Goal: Communication & Community: Ask a question

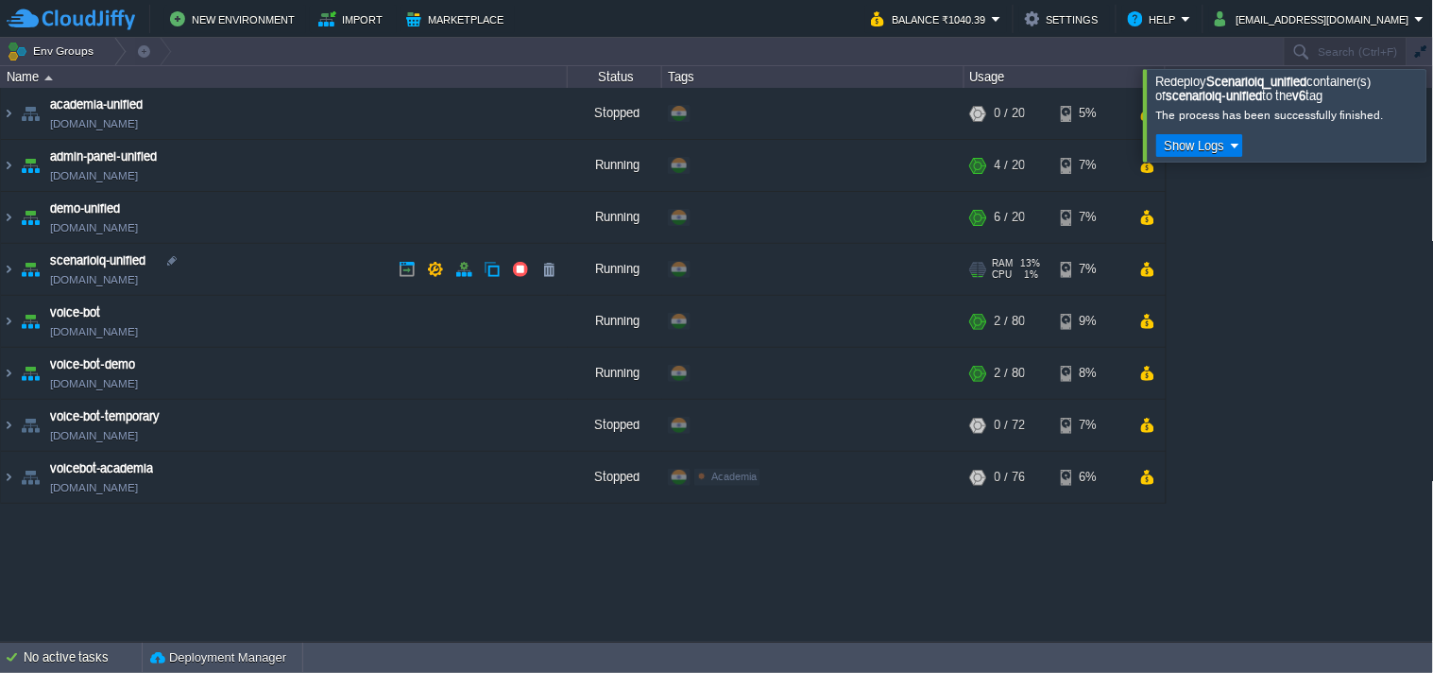
click at [86, 282] on link "[DOMAIN_NAME]" at bounding box center [94, 279] width 88 height 19
click at [3, 256] on img at bounding box center [8, 269] width 15 height 51
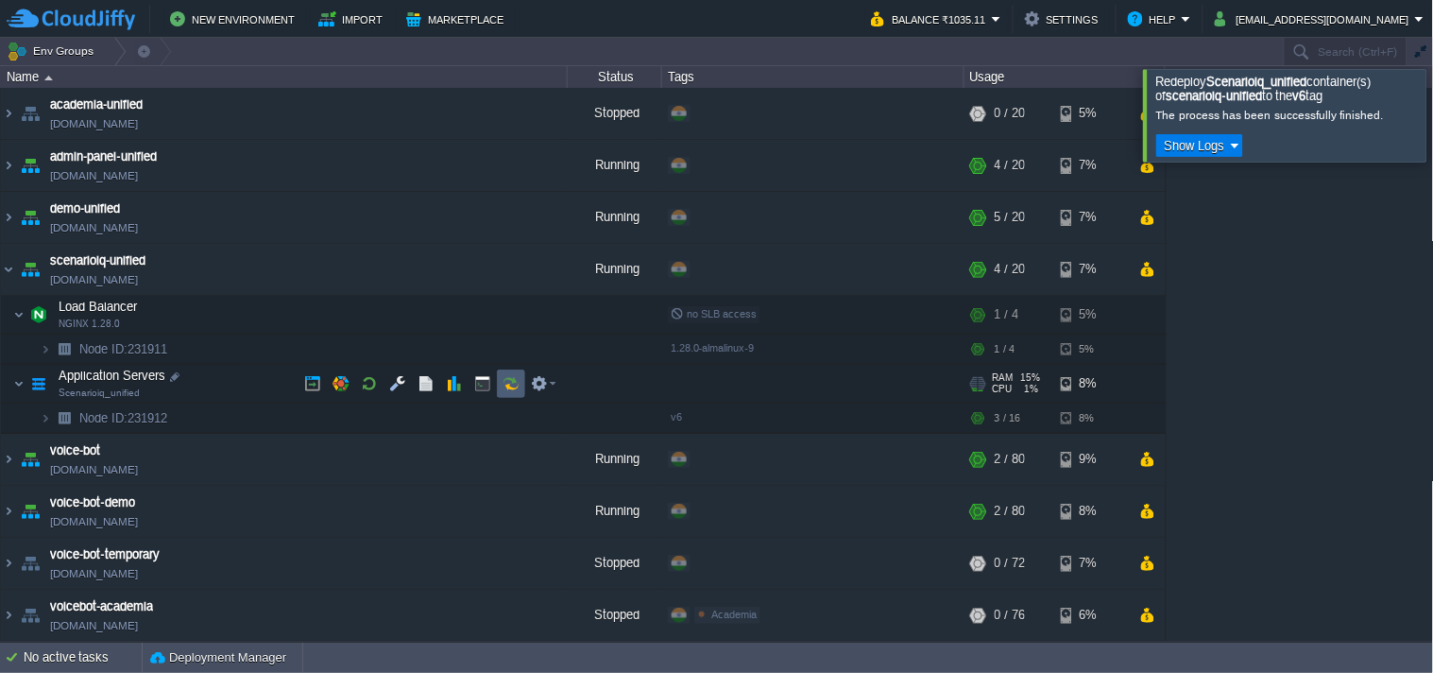
click at [517, 383] on button "button" at bounding box center [511, 383] width 17 height 17
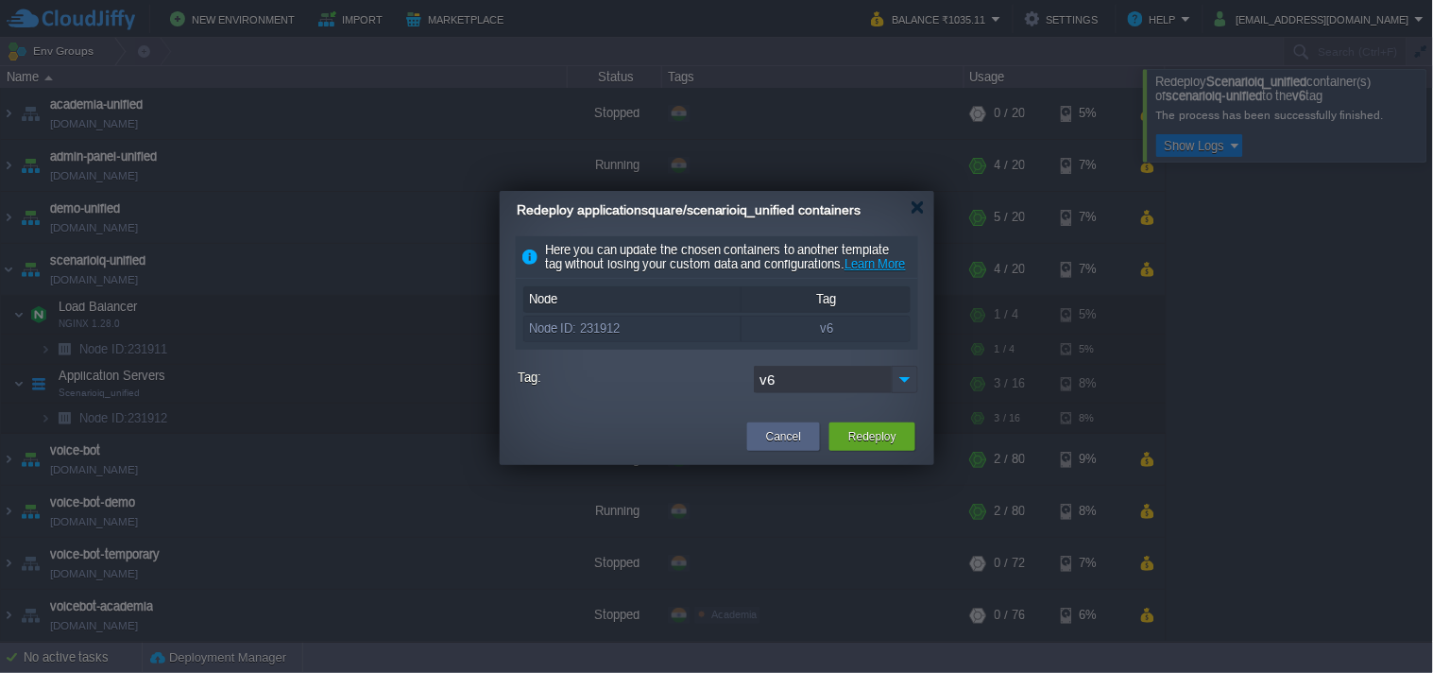
click at [905, 393] on img at bounding box center [905, 379] width 26 height 27
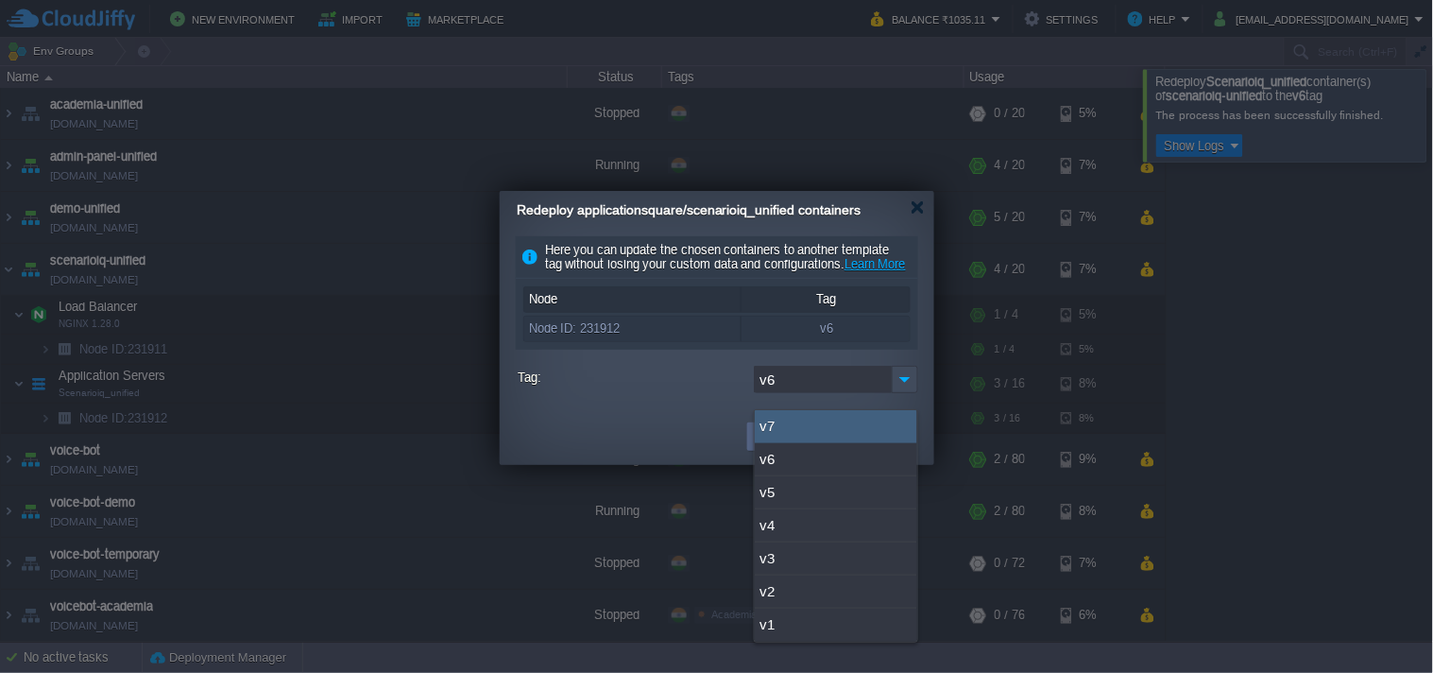
click at [827, 426] on div "v7" at bounding box center [836, 426] width 163 height 33
type input "v7"
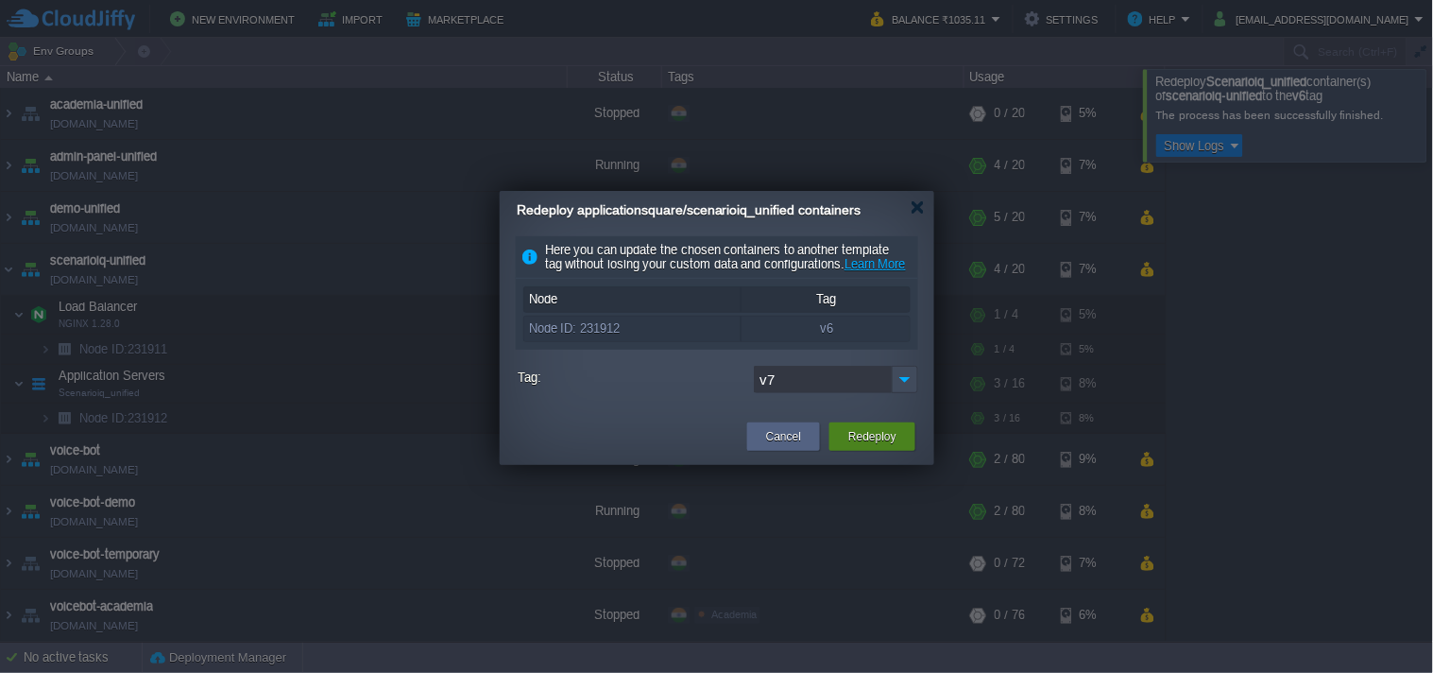
click at [882, 446] on button "Redeploy" at bounding box center [872, 436] width 48 height 19
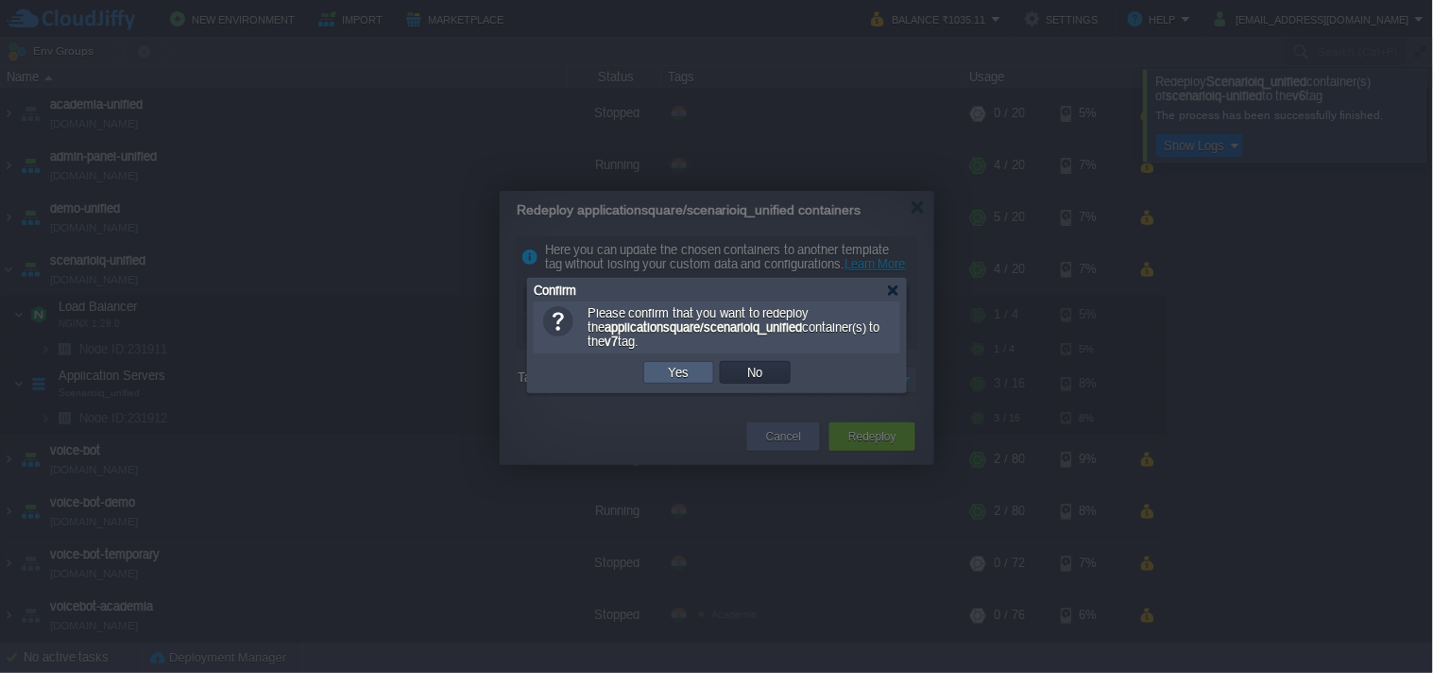
click at [664, 370] on button "Yes" at bounding box center [679, 372] width 32 height 17
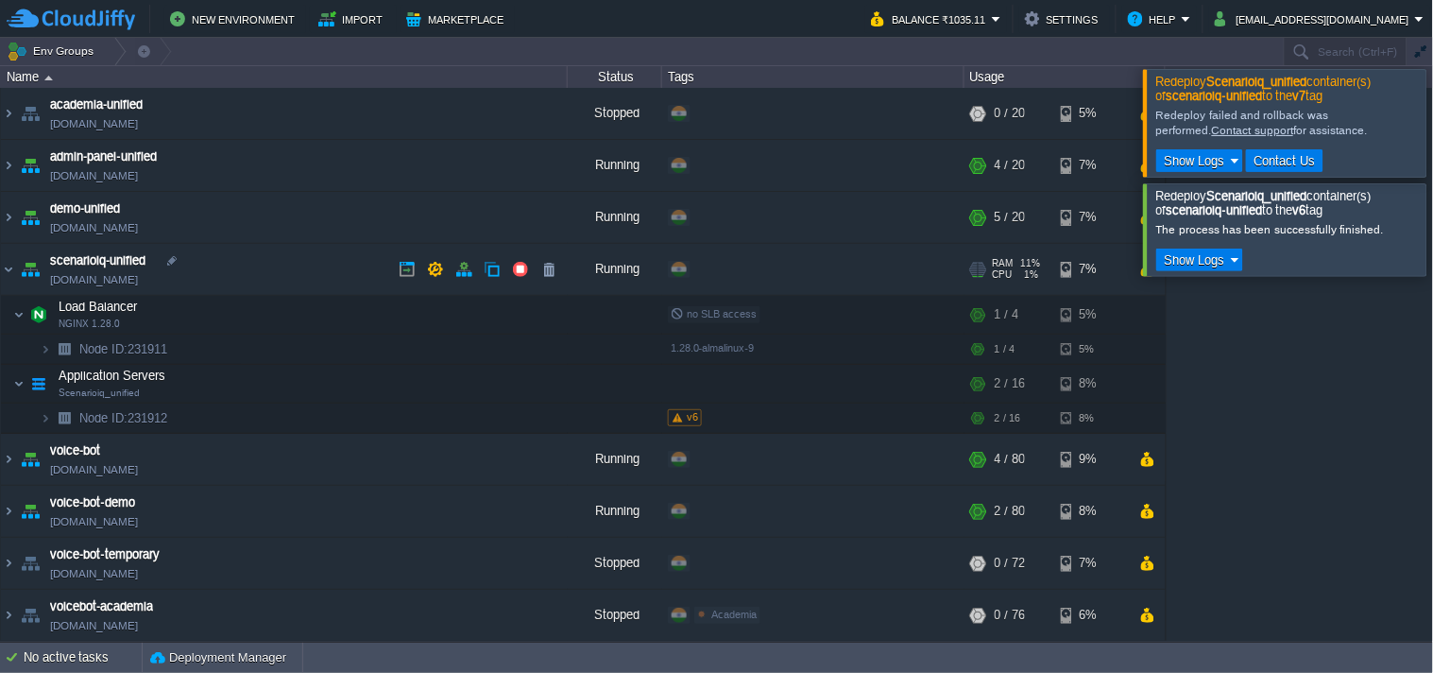
click at [136, 280] on link "[DOMAIN_NAME]" at bounding box center [94, 279] width 88 height 19
click at [8, 164] on img at bounding box center [8, 165] width 15 height 51
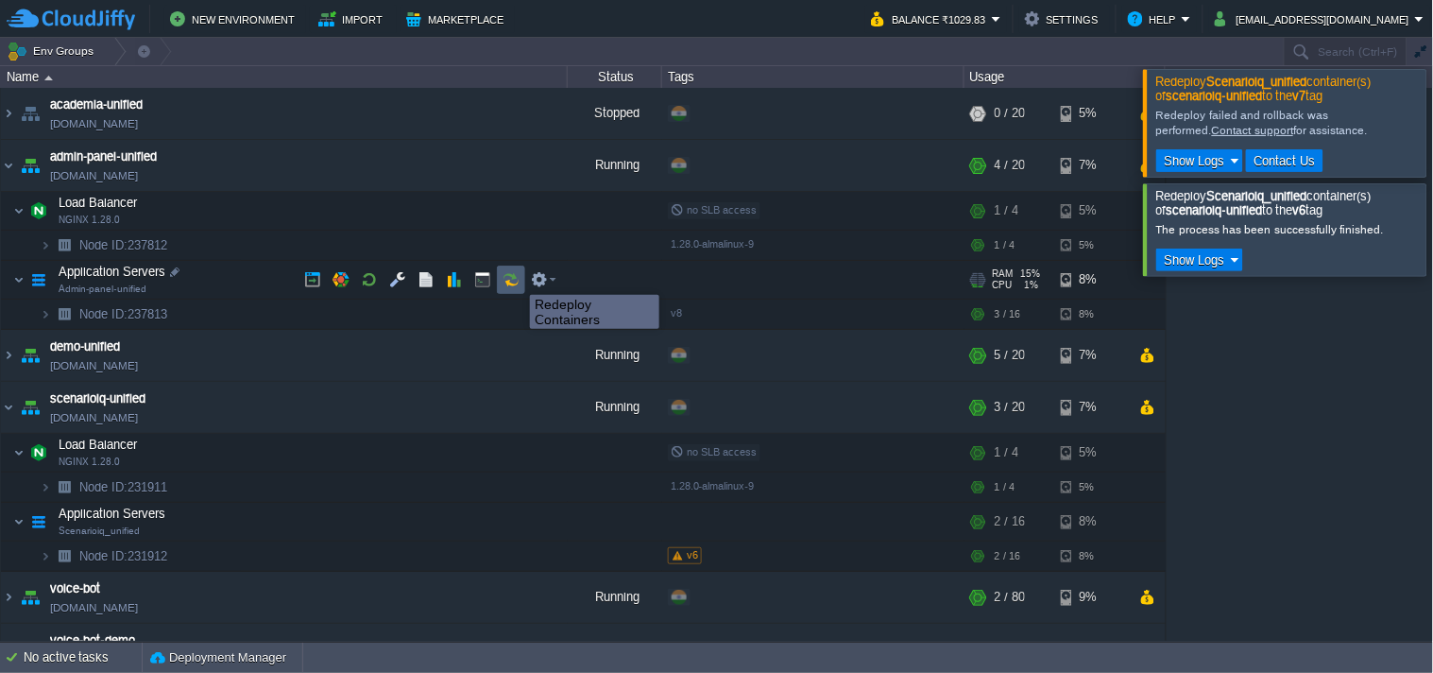
click at [516, 278] on button "button" at bounding box center [511, 279] width 17 height 17
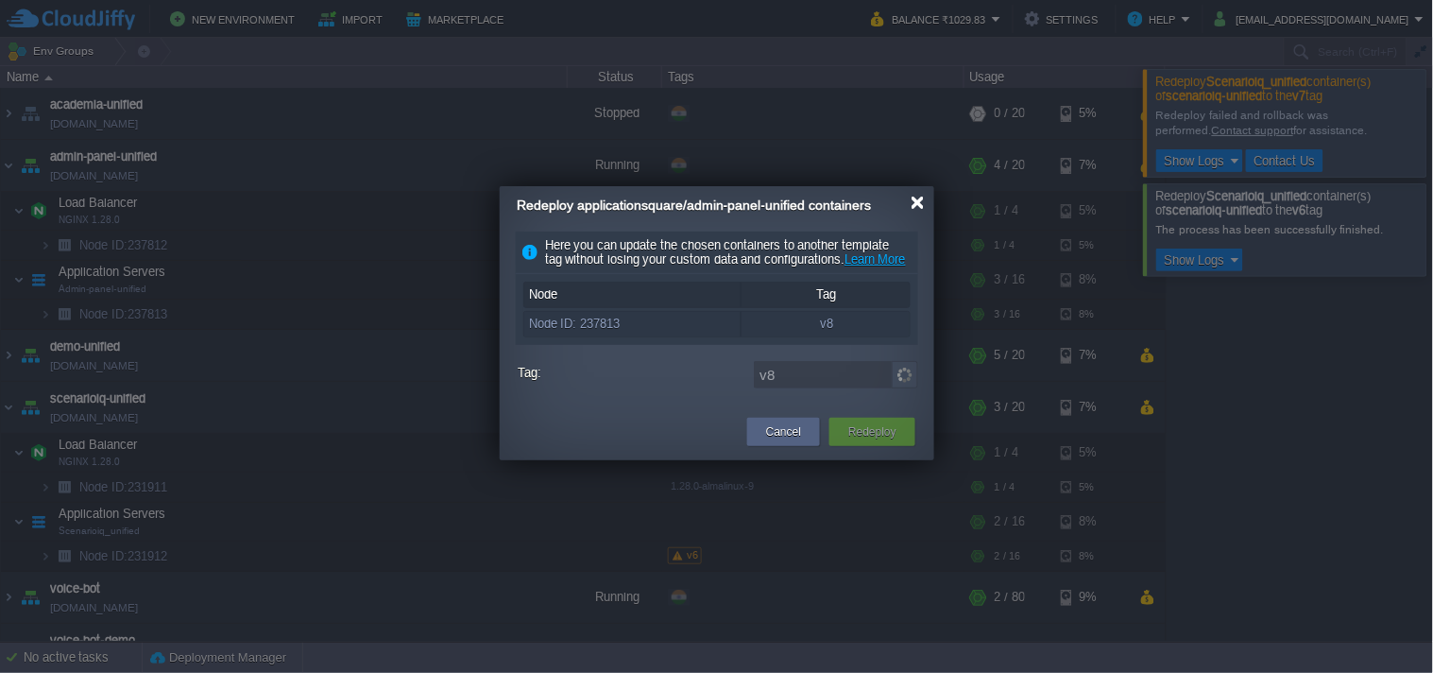
click at [916, 206] on div at bounding box center [918, 203] width 14 height 14
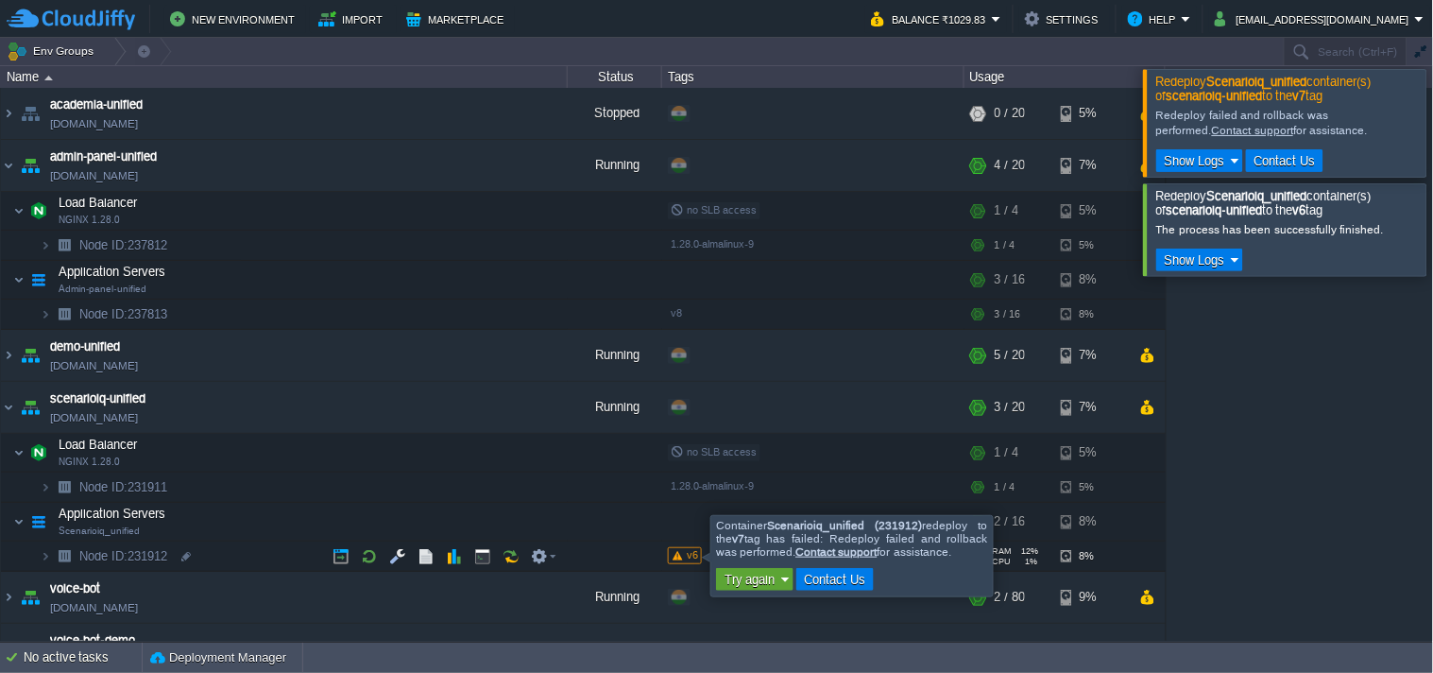
click at [763, 586] on button "Try again" at bounding box center [750, 579] width 62 height 17
click at [674, 560] on span at bounding box center [678, 555] width 10 height 9
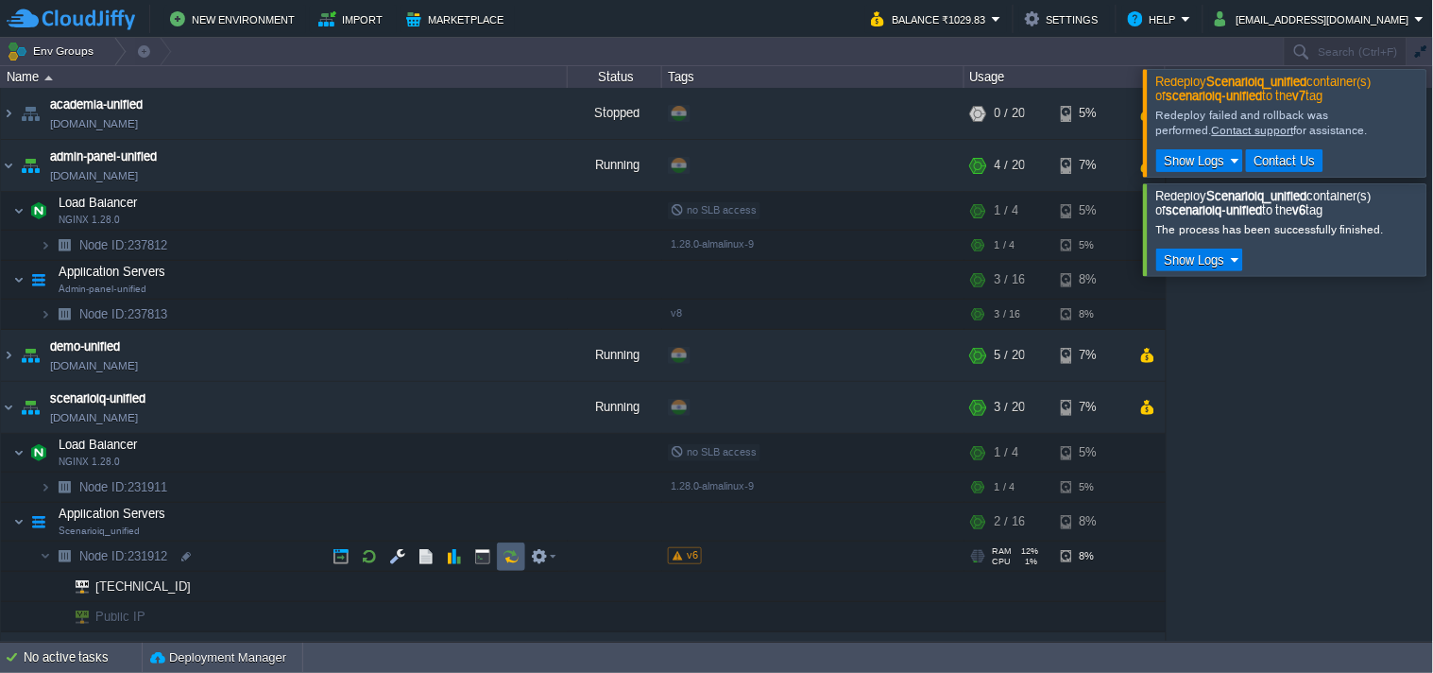
click at [518, 554] on button "button" at bounding box center [511, 556] width 17 height 17
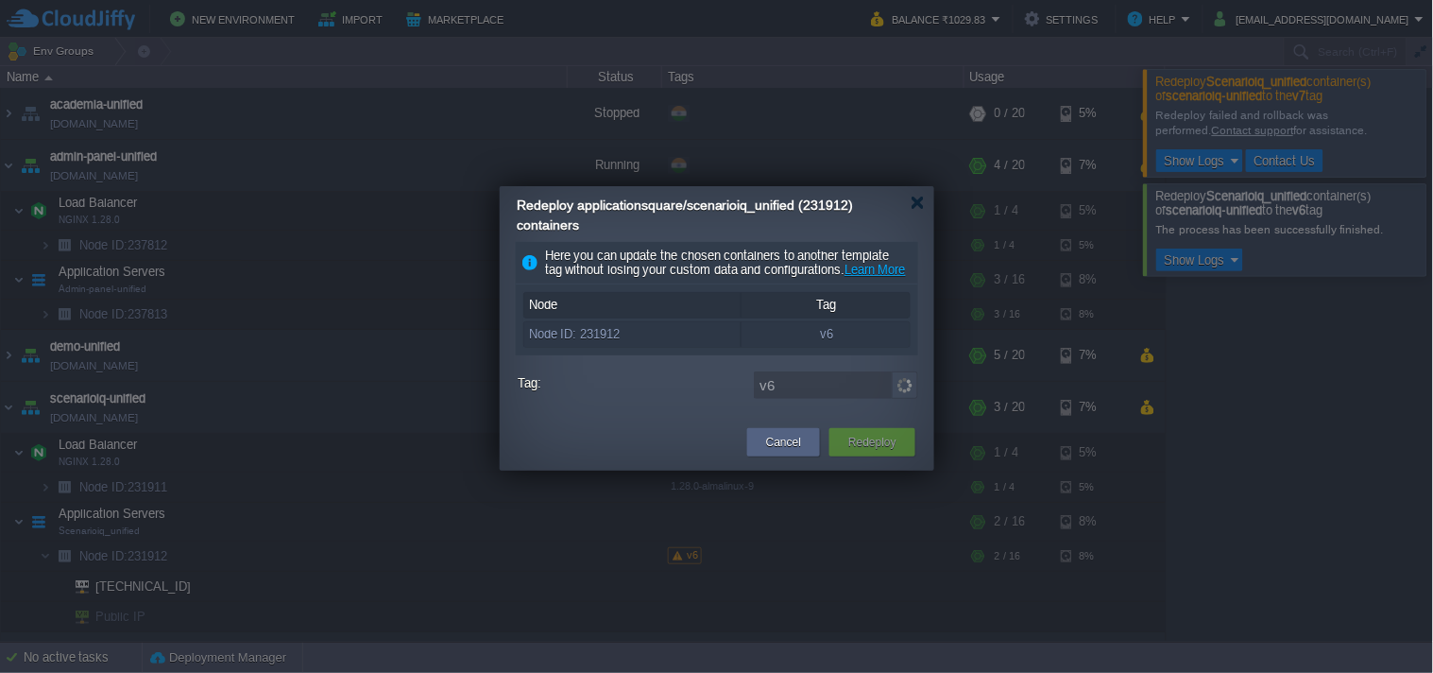
click at [244, 504] on div at bounding box center [717, 336] width 1434 height 673
click at [773, 452] on button "Cancel" at bounding box center [783, 442] width 35 height 19
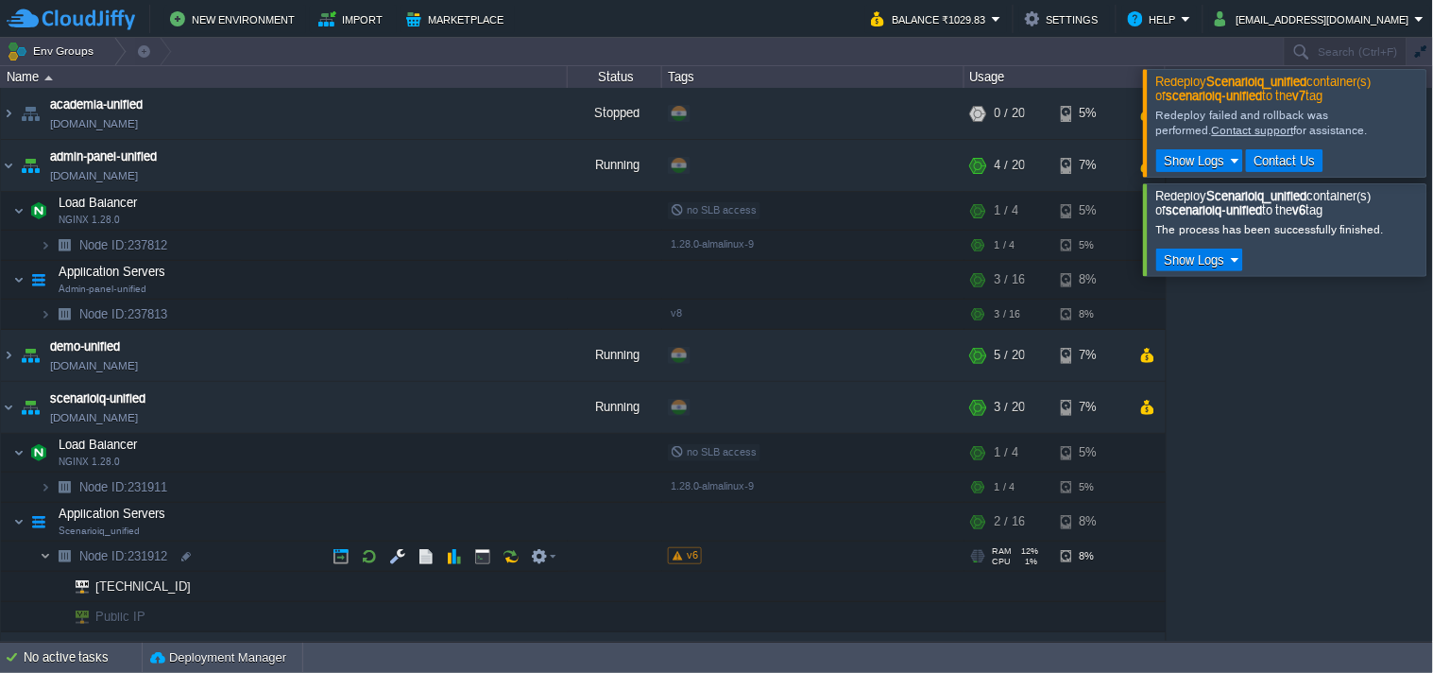
click at [44, 559] on img at bounding box center [45, 555] width 11 height 29
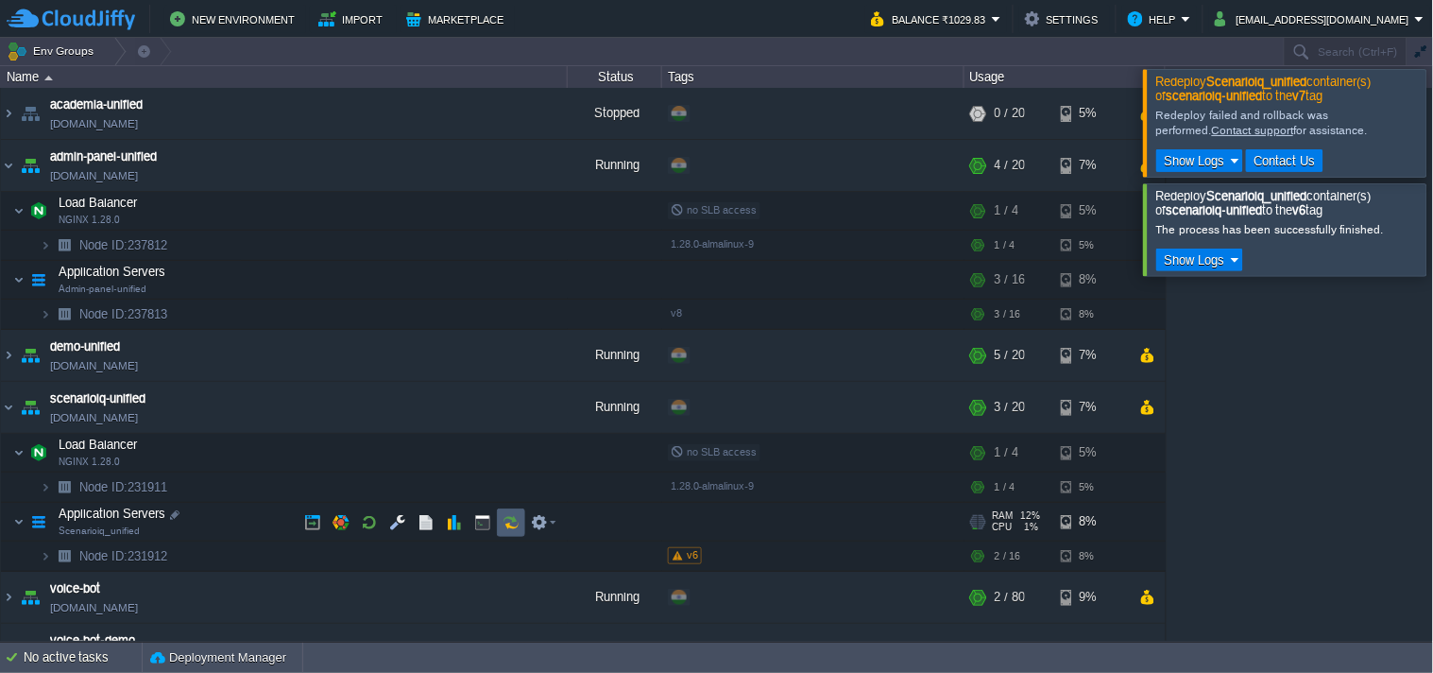
click at [507, 522] on button "button" at bounding box center [511, 522] width 17 height 17
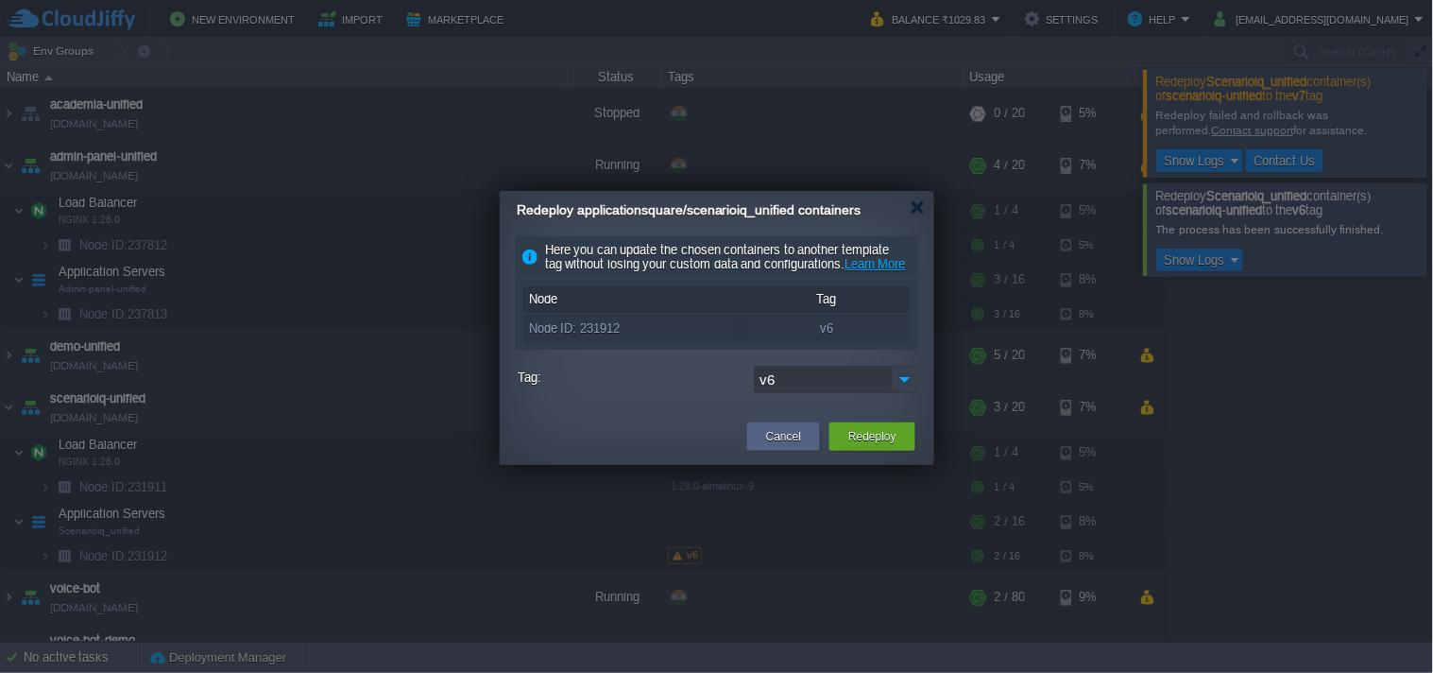
click at [896, 393] on img at bounding box center [905, 379] width 26 height 27
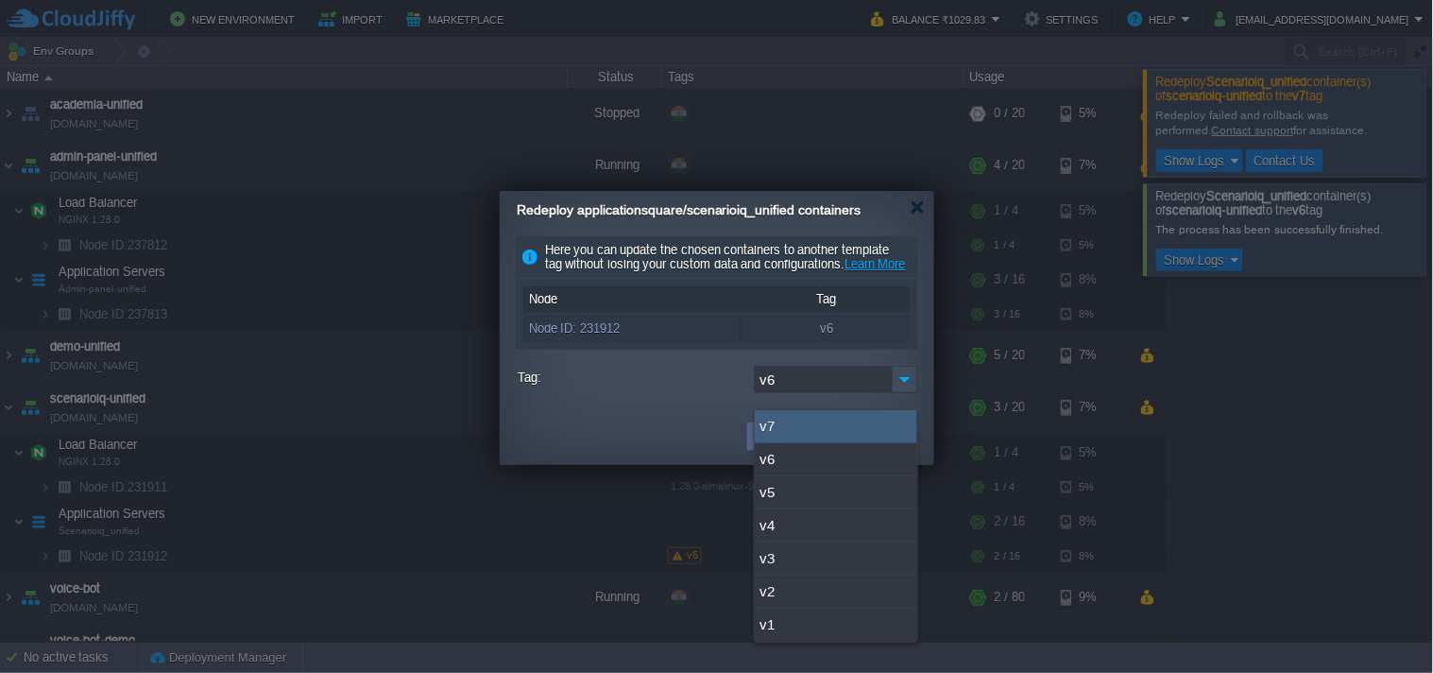
click at [804, 436] on div "v7" at bounding box center [836, 426] width 163 height 33
type input "v7"
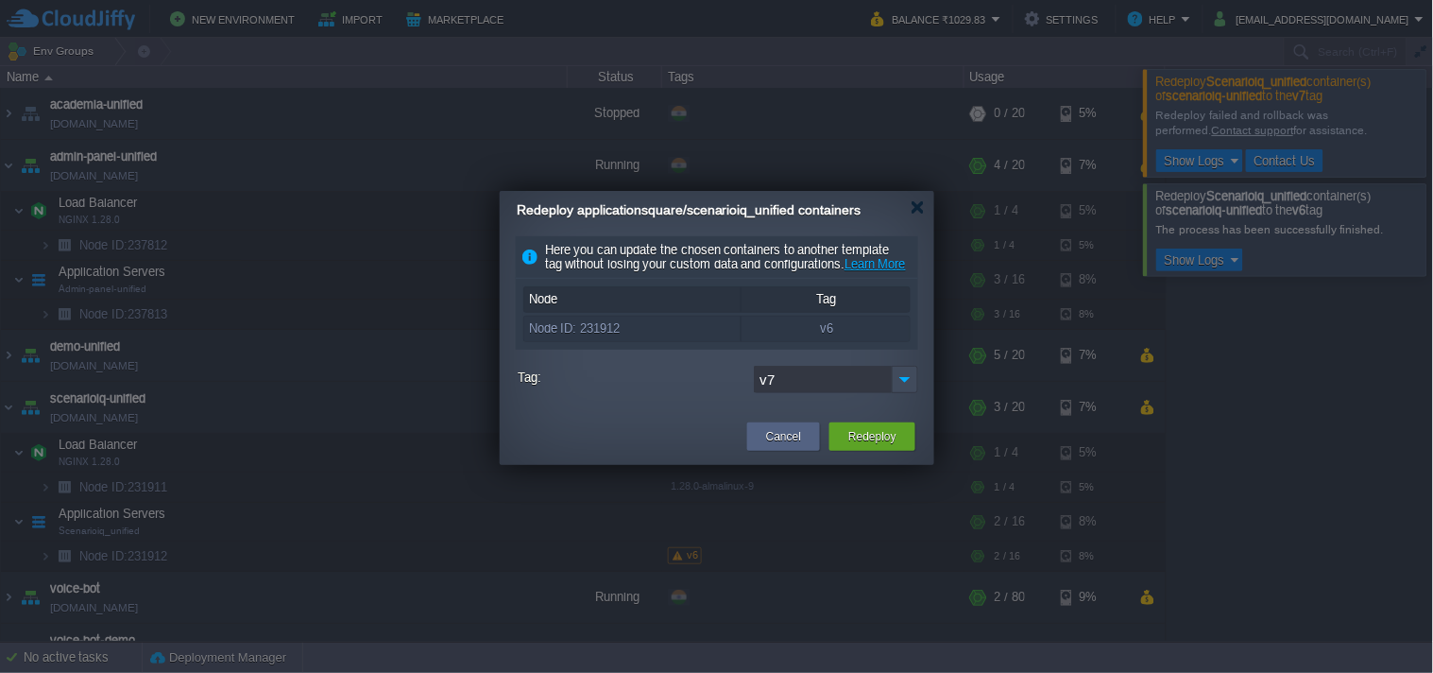
click at [804, 436] on td "Cancel" at bounding box center [784, 436] width 82 height 34
click at [864, 446] on button "Redeploy" at bounding box center [872, 436] width 48 height 19
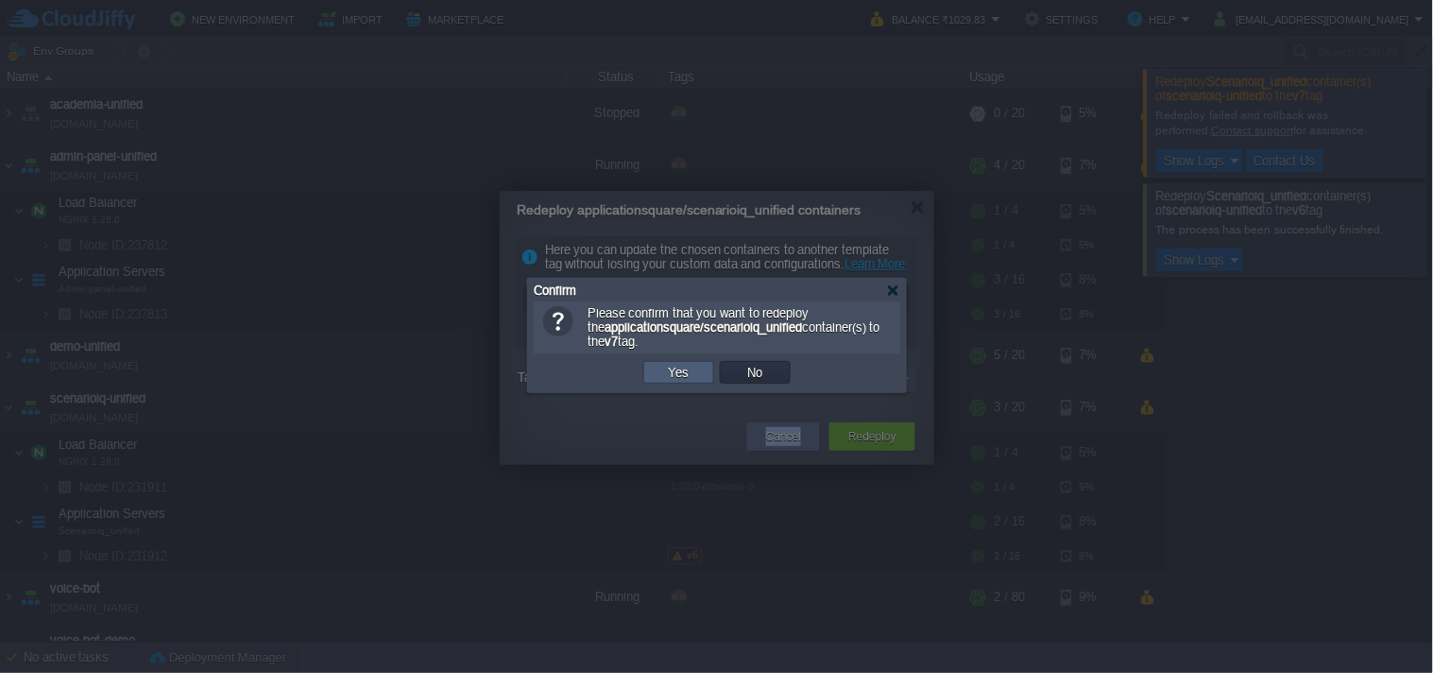
click at [690, 380] on button "Yes" at bounding box center [679, 372] width 32 height 17
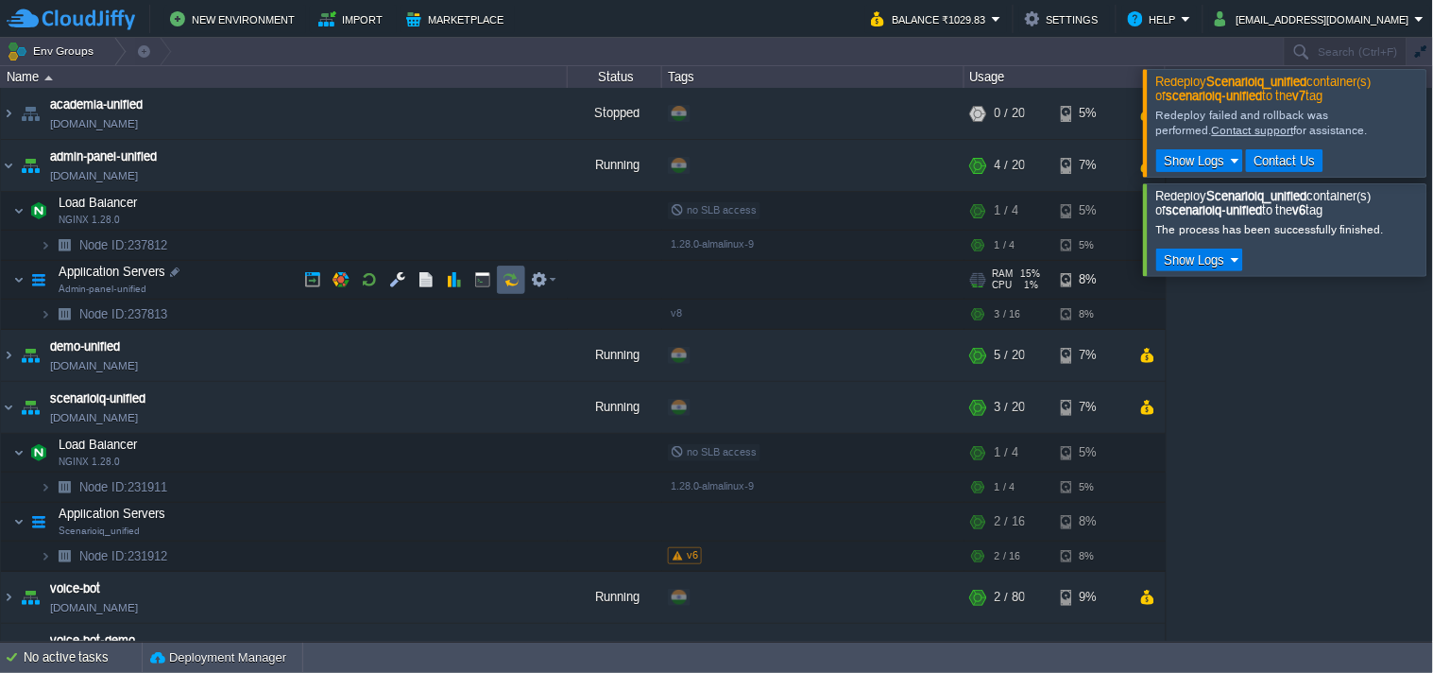
click at [508, 279] on button "button" at bounding box center [511, 279] width 17 height 17
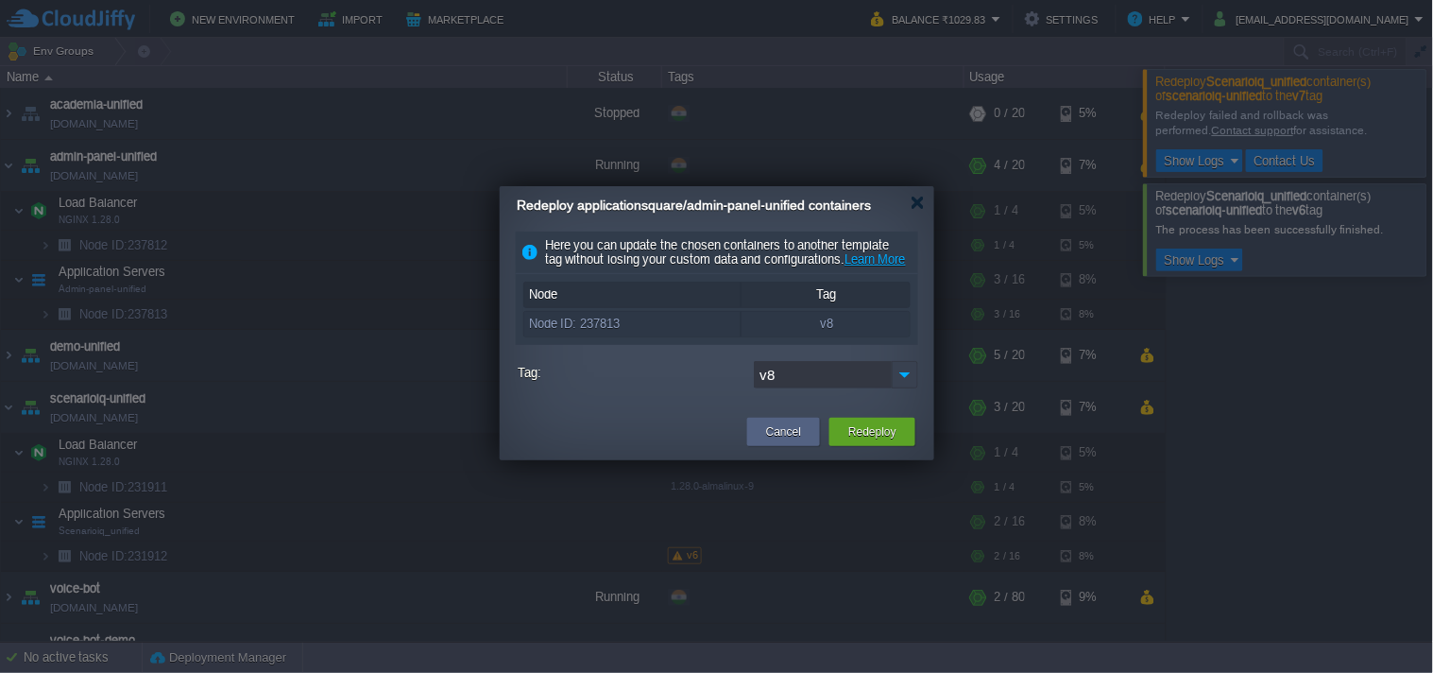
click at [901, 388] on img at bounding box center [905, 374] width 26 height 27
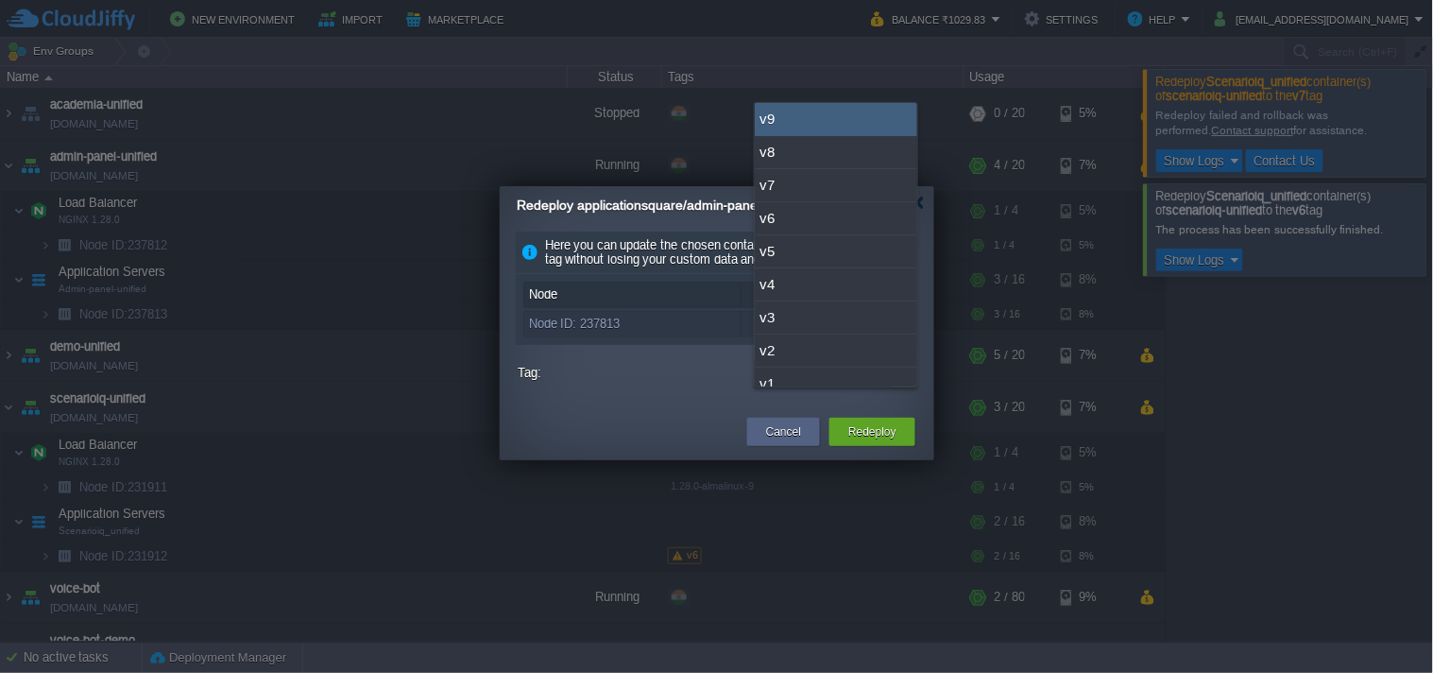
click at [843, 109] on div "v9" at bounding box center [836, 119] width 163 height 33
type input "v9"
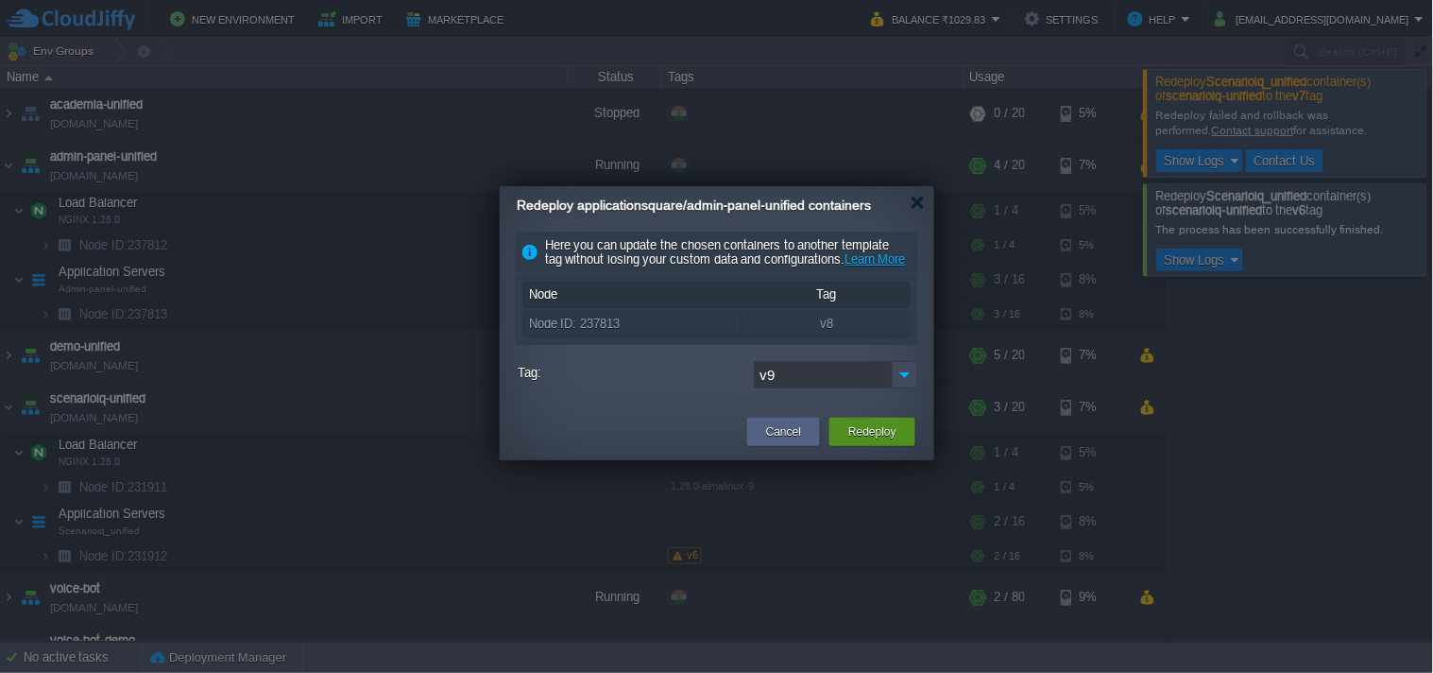
click at [888, 446] on div "Redeploy" at bounding box center [873, 432] width 58 height 28
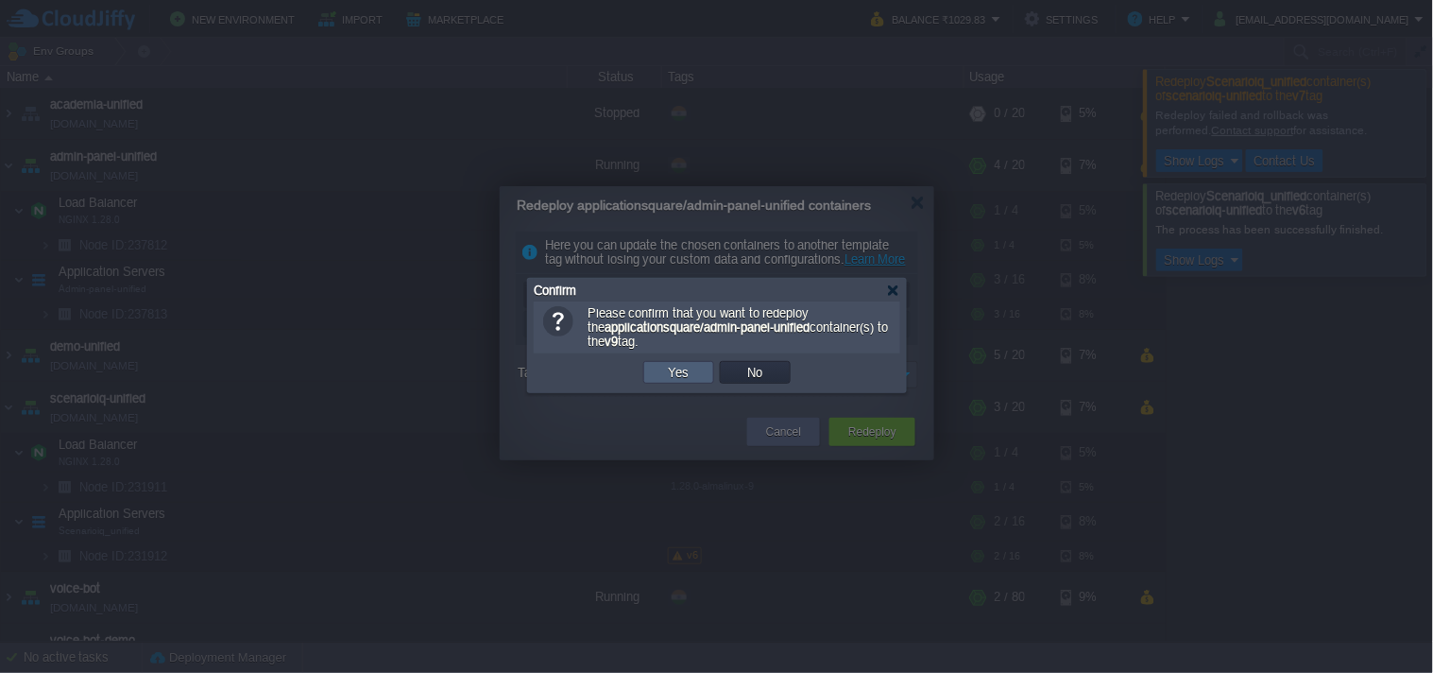
click at [685, 364] on td "Yes" at bounding box center [678, 372] width 71 height 23
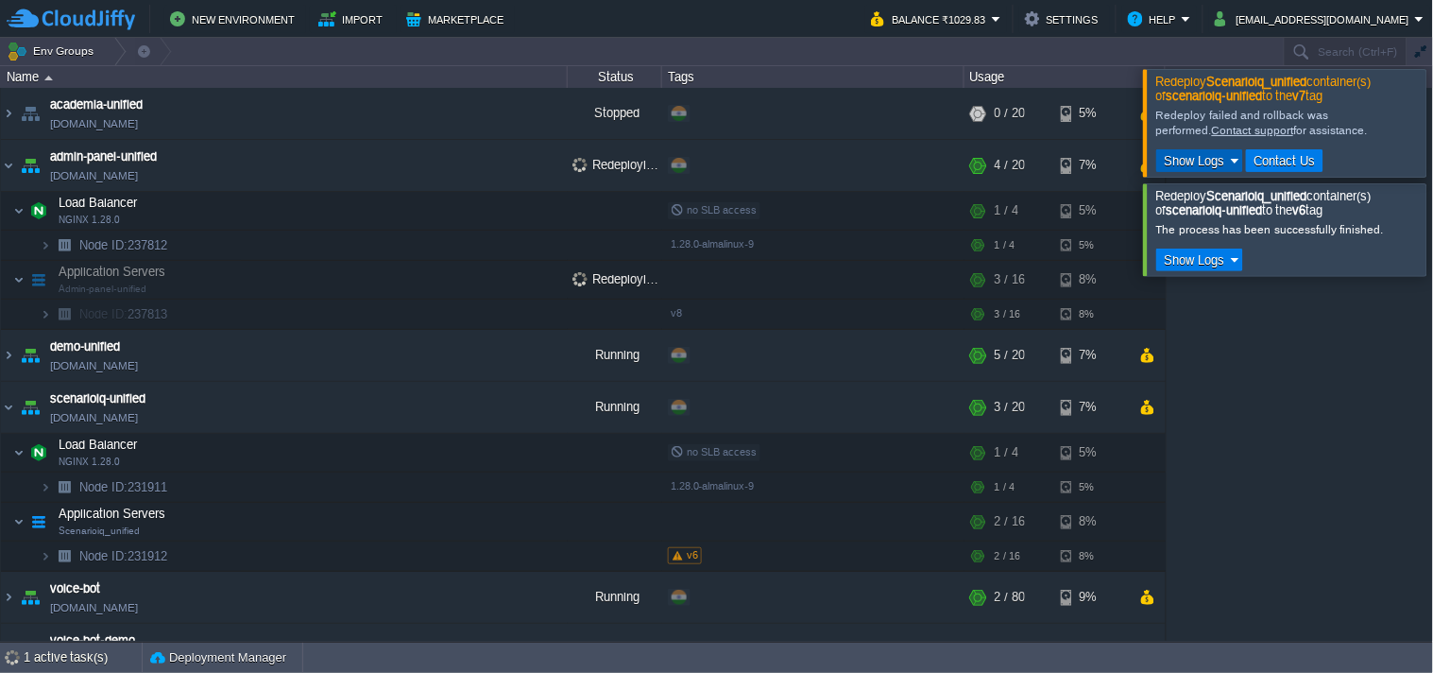
click at [1223, 163] on button "Show Logs" at bounding box center [1195, 160] width 72 height 17
click at [1198, 223] on span "Run Log" at bounding box center [1205, 217] width 45 height 14
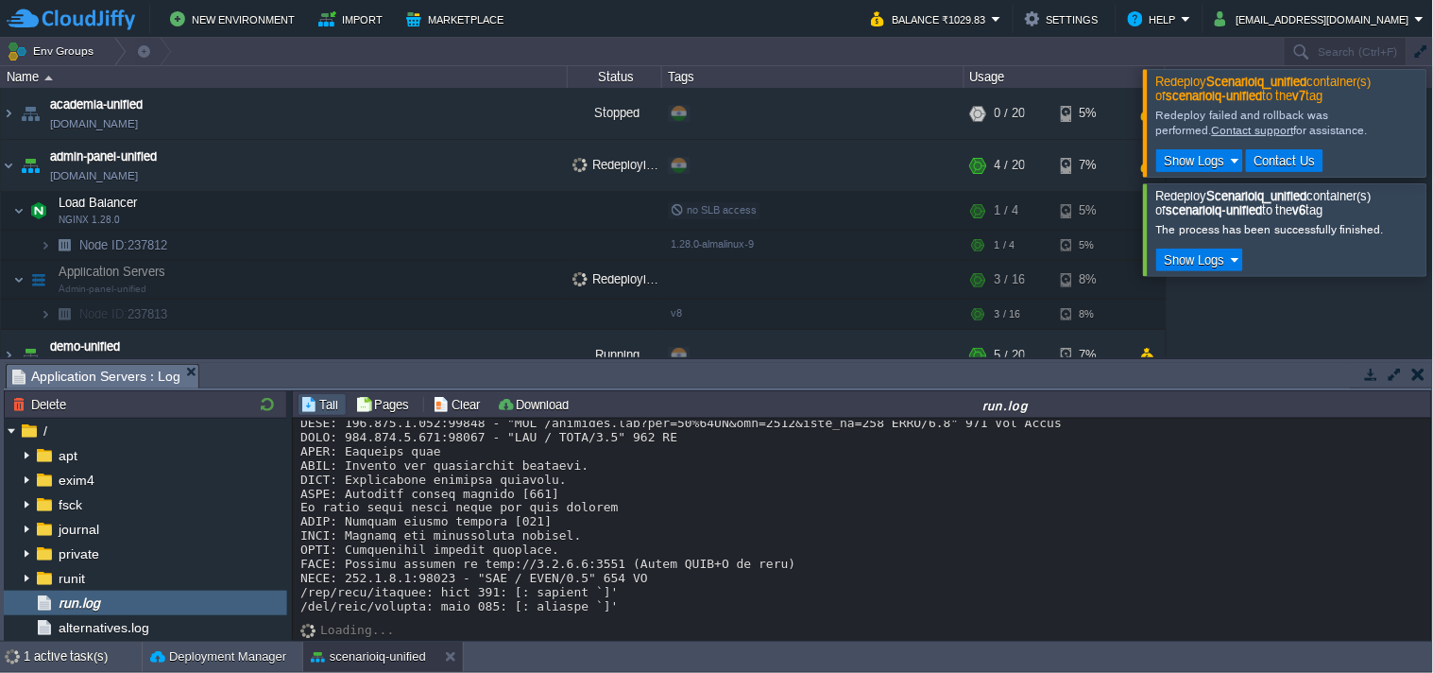
scroll to position [15972, 0]
click at [1365, 376] on button "button" at bounding box center [1371, 374] width 17 height 17
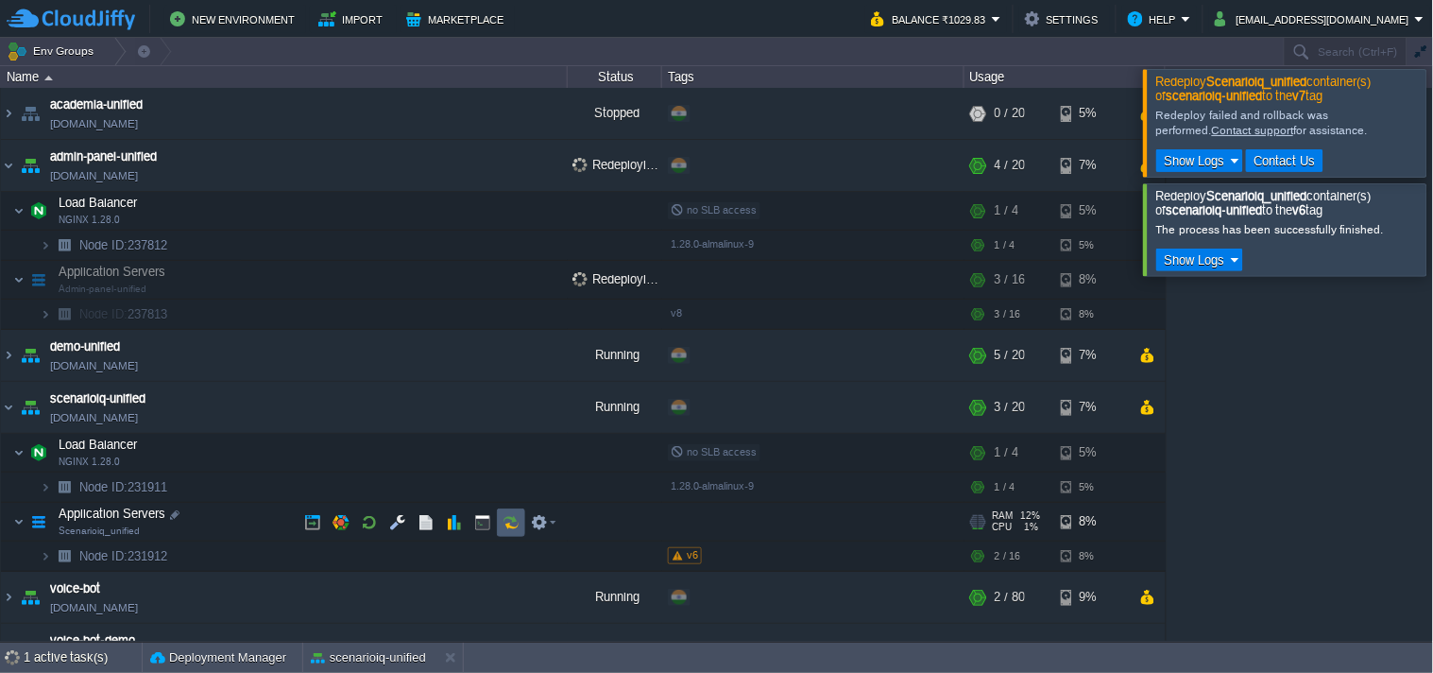
click at [512, 523] on button "button" at bounding box center [511, 522] width 17 height 17
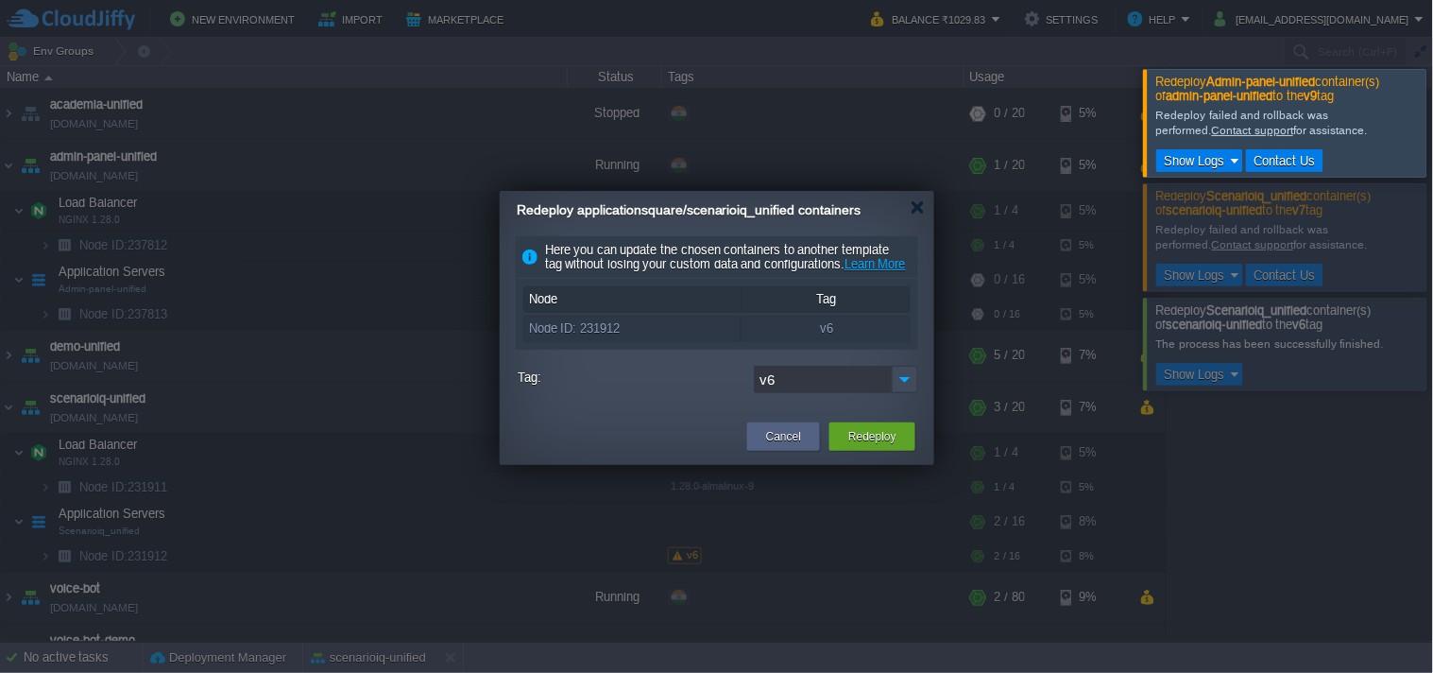
click at [913, 219] on div "Redeploy applicationsquare/scenarioiq_unified containers" at bounding box center [726, 210] width 418 height 39
drag, startPoint x: 923, startPoint y: 202, endPoint x: 894, endPoint y: 227, distance: 38.2
click at [923, 201] on div at bounding box center [918, 207] width 14 height 14
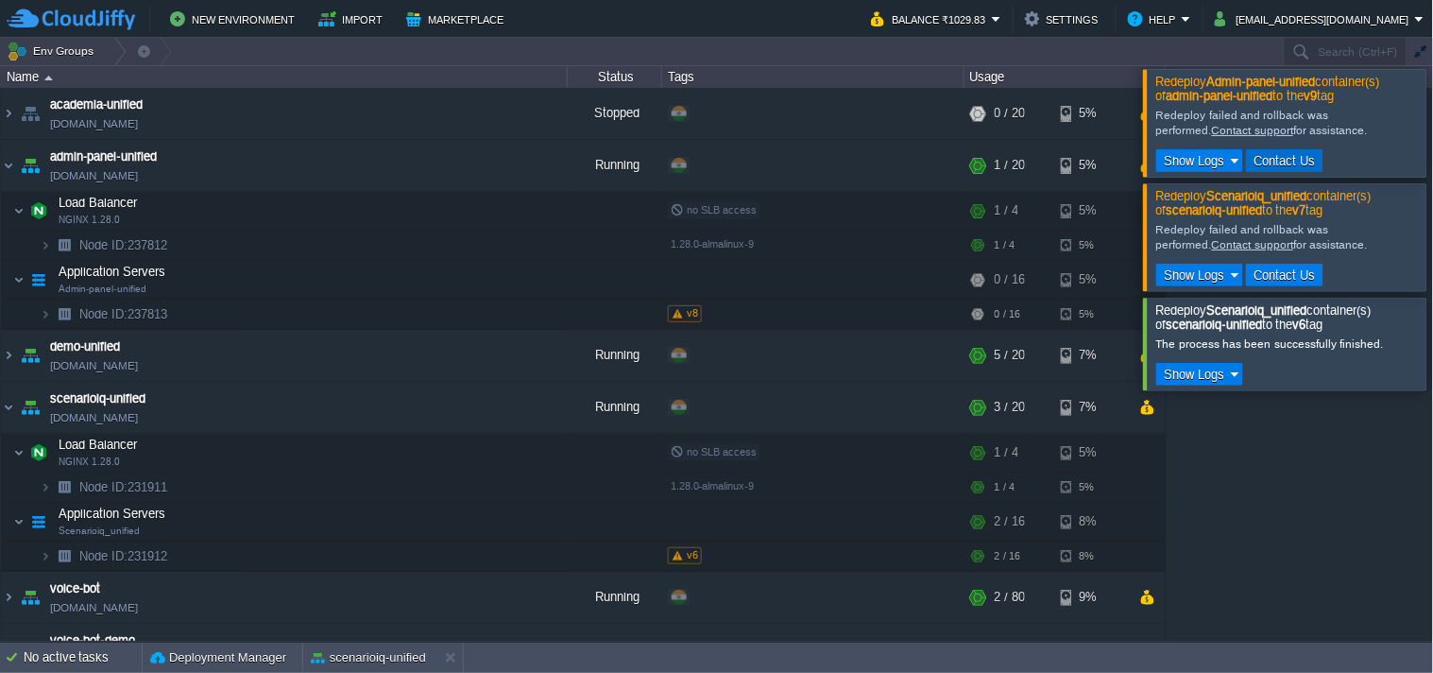
click at [1279, 172] on td "Contact Us" at bounding box center [1285, 160] width 78 height 23
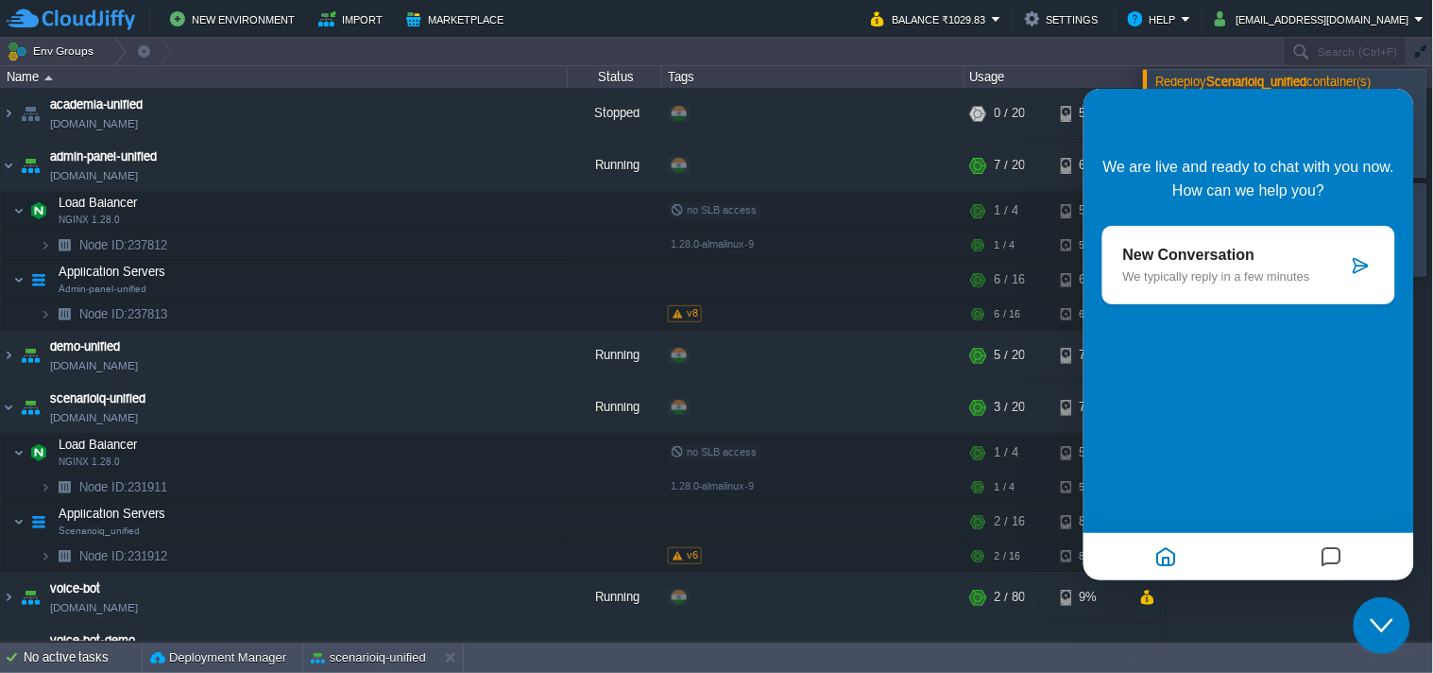
click at [1369, 261] on icon at bounding box center [1360, 264] width 19 height 19
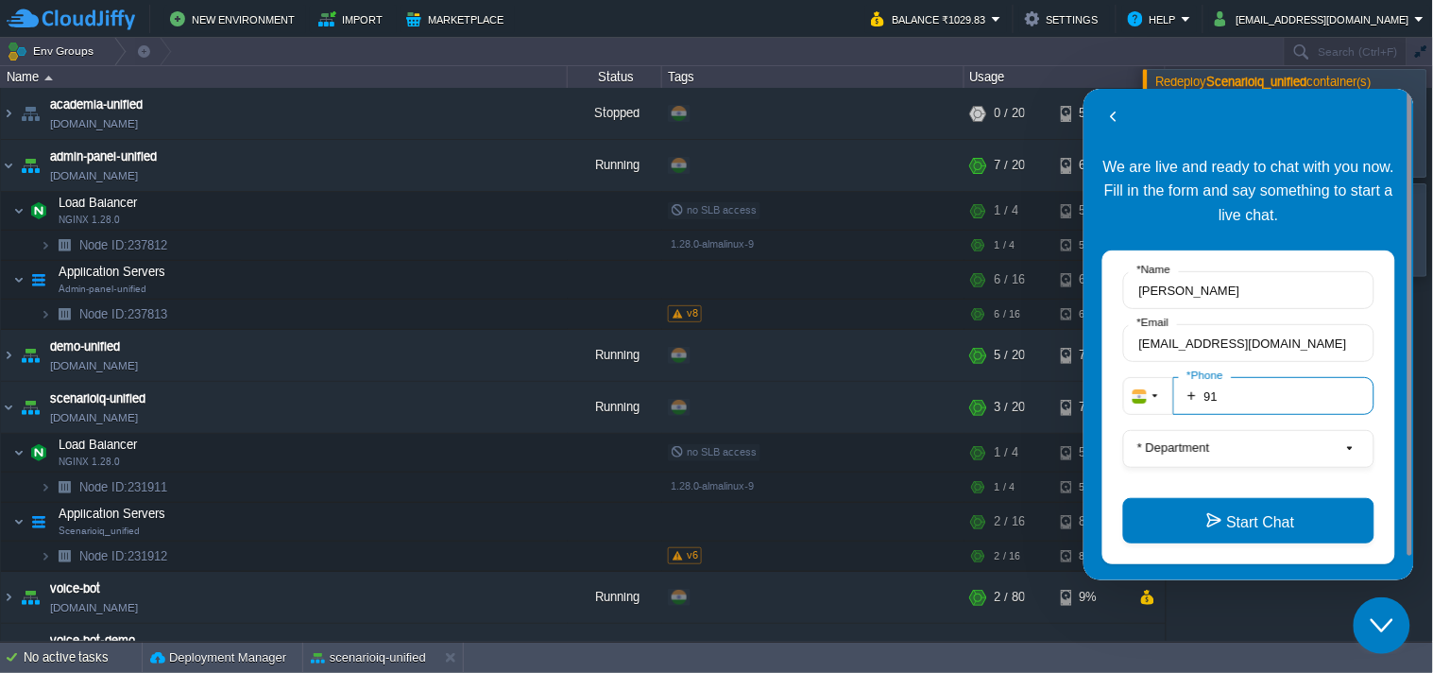
click at [1284, 399] on input "91" at bounding box center [1272, 395] width 201 height 38
type input "919359462572"
click at [1241, 446] on button "* Department" at bounding box center [1247, 448] width 251 height 38
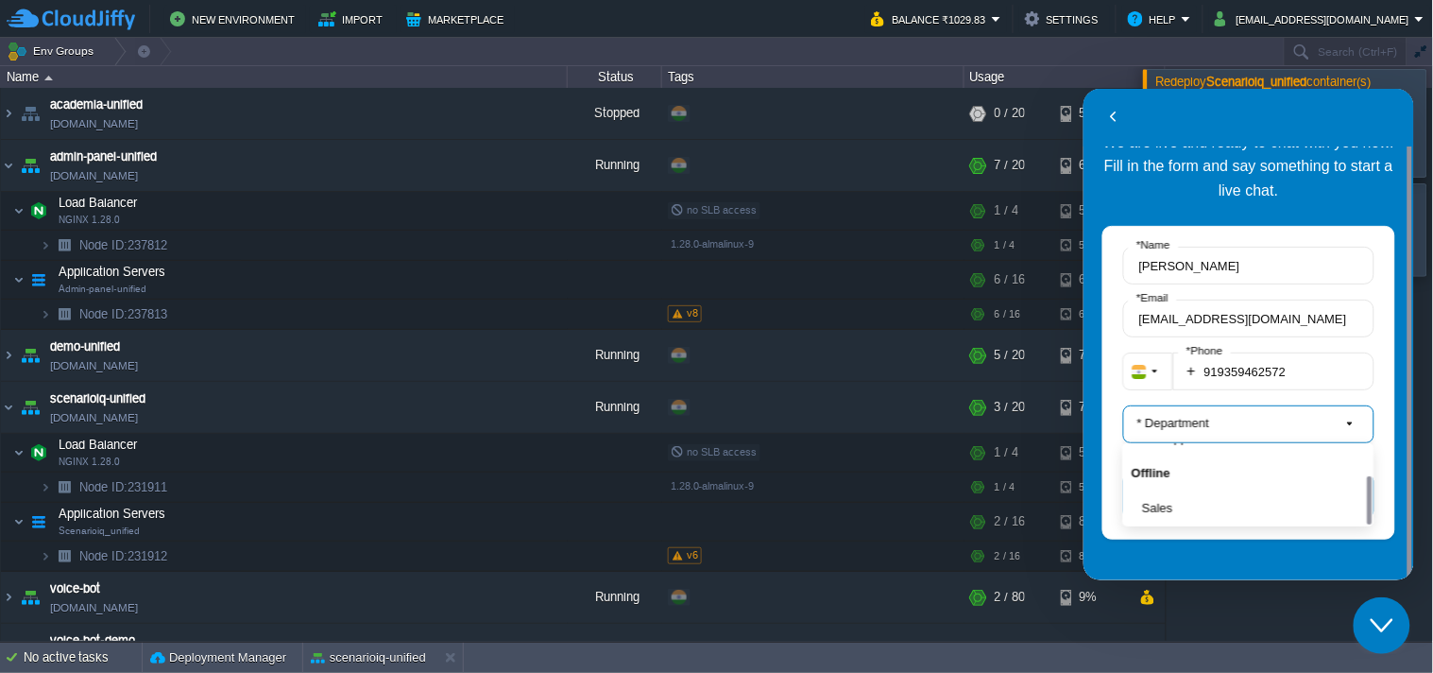
scroll to position [0, 0]
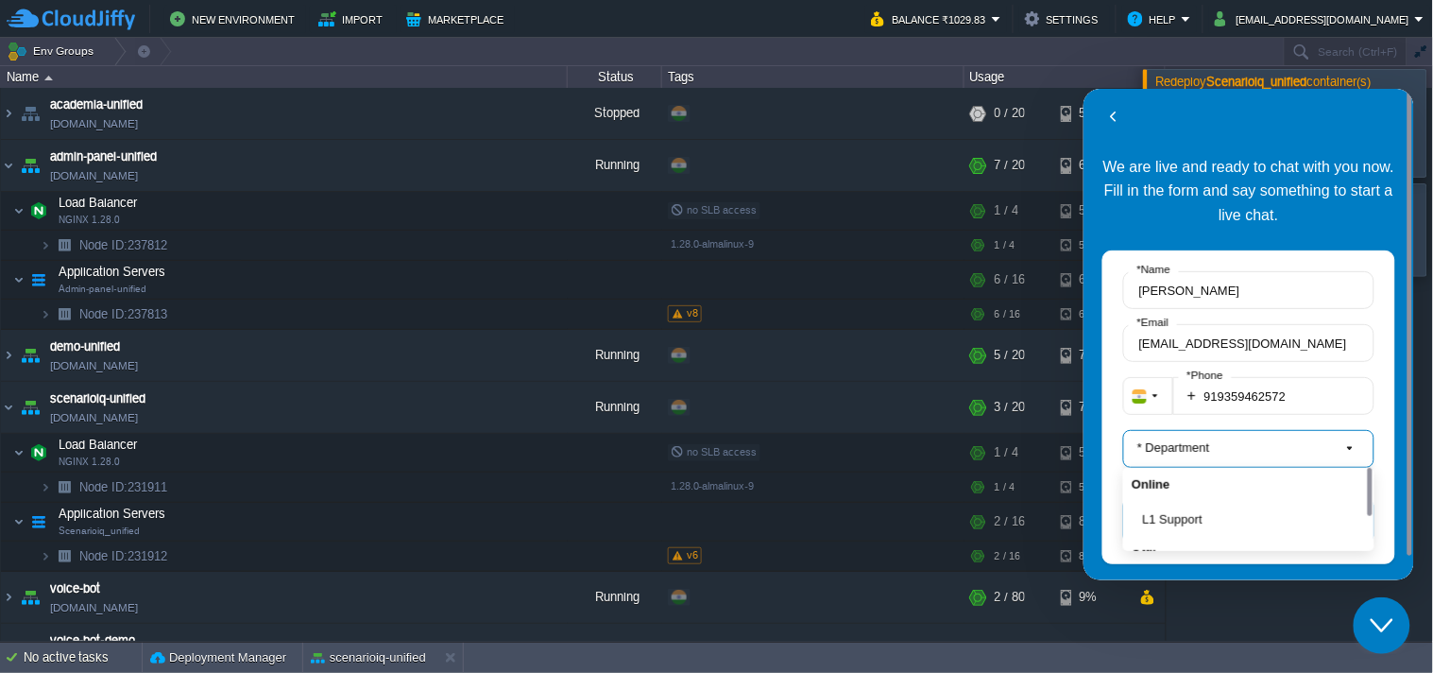
click at [1239, 443] on button "* Department" at bounding box center [1247, 448] width 251 height 38
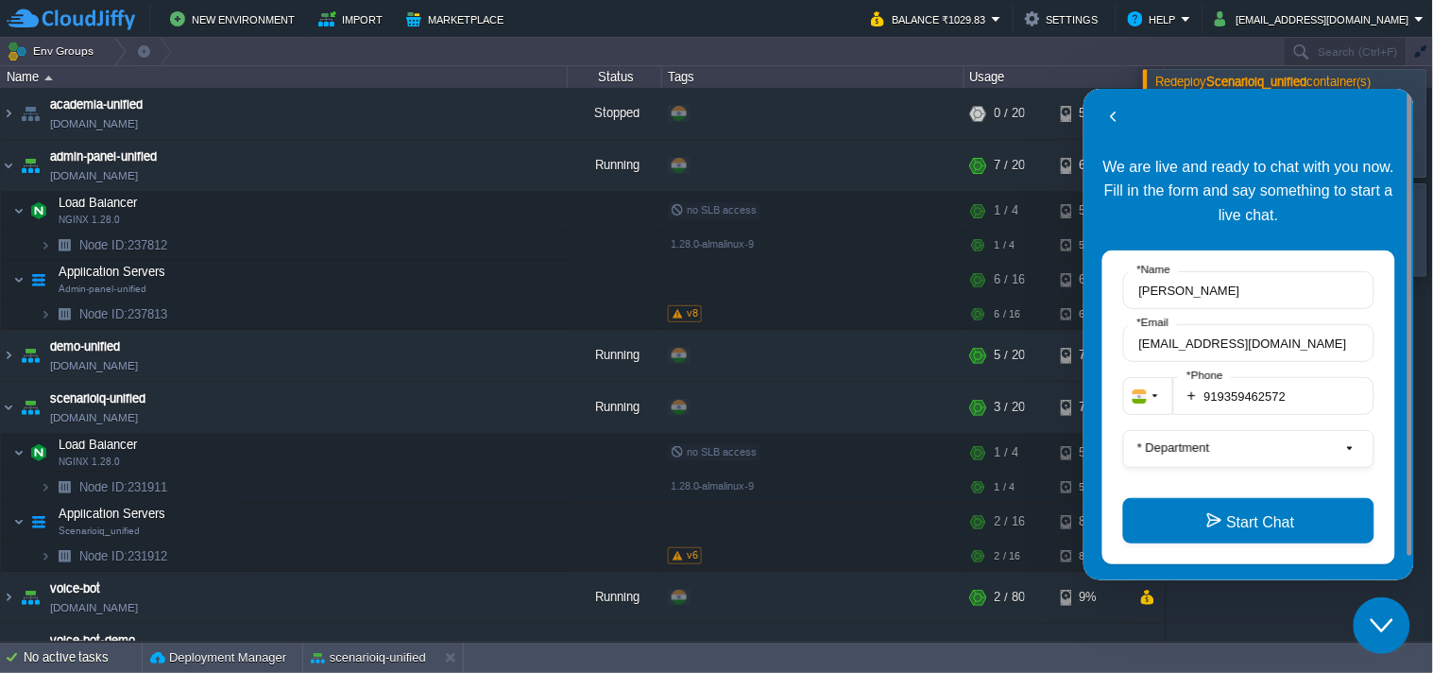
click at [1224, 423] on fieldset "+ [PHONE_NUMBER] * Phone" at bounding box center [1247, 402] width 251 height 53
click at [1222, 443] on button "* Department" at bounding box center [1247, 448] width 251 height 38
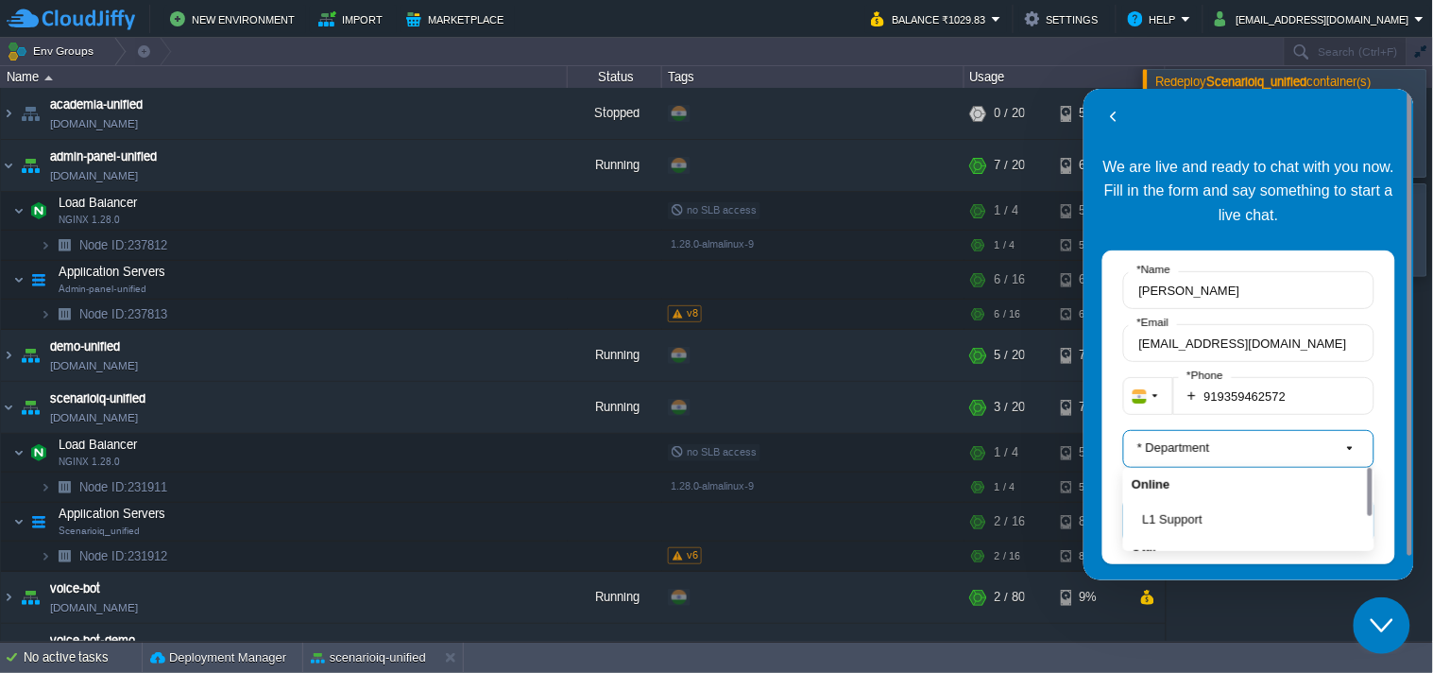
click at [1183, 443] on label "* Department" at bounding box center [1173, 446] width 88 height 14
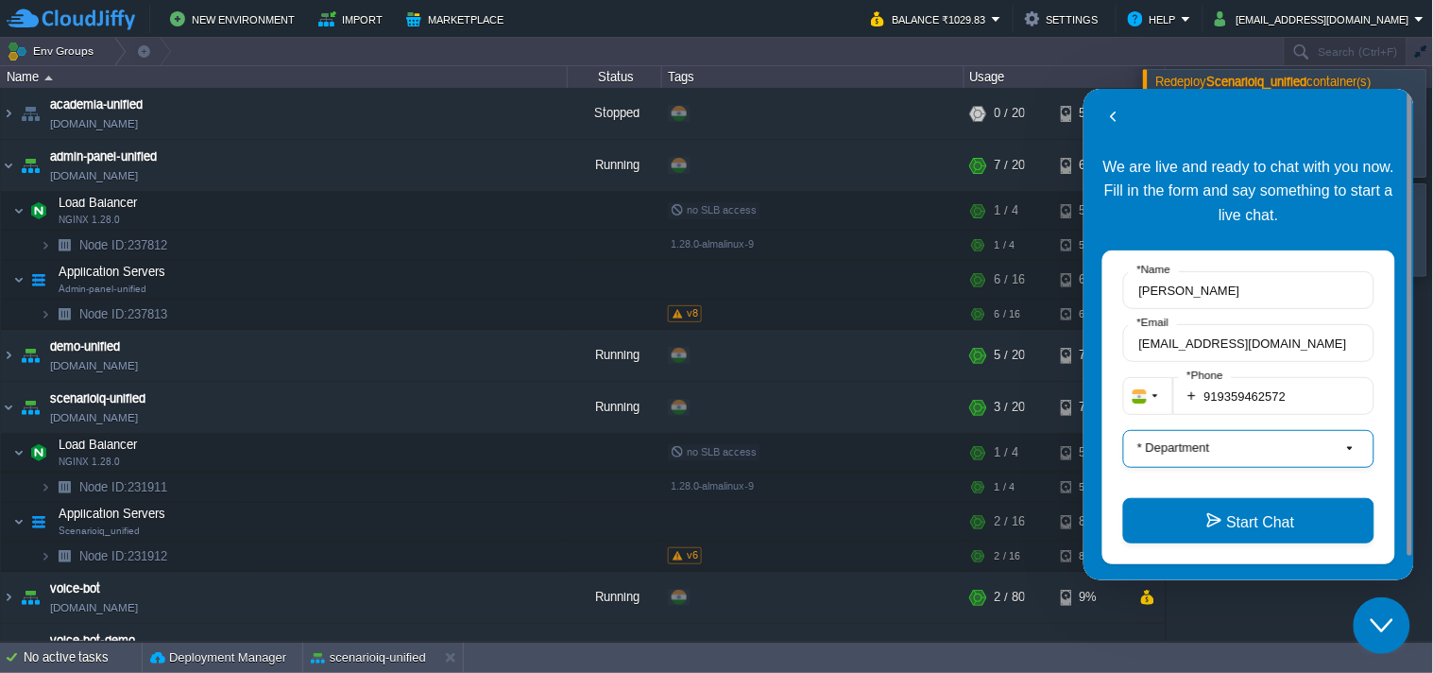
click at [1193, 446] on label "* Department" at bounding box center [1173, 446] width 88 height 14
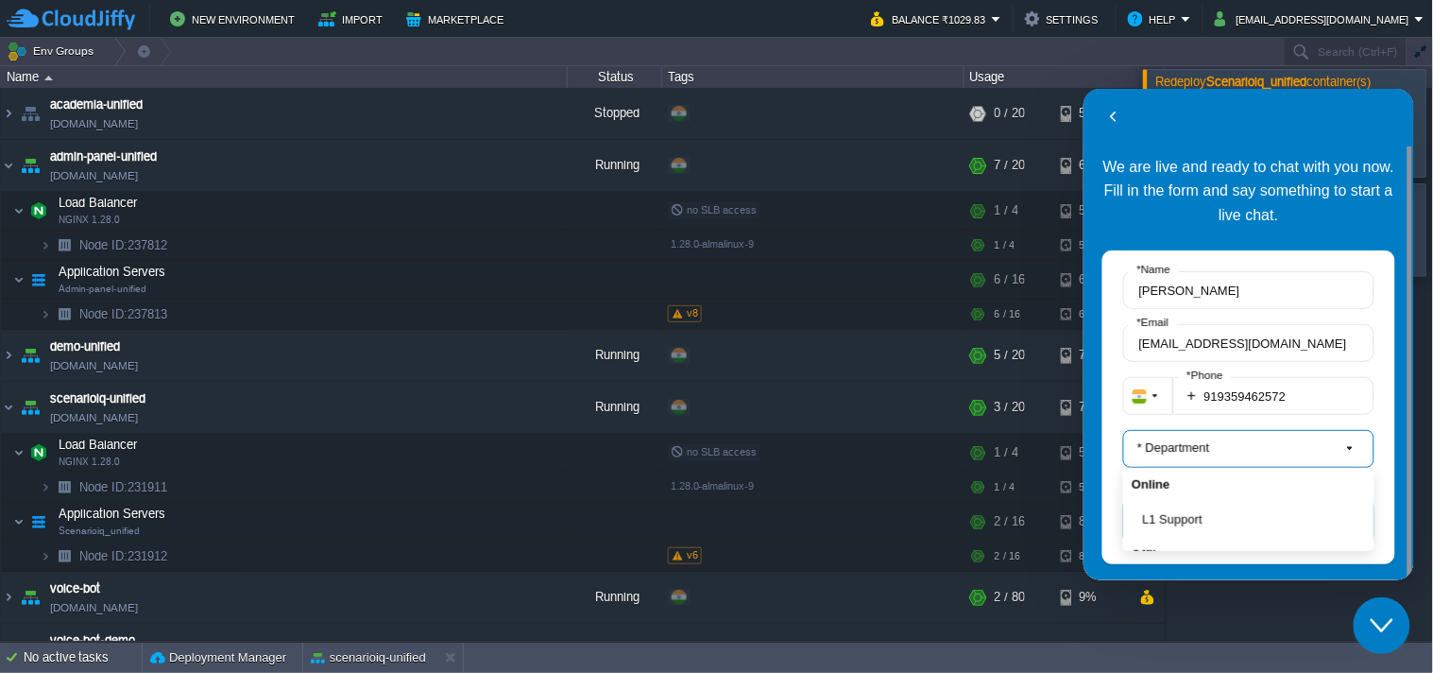
scroll to position [25, 0]
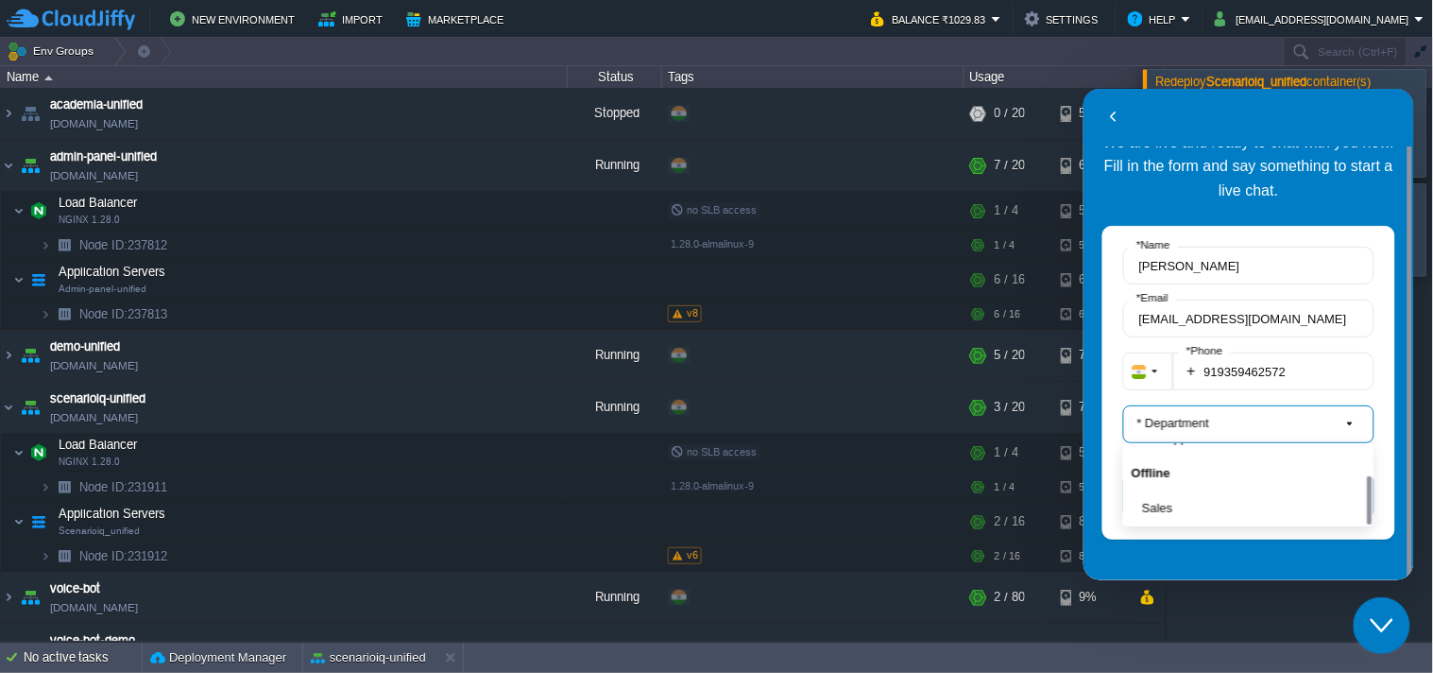
click at [1187, 431] on button "* Department" at bounding box center [1247, 423] width 251 height 38
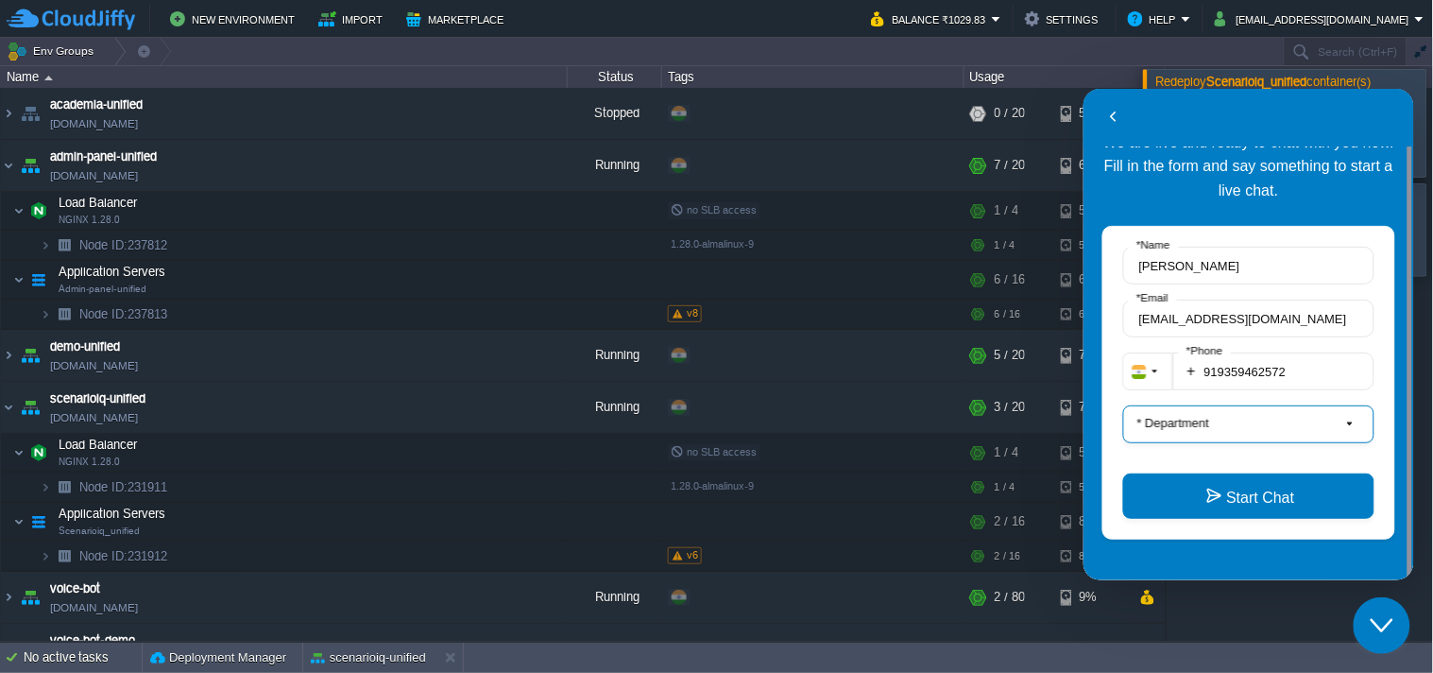
click at [1190, 425] on label "* Department" at bounding box center [1173, 422] width 88 height 14
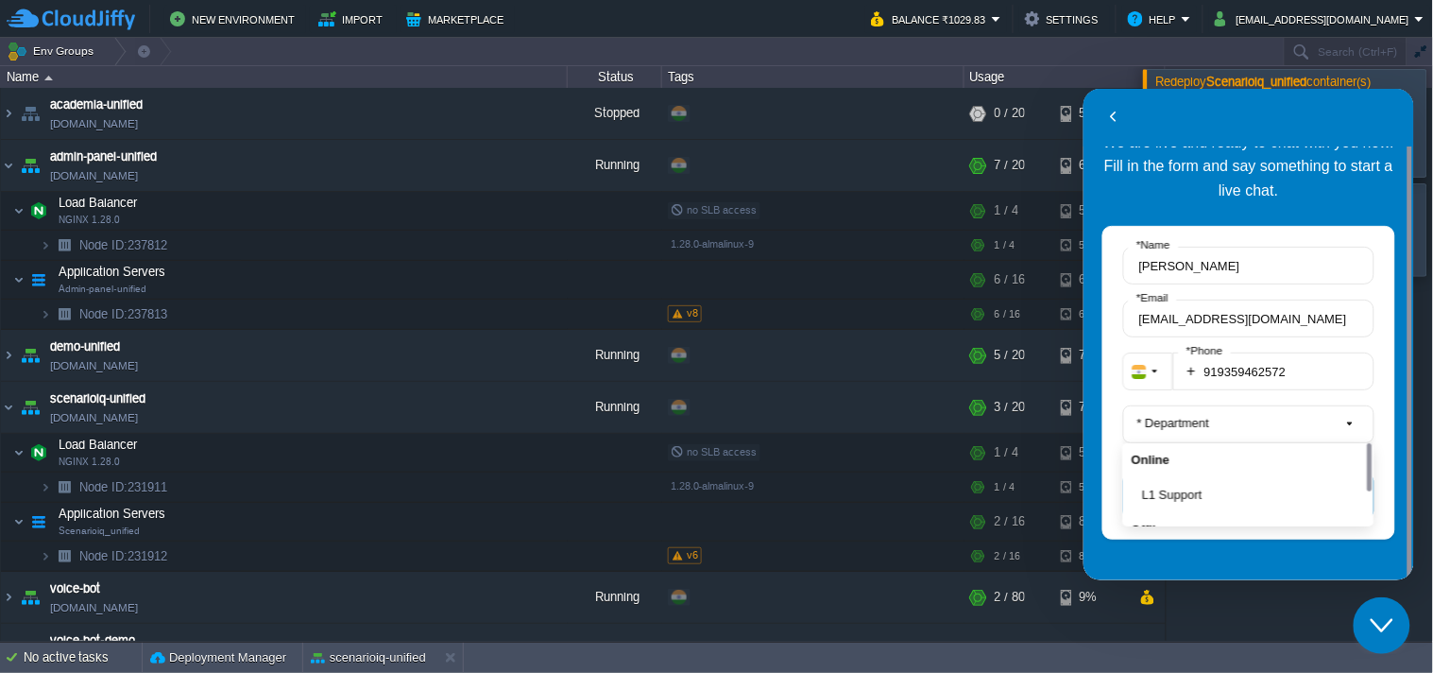
click at [1169, 468] on div "Online" at bounding box center [1247, 458] width 251 height 32
drag, startPoint x: 1180, startPoint y: 478, endPoint x: 1175, endPoint y: 488, distance: 11.4
click at [1180, 479] on div "L1 Support" at bounding box center [1247, 493] width 251 height 38
click at [1173, 495] on button "L1 Support" at bounding box center [1253, 494] width 223 height 20
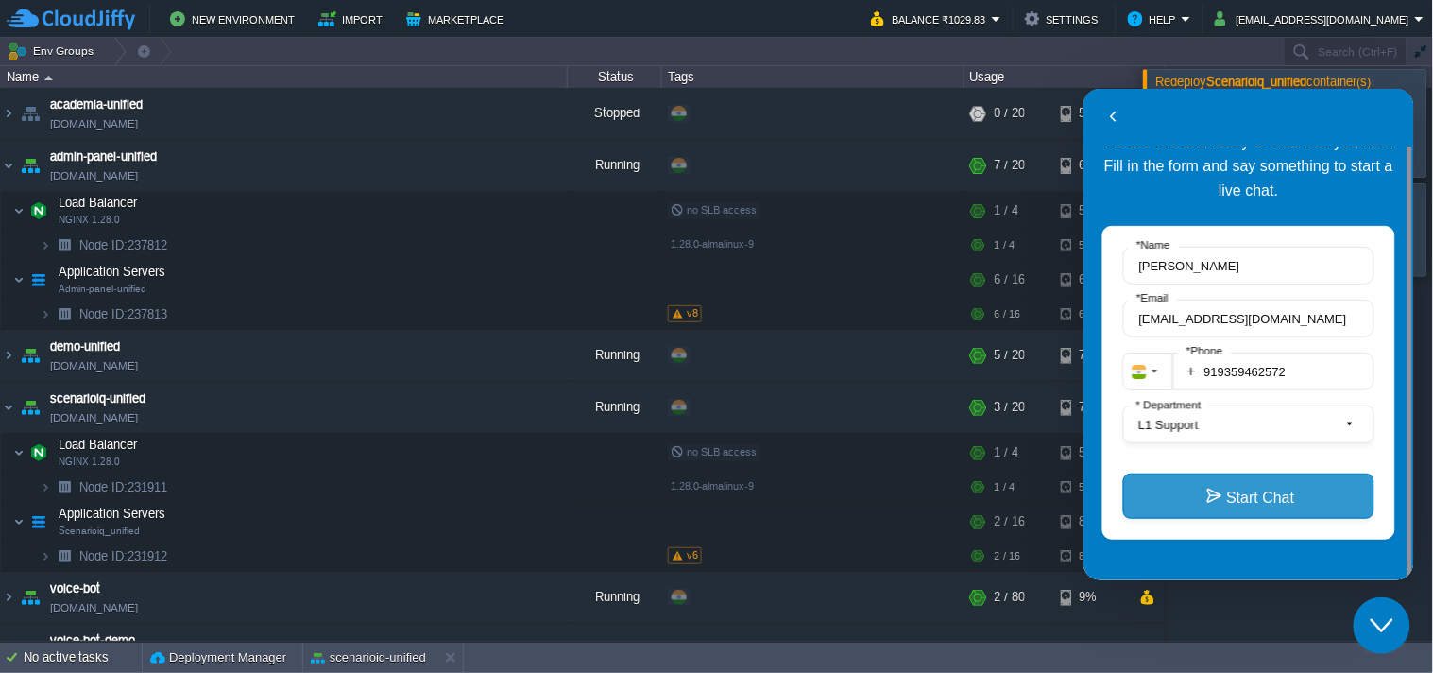
click at [1203, 498] on button "Start Chat" at bounding box center [1247, 494] width 251 height 45
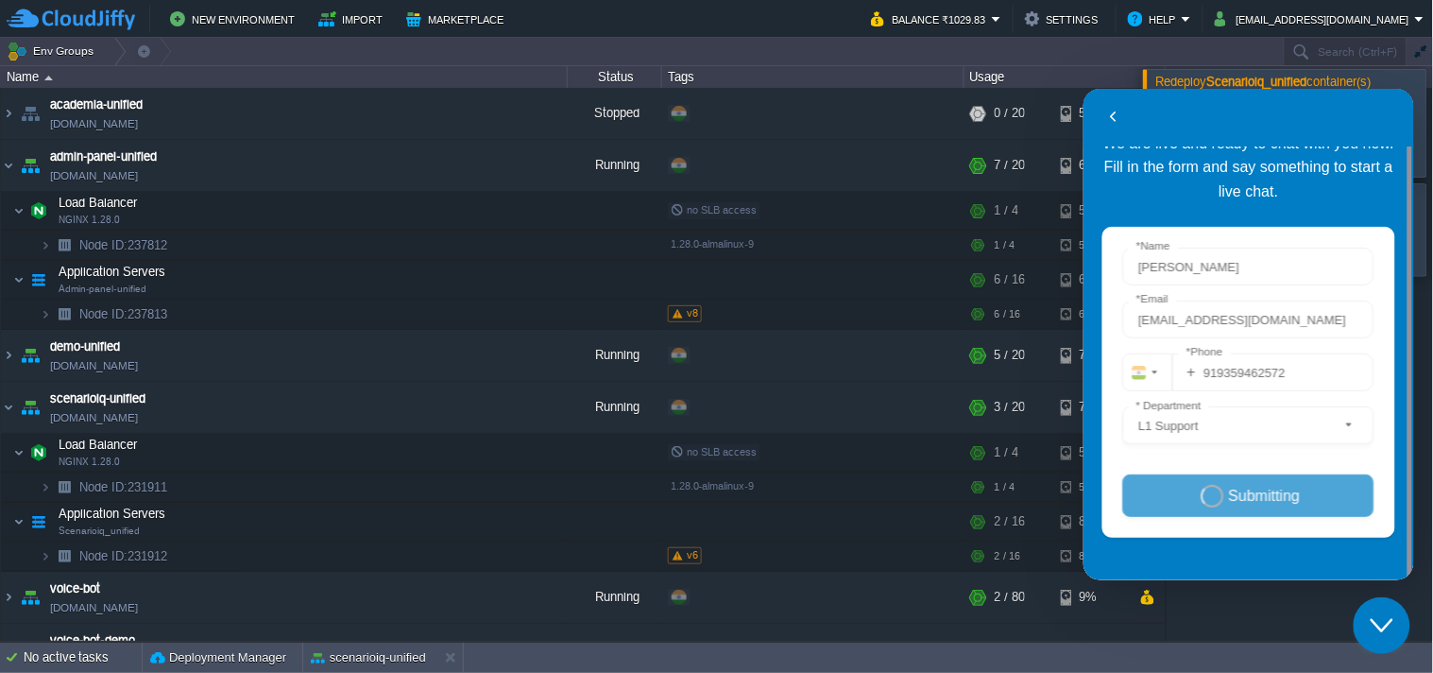
scroll to position [24, 0]
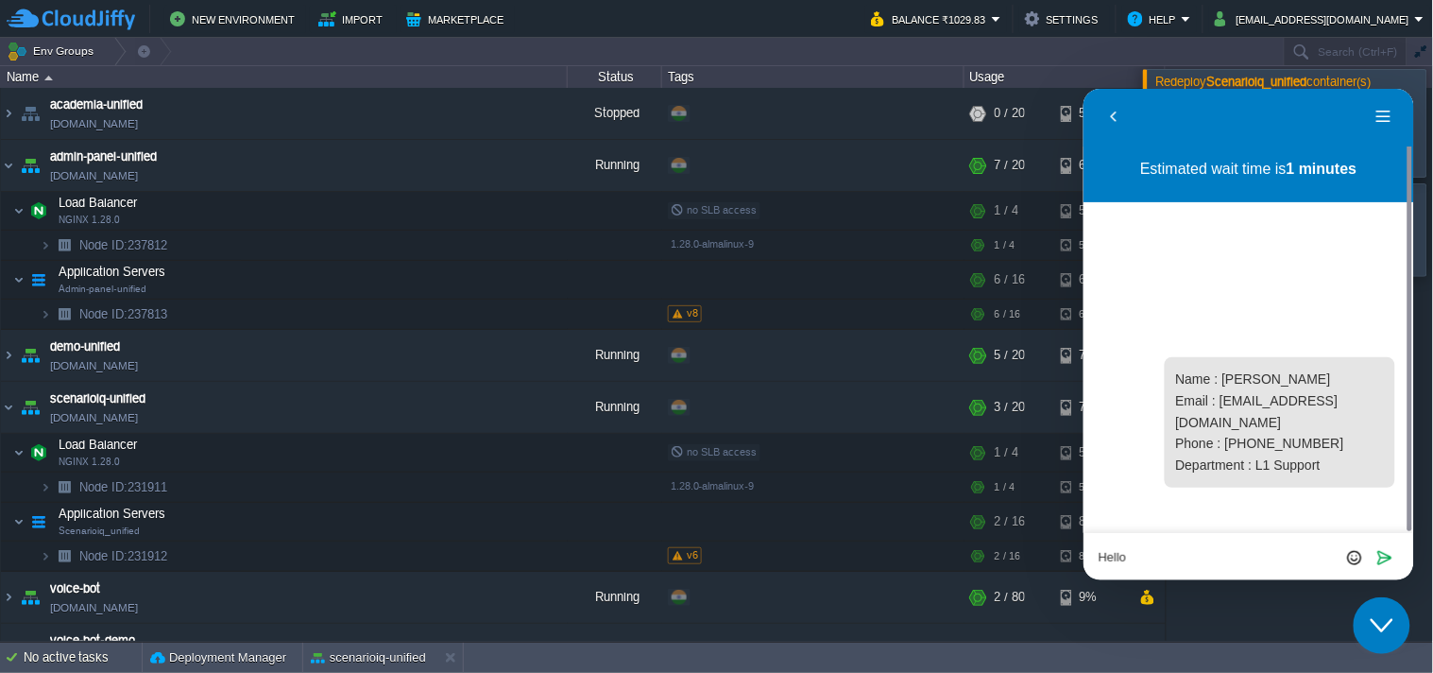
type textarea "Hello\"
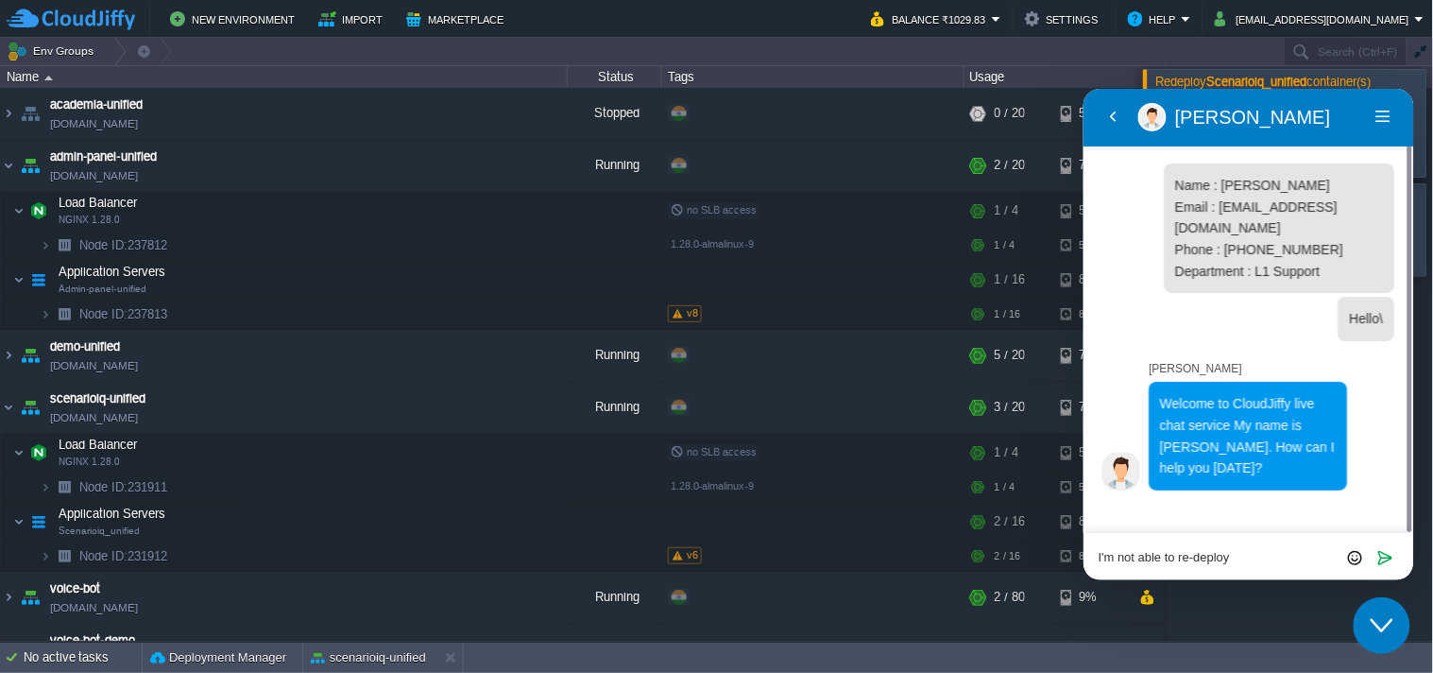
scroll to position [0, 0]
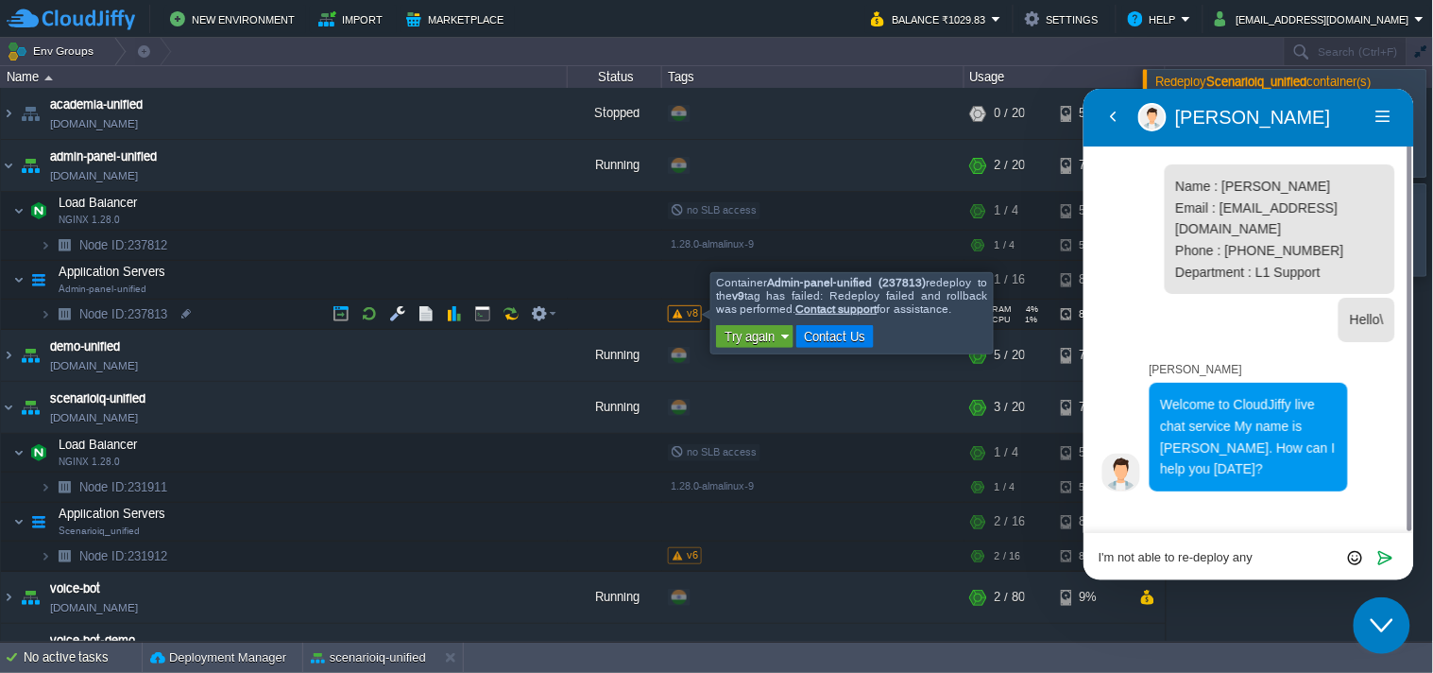
click at [687, 316] on span "v8" at bounding box center [692, 312] width 11 height 11
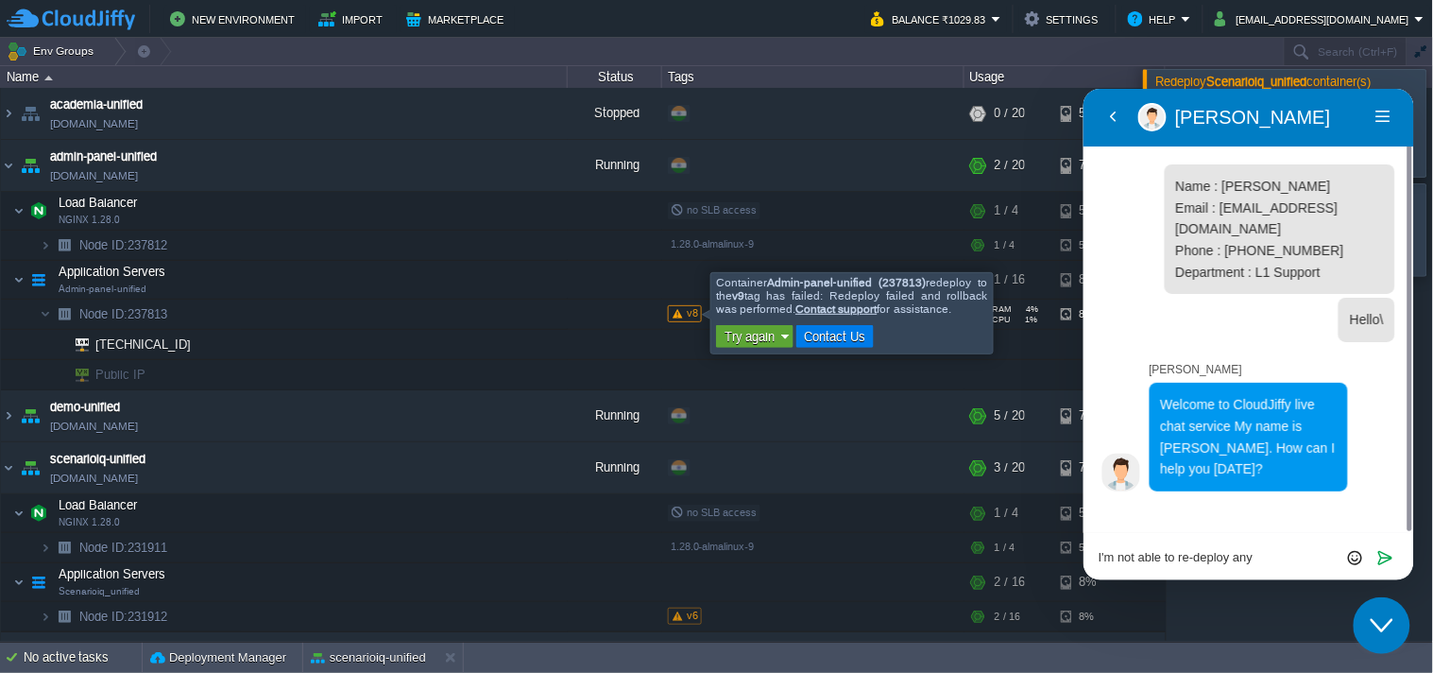
click at [687, 316] on span "v8" at bounding box center [692, 312] width 11 height 11
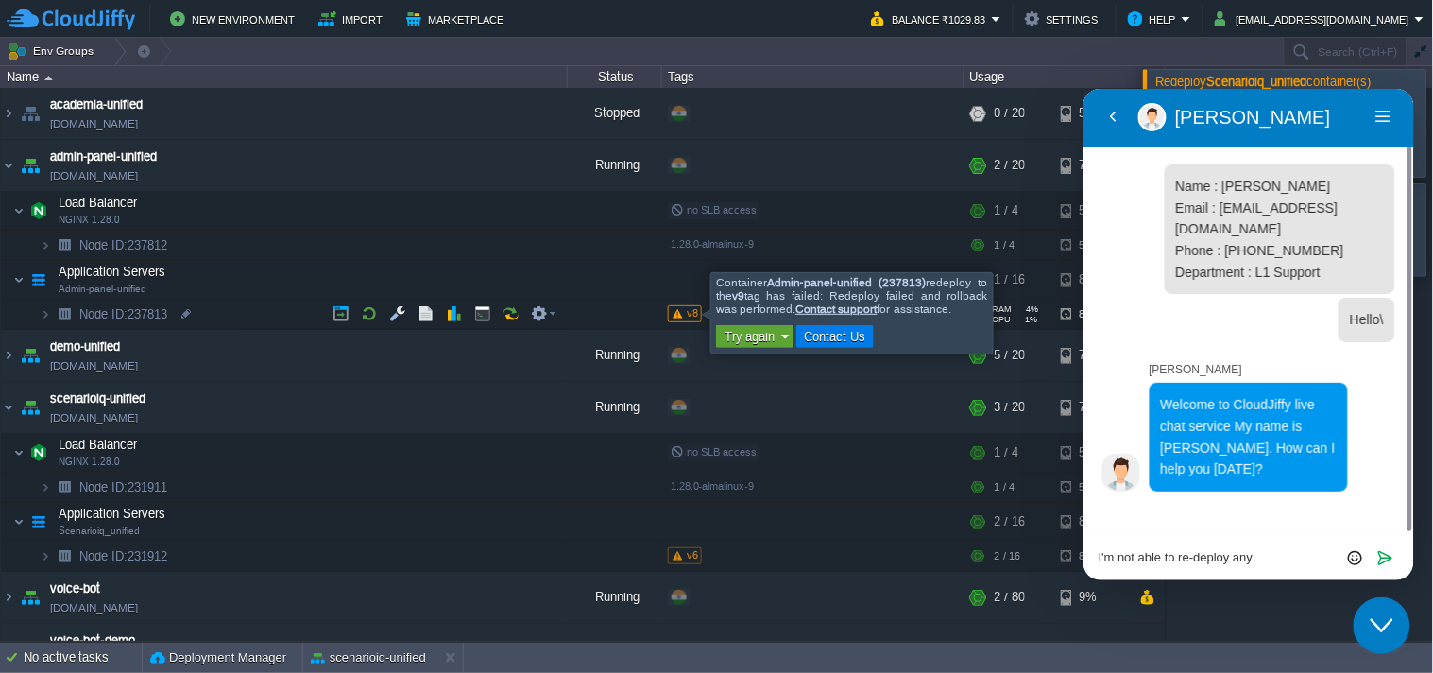
click at [769, 302] on div "Container Admin-panel-unified (237813) redeploy to the v9 tag has failed: Redep…" at bounding box center [852, 313] width 272 height 75
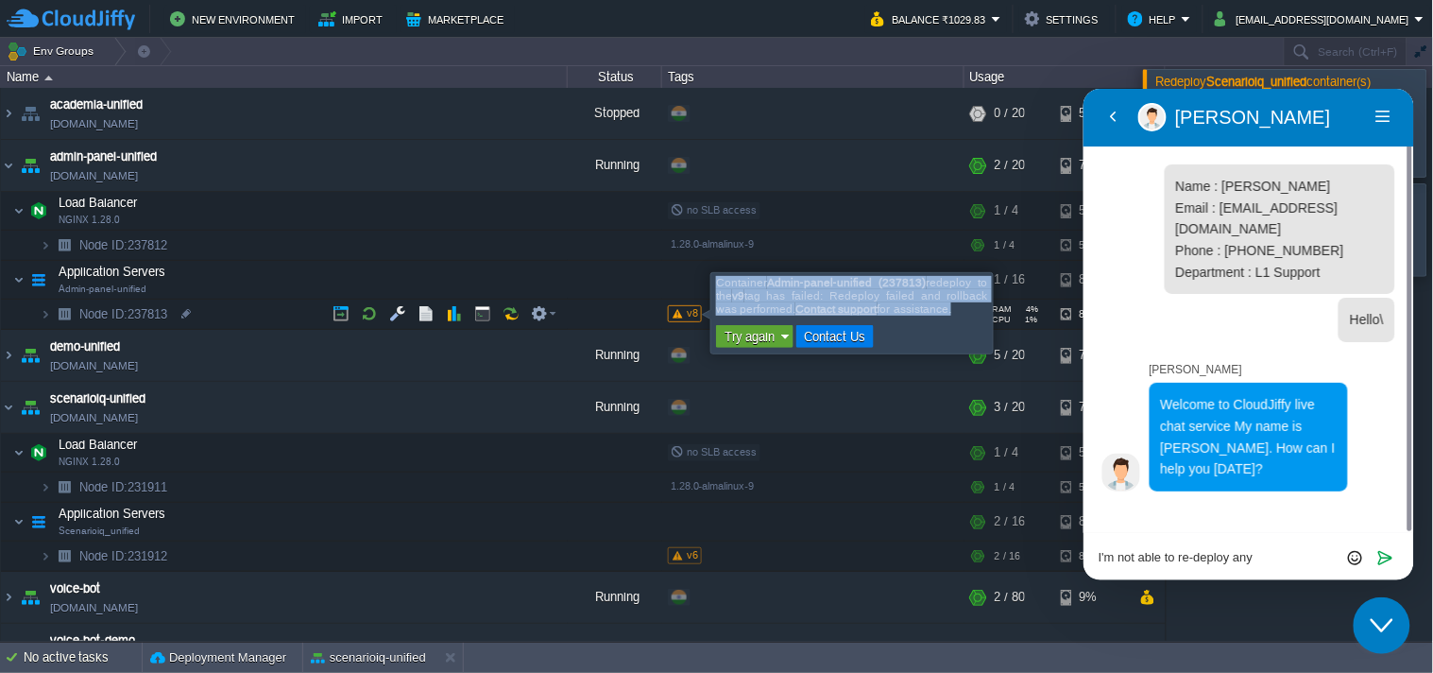
drag, startPoint x: 713, startPoint y: 280, endPoint x: 958, endPoint y: 313, distance: 246.9
click at [958, 313] on div "Container Admin-panel-unified (237813) redeploy to the v9 tag has failed: Redep…" at bounding box center [852, 313] width 280 height 78
copy div "Container Admin-panel-unified (237813) redeploy to the v9 tag has failed: Redep…"
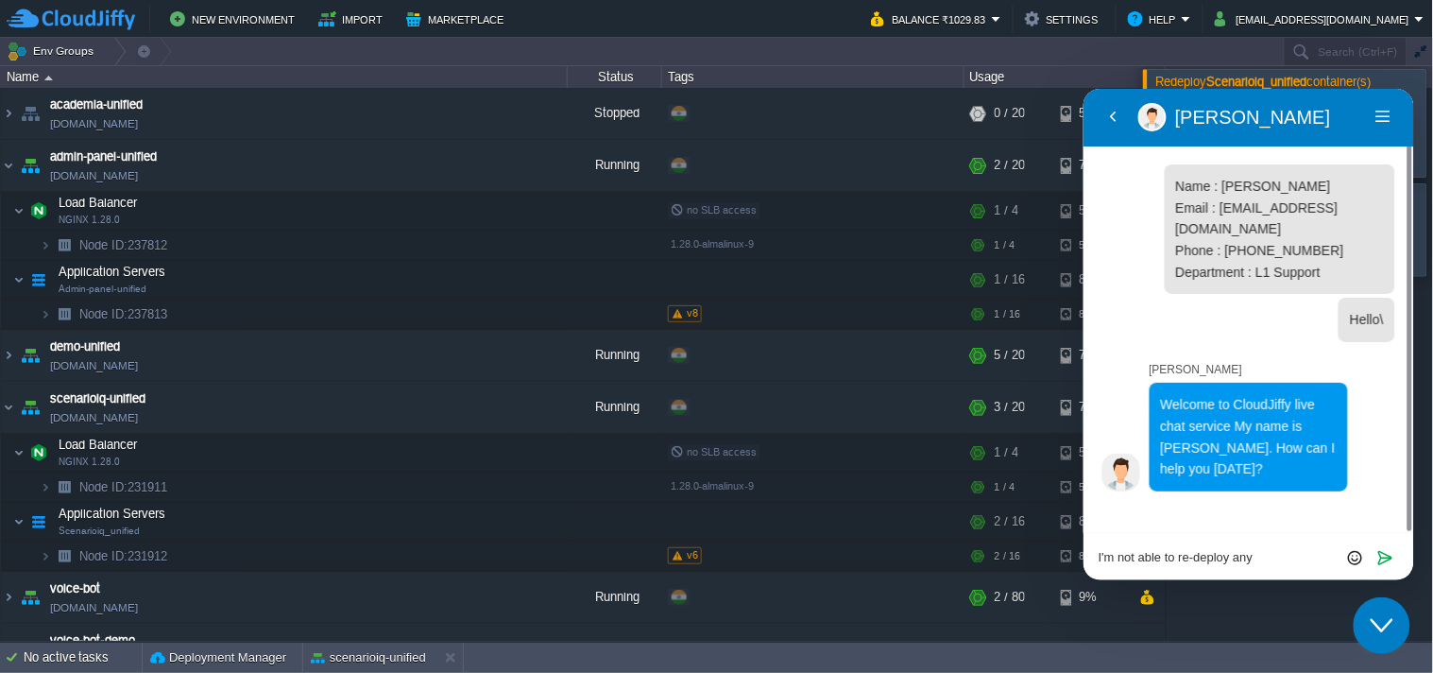
click at [1083, 88] on textarea "I'm not able to re-deploy any" at bounding box center [1083, 88] width 0 height 0
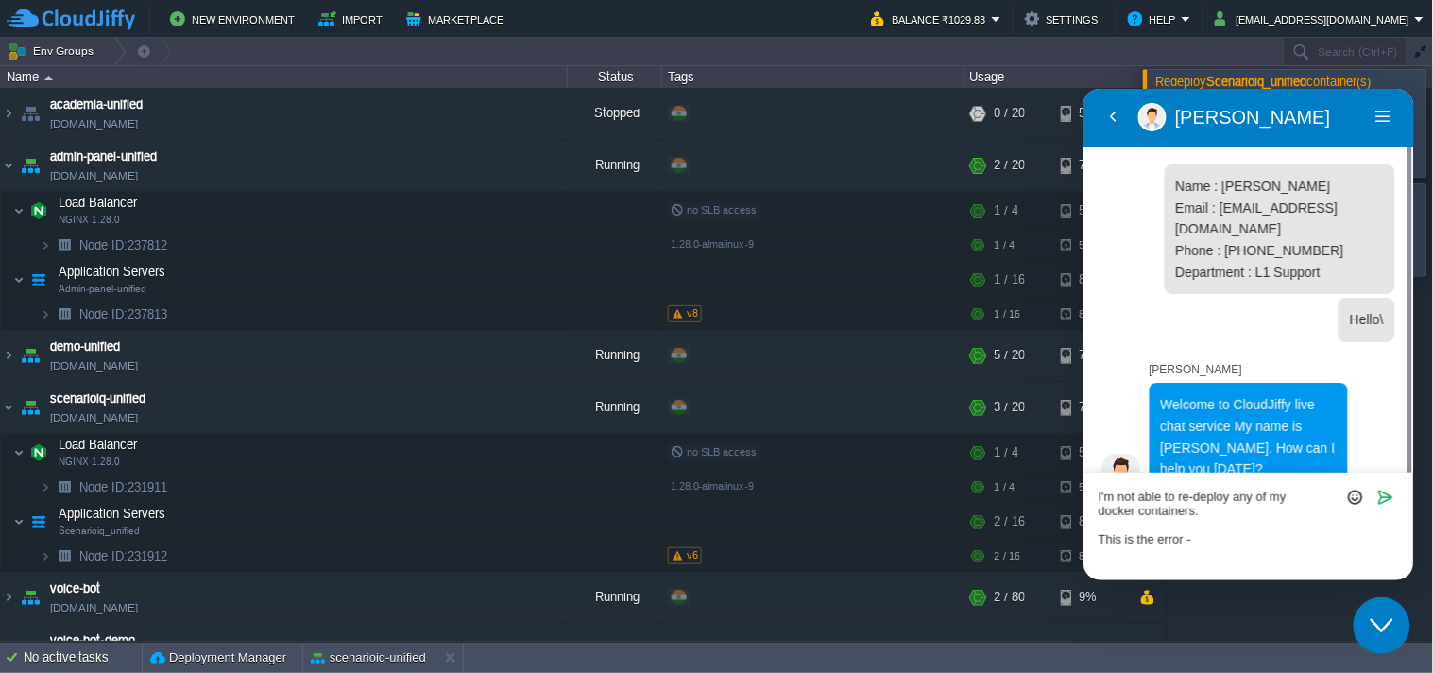
paste textarea "Container Admin-panel-unified (237813) redeploy to the v9 tag has failed: Redep…"
type textarea "I'm not able to re-deploy any of my docker containers. This is the error - Cont…"
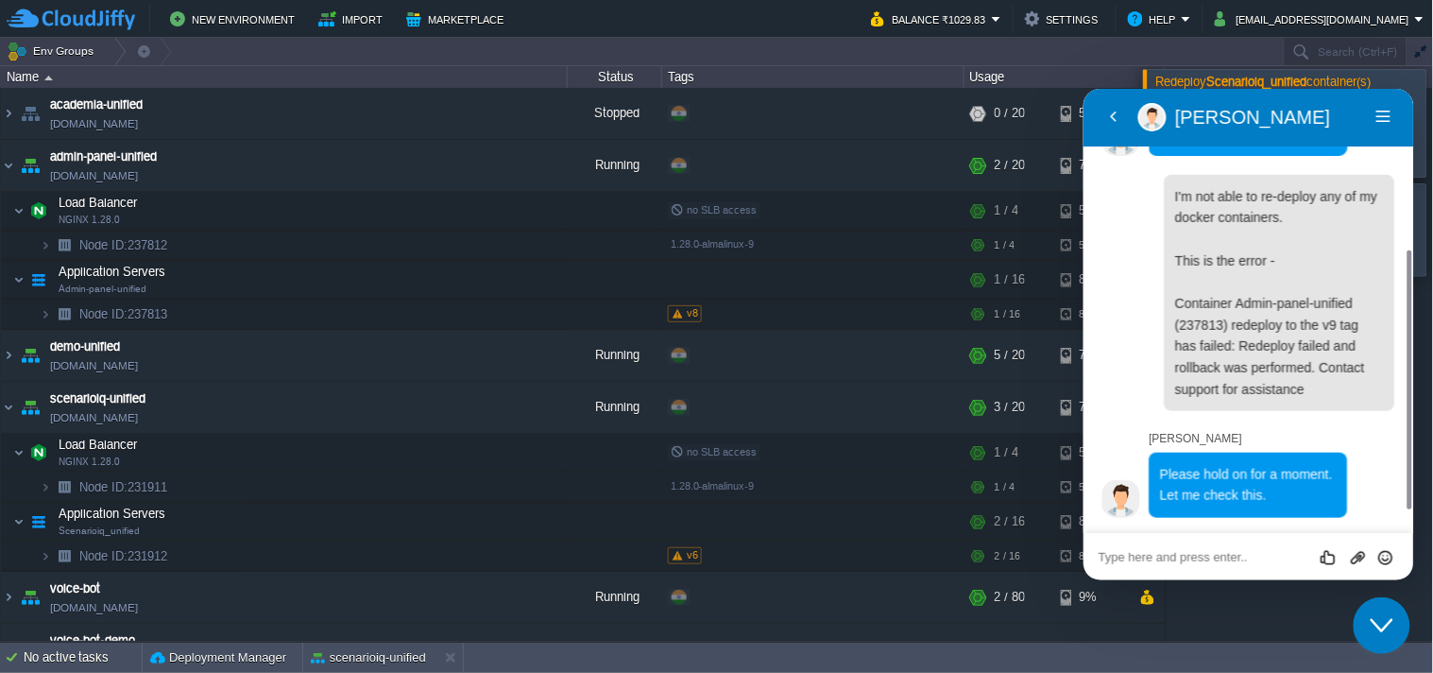
scroll to position [314, 0]
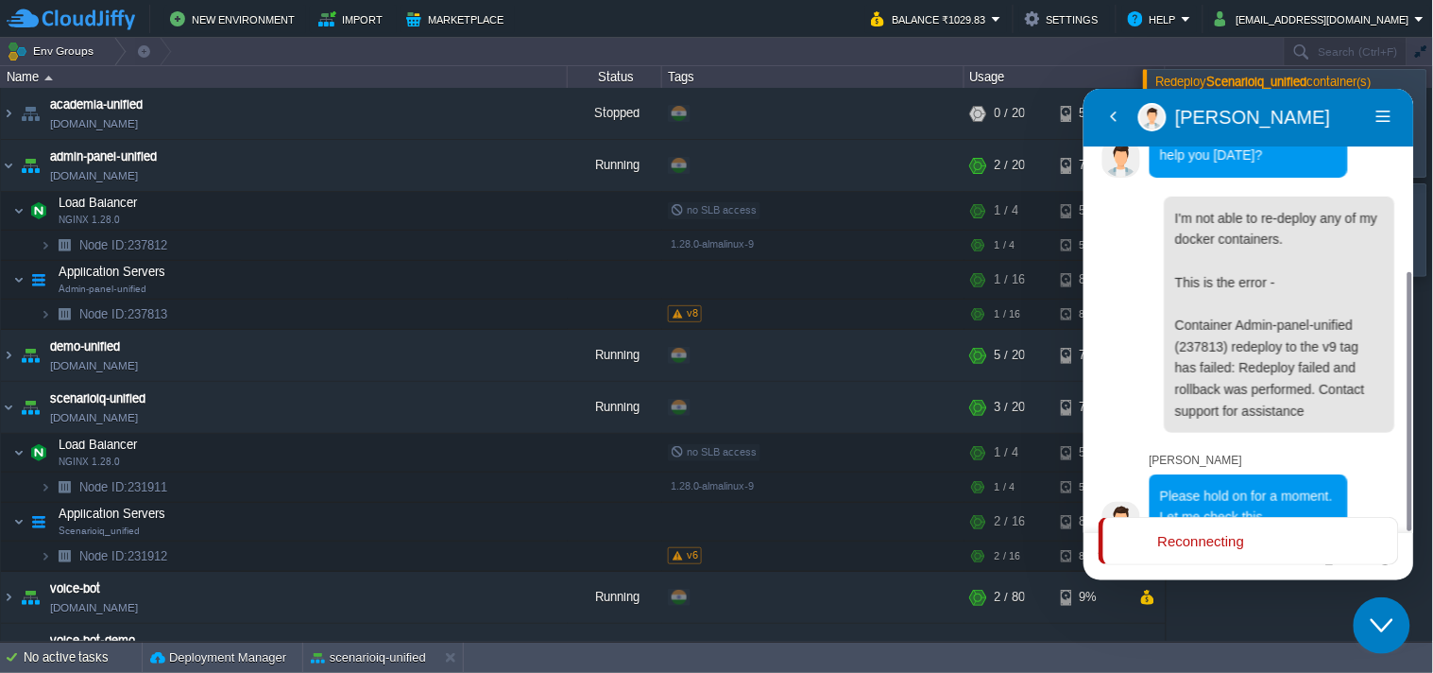
click at [1208, 533] on p "Reconnecting" at bounding box center [1200, 540] width 87 height 16
click at [1240, 541] on p "Reconnecting" at bounding box center [1200, 540] width 87 height 16
drag, startPoint x: 1216, startPoint y: 533, endPoint x: 1223, endPoint y: 543, distance: 12.3
click at [1221, 543] on p "Reconnecting" at bounding box center [1200, 540] width 87 height 16
click at [1230, 543] on p "Reconnecting" at bounding box center [1200, 540] width 87 height 16
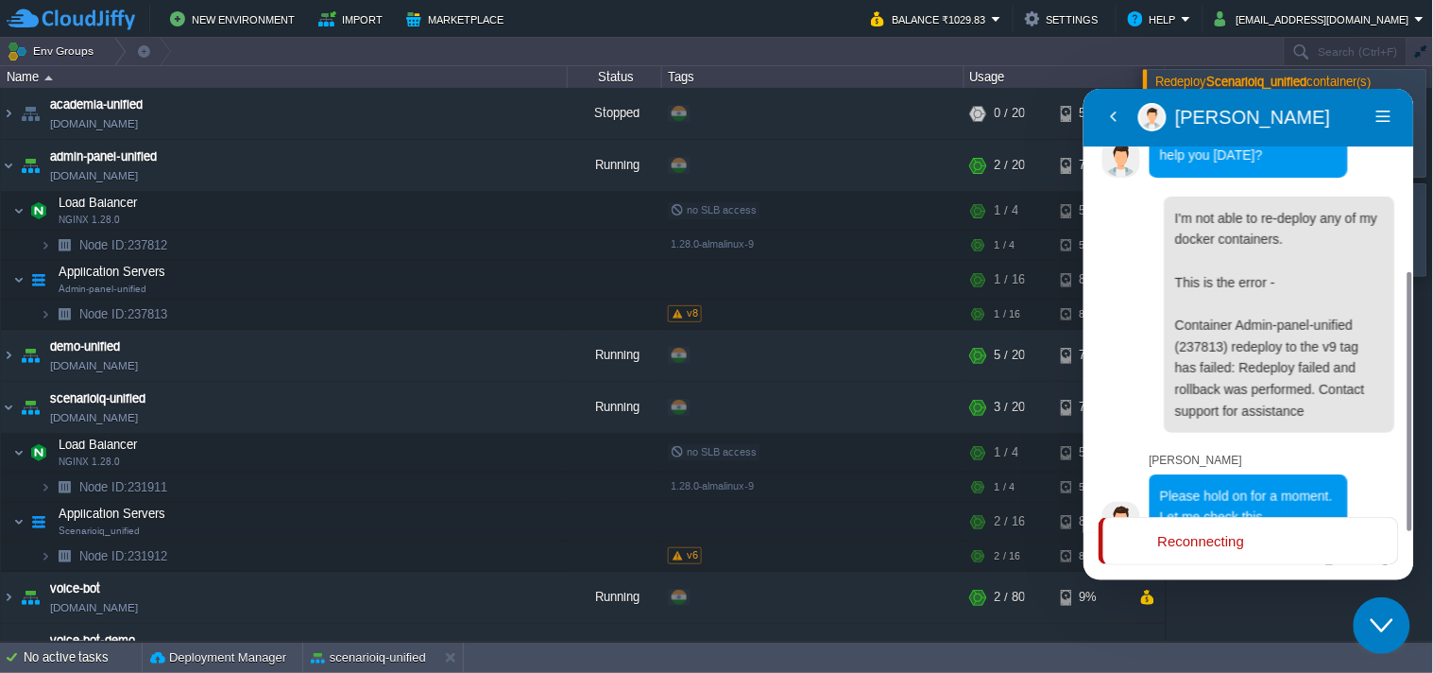
click at [1247, 537] on div "Reconnecting" at bounding box center [1249, 540] width 255 height 16
click at [1255, 534] on div "Reconnecting" at bounding box center [1249, 540] width 255 height 16
click at [1216, 236] on p "I'm not able to re-deploy any of my docker containers. This is the error - Cont…" at bounding box center [1279, 314] width 208 height 214
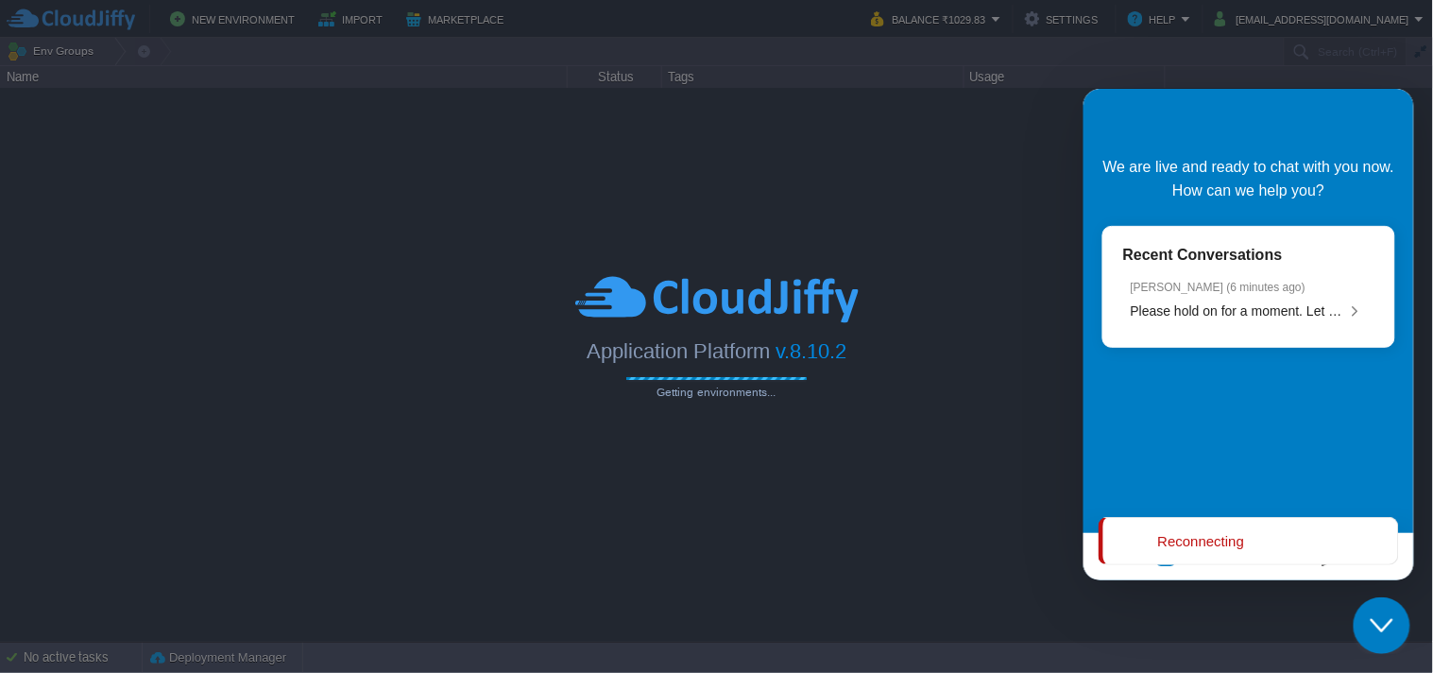
scroll to position [266, 0]
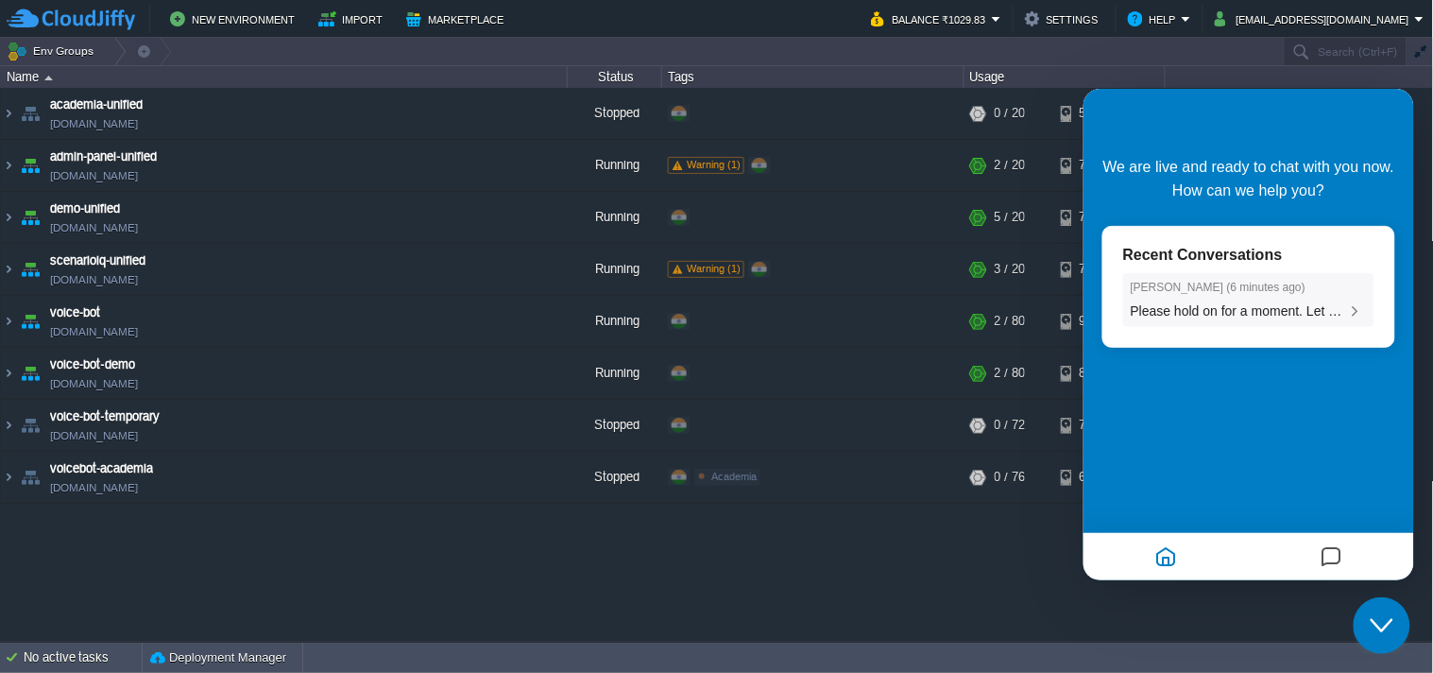
click at [1333, 318] on li "Chaitanya Patil ( 6 minutes ago ) Please hold on for a moment. Let me check thi…" at bounding box center [1247, 299] width 251 height 55
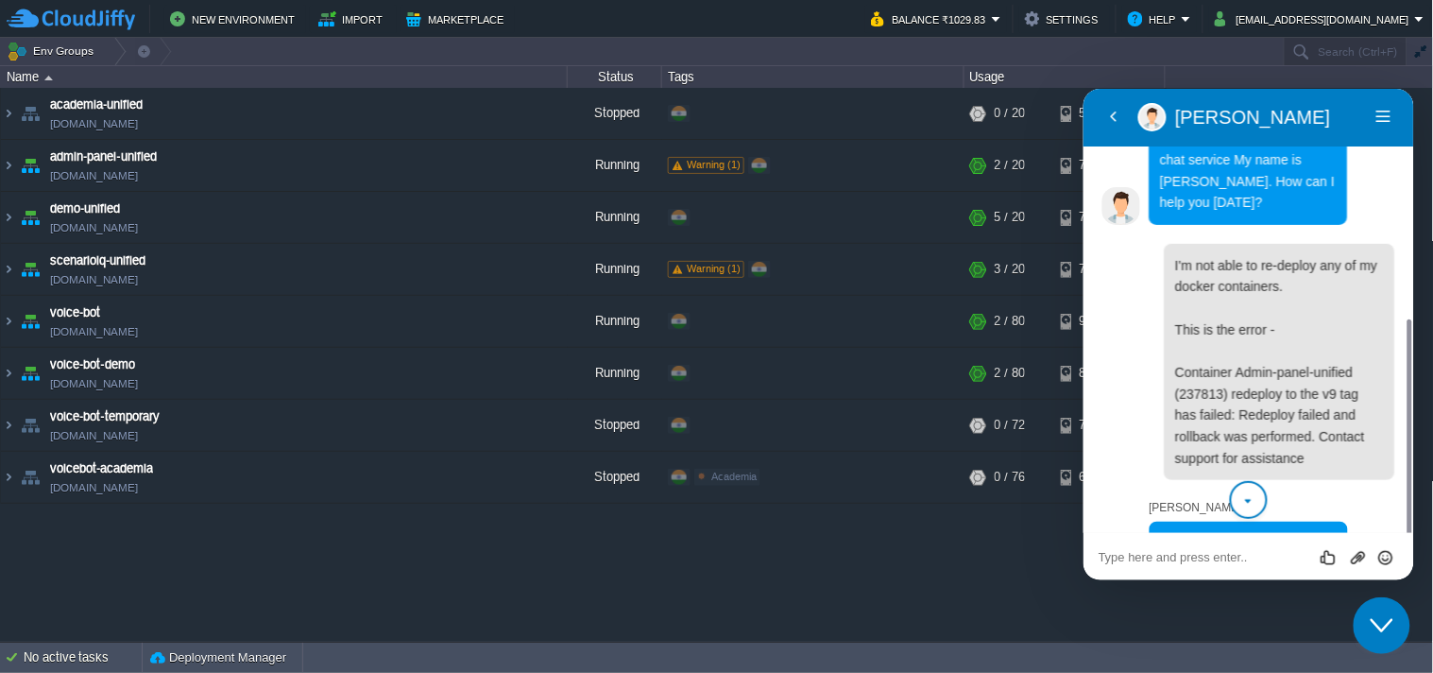
scroll to position [314, 0]
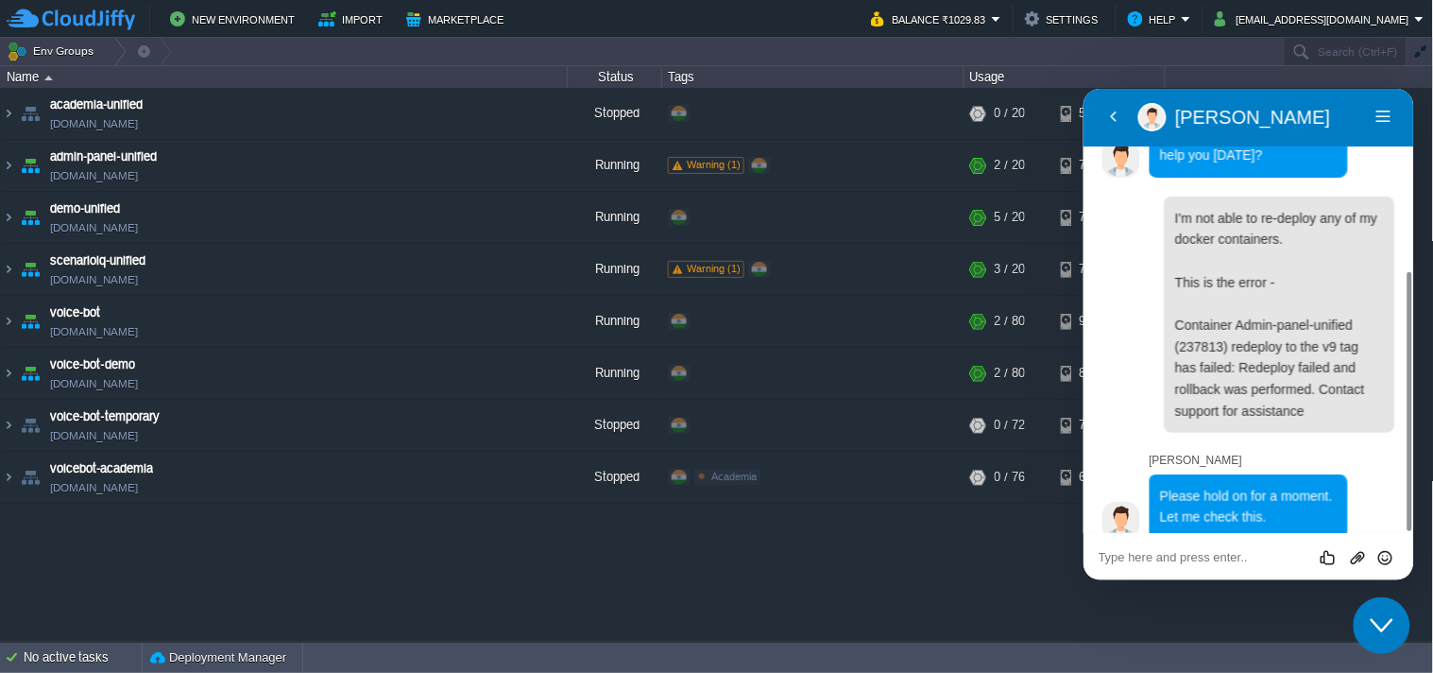
click at [1083, 88] on textarea at bounding box center [1083, 88] width 0 height 0
type textarea "Ok please check this, thank you"
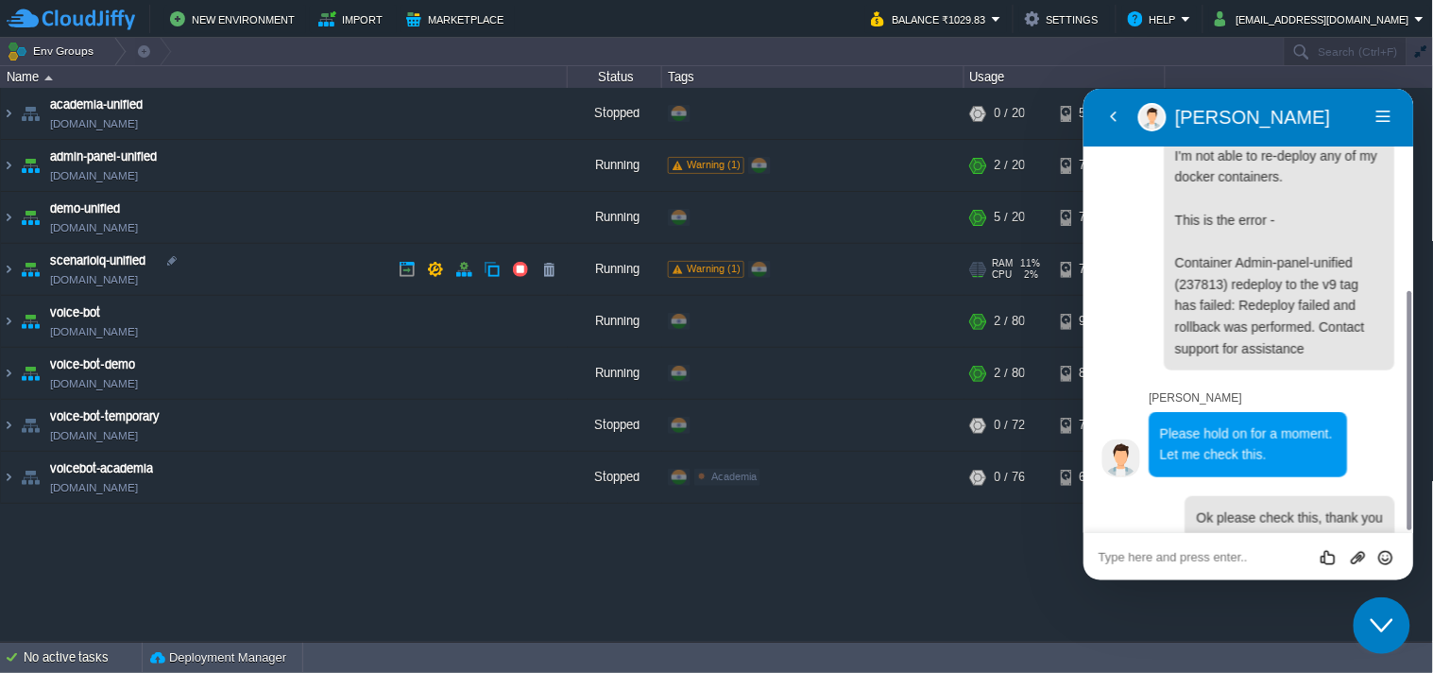
click at [696, 267] on span "Warning (1)" at bounding box center [714, 268] width 54 height 11
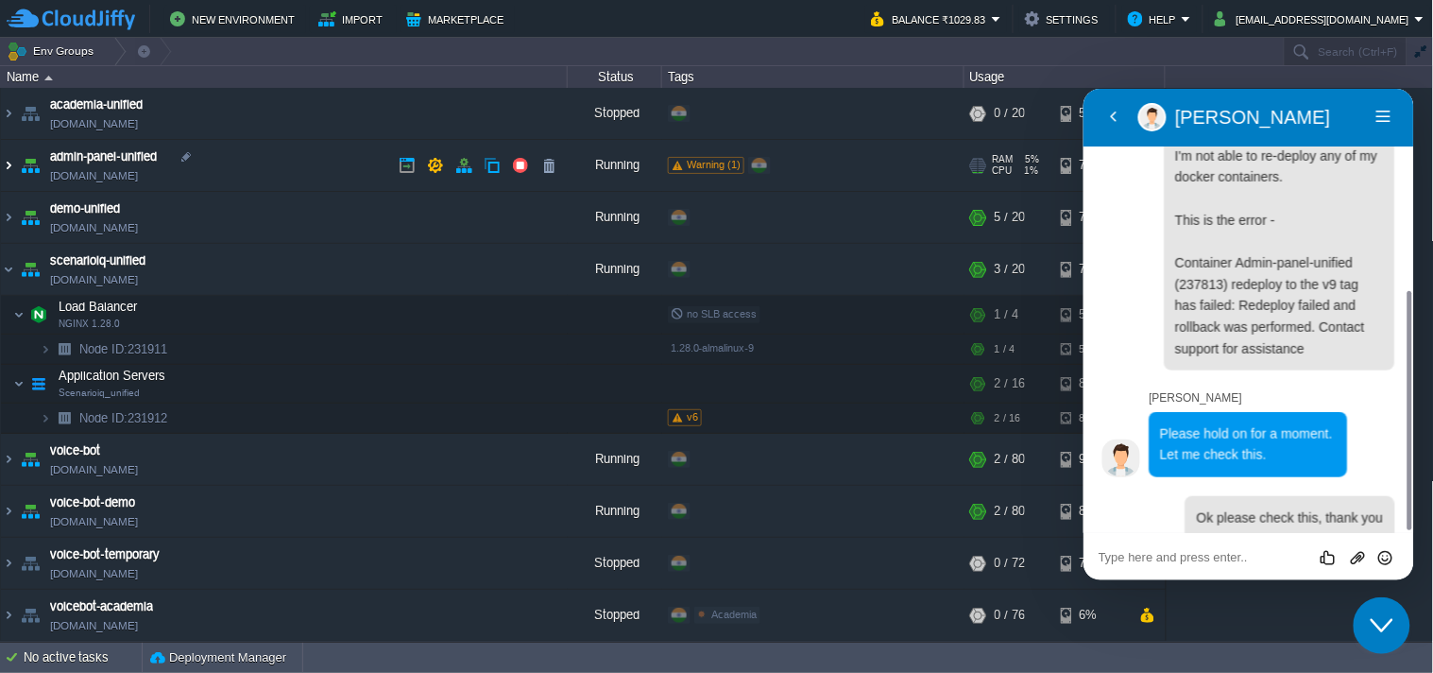
click at [11, 164] on img at bounding box center [8, 165] width 15 height 51
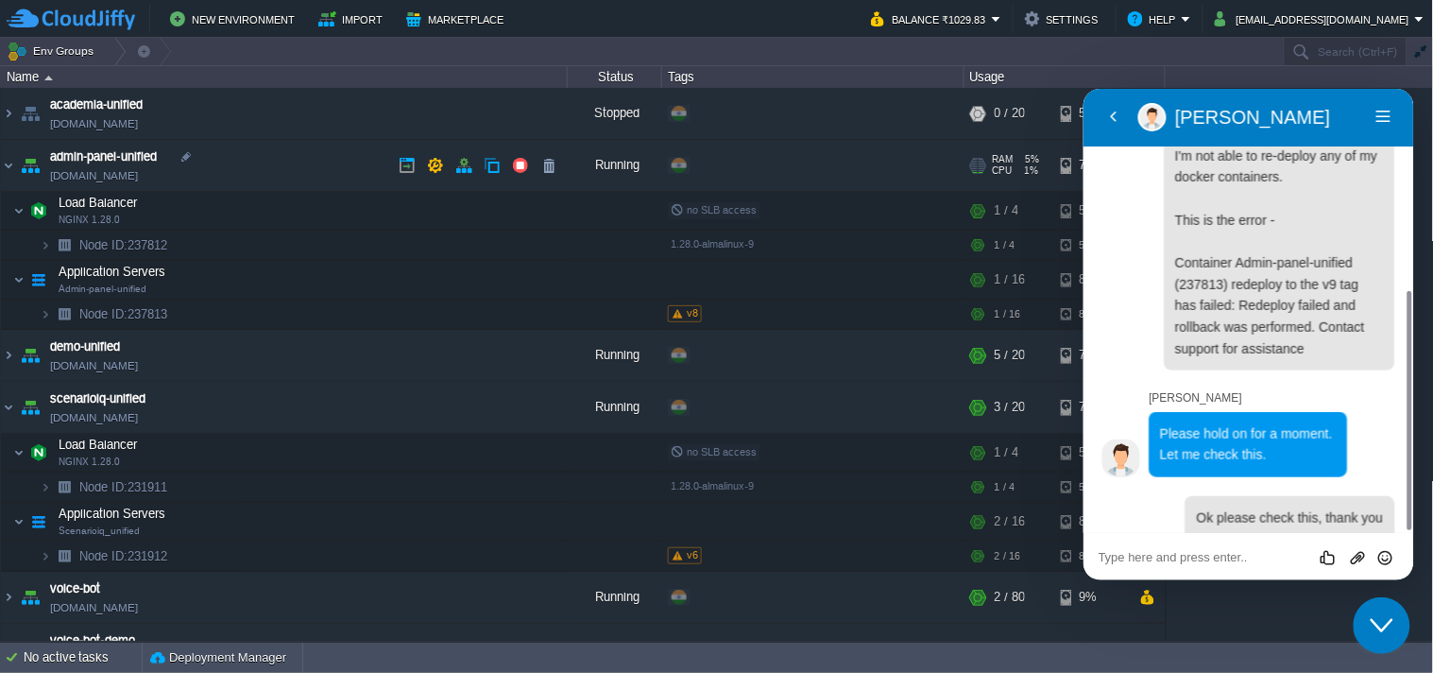
click at [138, 182] on link "[DOMAIN_NAME]" at bounding box center [94, 175] width 88 height 19
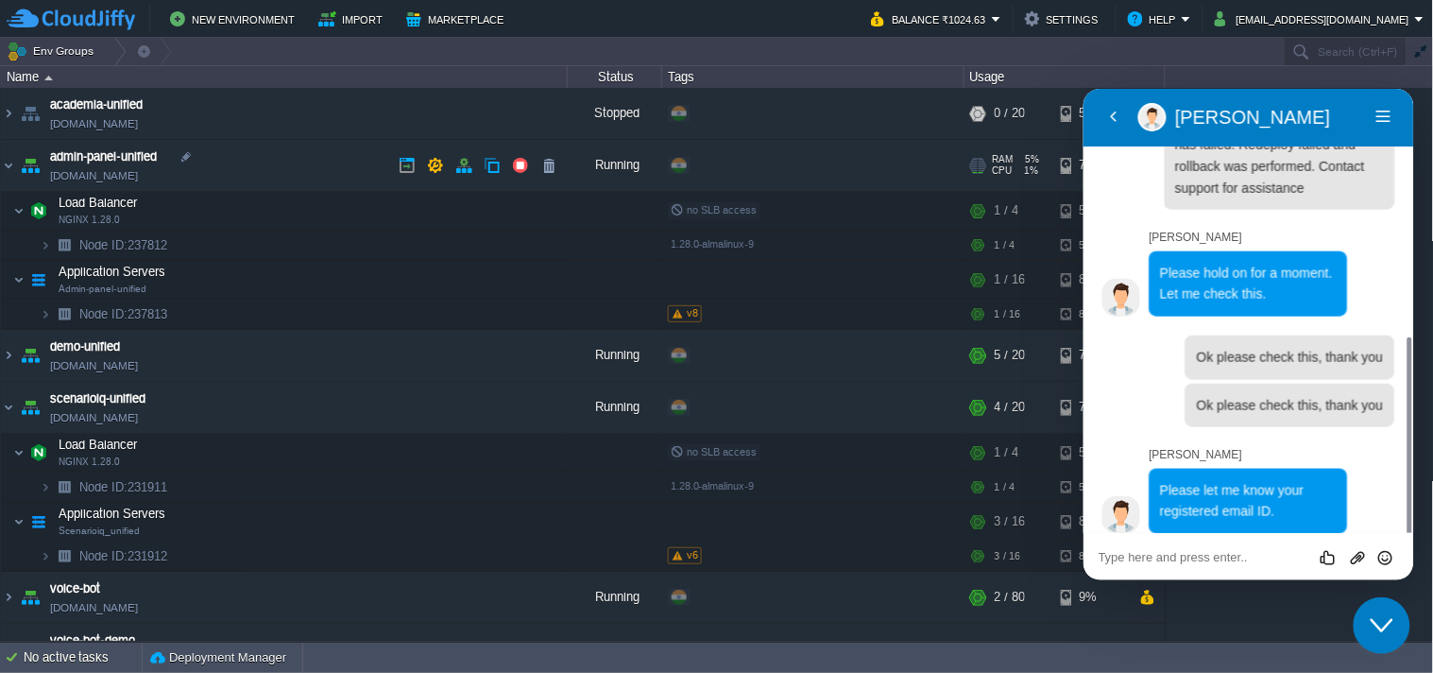
scroll to position [531, 0]
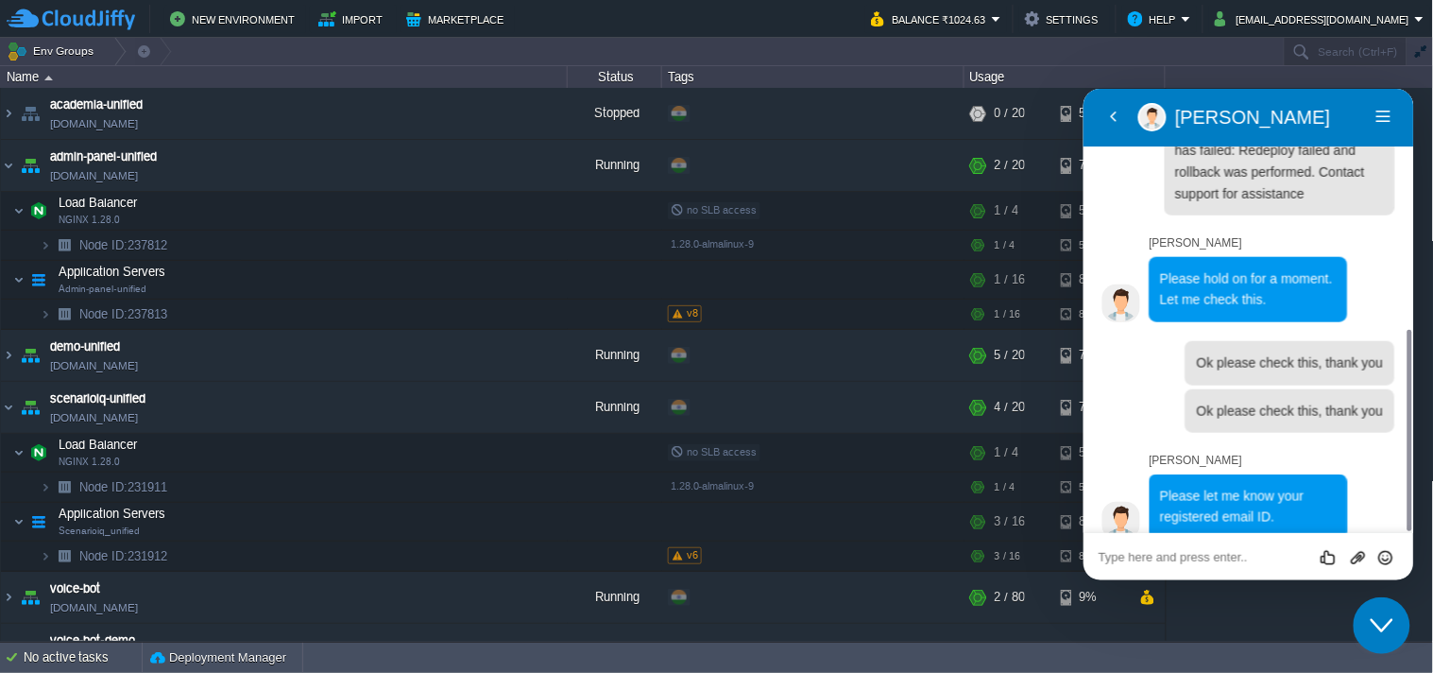
type textarea "[EMAIL_ADDRESS][DOMAIN_NAME]"
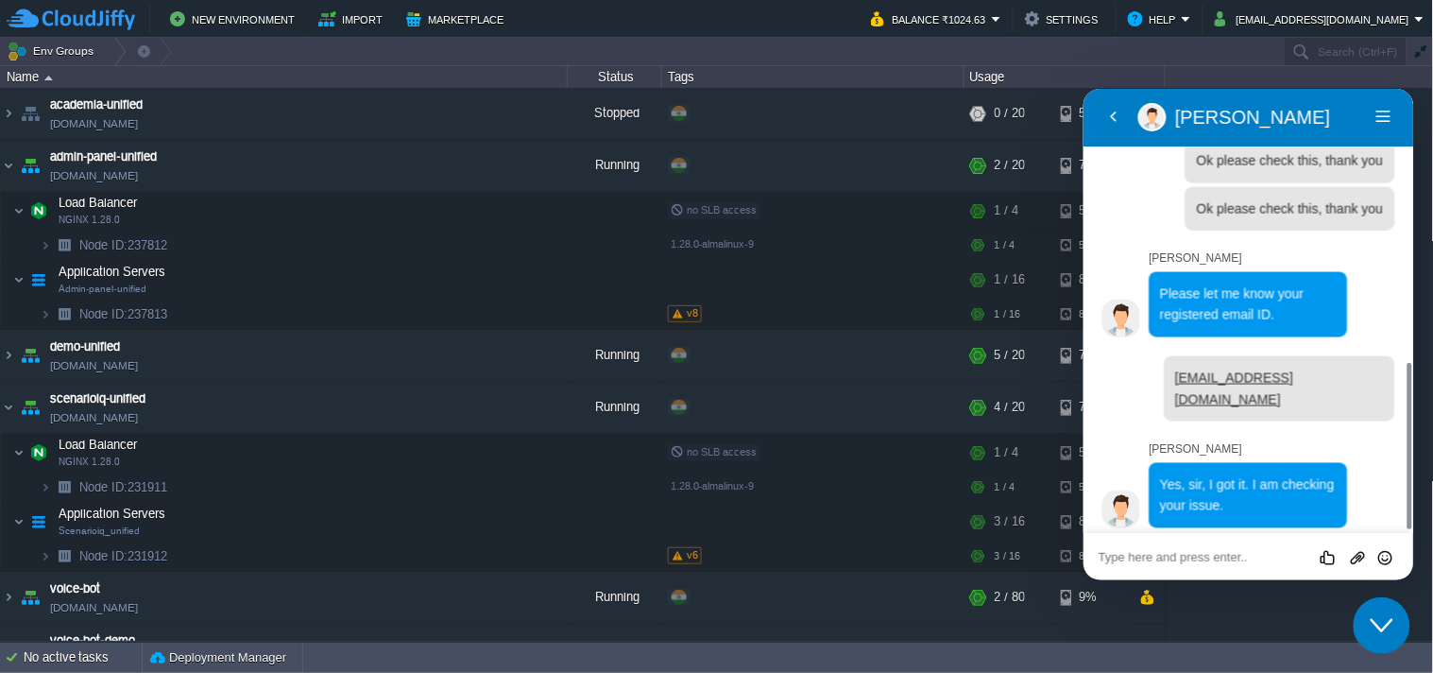
scroll to position [700, 0]
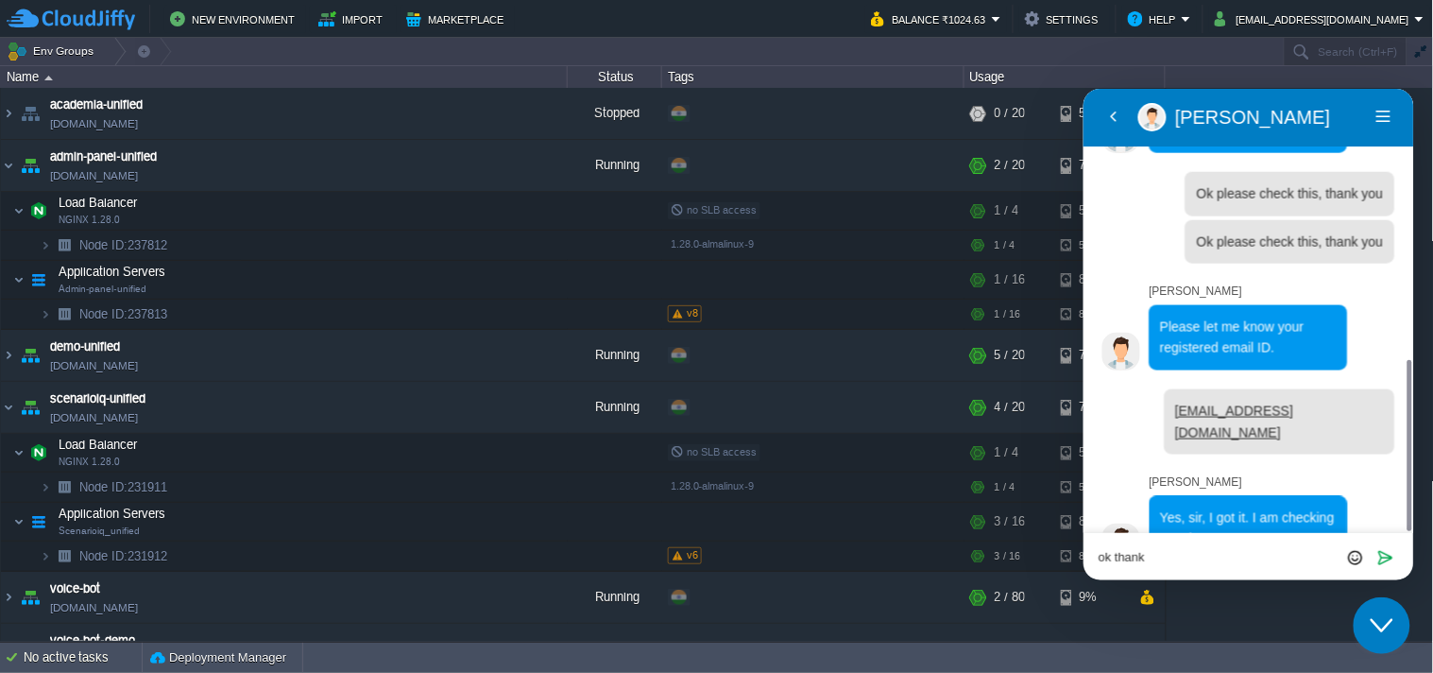
type textarea "ok thanks"
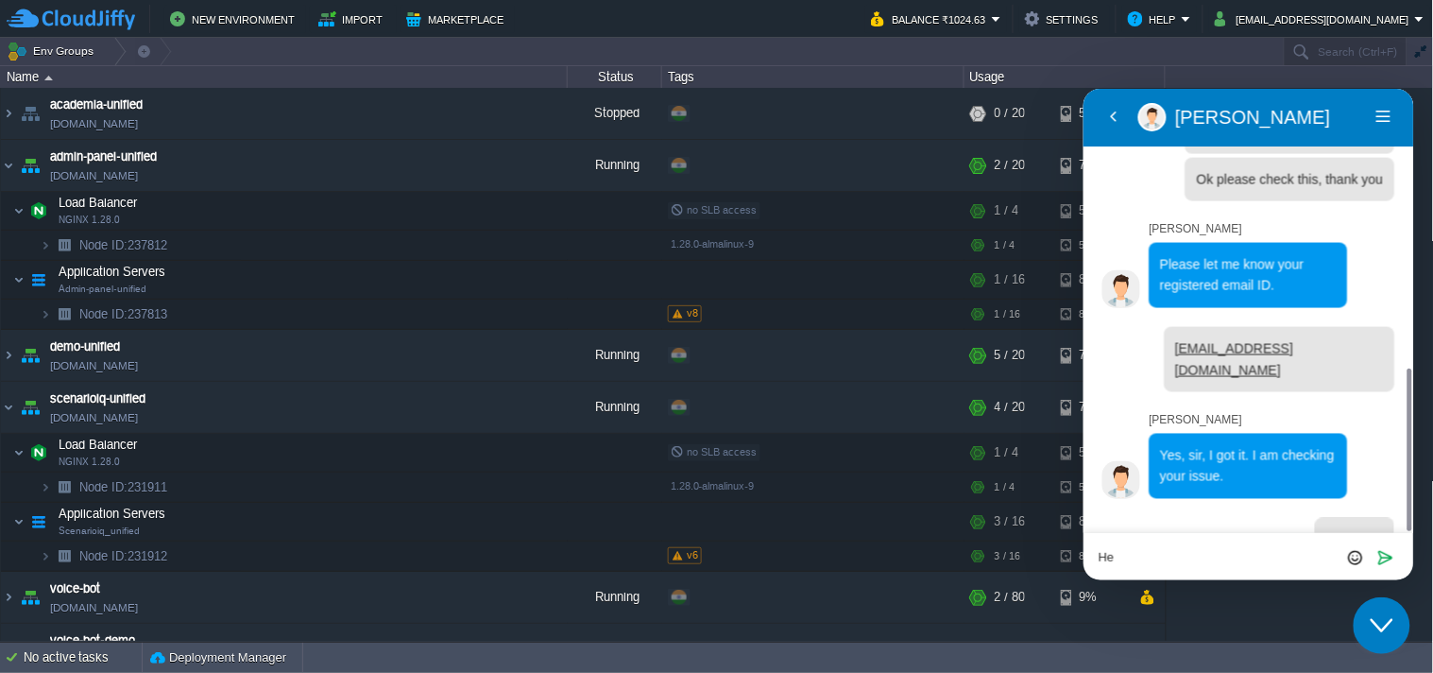
type textarea "H"
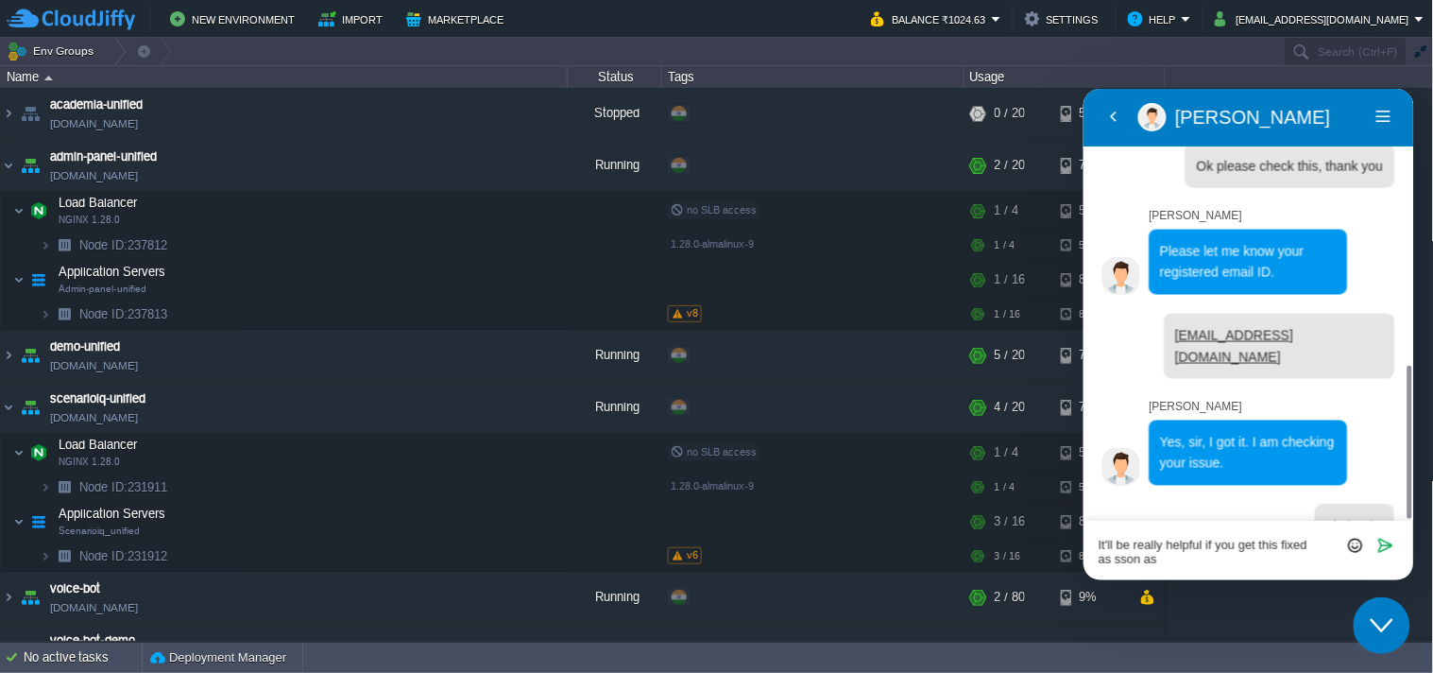
click at [1083, 88] on textarea "It'll be really helpful if you get this fixed as sson as" at bounding box center [1083, 88] width 0 height 0
type textarea "It'll be really helpful if you get this fixed as soon as possible please."
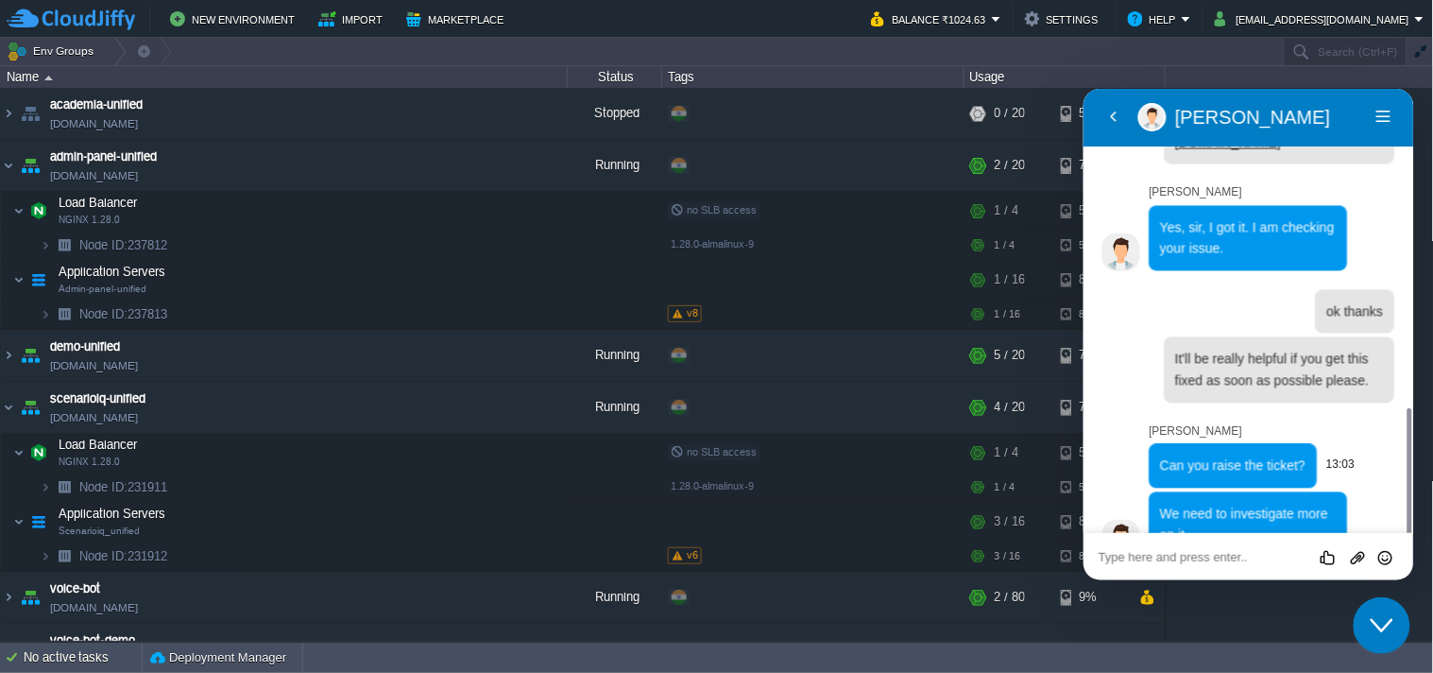
scroll to position [986, 0]
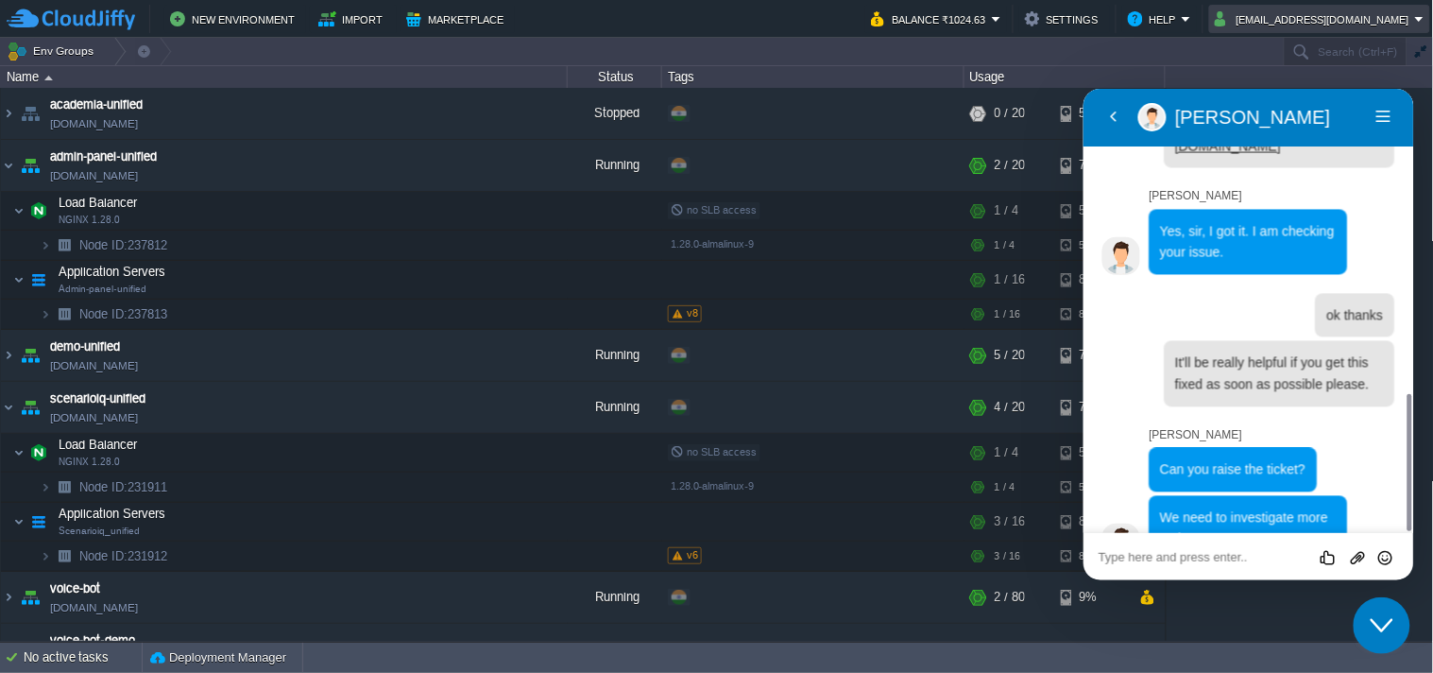
click at [1291, 13] on button "[EMAIL_ADDRESS][DOMAIN_NAME]" at bounding box center [1315, 19] width 200 height 23
click at [1083, 88] on textarea at bounding box center [1083, 88] width 0 height 0
click at [761, 26] on td "New Environment Import Marketplace" at bounding box center [428, 19] width 843 height 28
click at [1083, 88] on textarea at bounding box center [1083, 88] width 0 height 0
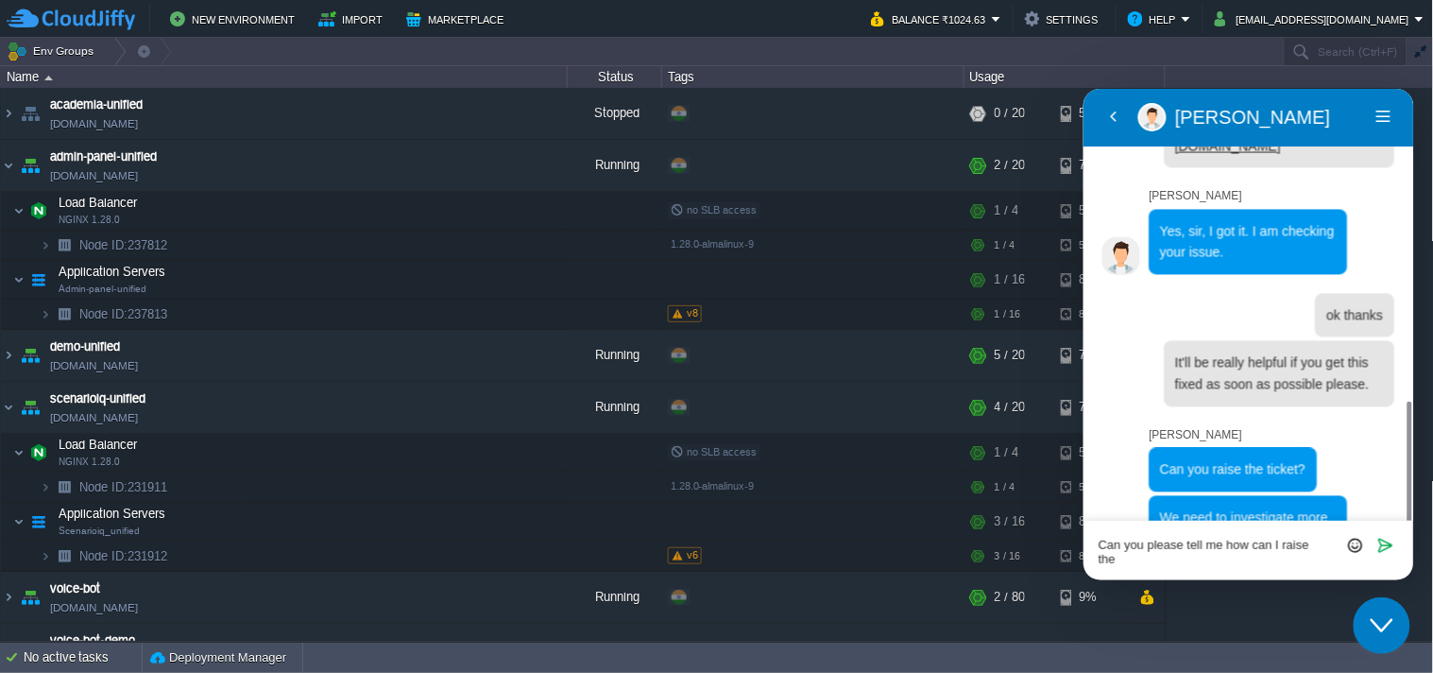
scroll to position [999, 0]
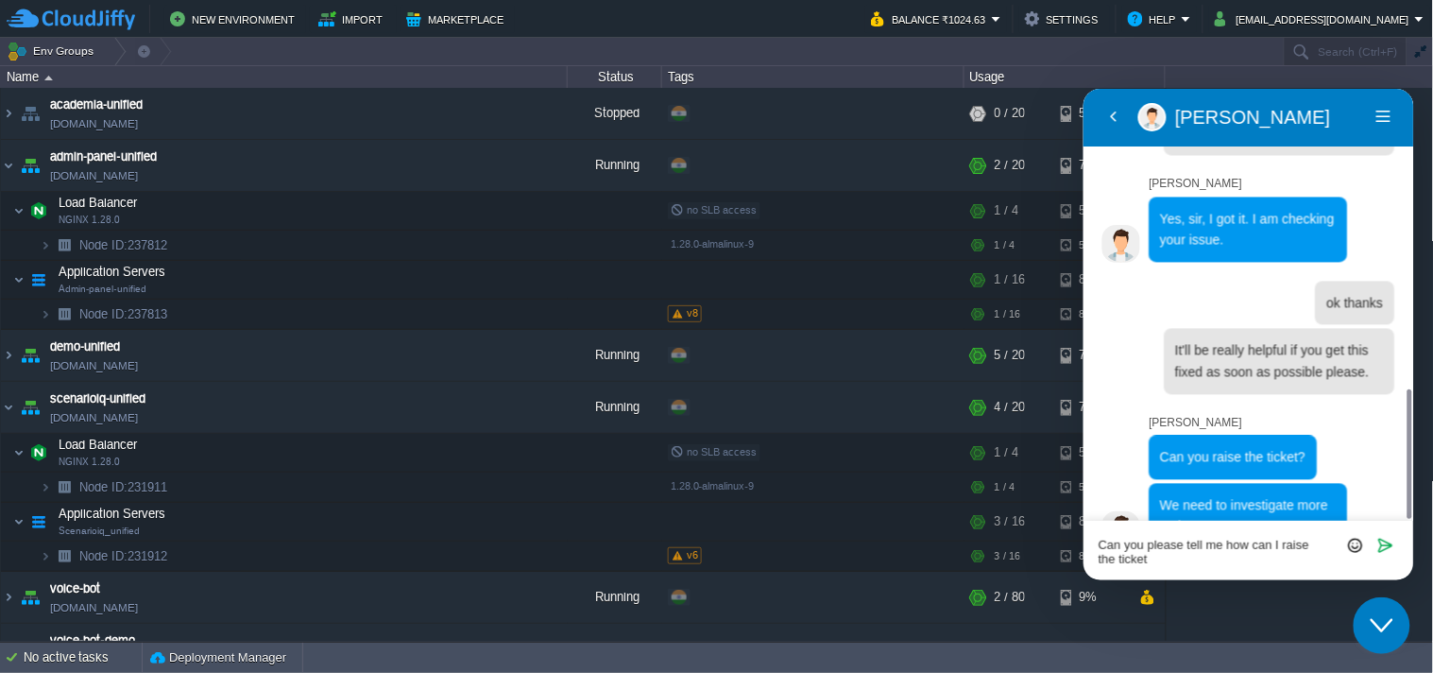
type textarea "Can you please tell me how can I raise the ticket ?"
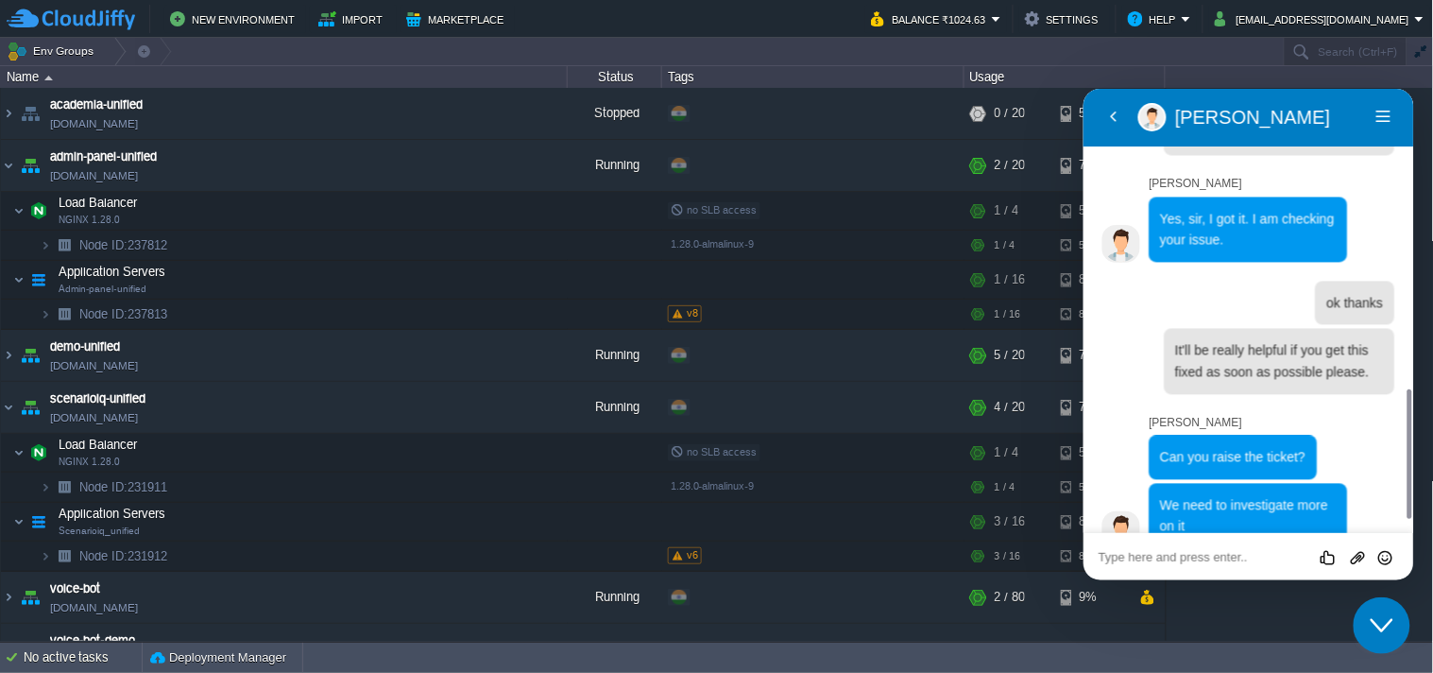
scroll to position [1070, 0]
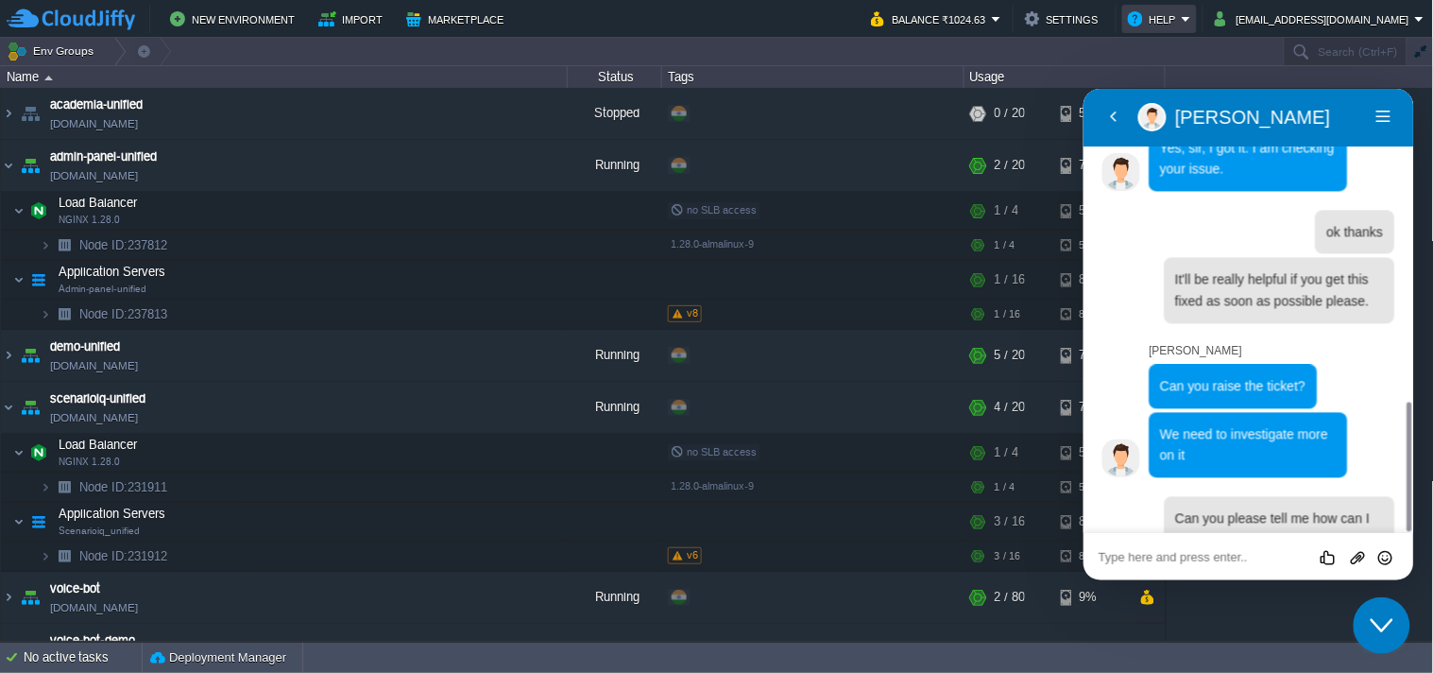
click at [1182, 9] on button "Help" at bounding box center [1155, 19] width 54 height 23
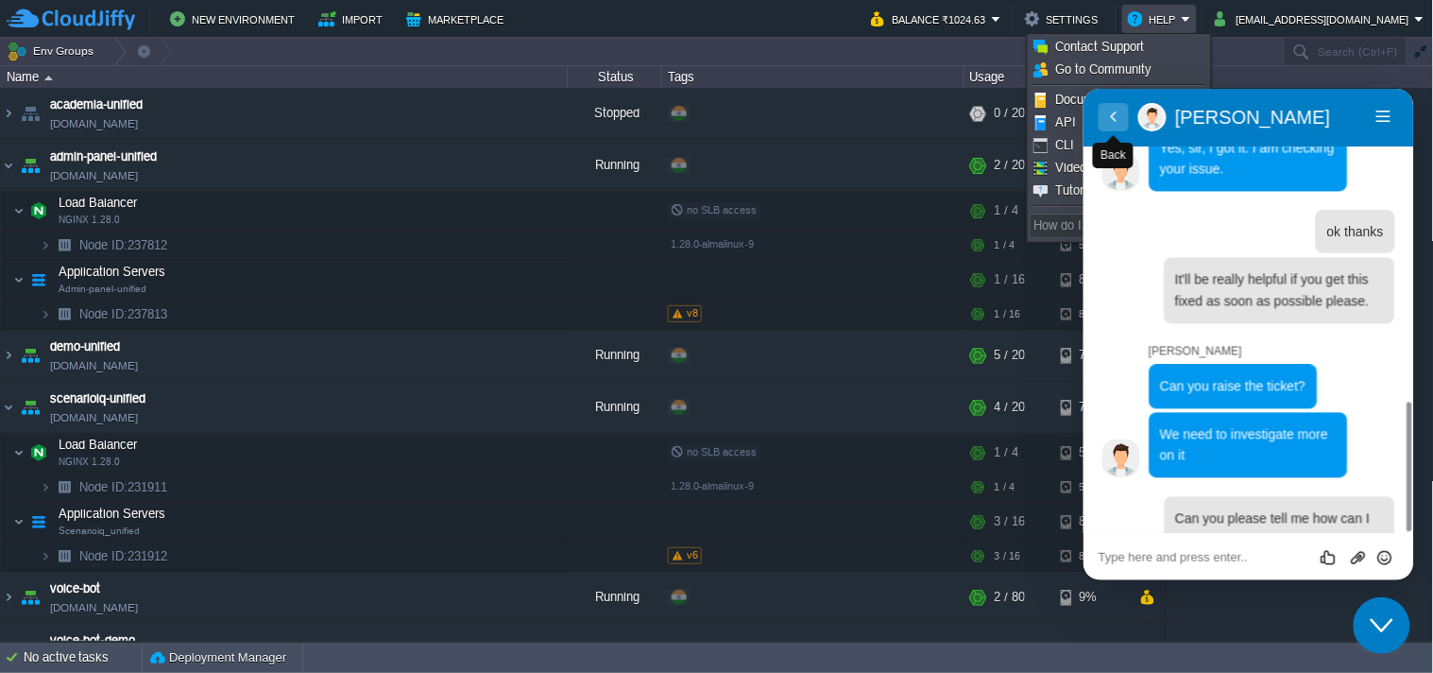
click at [1109, 116] on button "Back" at bounding box center [1113, 116] width 30 height 28
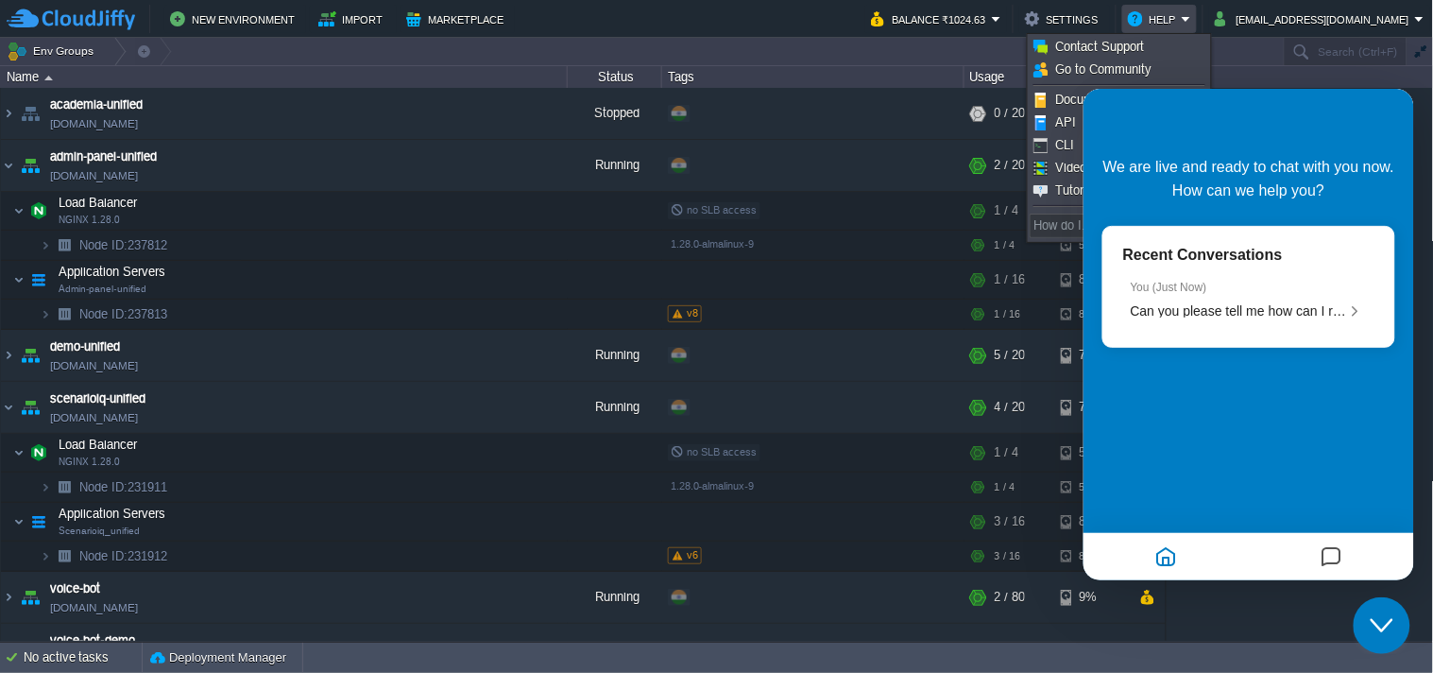
scroll to position [1023, 0]
click at [1272, 310] on span "Can you please tell me how can I raise the ticket ?" at bounding box center [1277, 309] width 295 height 15
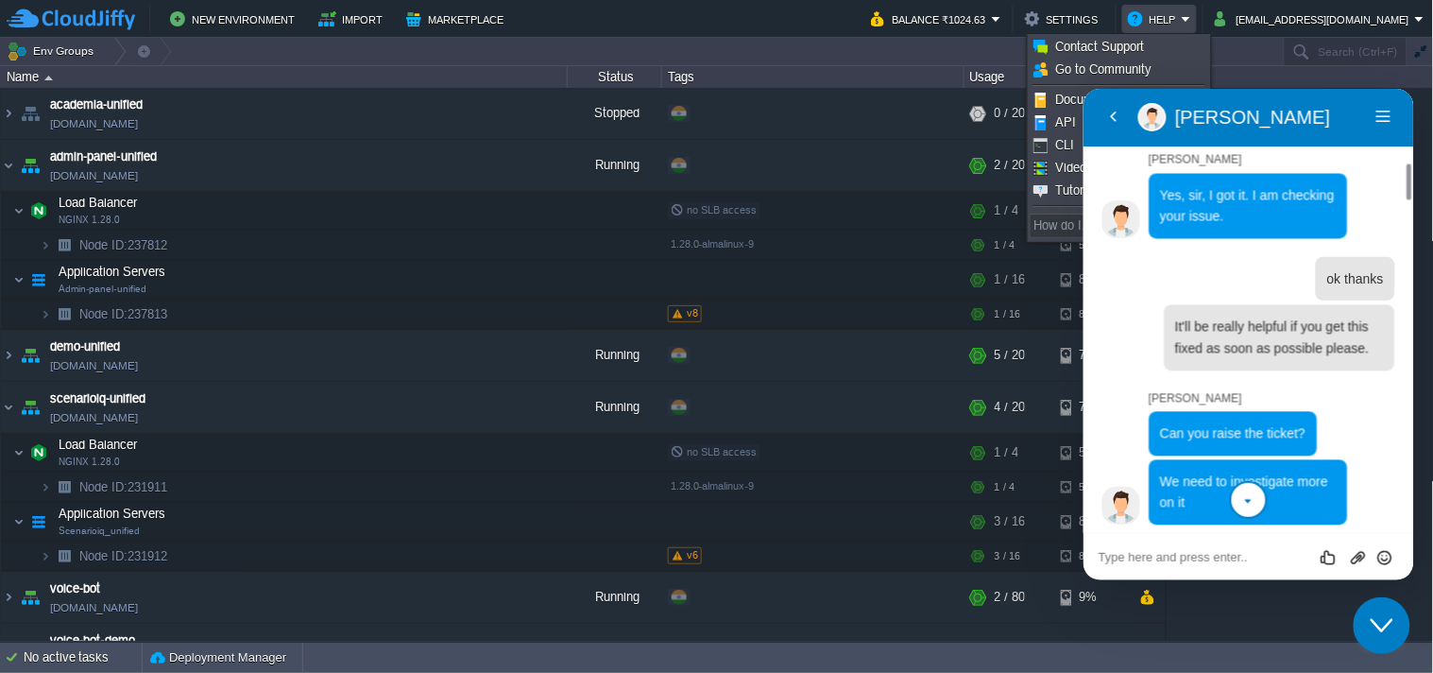
click at [1371, 628] on icon "Close Chat This icon closes the chat window." at bounding box center [1381, 624] width 23 height 23
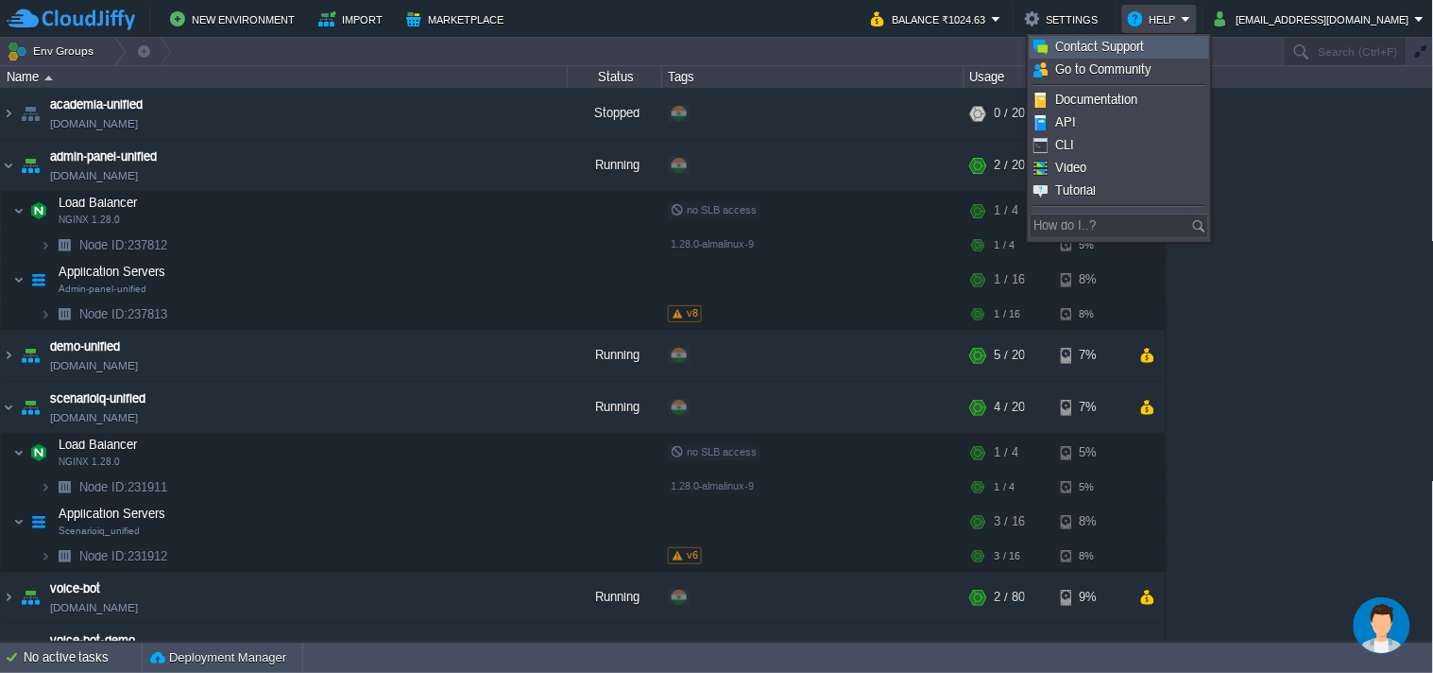
click at [1117, 49] on span "Contact Support" at bounding box center [1100, 47] width 89 height 14
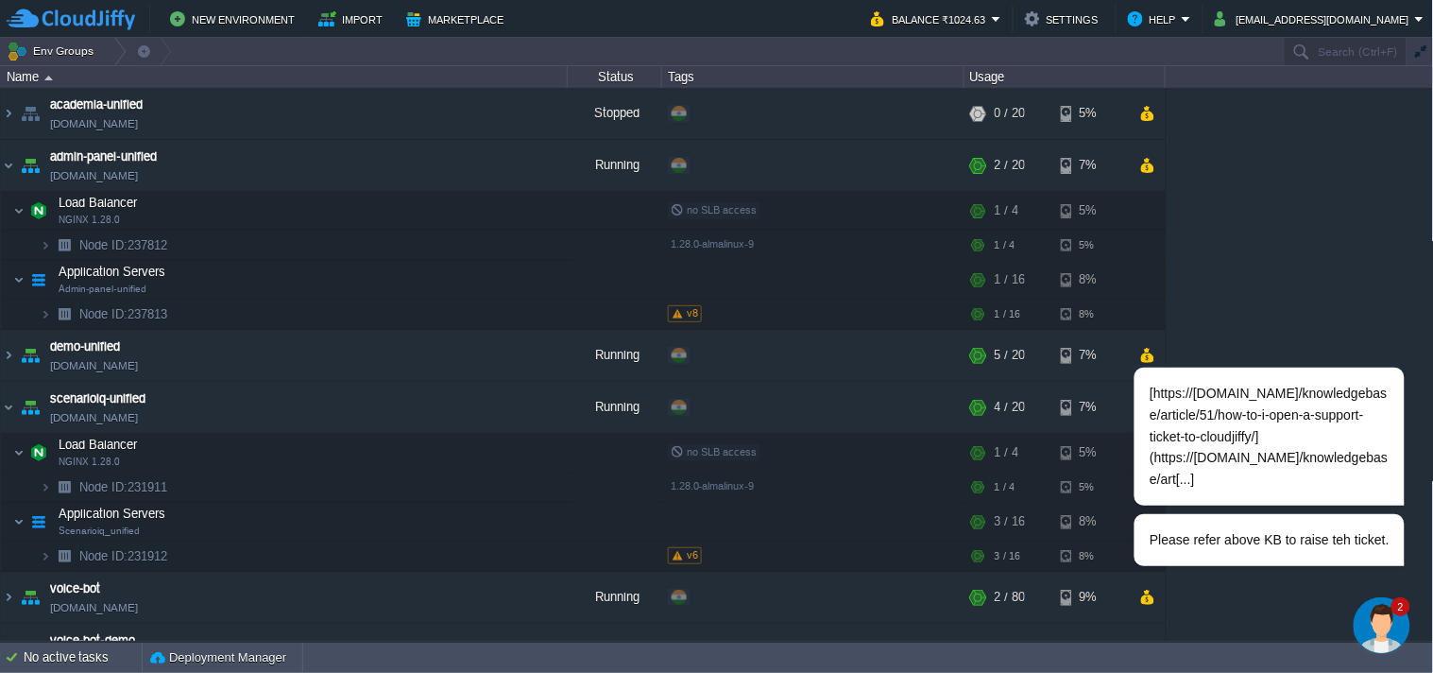
click at [1393, 611] on span "2" at bounding box center [1400, 605] width 19 height 19
click at [1373, 618] on img "Chat widget" at bounding box center [1381, 624] width 57 height 57
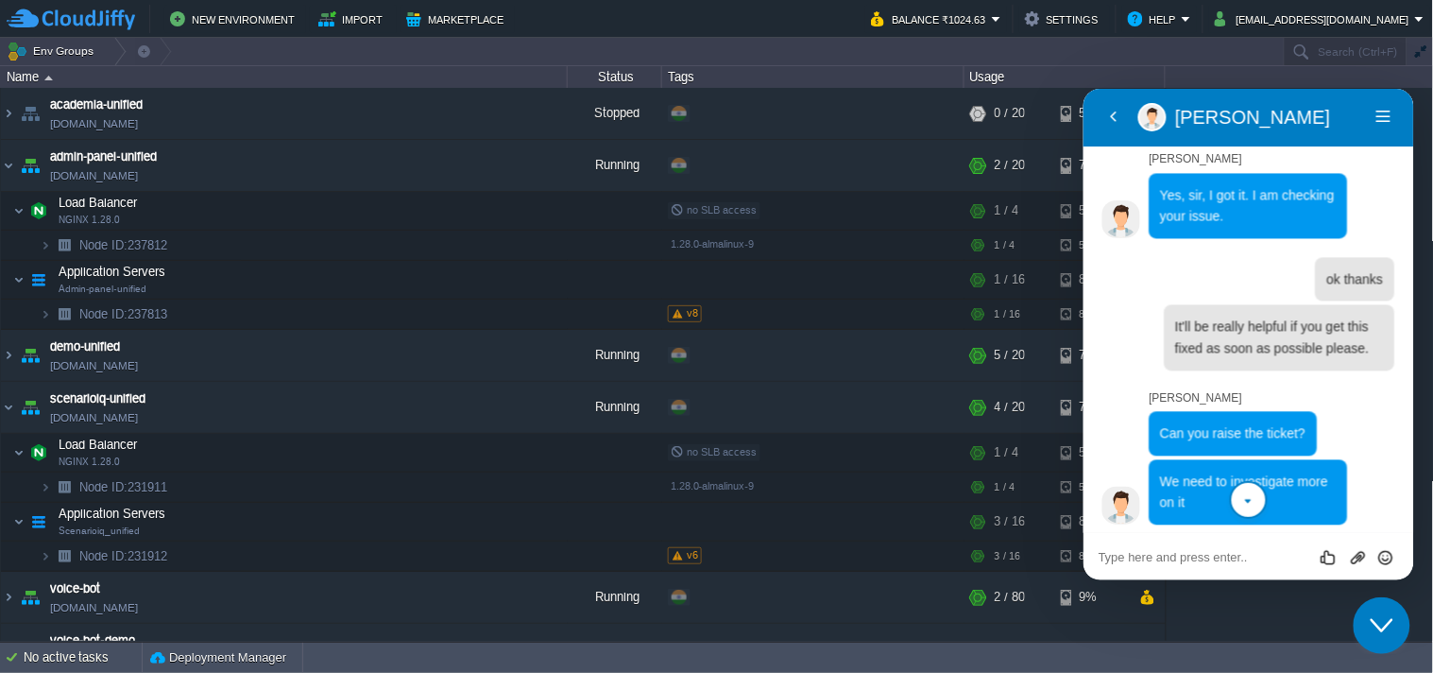
scroll to position [1289, 0]
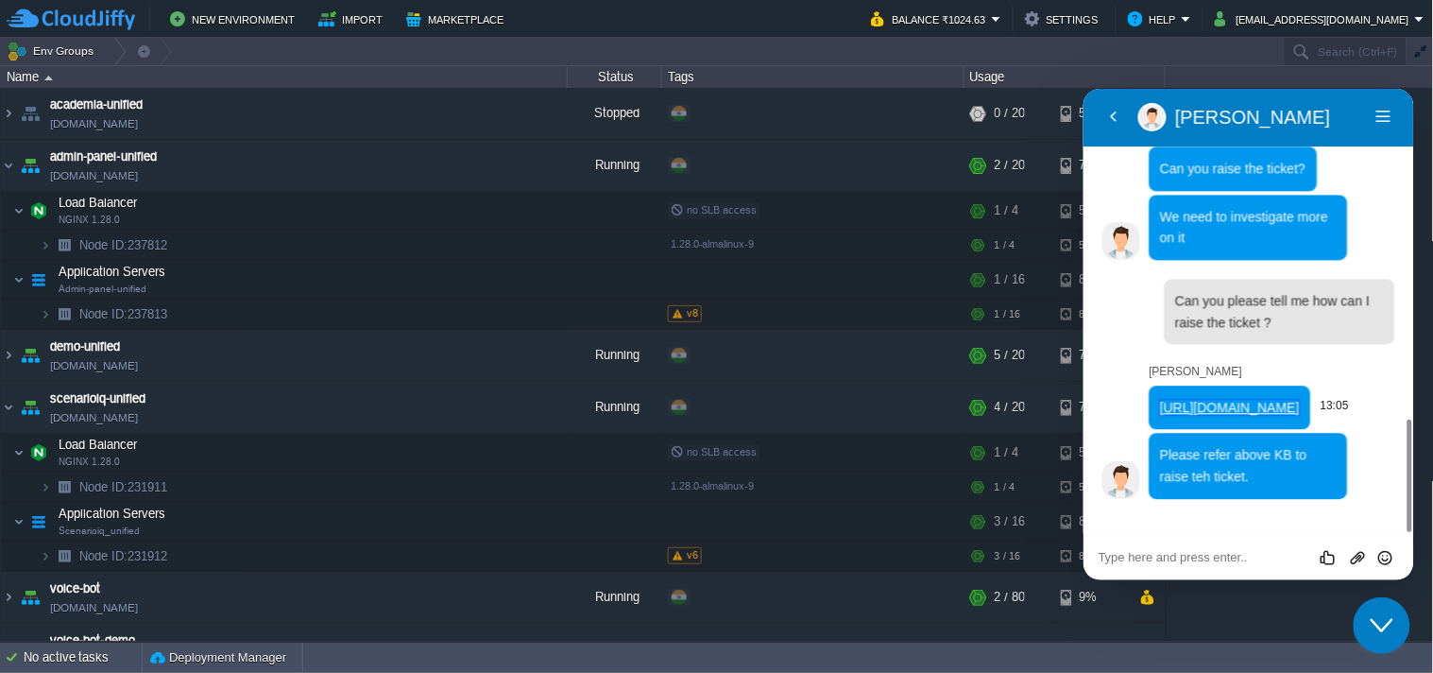
click at [1210, 399] on link "https://portal.cloudjiffy.com/knowledgebase/article/51/how-to-i-open-a-support-…" at bounding box center [1230, 406] width 140 height 15
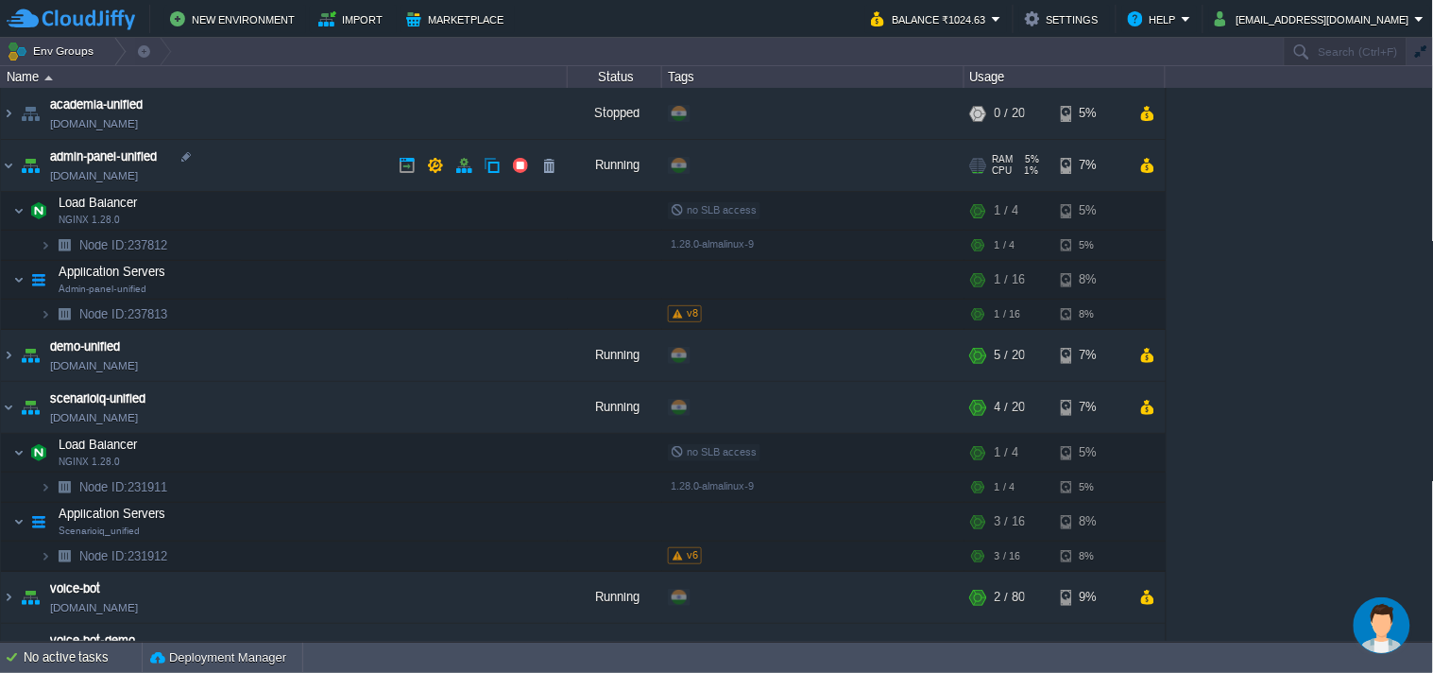
click at [145, 157] on span "admin-panel-unified" at bounding box center [103, 156] width 107 height 19
click at [187, 156] on div at bounding box center [186, 156] width 17 height 17
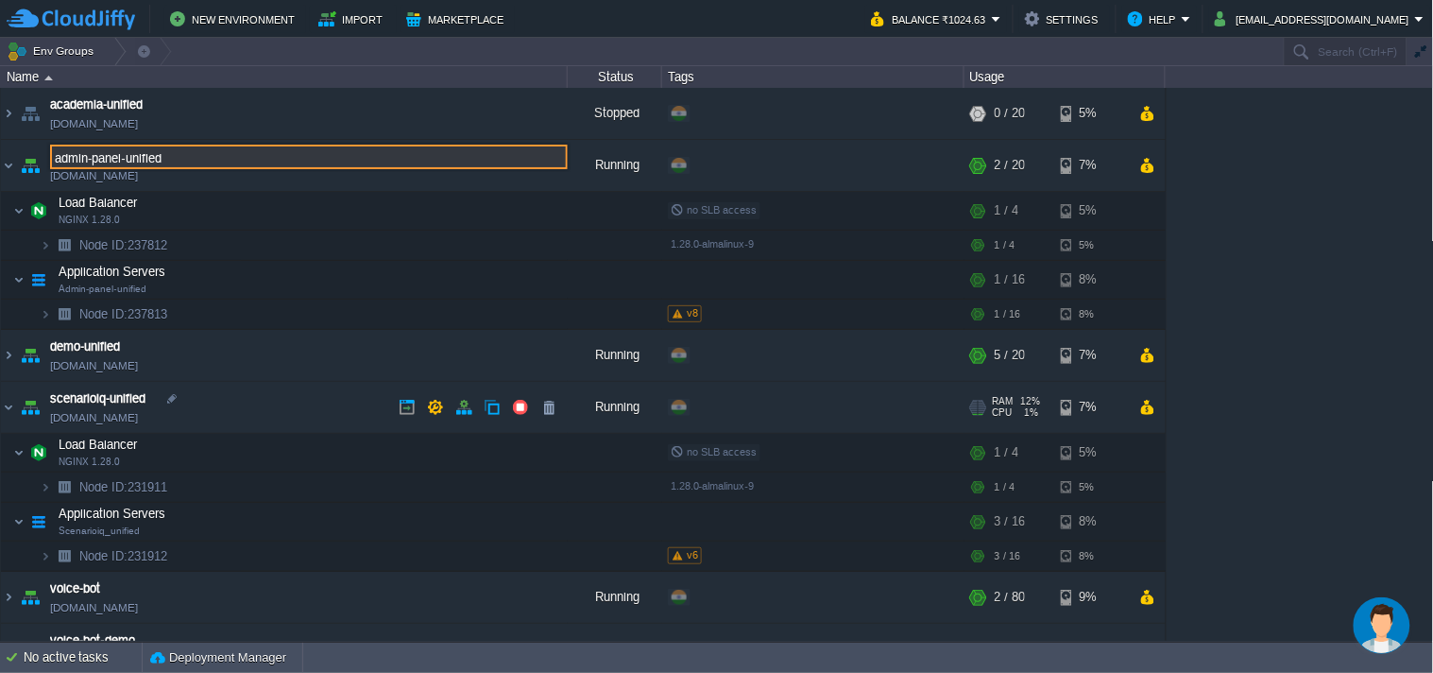
click at [170, 395] on div at bounding box center [171, 398] width 17 height 17
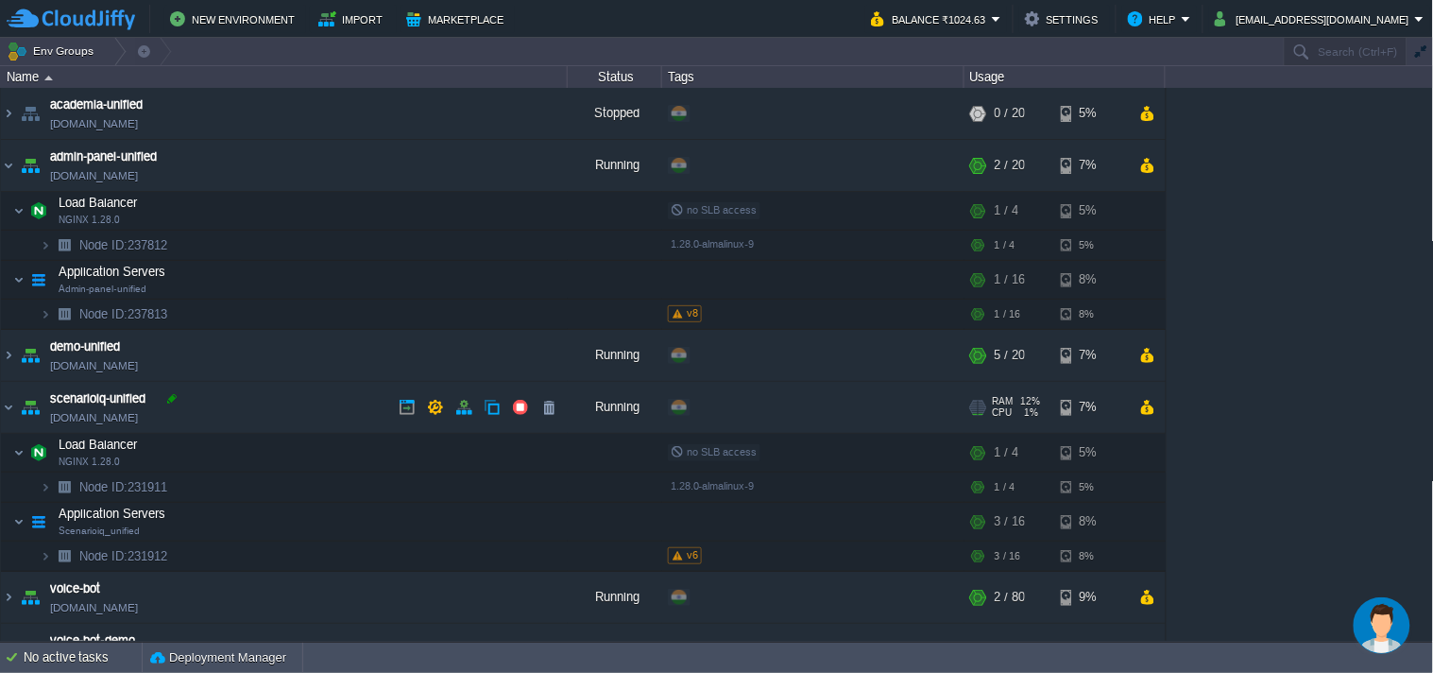
click at [181, 397] on td "scenarioiq-unified scenarioiq-unified.cloudjiffy.net" at bounding box center [284, 408] width 567 height 52
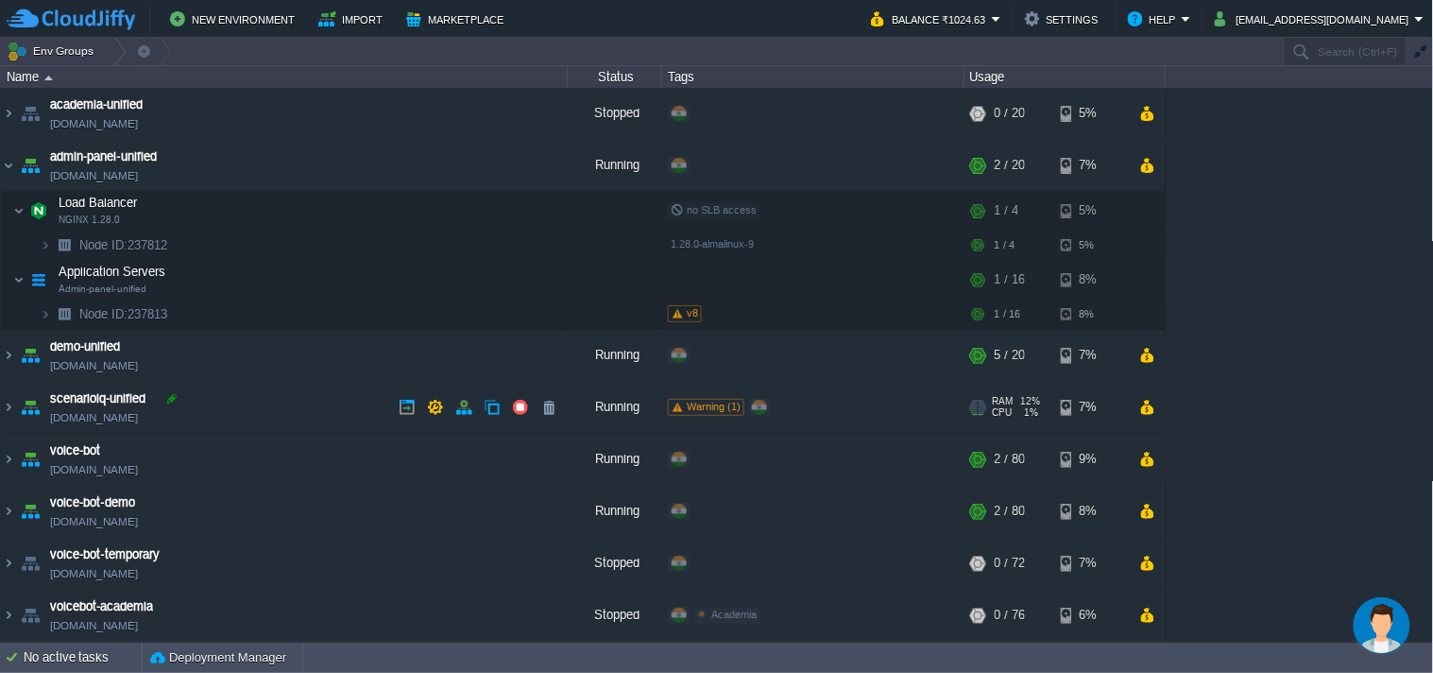
click at [166, 399] on div at bounding box center [171, 398] width 17 height 17
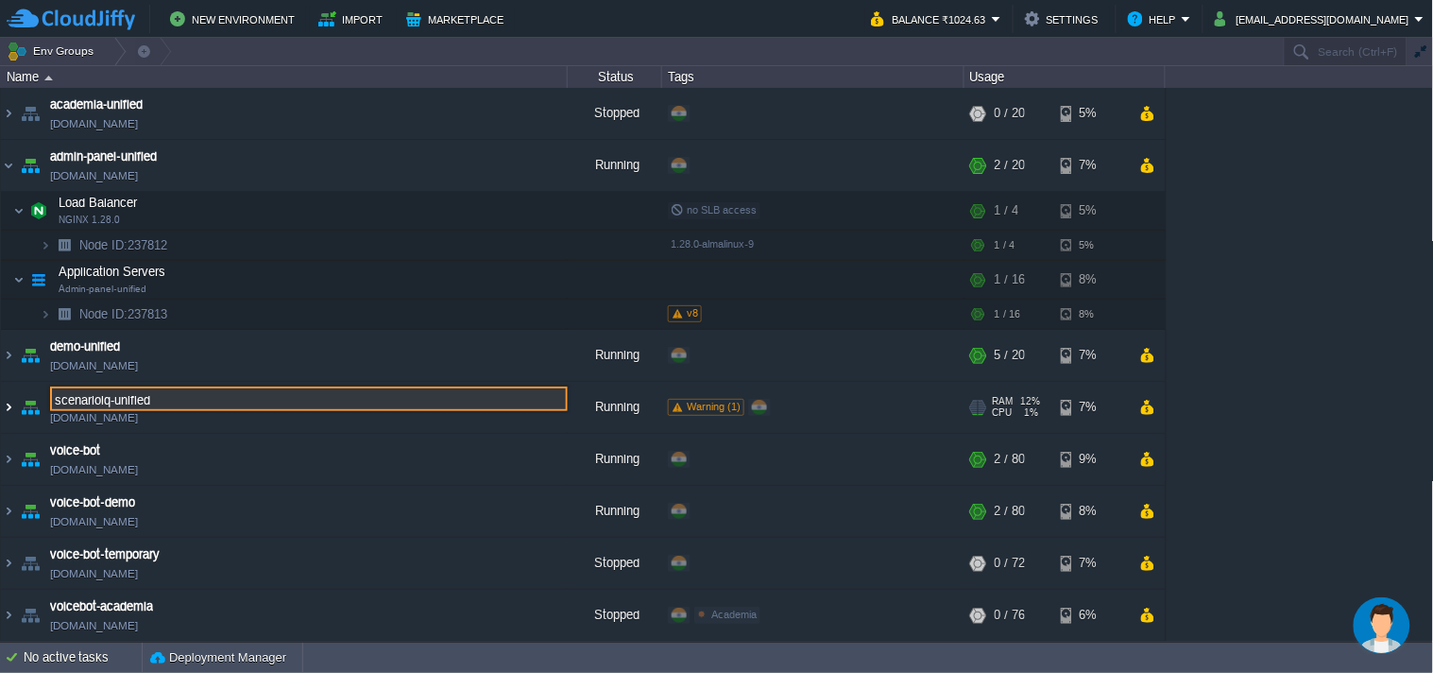
click at [6, 400] on img at bounding box center [8, 407] width 15 height 51
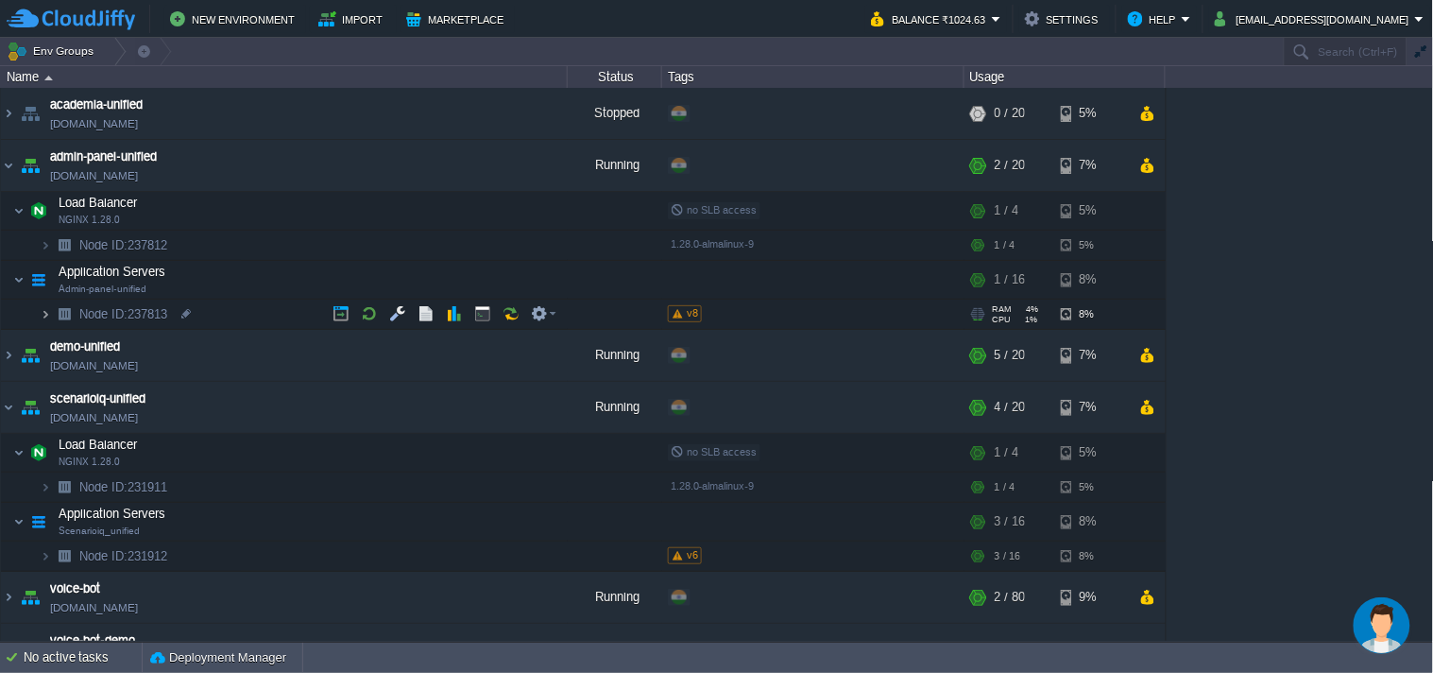
click at [48, 310] on img at bounding box center [45, 313] width 11 height 29
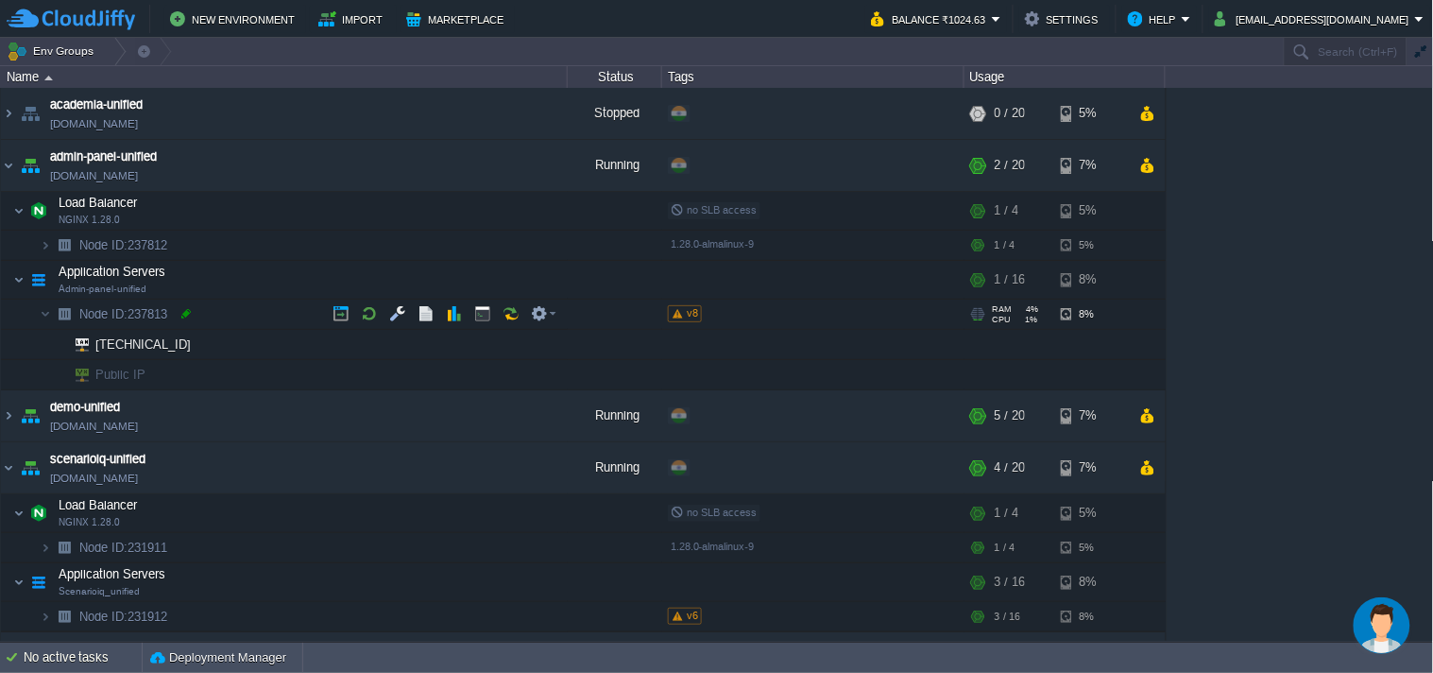
click at [180, 316] on div at bounding box center [186, 313] width 17 height 17
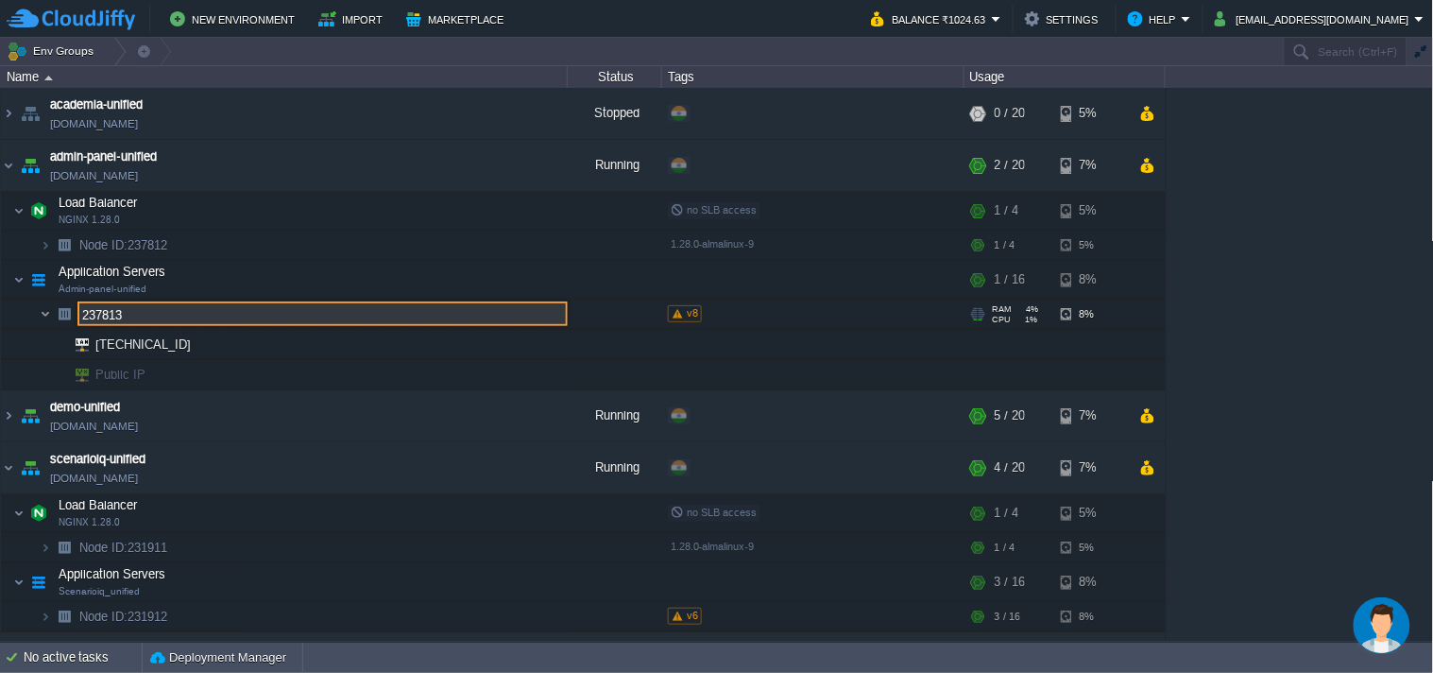
click at [48, 312] on img at bounding box center [45, 313] width 11 height 29
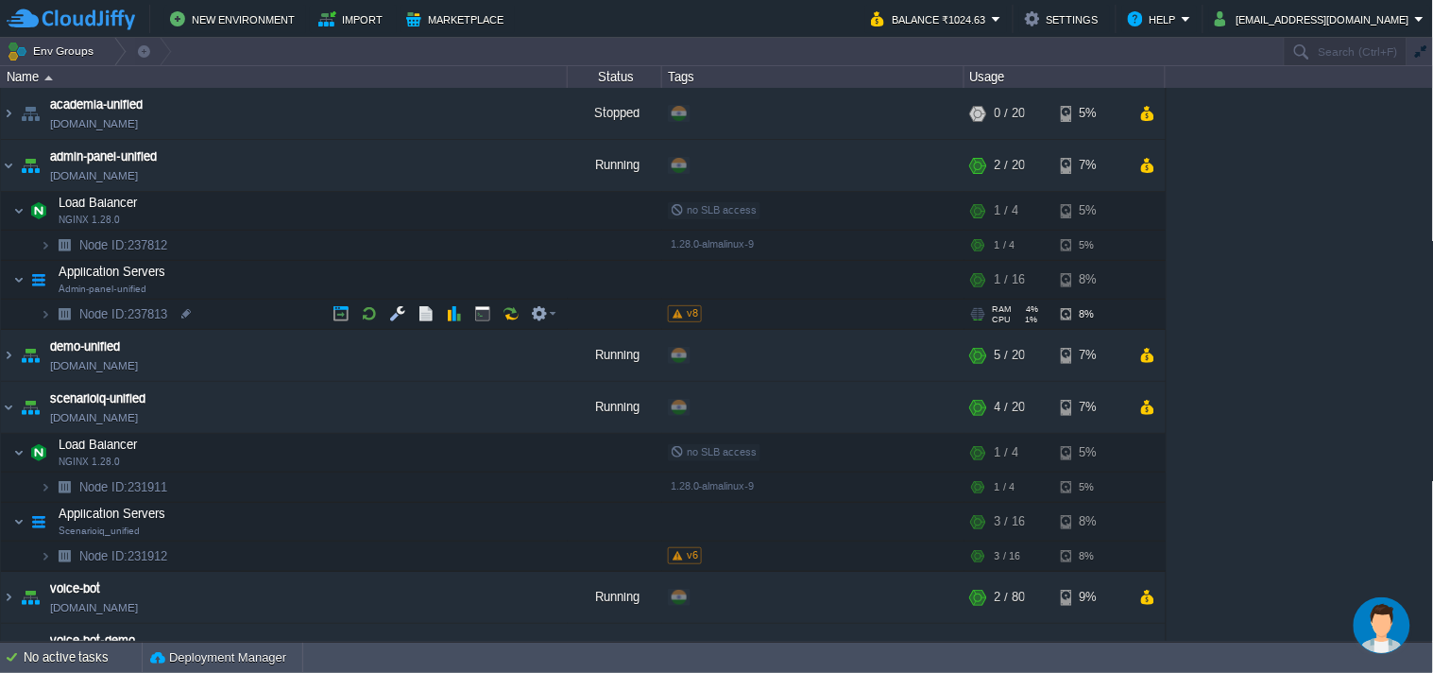
click at [49, 314] on img at bounding box center [45, 313] width 11 height 29
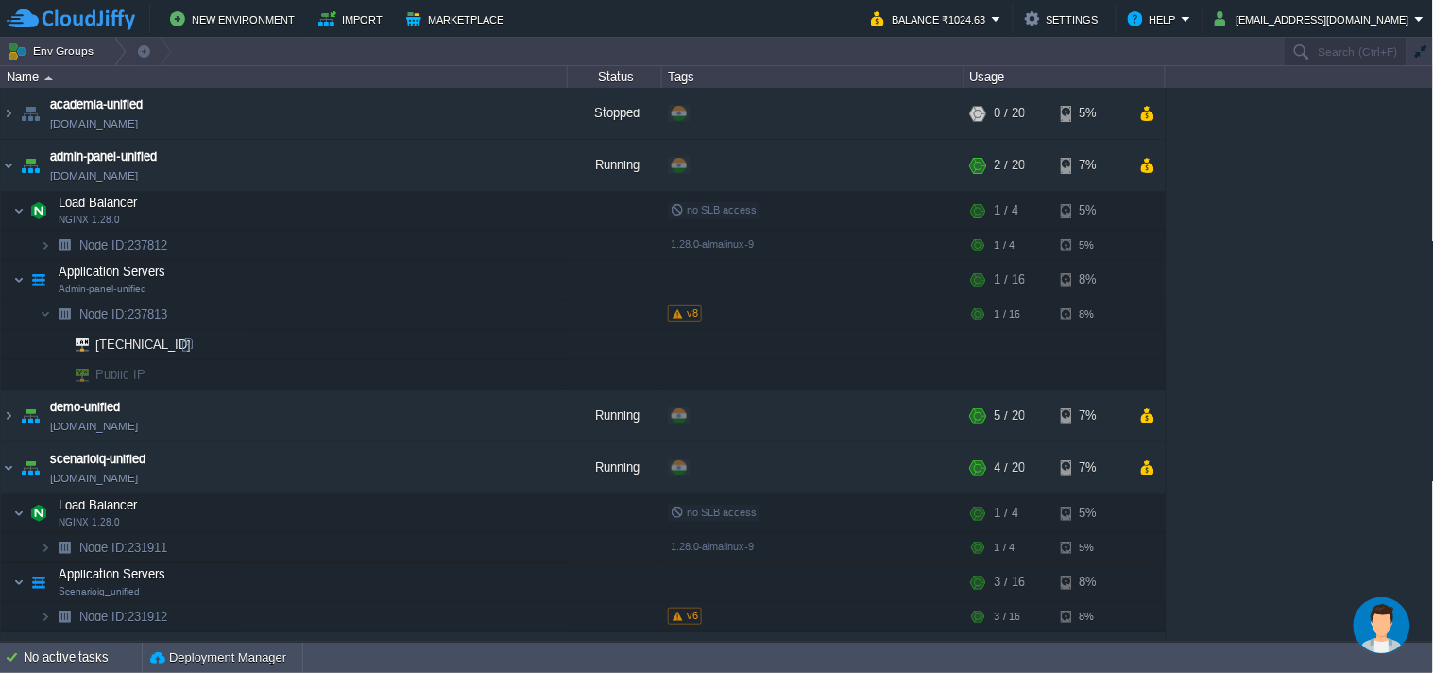
click at [683, 316] on div "v8" at bounding box center [685, 313] width 34 height 17
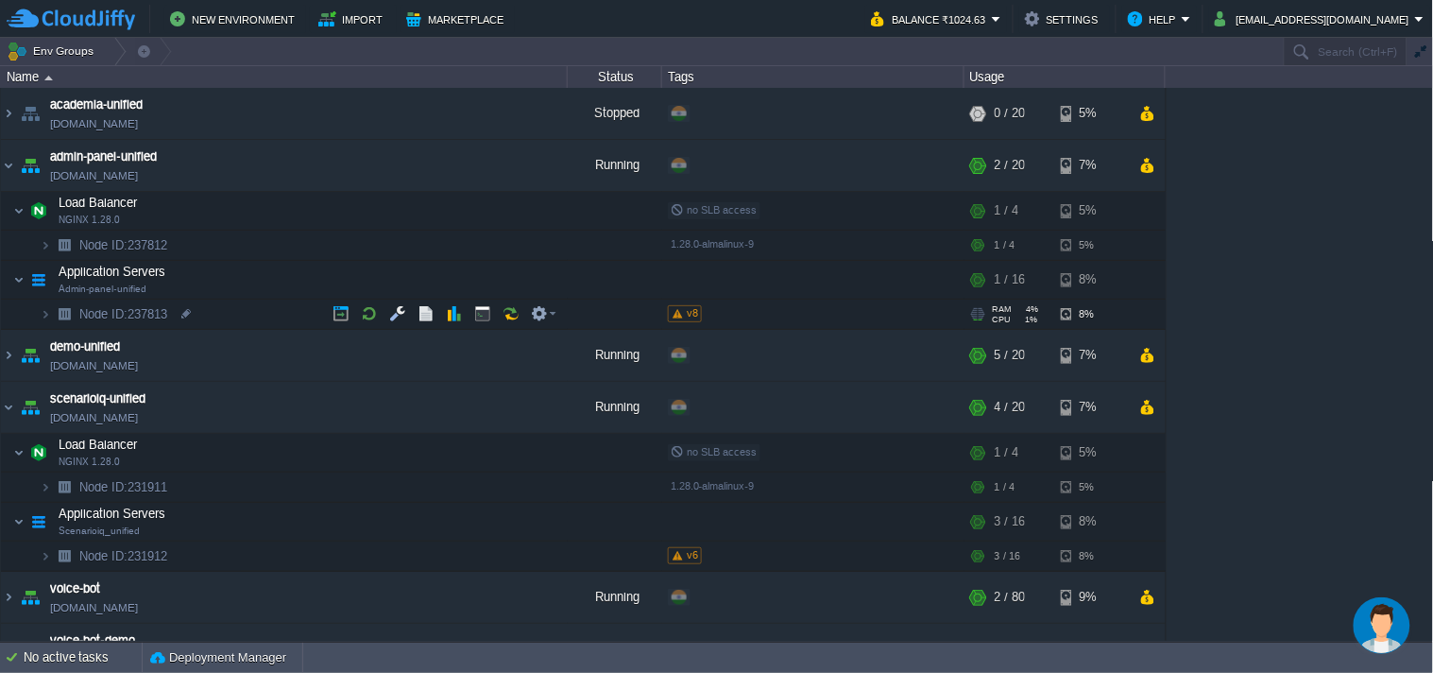
click at [687, 314] on span "v8" at bounding box center [692, 312] width 11 height 11
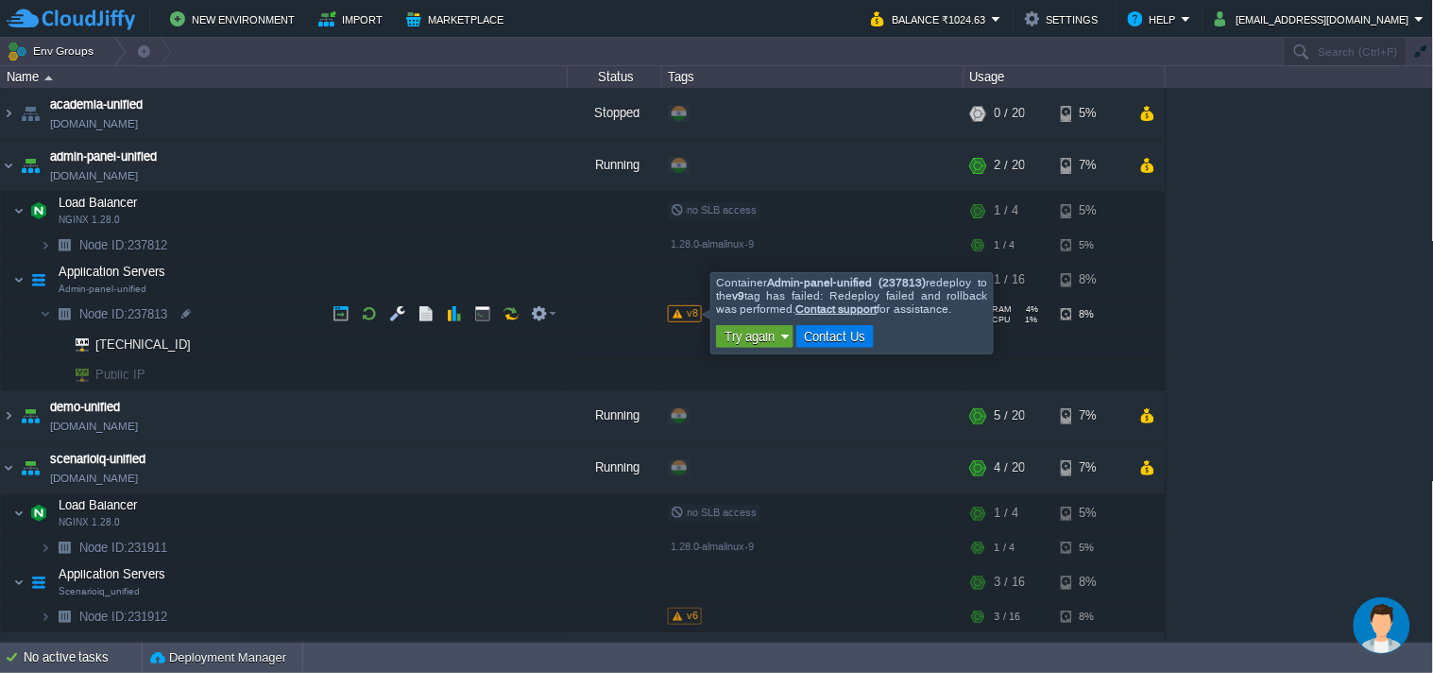
drag, startPoint x: 711, startPoint y: 281, endPoint x: 746, endPoint y: 293, distance: 37.1
click at [746, 293] on div "Container Admin-panel-unified (237813) redeploy to the v9 tag has failed: Redep…" at bounding box center [852, 313] width 280 height 78
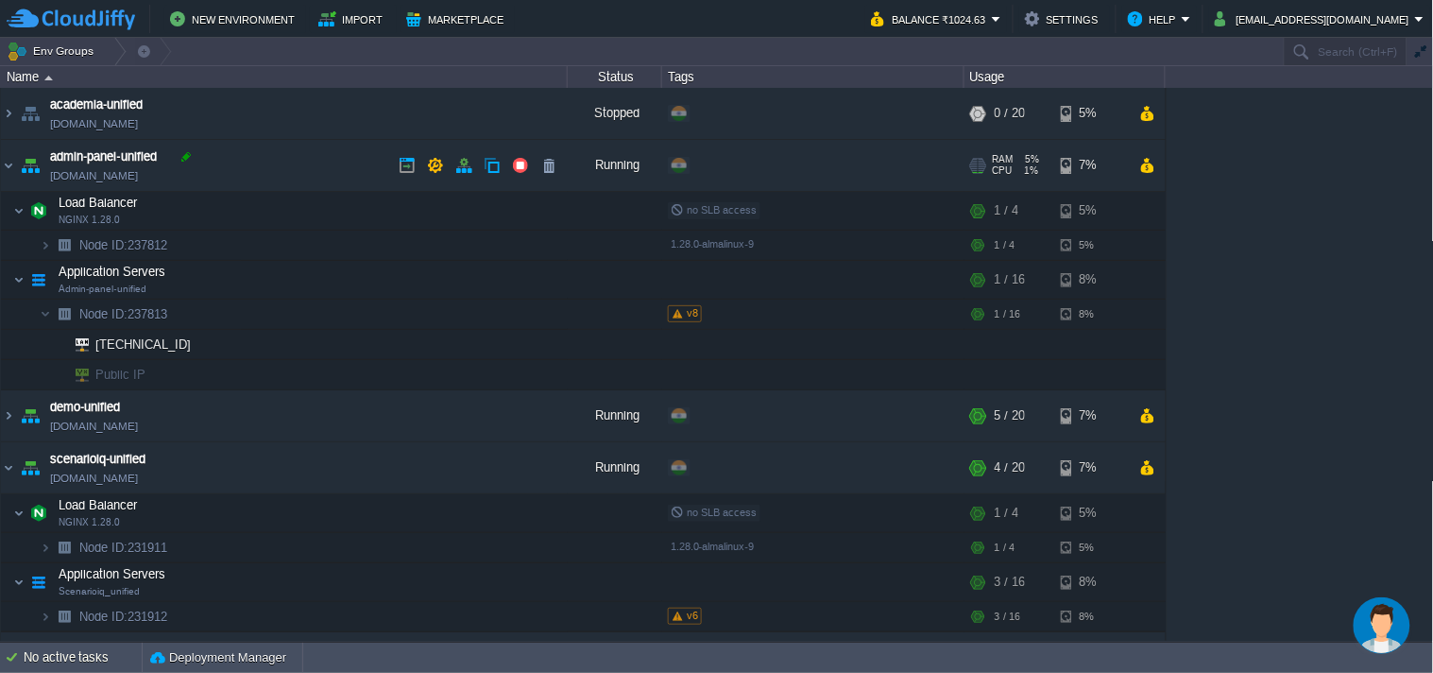
click at [183, 155] on div at bounding box center [186, 156] width 17 height 17
type input "admin-panel-unified"
click at [1389, 607] on img "Chat widget" at bounding box center [1381, 624] width 57 height 57
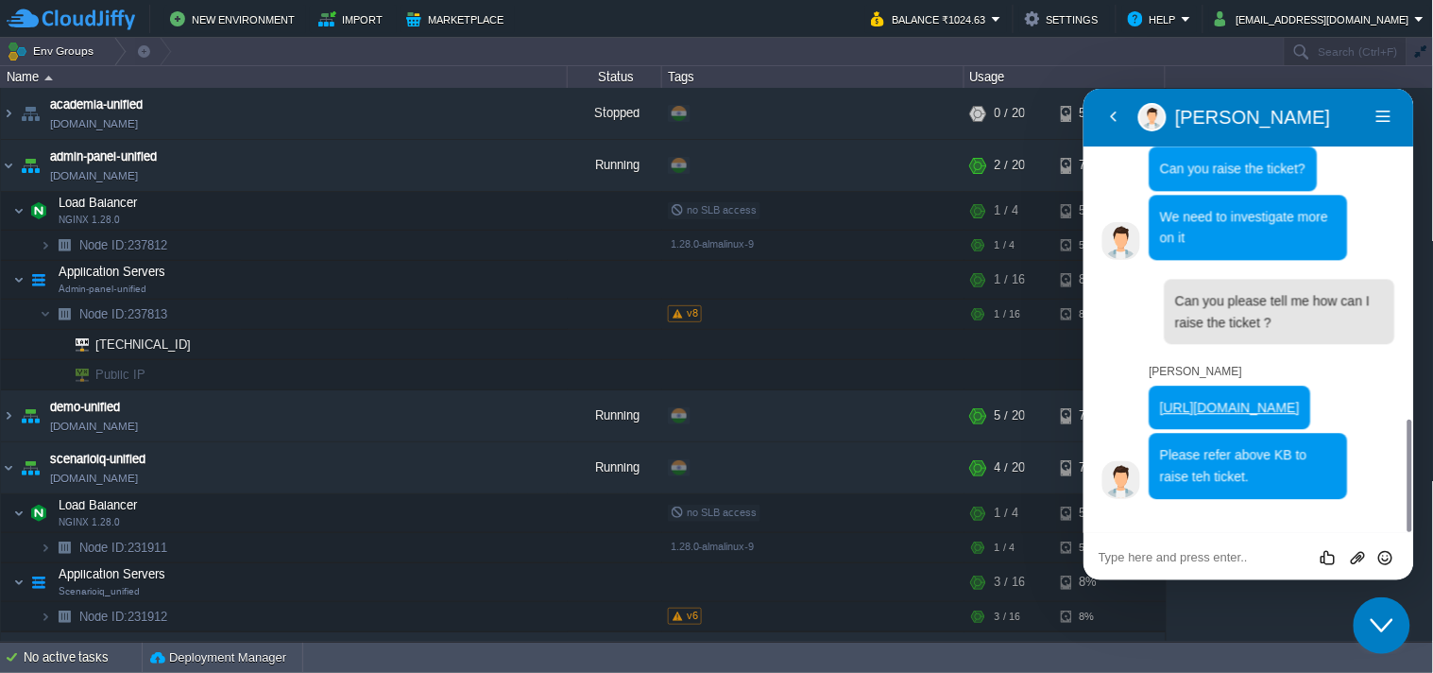
click at [1083, 88] on div "Rate this chat Upload File Insert emoji" at bounding box center [1083, 88] width 0 height 0
click at [1083, 88] on textarea at bounding box center [1083, 88] width 0 height 0
type textarea "Done \"
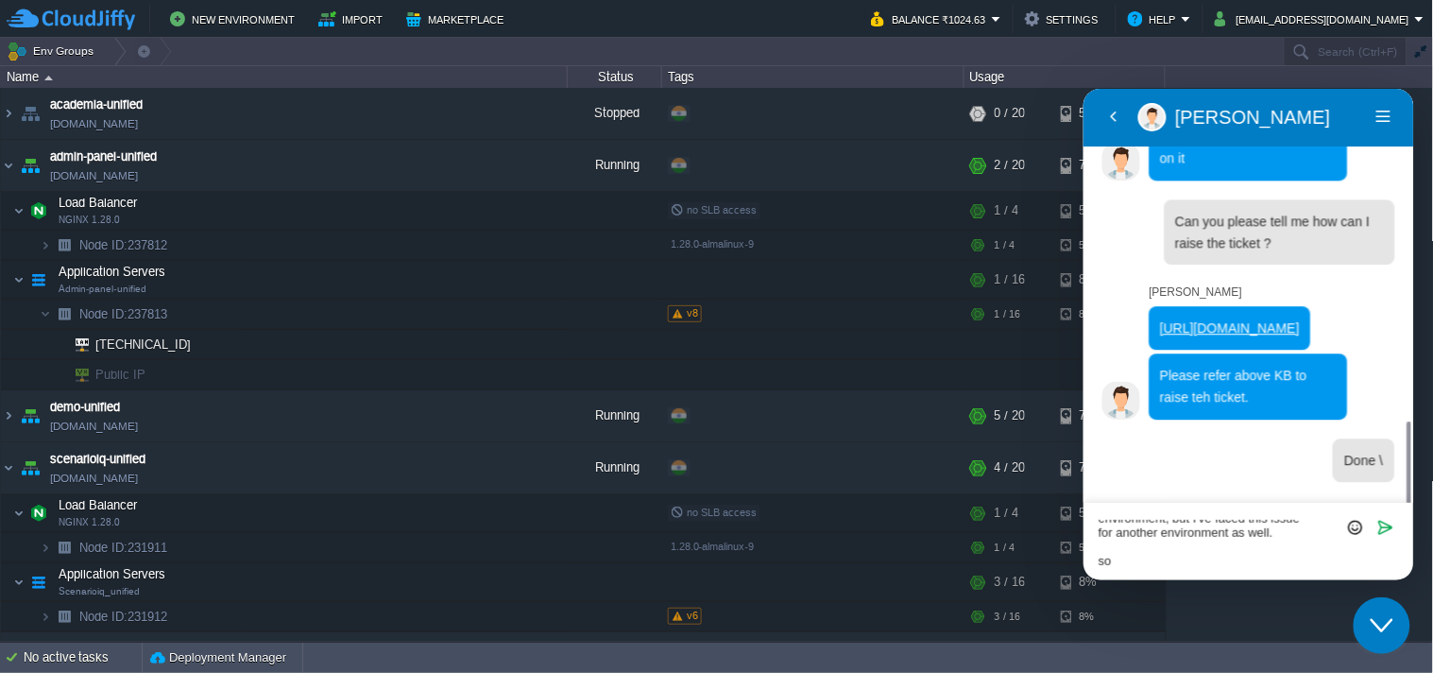
scroll to position [1382, 0]
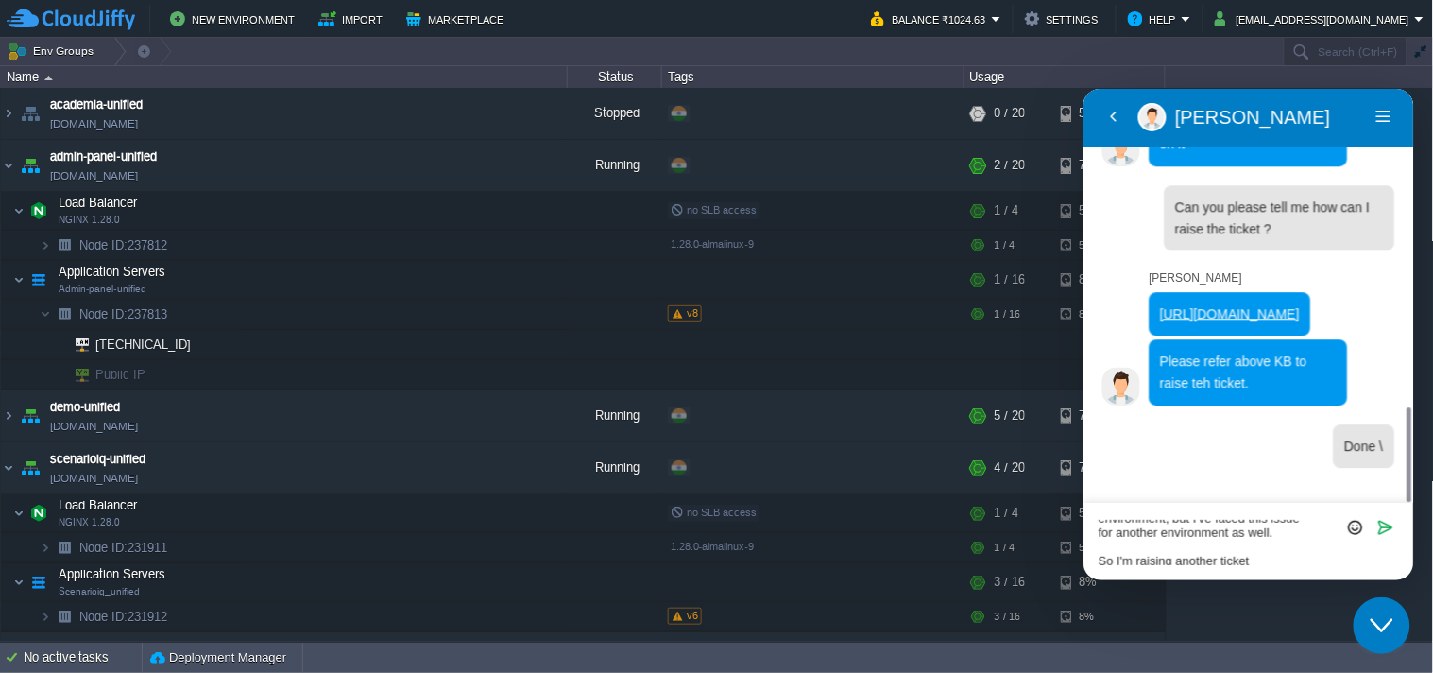
type textarea "I've created a ticket for one environment, but I've faced this issue for anothe…"
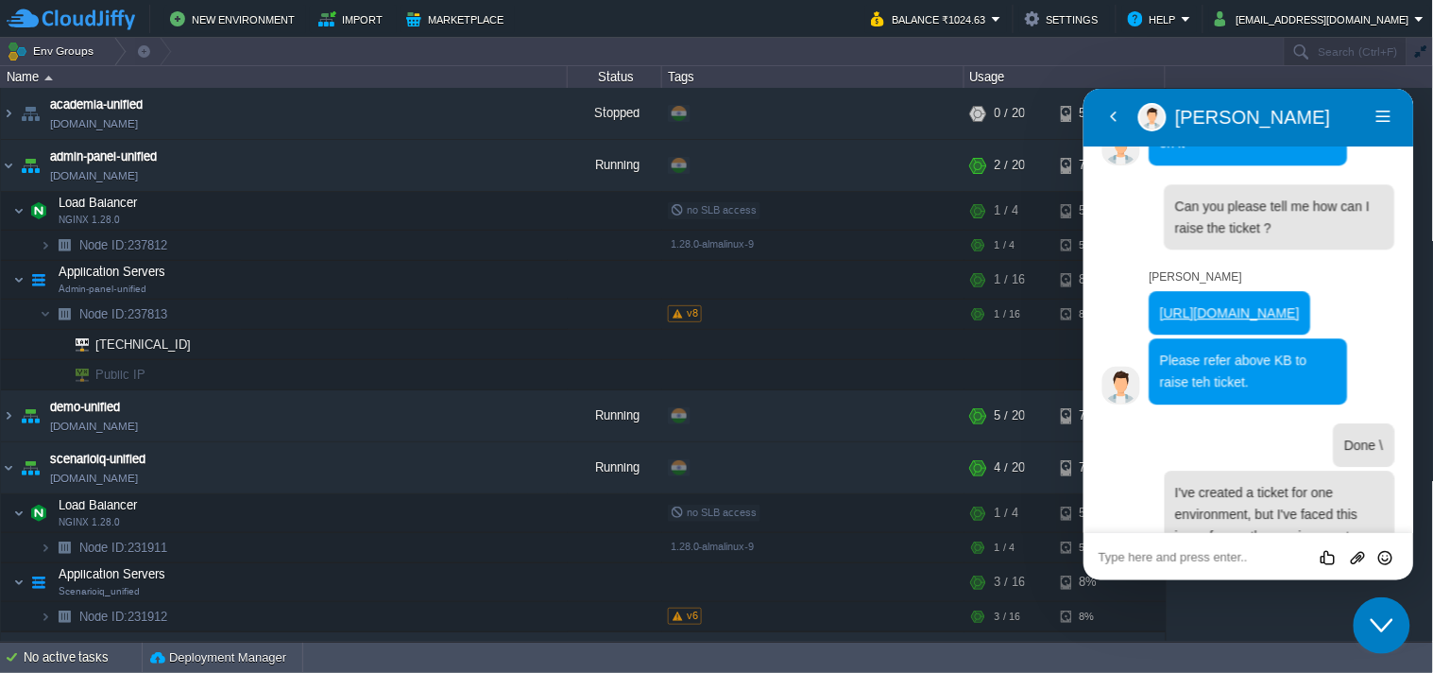
scroll to position [1507, 0]
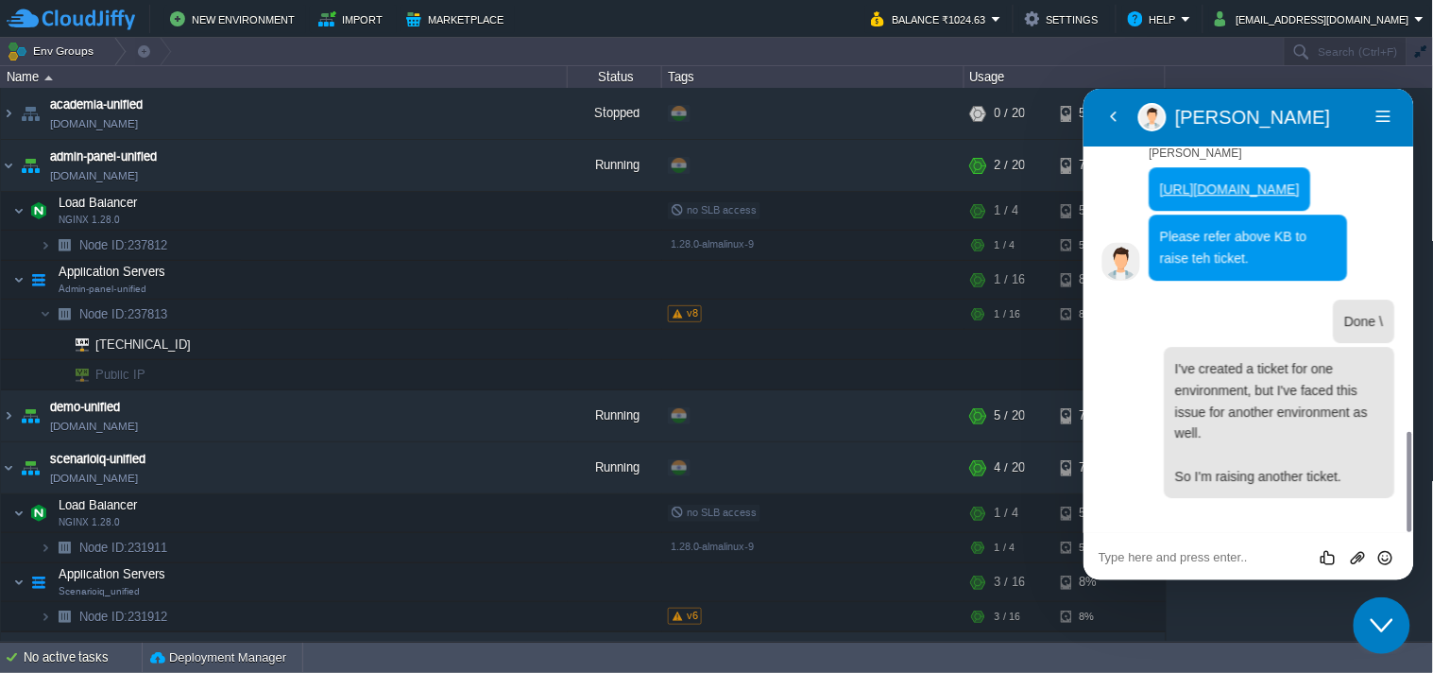
click at [1083, 88] on div "Rate this chat Upload File Insert emoji" at bounding box center [1083, 88] width 0 height 0
click at [1083, 88] on textarea at bounding box center [1083, 88] width 0 height 0
type textarea "Should I try to re-deploy it once,"
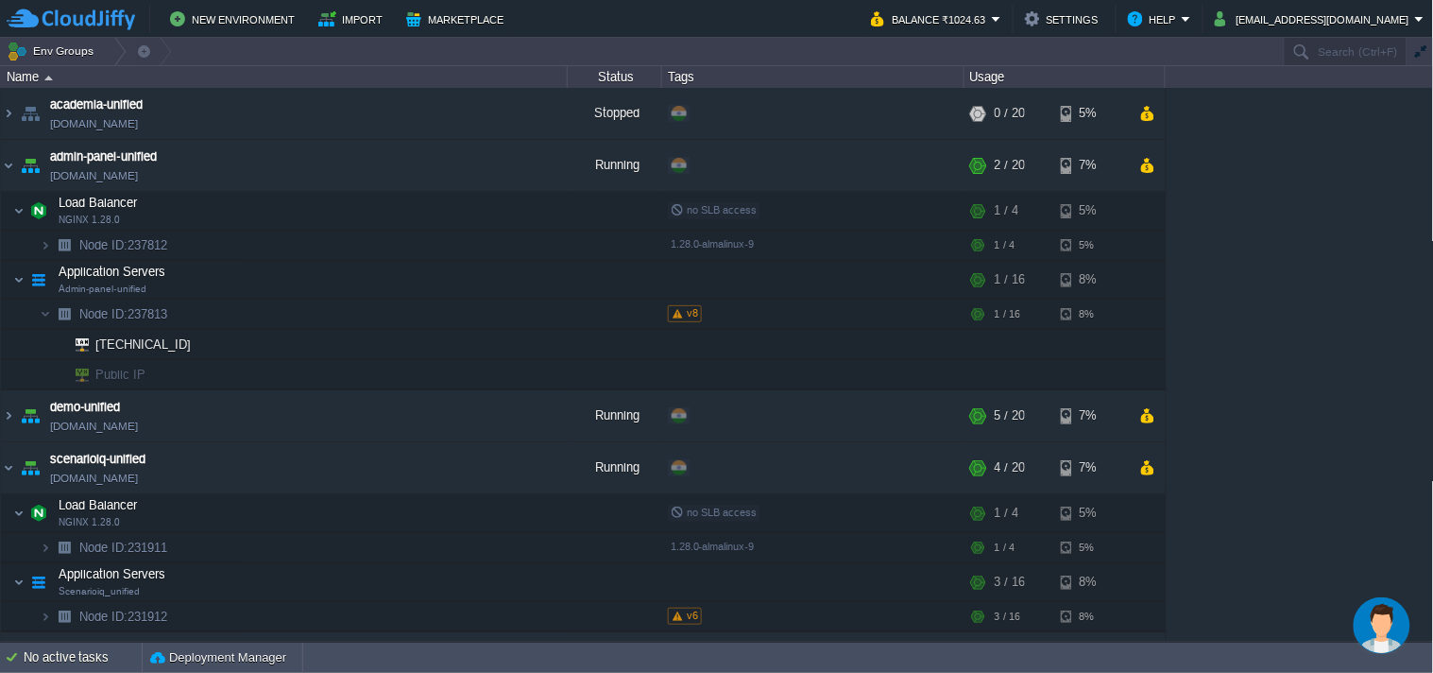
click at [1371, 613] on img "Chat widget" at bounding box center [1381, 624] width 57 height 57
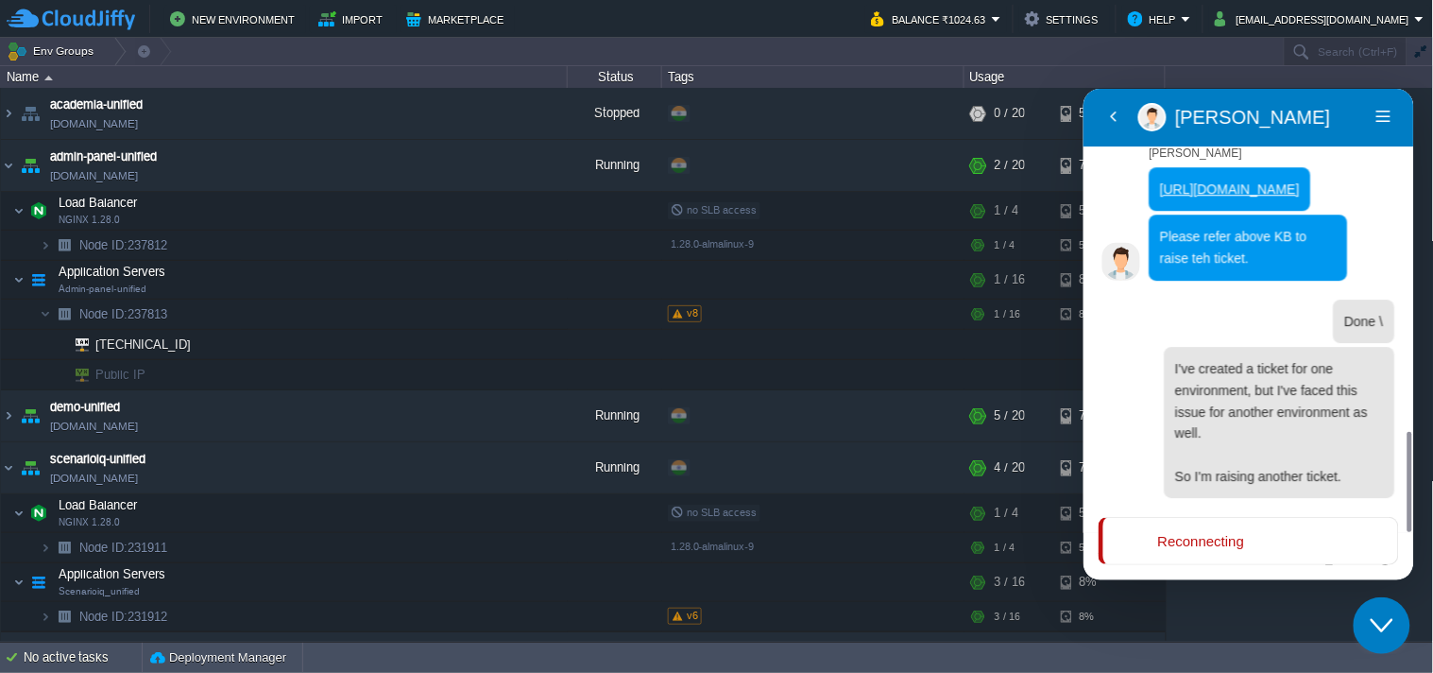
click at [1374, 618] on icon "Close Chat This icon closes the chat window." at bounding box center [1381, 624] width 23 height 23
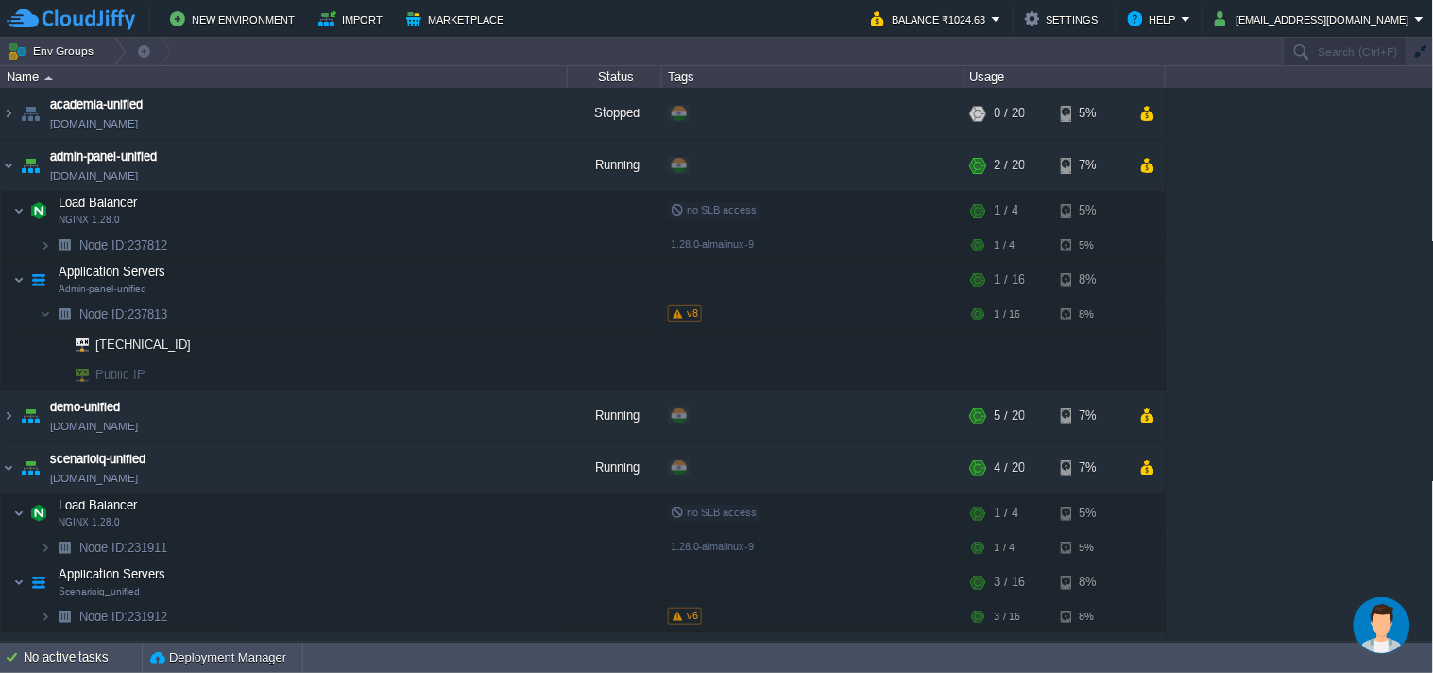
click at [1374, 618] on img "Chat widget" at bounding box center [1381, 624] width 57 height 57
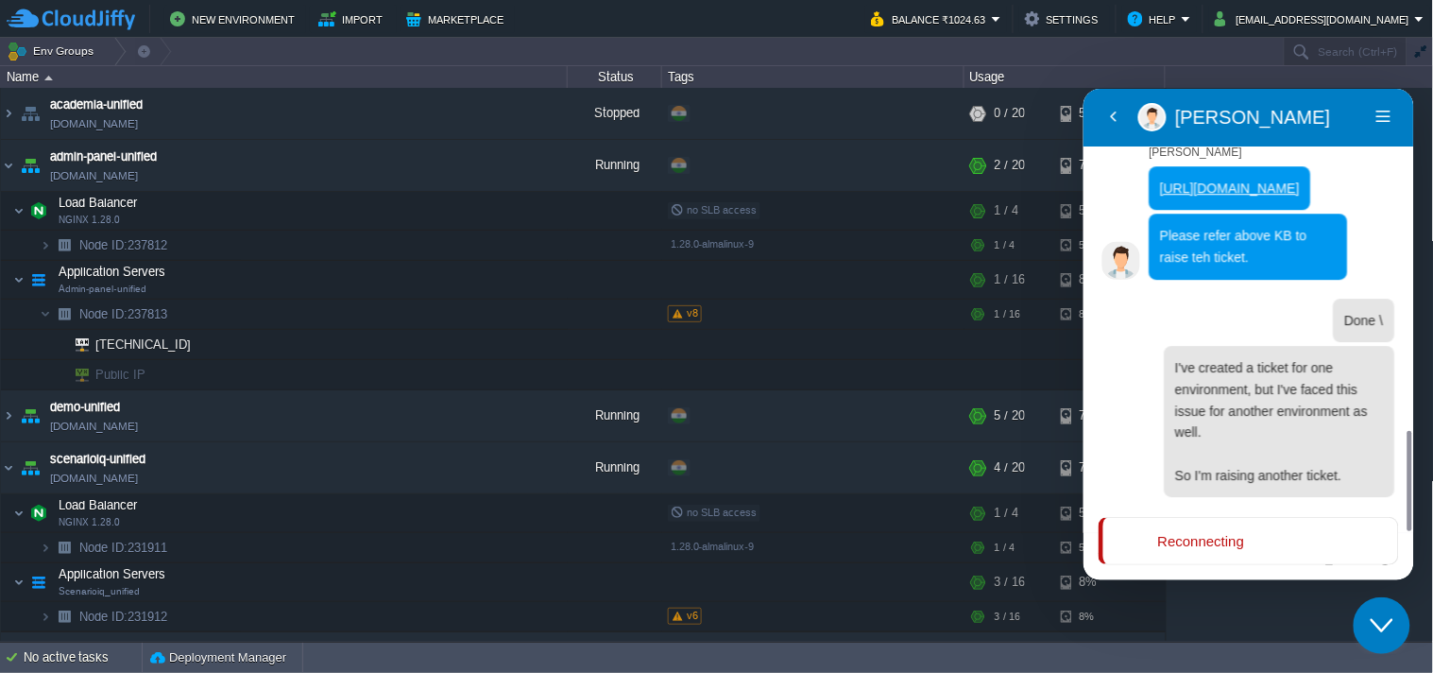
scroll to position [1592, 0]
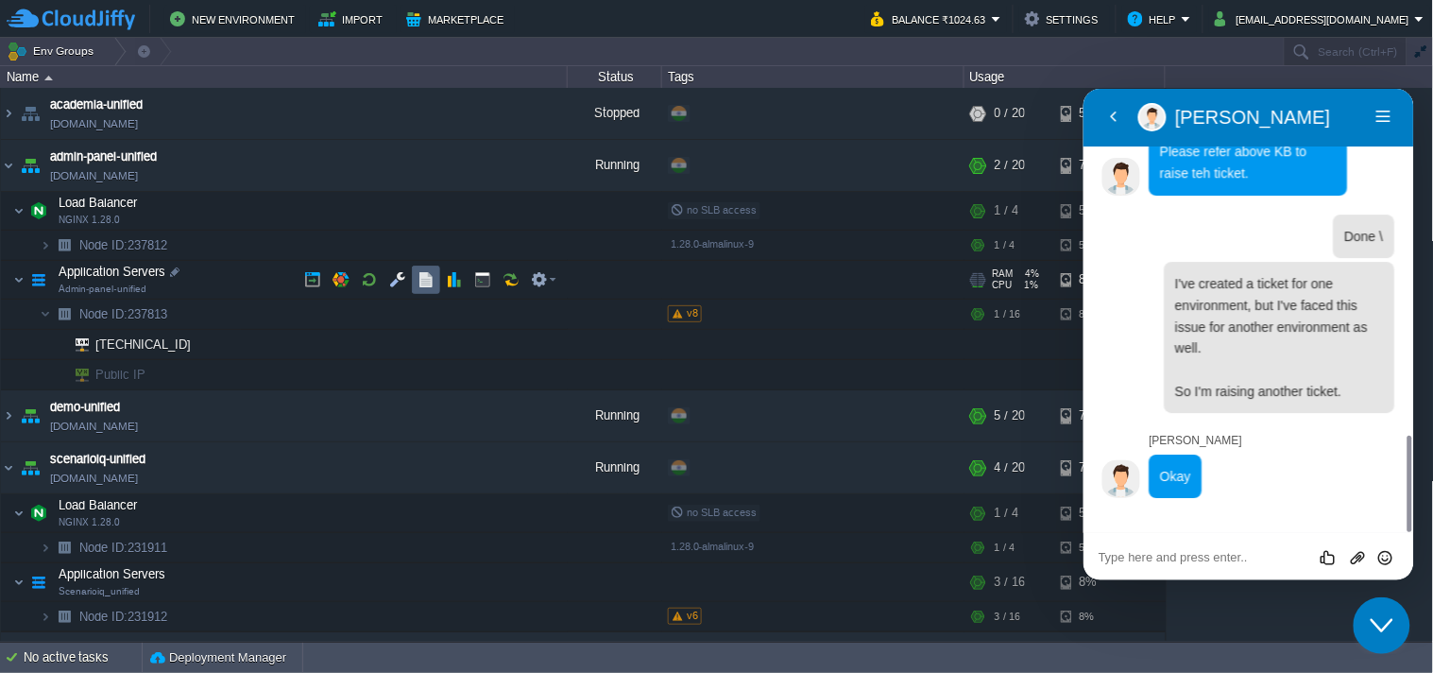
click at [416, 282] on td at bounding box center [426, 279] width 28 height 28
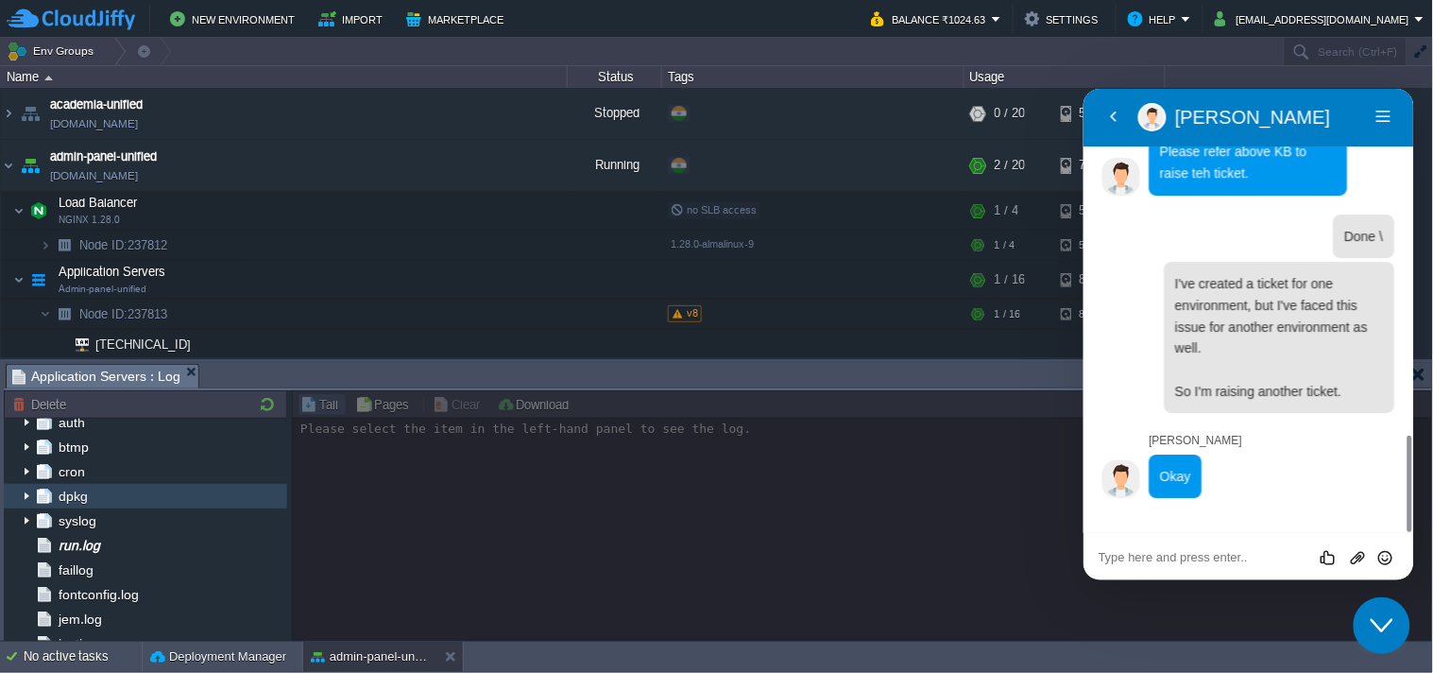
scroll to position [206, 0]
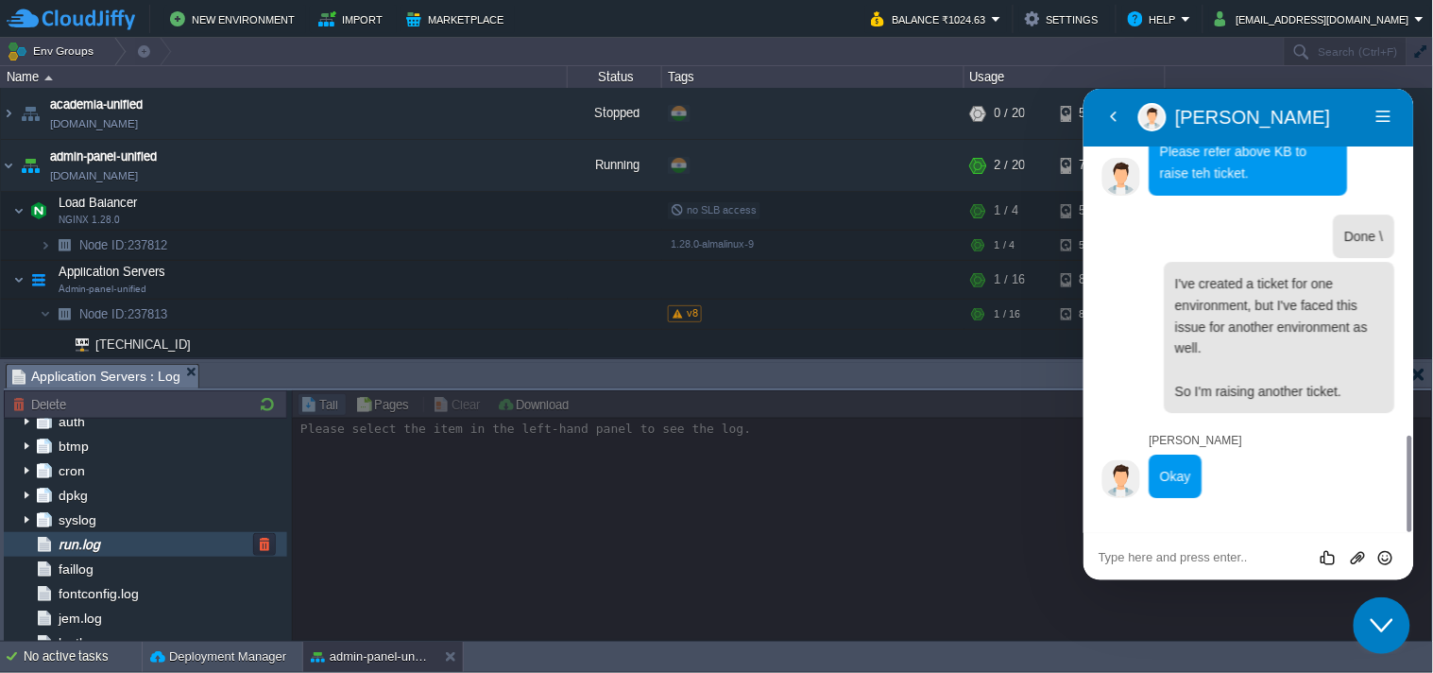
click at [146, 549] on div "run.log" at bounding box center [145, 544] width 283 height 25
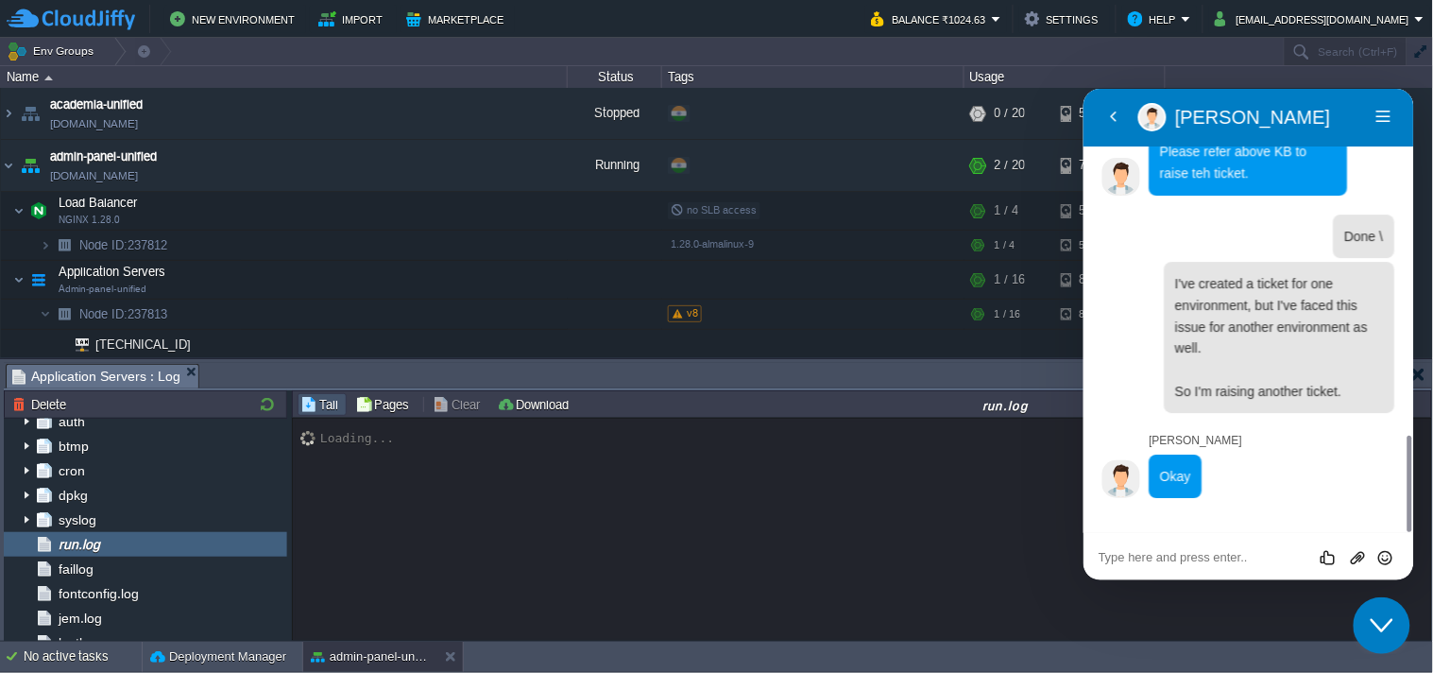
click at [1083, 88] on div "Rate this chat Upload File Insert emoji" at bounding box center [1083, 88] width 0 height 0
click at [1083, 88] on textarea at bounding box center [1083, 88] width 0 height 0
type textarea "S"
click at [1397, 613] on div "Close Chat This icon closes the chat window." at bounding box center [1381, 624] width 57 height 23
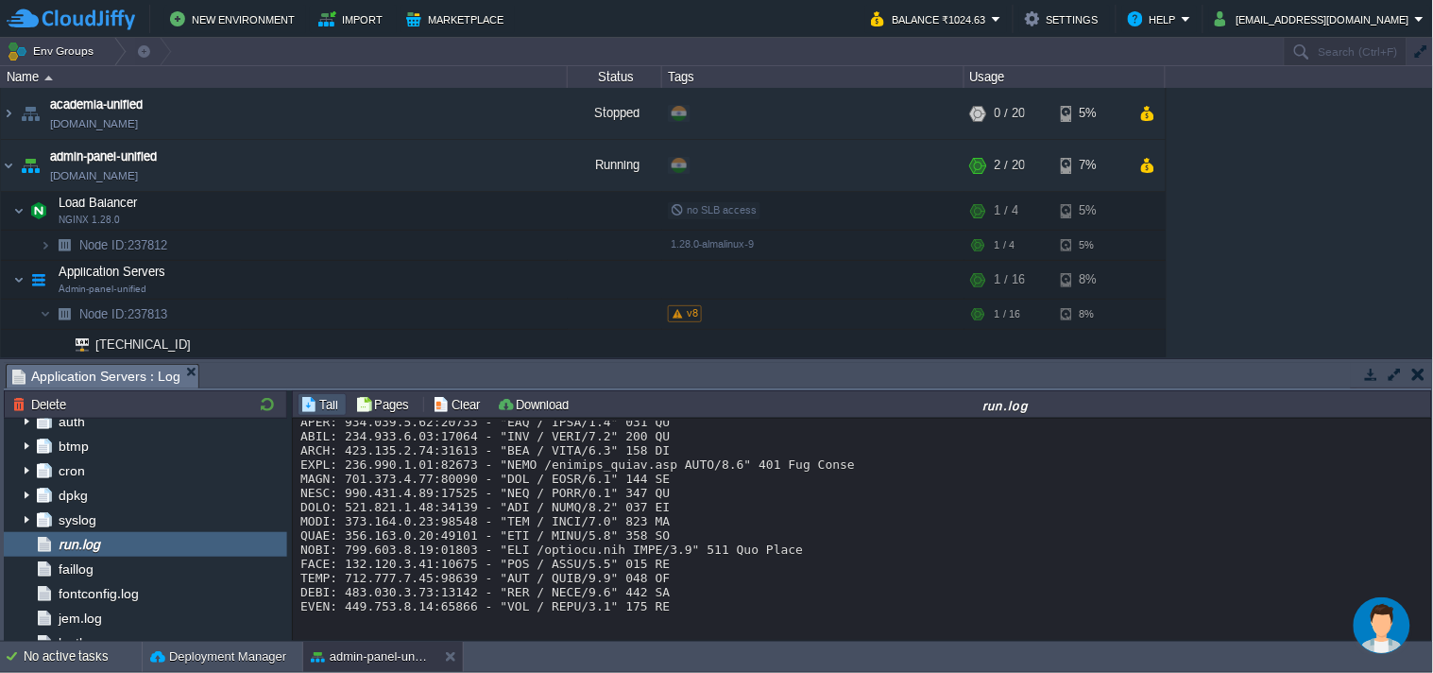
scroll to position [13945, 0]
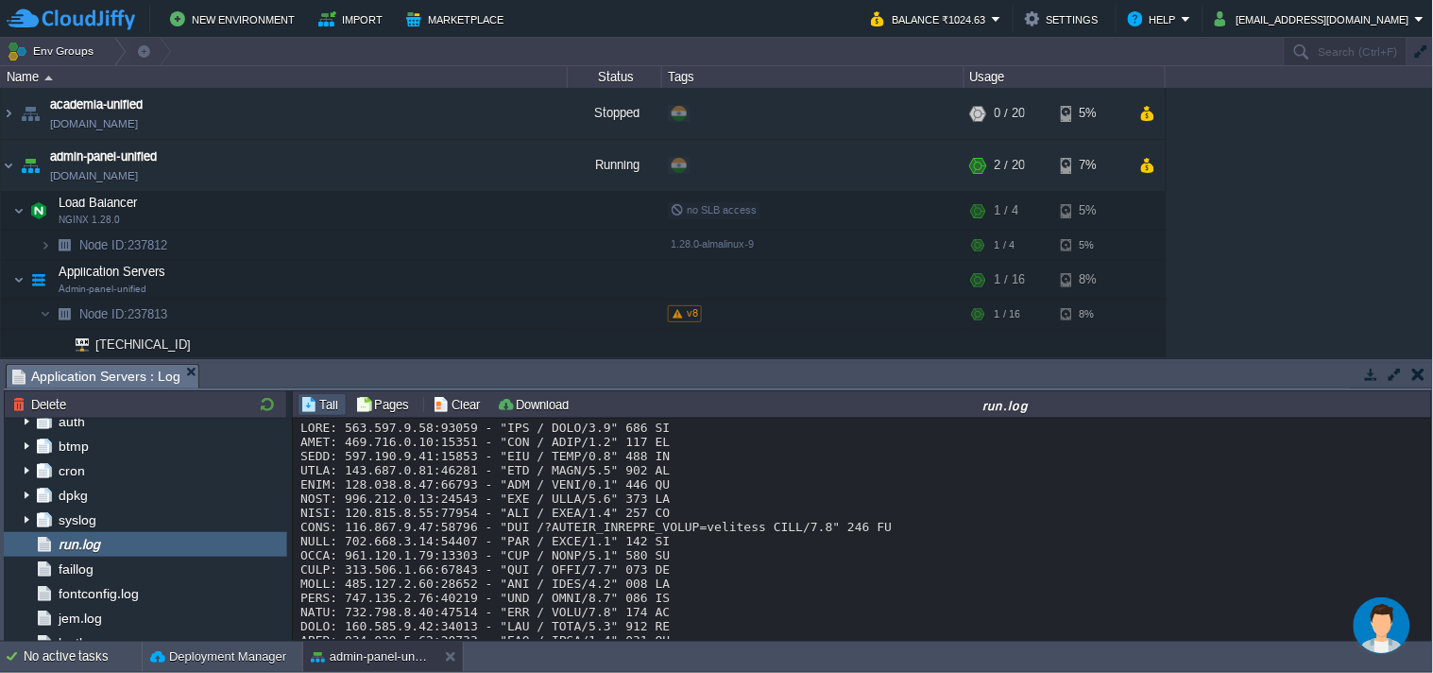
drag, startPoint x: 299, startPoint y: 533, endPoint x: 527, endPoint y: 554, distance: 228.6
copy div "/usr/local/lib/python3.12/site-packages/fastapi/openapi/utils.py:246: UserWarni…"
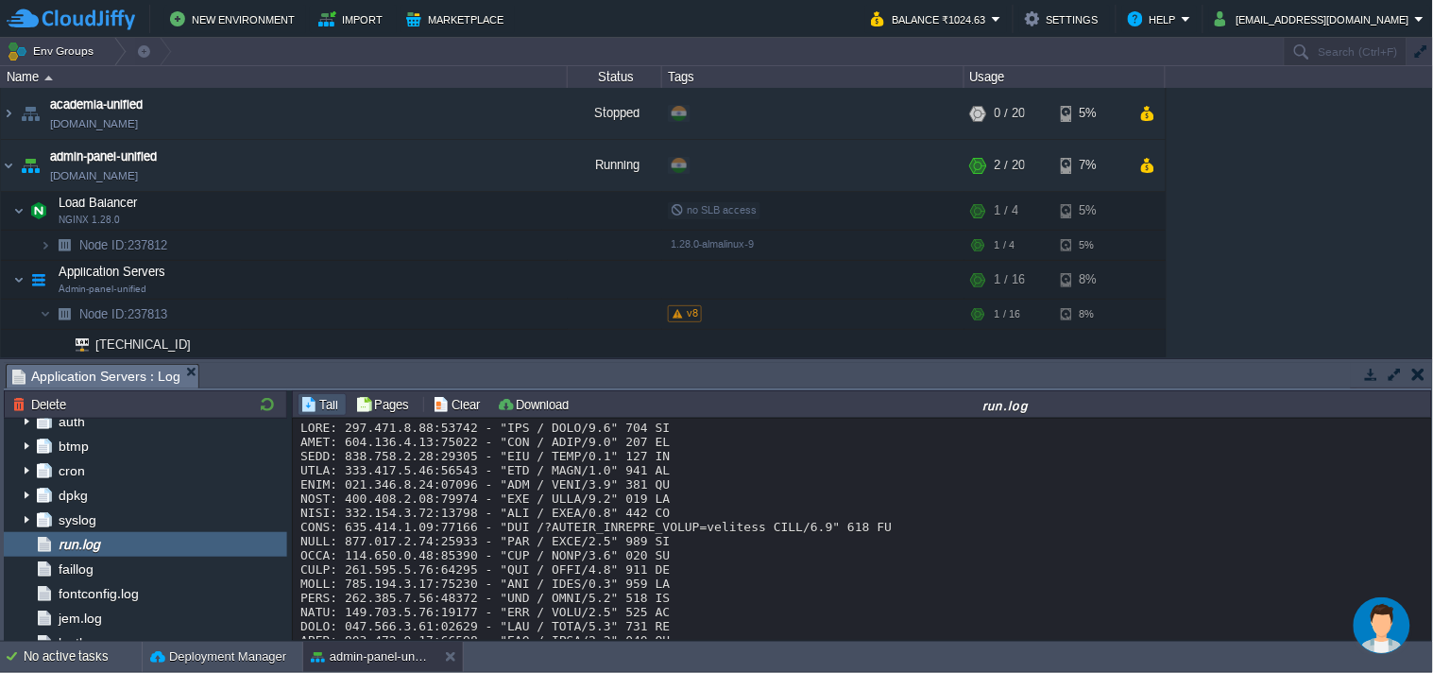
copy div "root__get"
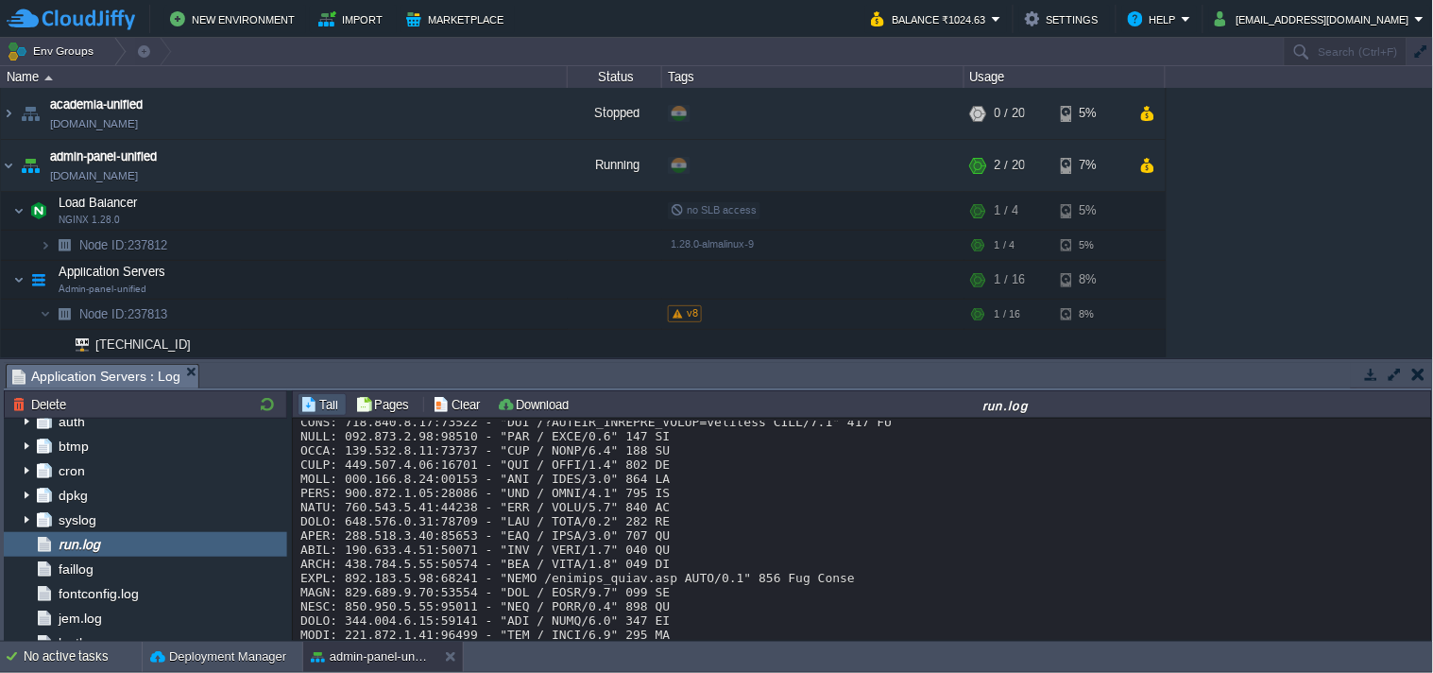
click at [1357, 379] on div at bounding box center [1390, 374] width 79 height 23
click at [1375, 371] on button "button" at bounding box center [1371, 374] width 17 height 17
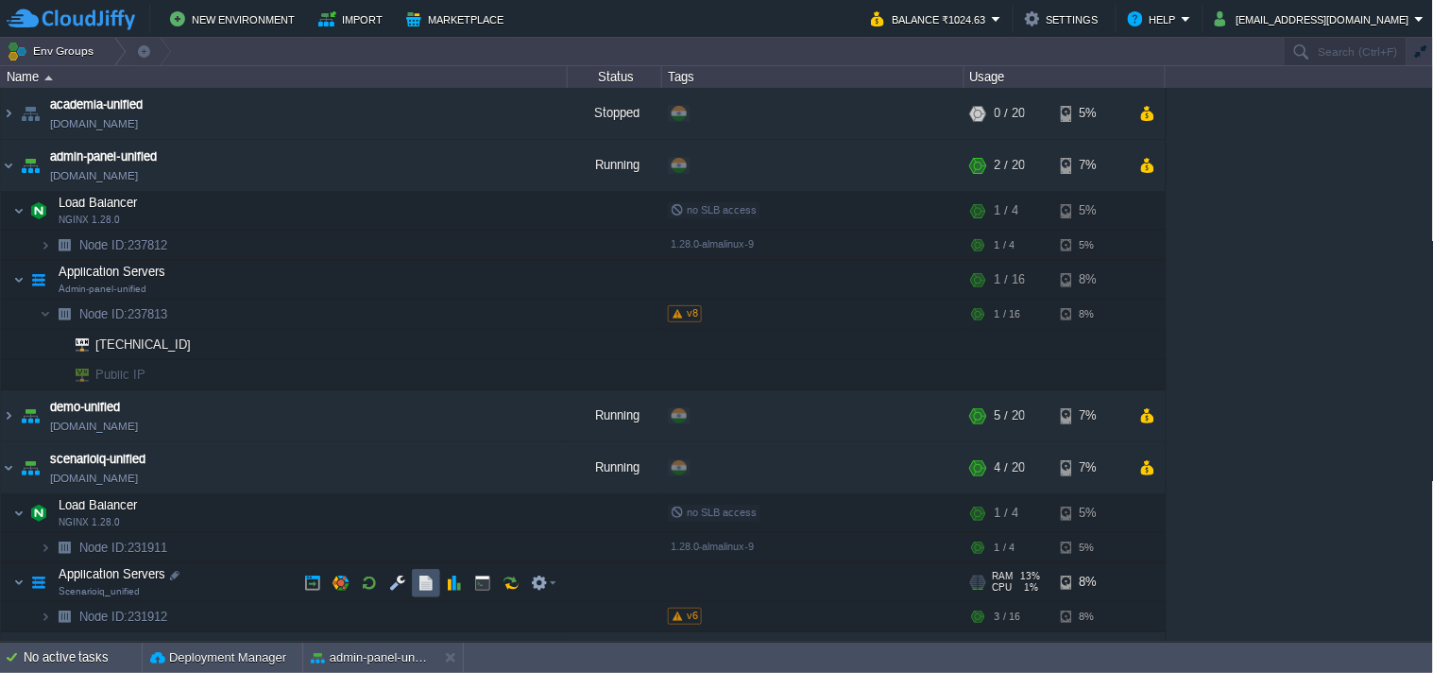
click at [435, 580] on button "button" at bounding box center [426, 582] width 17 height 17
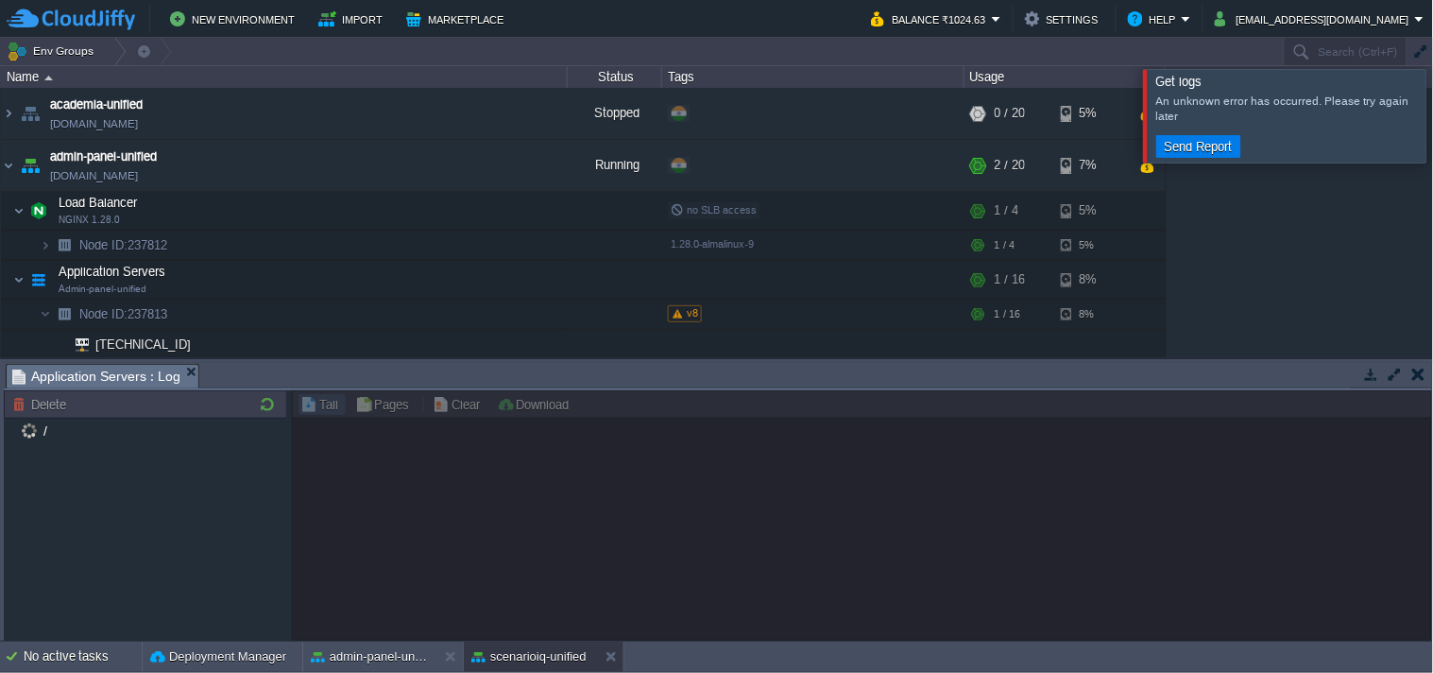
click at [1432, 125] on div at bounding box center [1457, 115] width 0 height 93
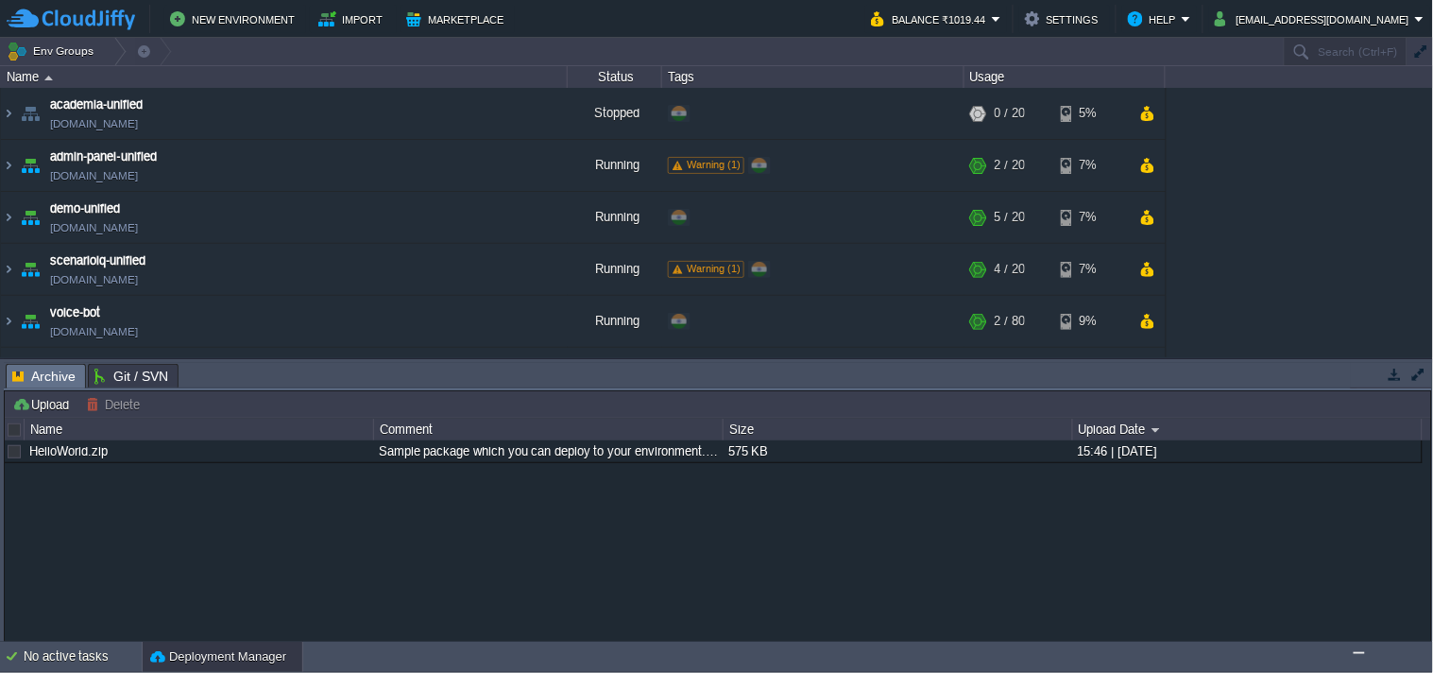
click at [1371, 375] on div at bounding box center [1390, 374] width 79 height 23
click at [1383, 372] on td at bounding box center [1395, 374] width 24 height 23
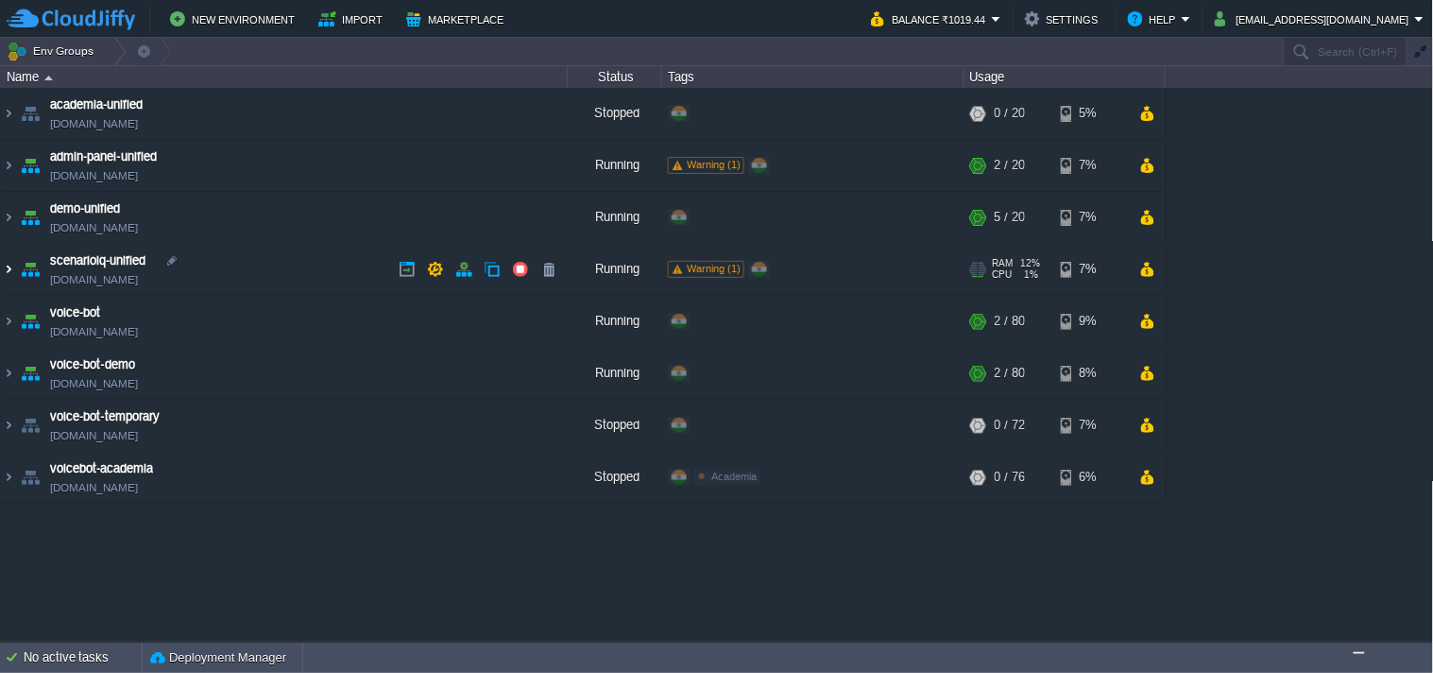
click at [15, 266] on img at bounding box center [8, 269] width 15 height 51
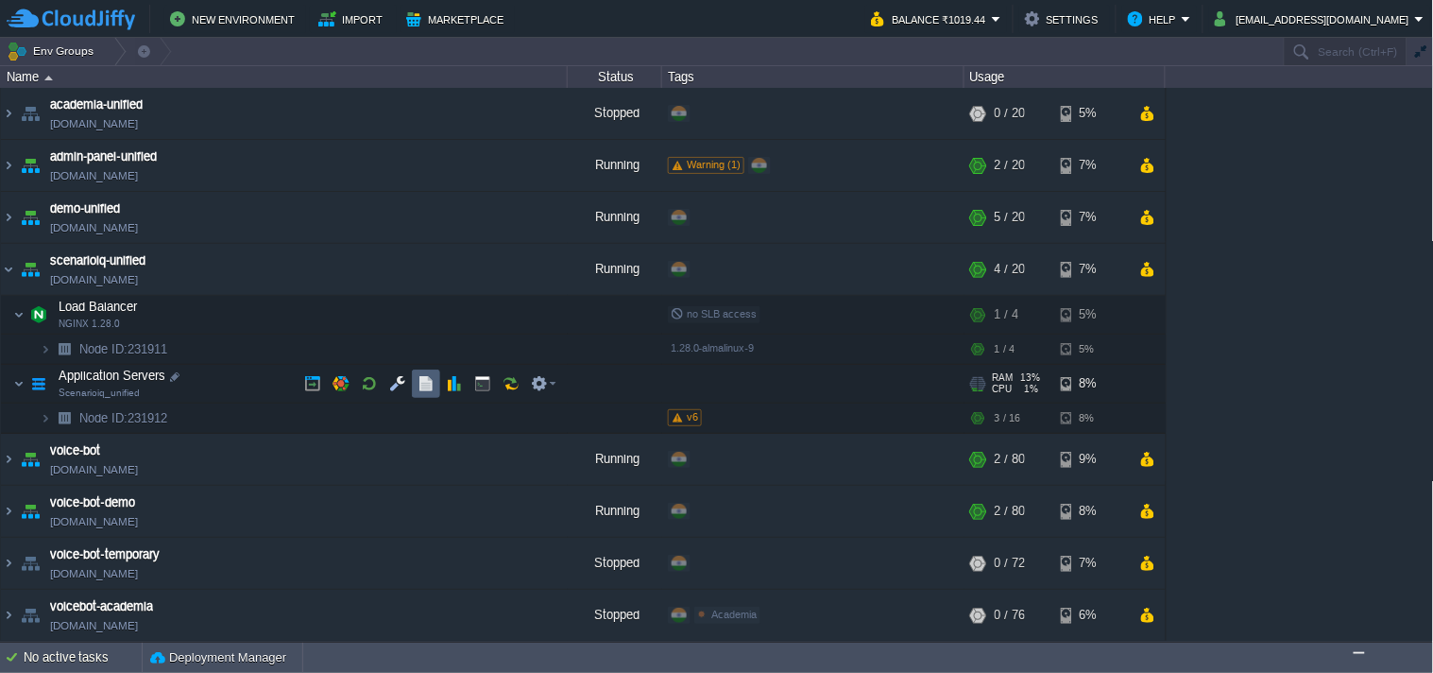
click at [435, 382] on button "button" at bounding box center [426, 383] width 17 height 17
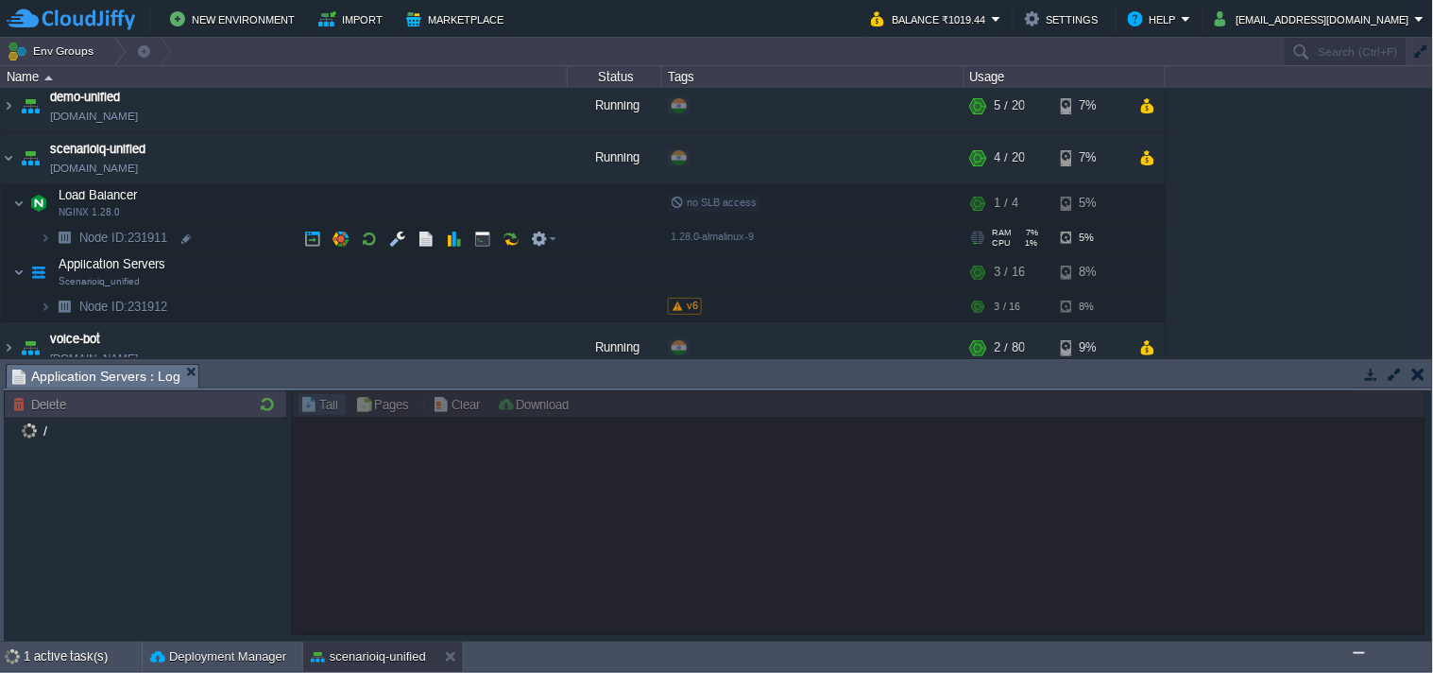
scroll to position [105, 0]
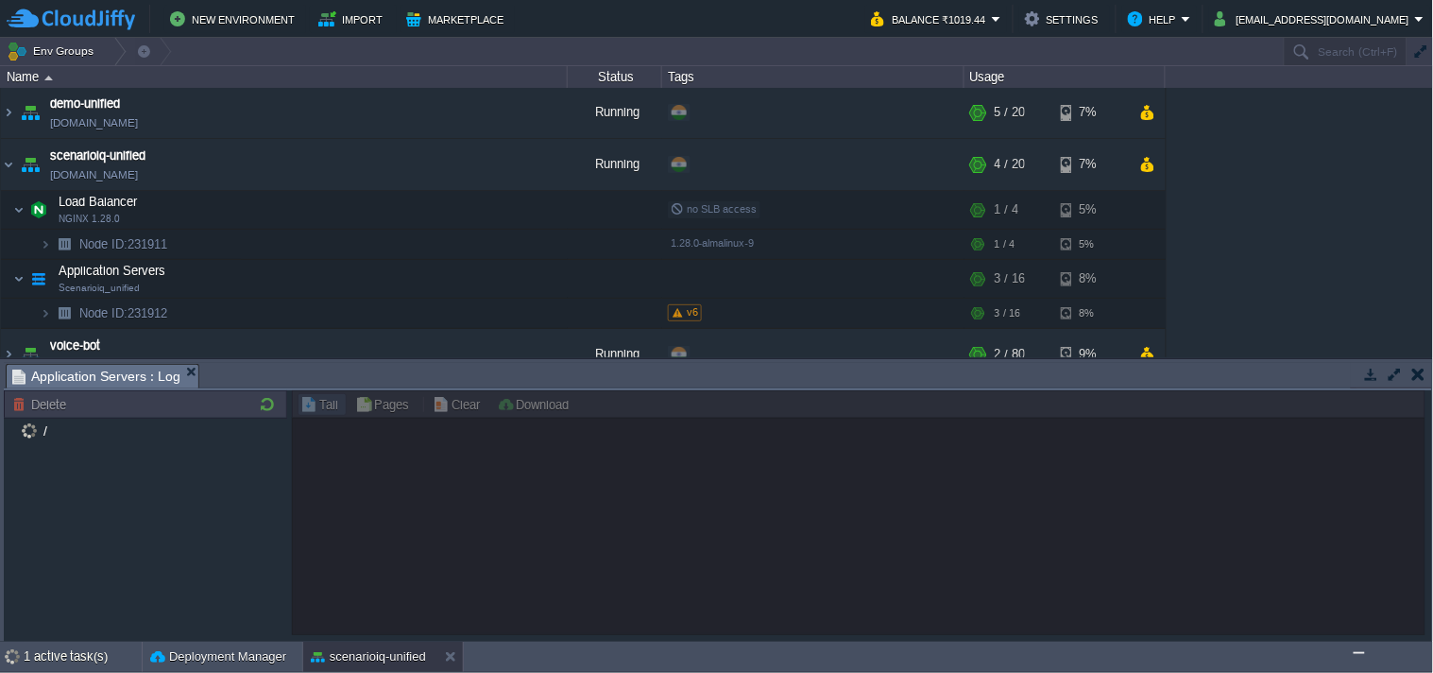
click at [1414, 371] on button "button" at bounding box center [1418, 374] width 13 height 17
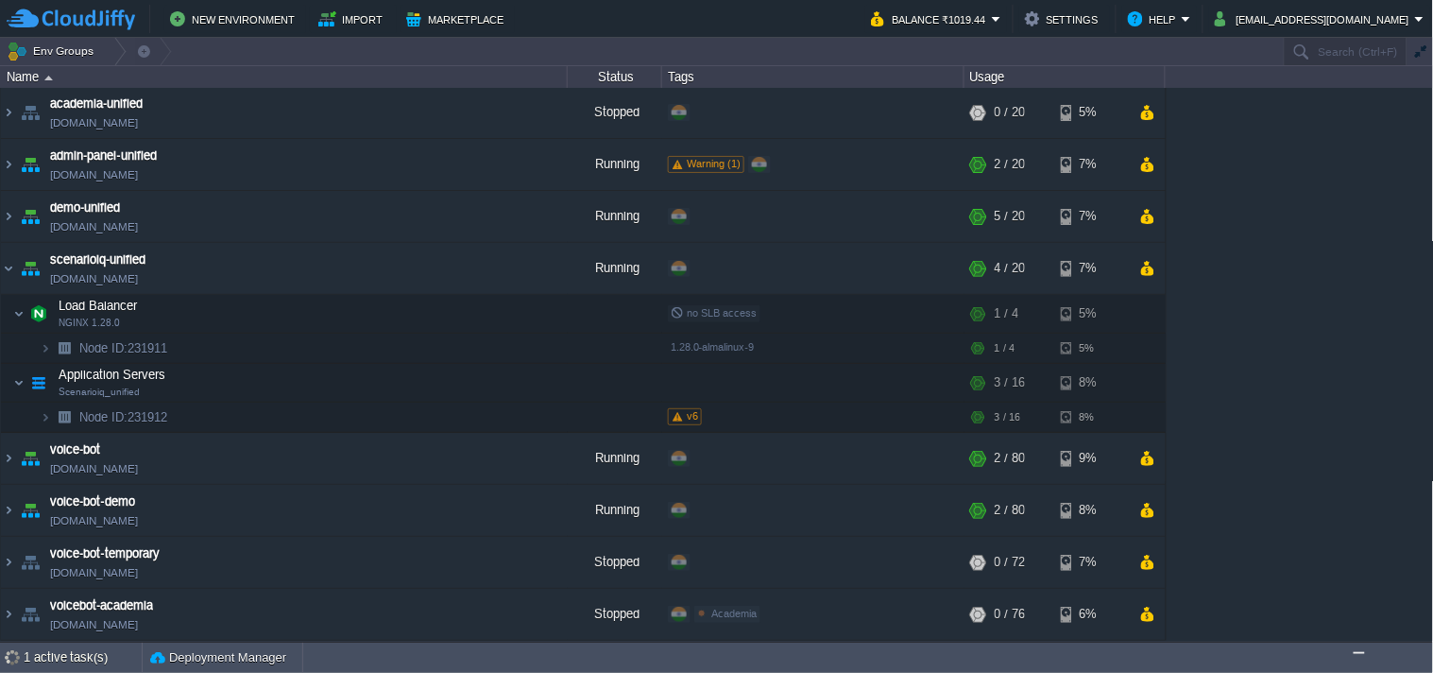
scroll to position [2, 0]
click at [428, 385] on button "button" at bounding box center [426, 383] width 17 height 17
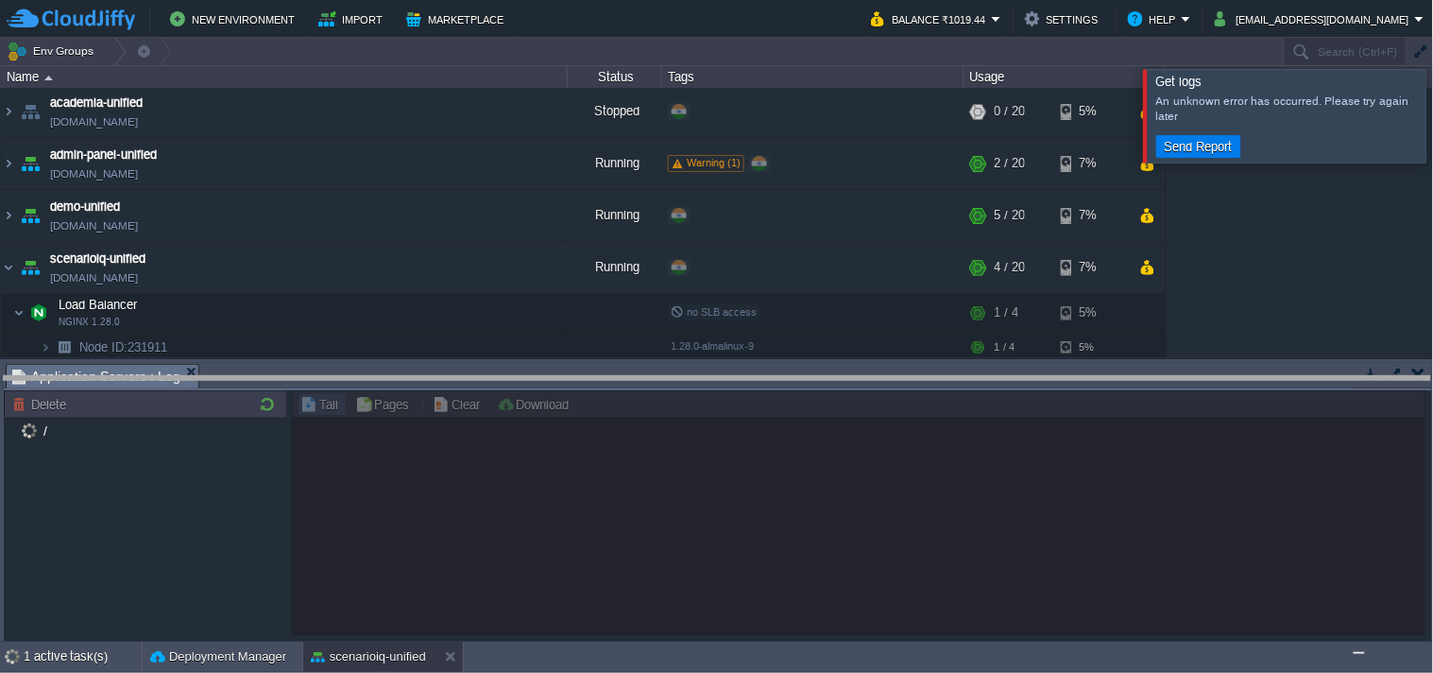
drag, startPoint x: 390, startPoint y: 376, endPoint x: 394, endPoint y: 398, distance: 22.1
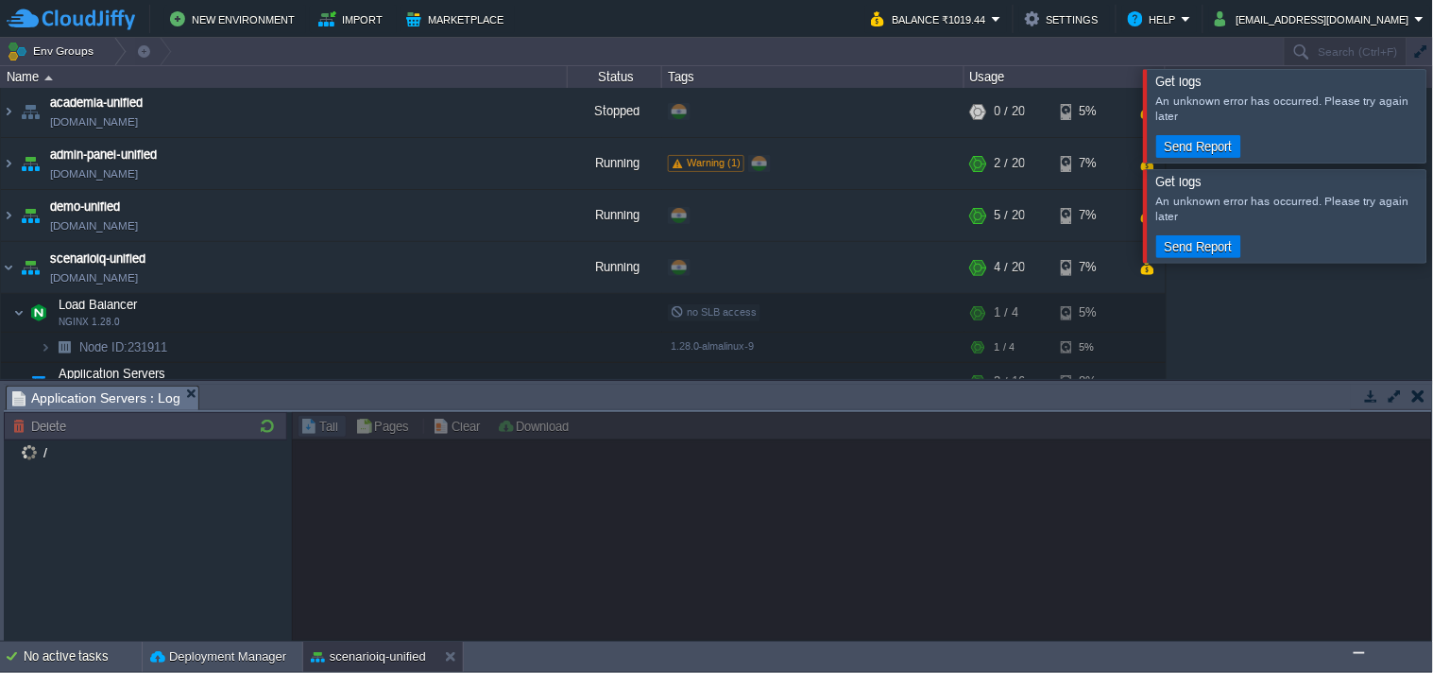
click at [1366, 398] on button "button" at bounding box center [1371, 395] width 17 height 17
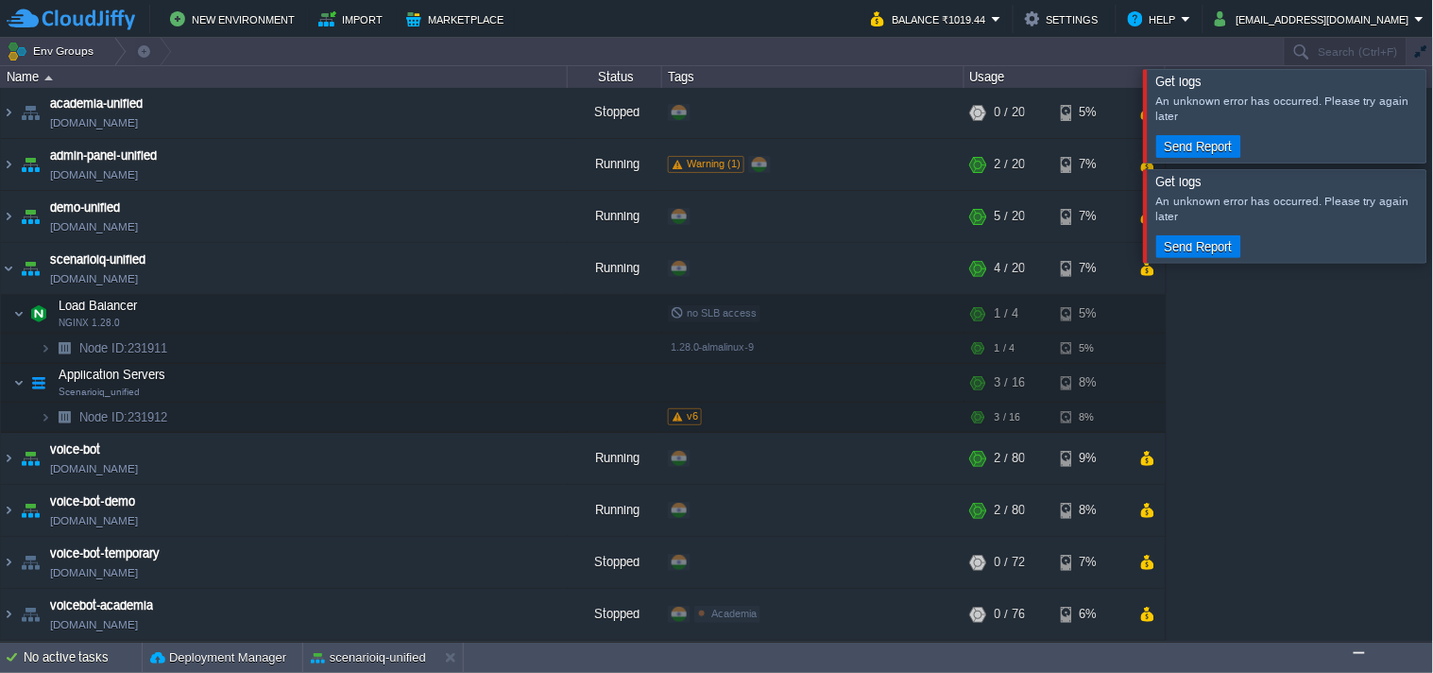
click at [1359, 652] on img "Chat widget" at bounding box center [1359, 652] width 0 height 0
drag, startPoint x: 1262, startPoint y: 365, endPoint x: 1274, endPoint y: 376, distance: 16.0
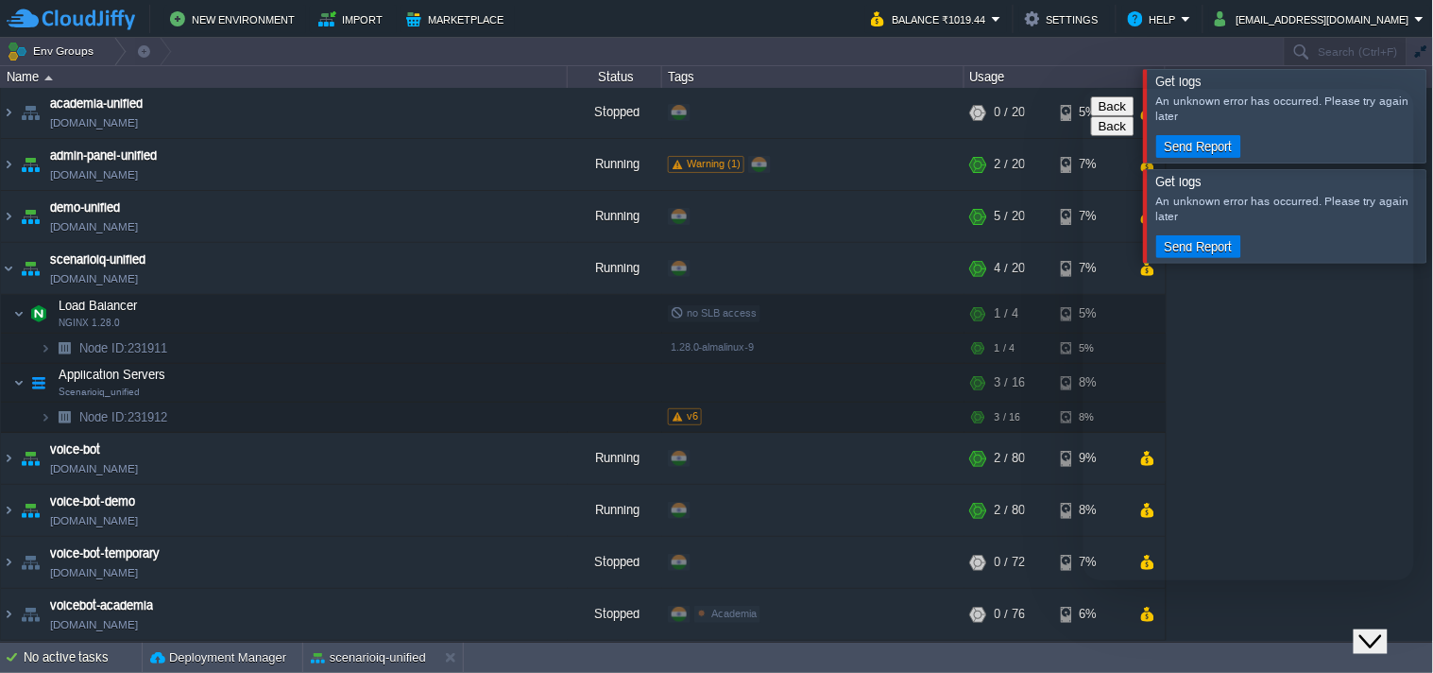
type input "919359462572"
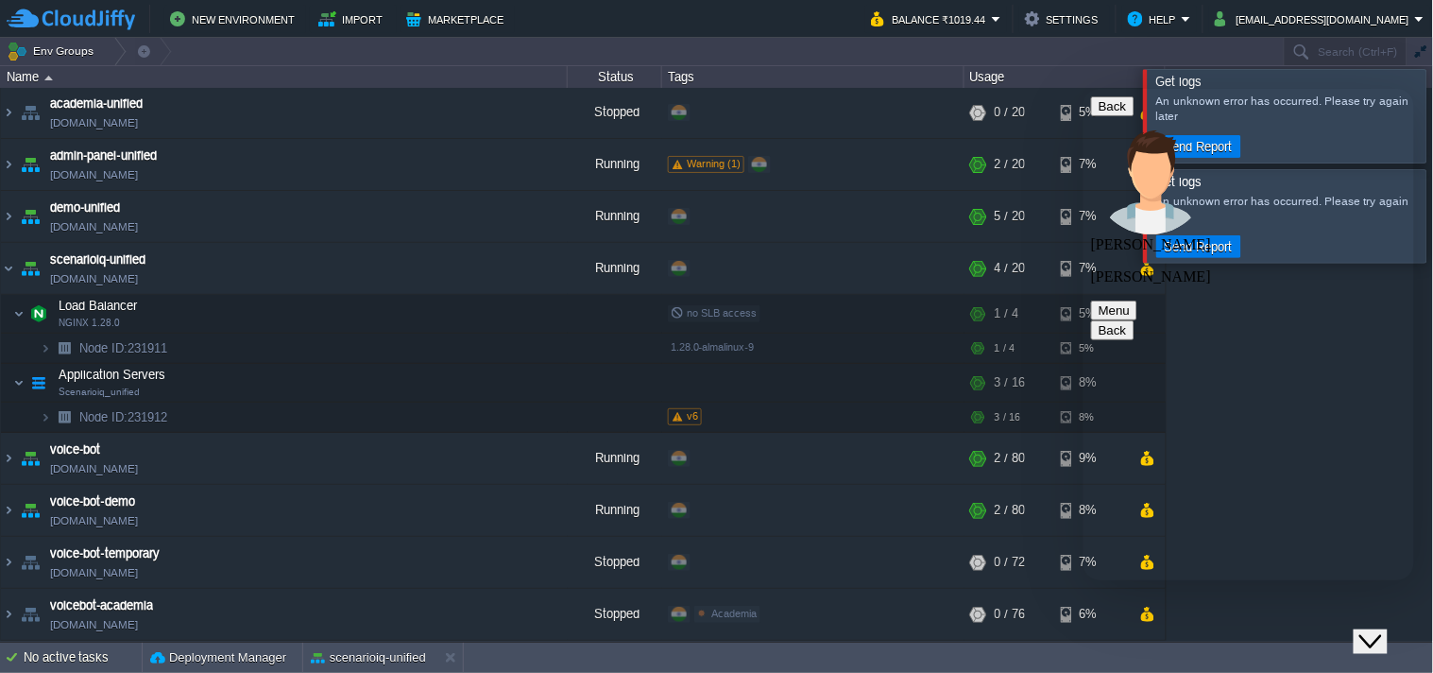
scroll to position [985, 0]
click at [1083, 88] on textarea at bounding box center [1083, 88] width 0 height 0
click at [10, 456] on img at bounding box center [8, 458] width 15 height 51
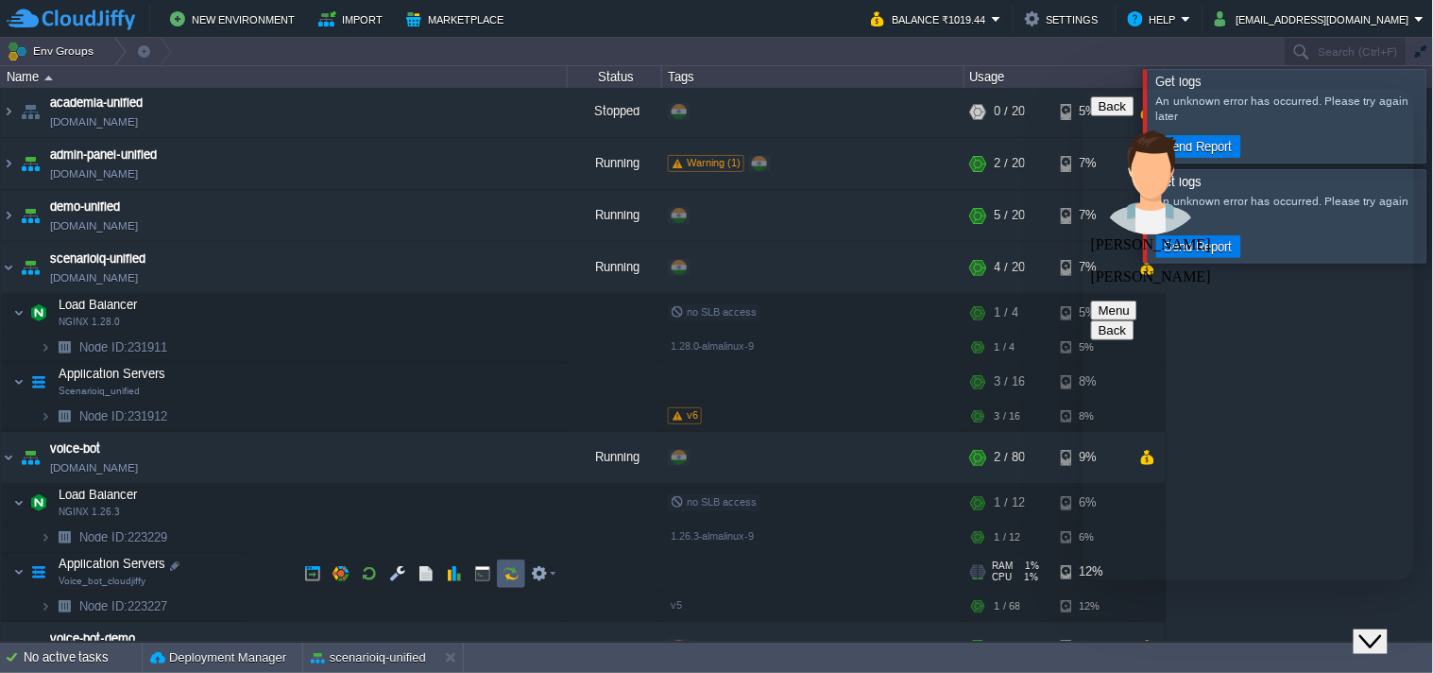
click at [514, 573] on button "button" at bounding box center [511, 573] width 17 height 17
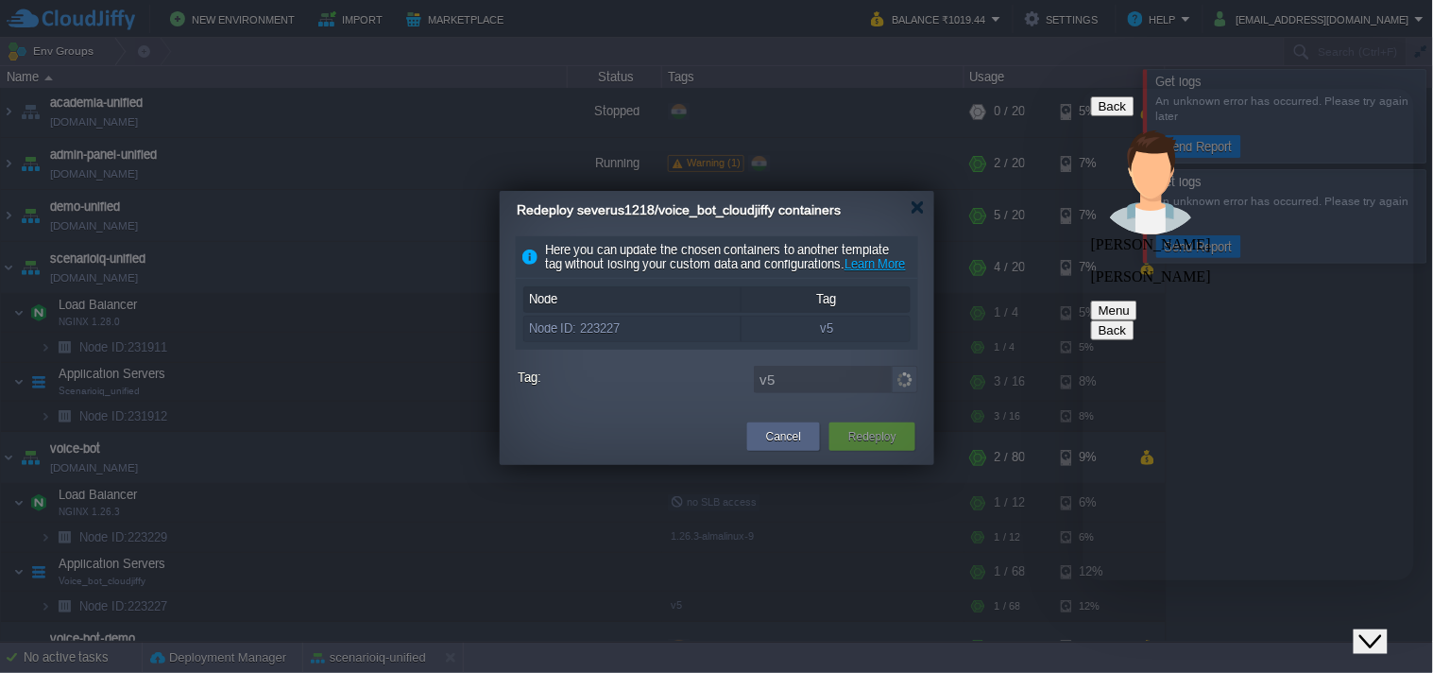
click at [902, 206] on div "Redeploy severus1218/voice_bot_cloudjiffy containers" at bounding box center [726, 210] width 418 height 39
click at [912, 206] on div at bounding box center [918, 207] width 14 height 14
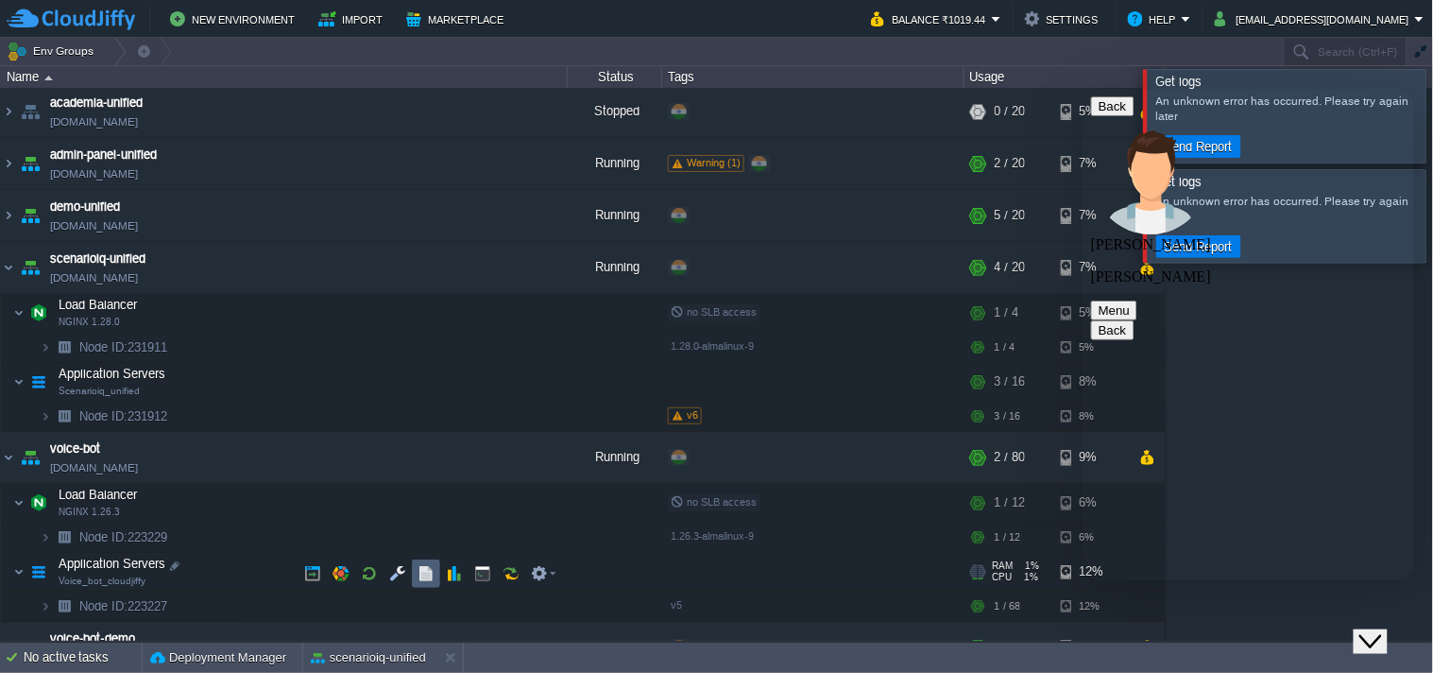
click at [425, 576] on button "button" at bounding box center [426, 573] width 17 height 17
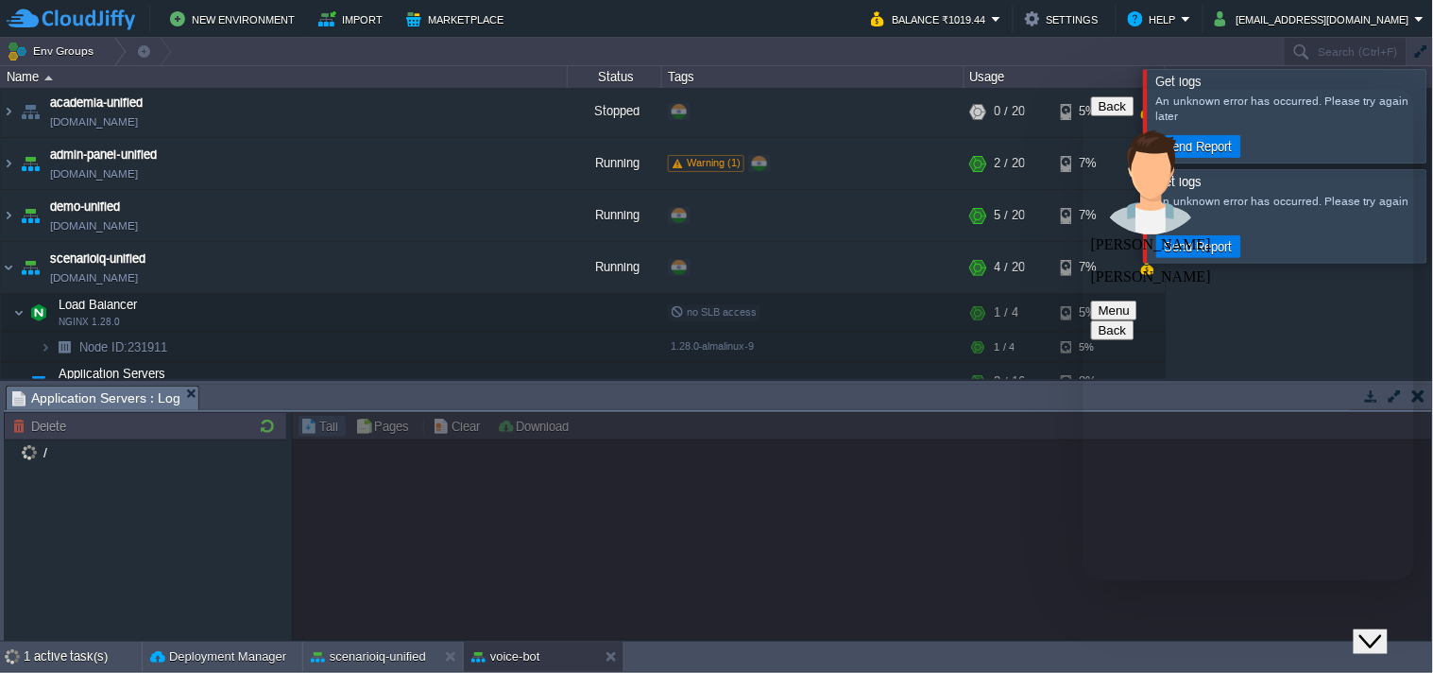
click at [1374, 634] on icon "Chat widget" at bounding box center [1370, 640] width 23 height 13
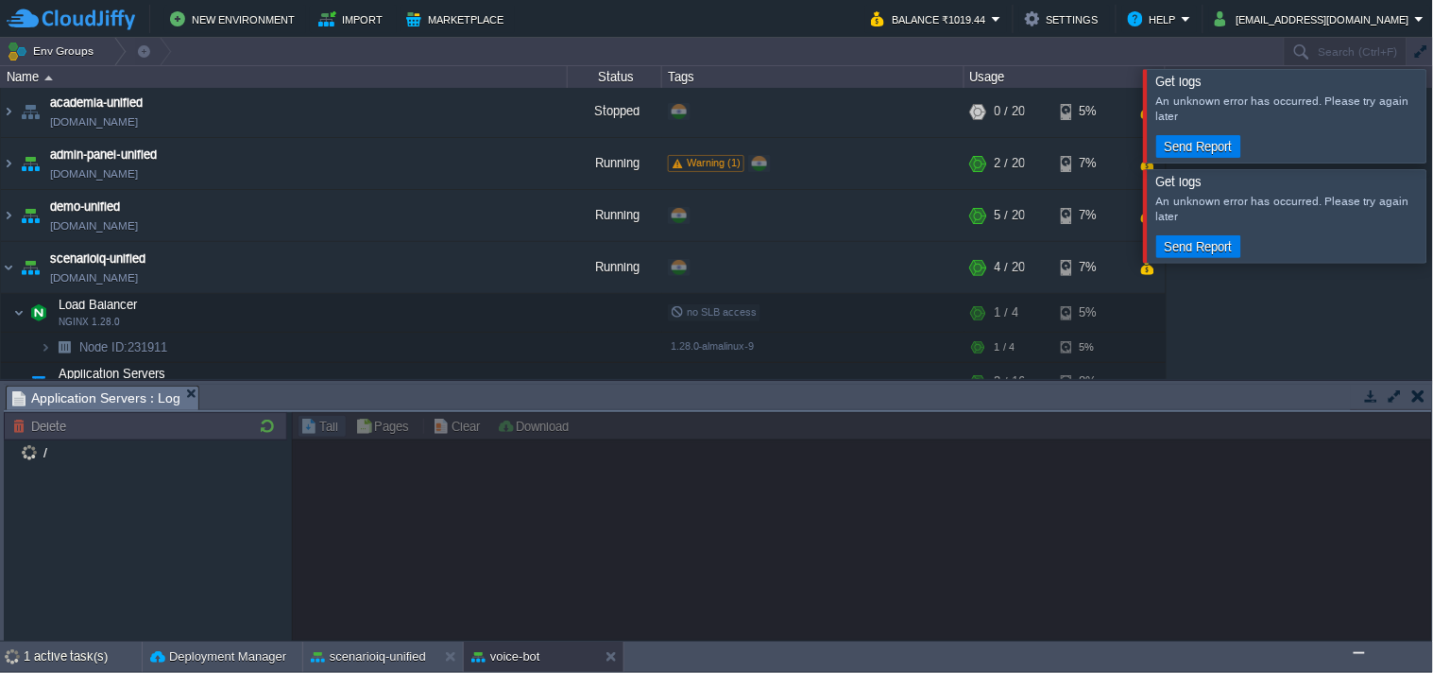
click at [1432, 144] on div at bounding box center [1457, 115] width 0 height 93
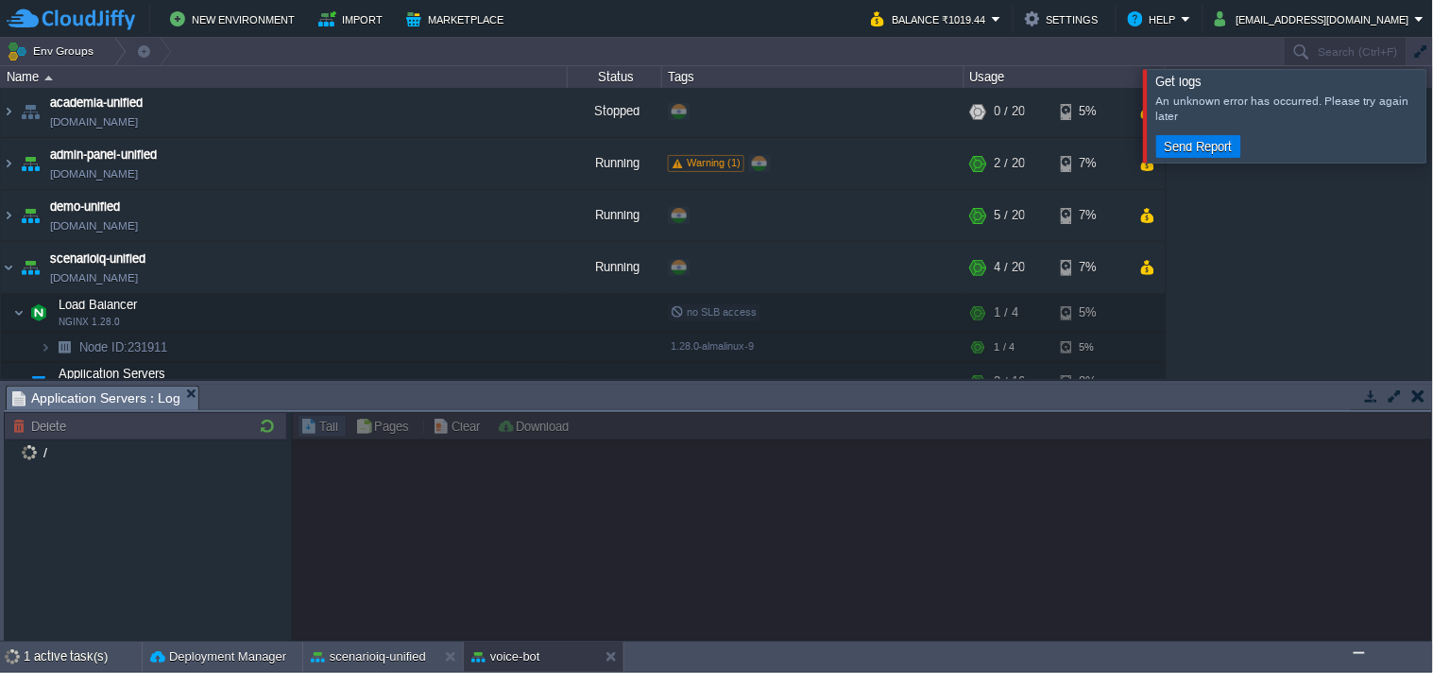
click at [1432, 129] on div at bounding box center [1457, 115] width 0 height 93
click at [1359, 652] on img "Chat widget" at bounding box center [1359, 652] width 0 height 0
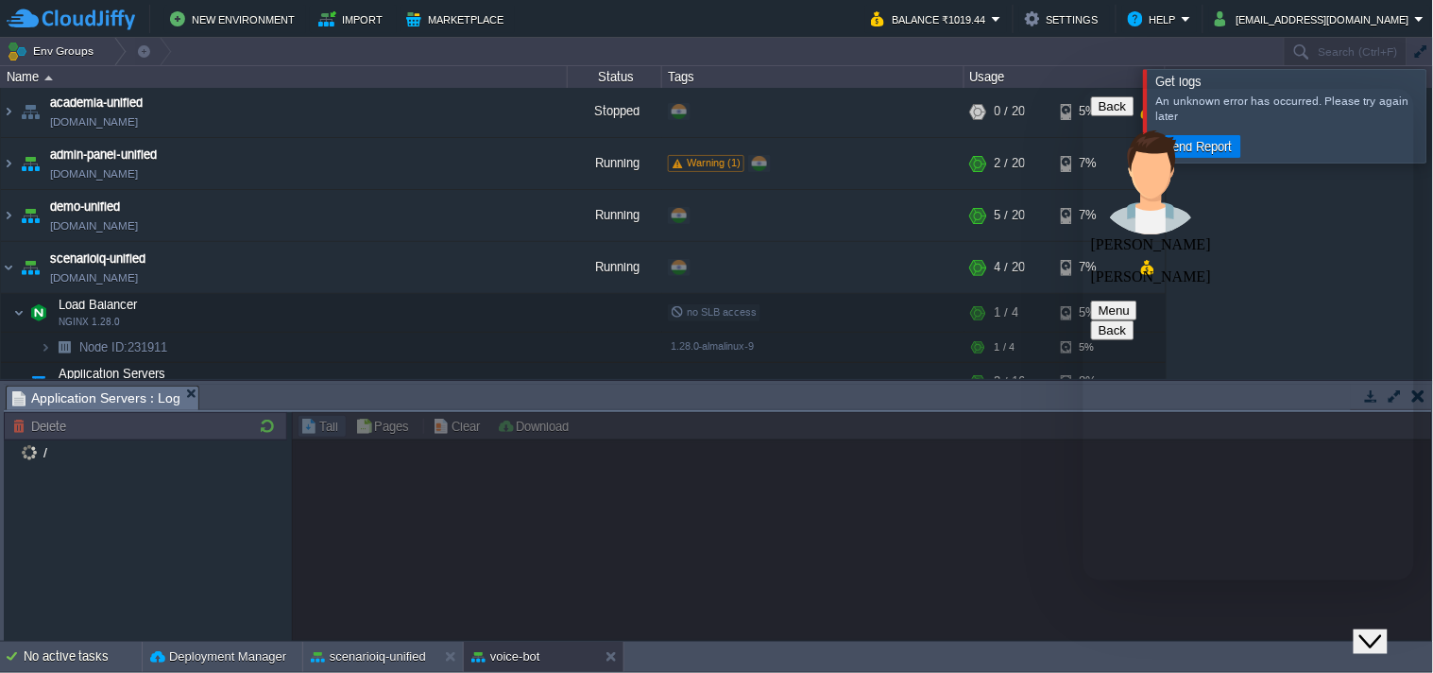
click at [1083, 88] on textarea "Now I'm not able to even generate the logs" at bounding box center [1083, 88] width 0 height 0
type textarea "Now I'm not able to even generate the logs for any of the environments"
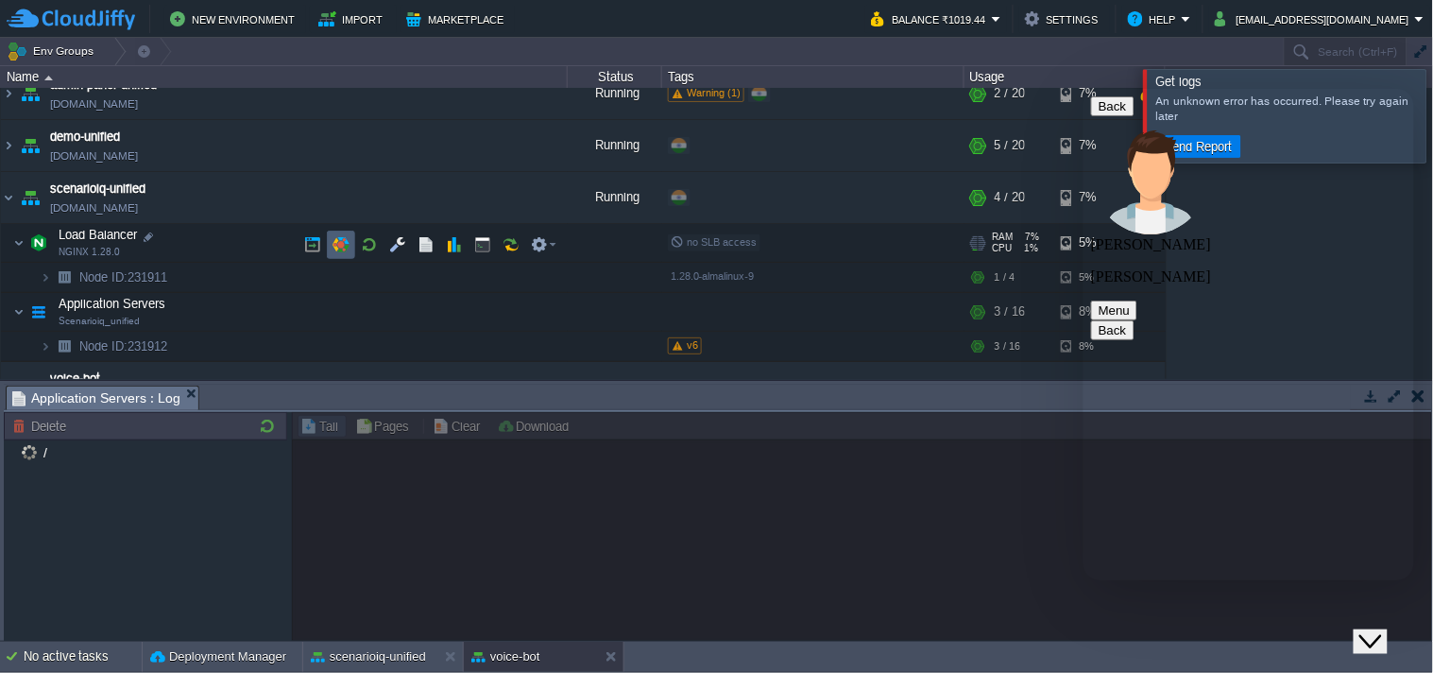
scroll to position [107, 0]
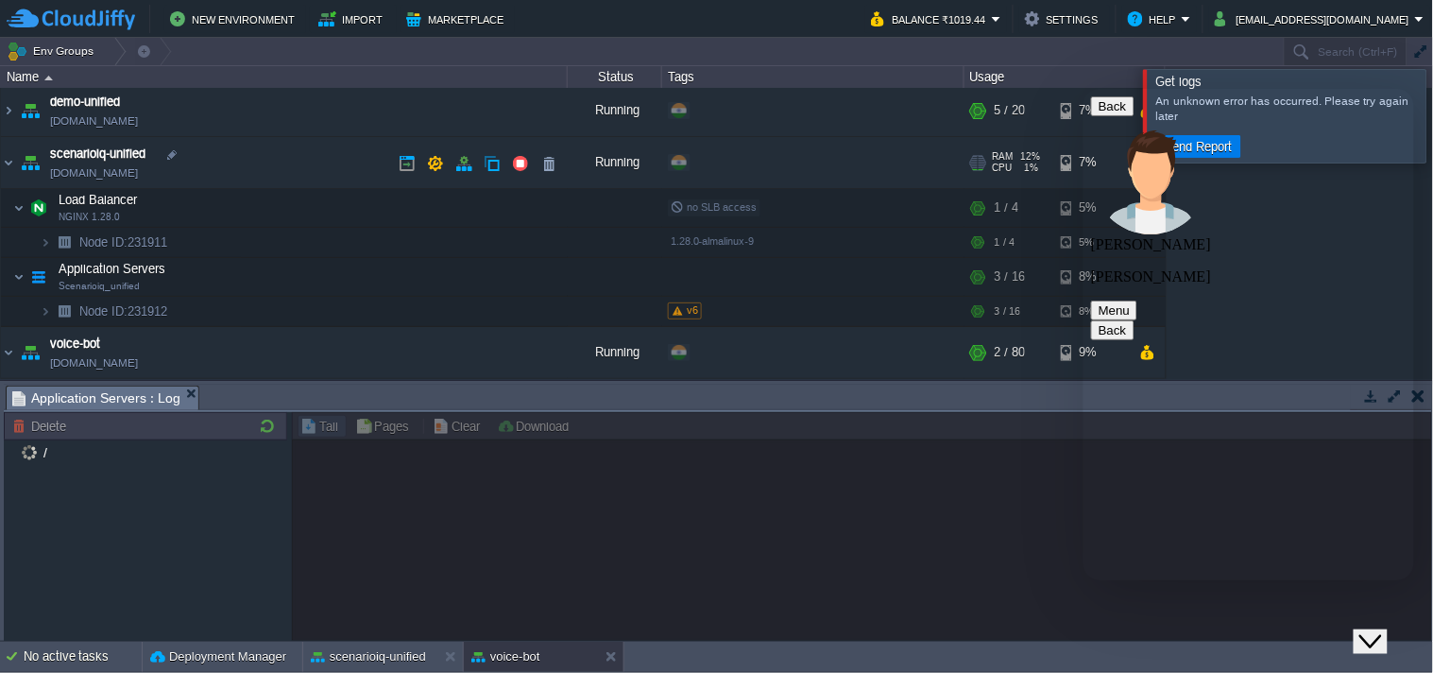
click at [137, 155] on span "scenarioiq-unified" at bounding box center [97, 154] width 95 height 19
click at [134, 156] on span "scenarioiq-unified" at bounding box center [97, 154] width 95 height 19
click at [133, 156] on span "scenarioiq-unified" at bounding box center [97, 154] width 95 height 19
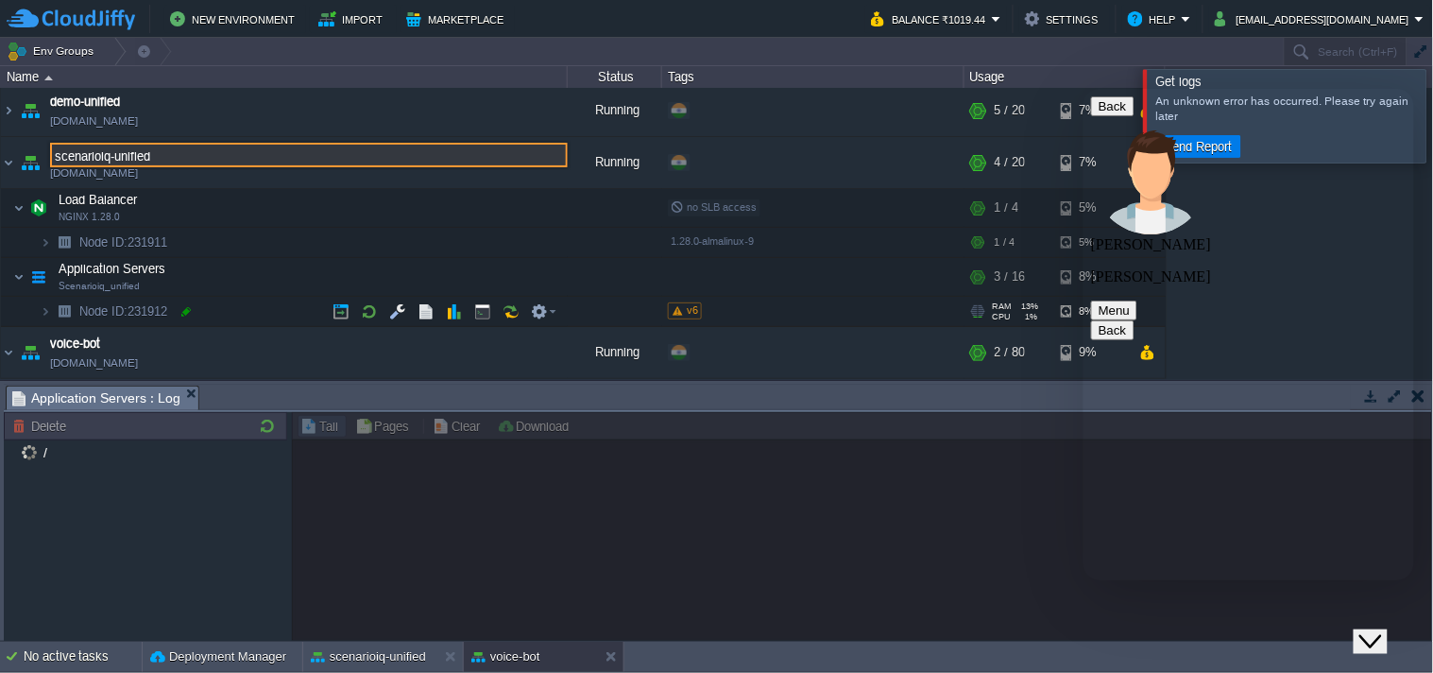
click at [183, 312] on div at bounding box center [186, 311] width 17 height 17
type input "231912"
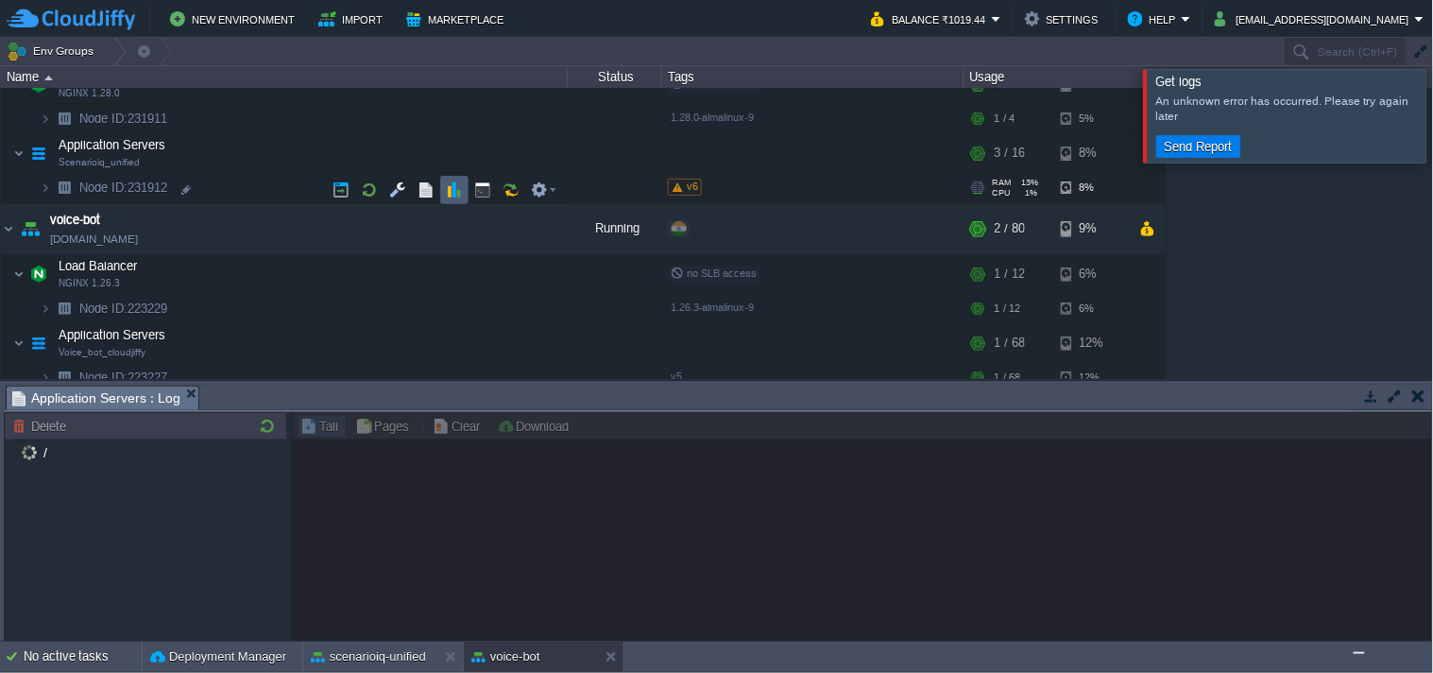
scroll to position [192, 0]
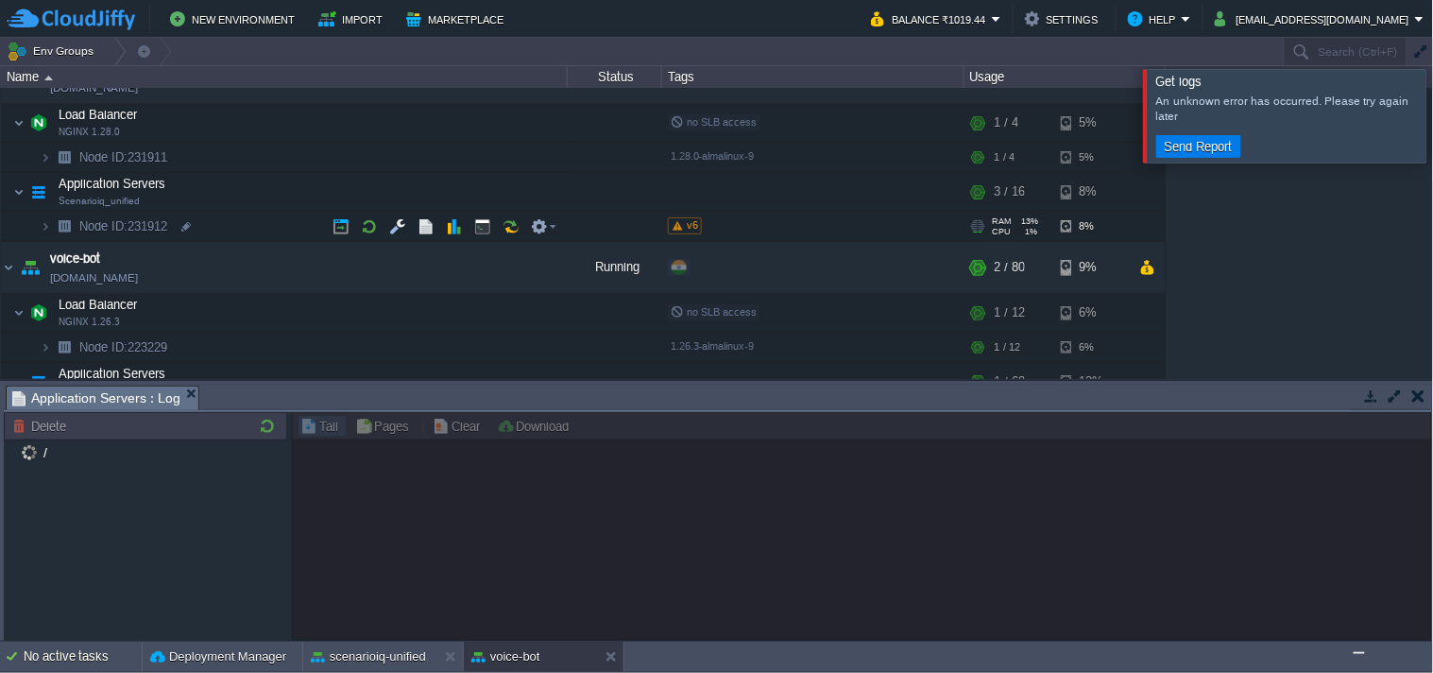
click at [676, 225] on span at bounding box center [678, 225] width 10 height 9
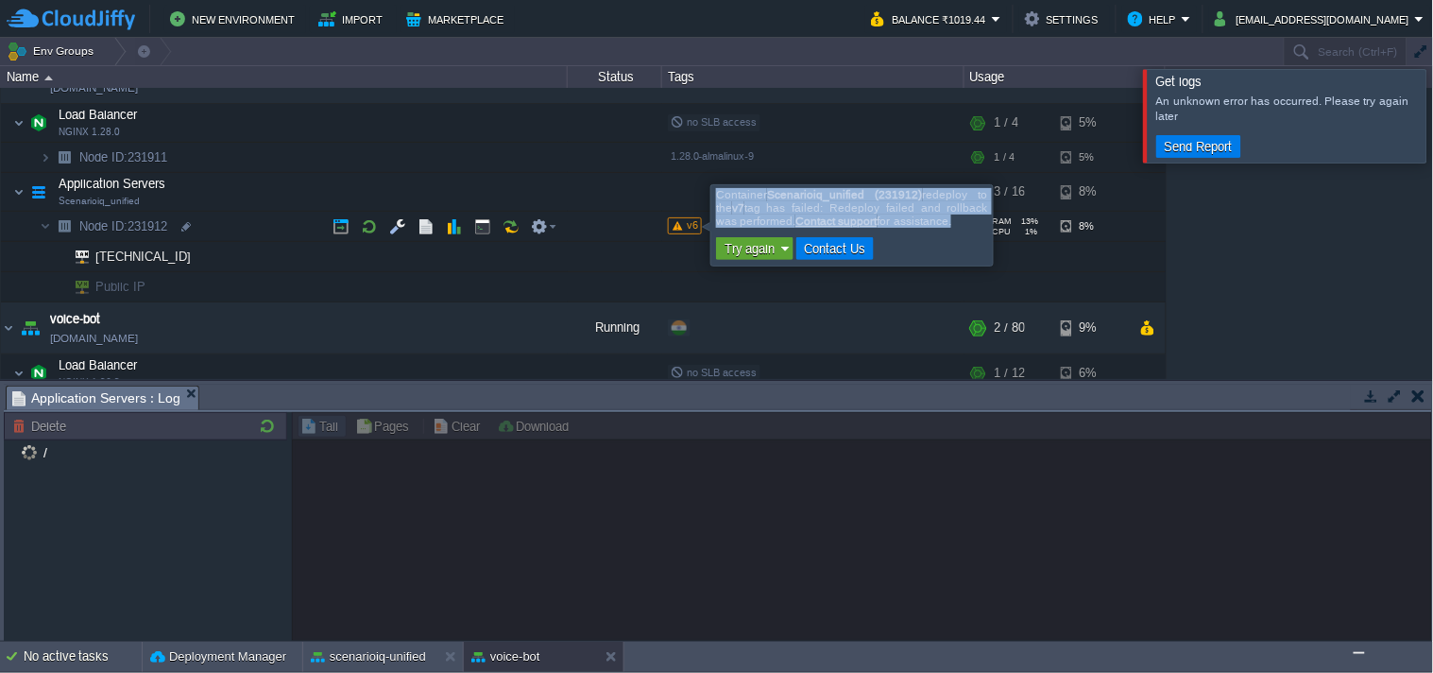
drag, startPoint x: 715, startPoint y: 193, endPoint x: 958, endPoint y: 222, distance: 244.6
click at [958, 222] on div "Container Scenarioiq_unified (231912) redeploy to the v7 tag has failed: Redepl…" at bounding box center [852, 225] width 272 height 75
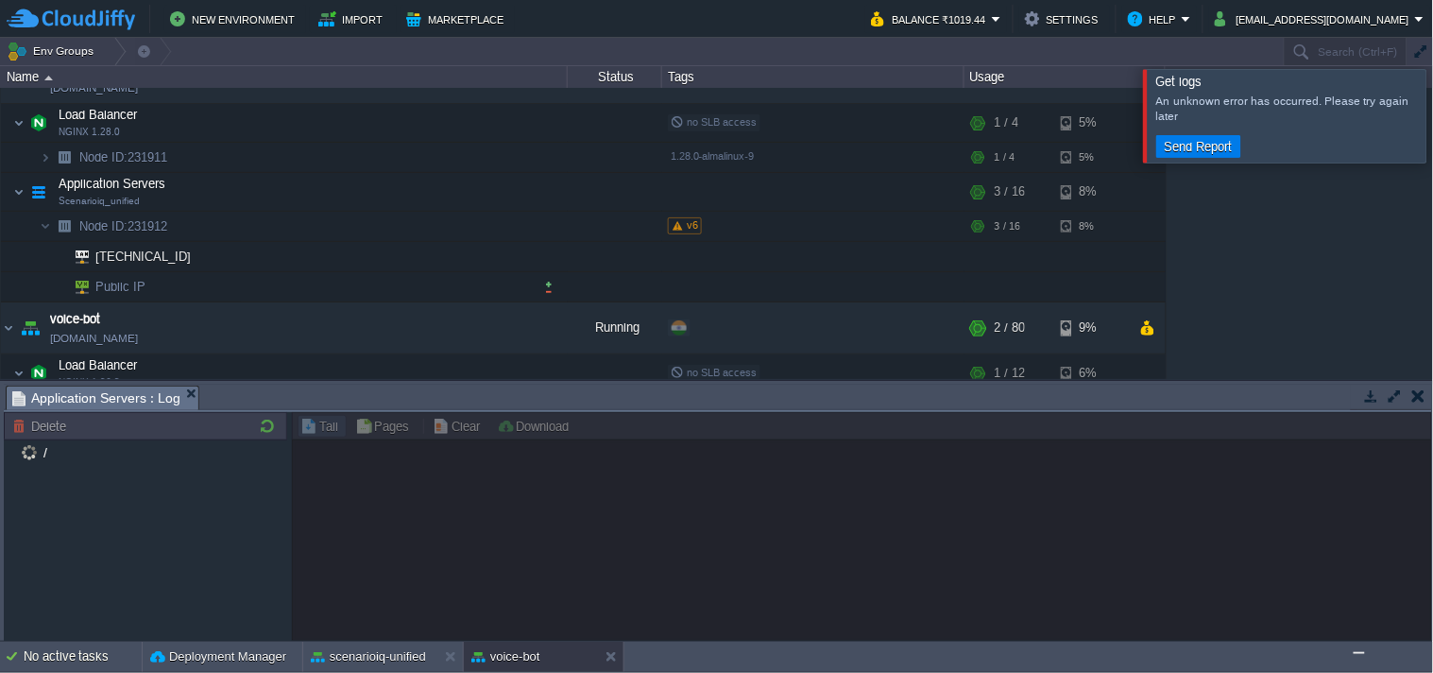
copy div "Container Scenarioiq_unified (231912) redeploy to the v7 tag has failed: Redepl…"
click at [685, 213] on div "v6" at bounding box center [813, 227] width 296 height 30
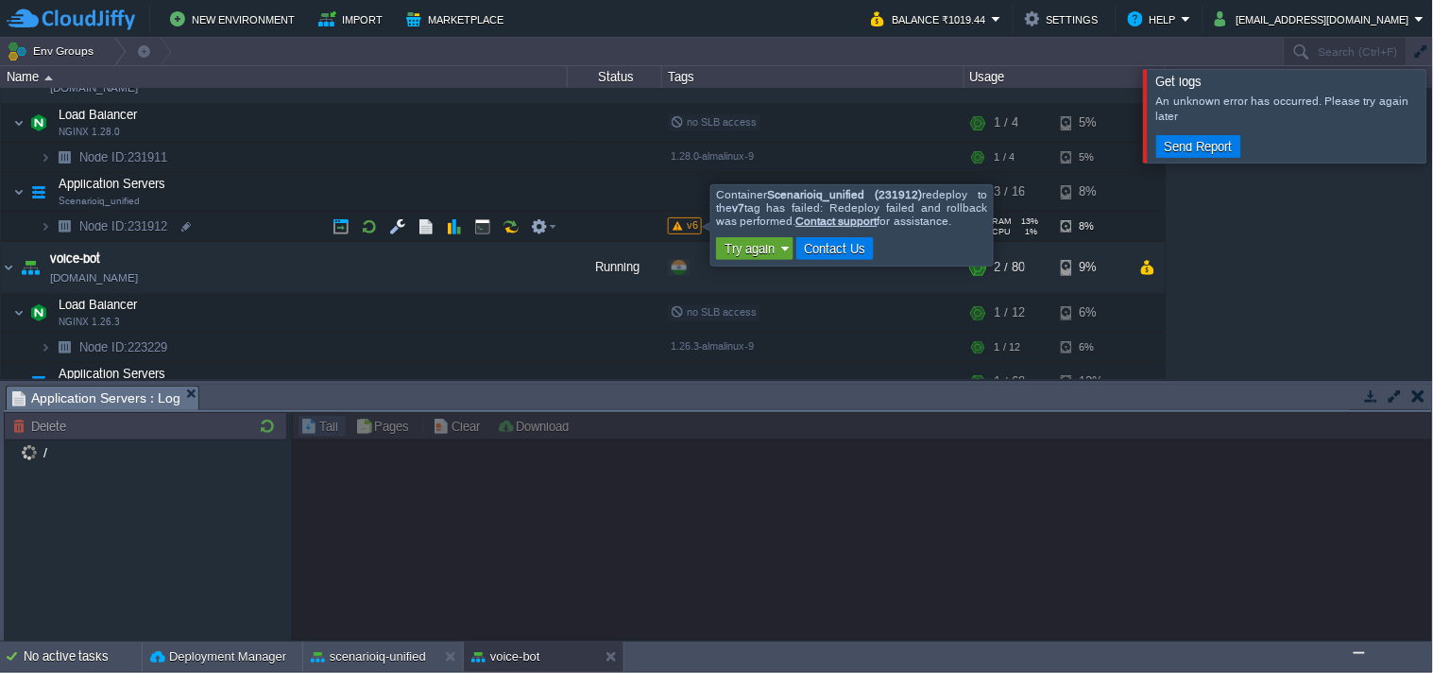
click at [690, 224] on span "v6" at bounding box center [692, 224] width 11 height 11
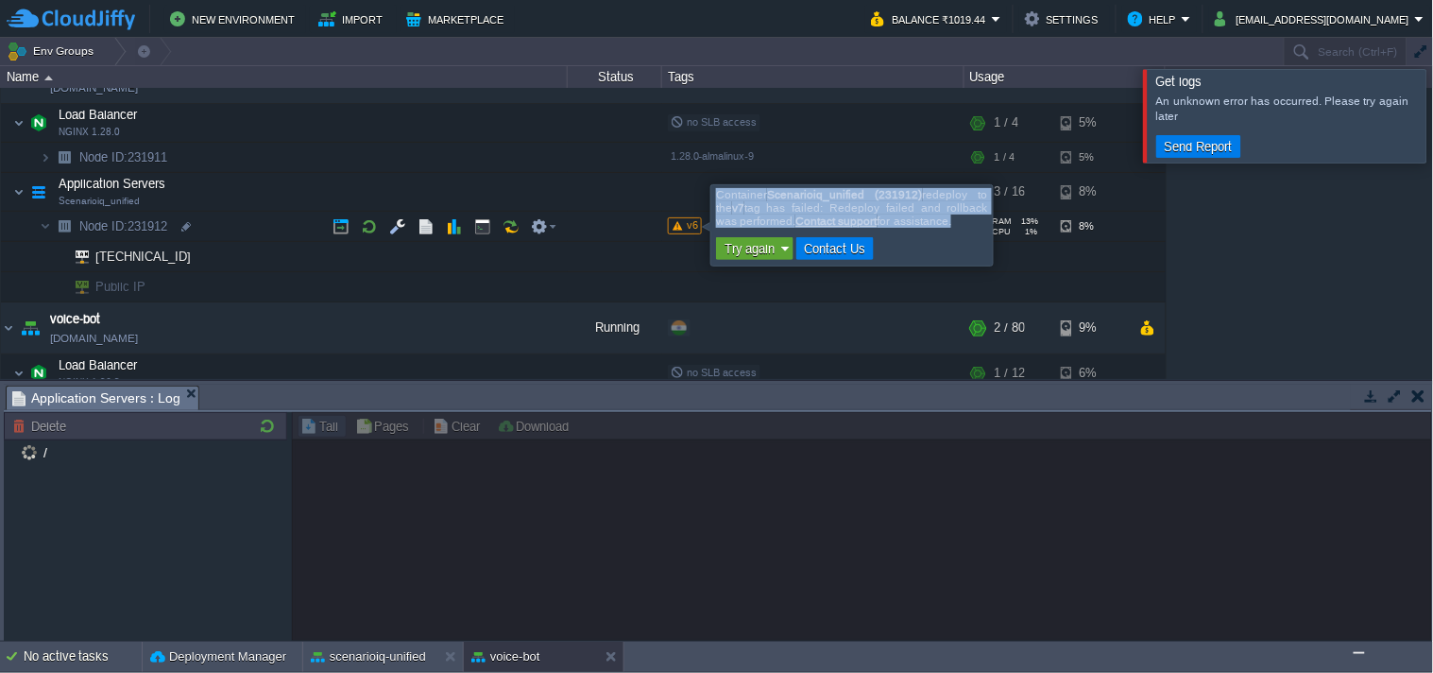
drag, startPoint x: 713, startPoint y: 193, endPoint x: 958, endPoint y: 223, distance: 246.6
click at [958, 223] on div "Container Scenarioiq_unified (231912) redeploy to the v7 tag has failed: Redepl…" at bounding box center [852, 225] width 280 height 78
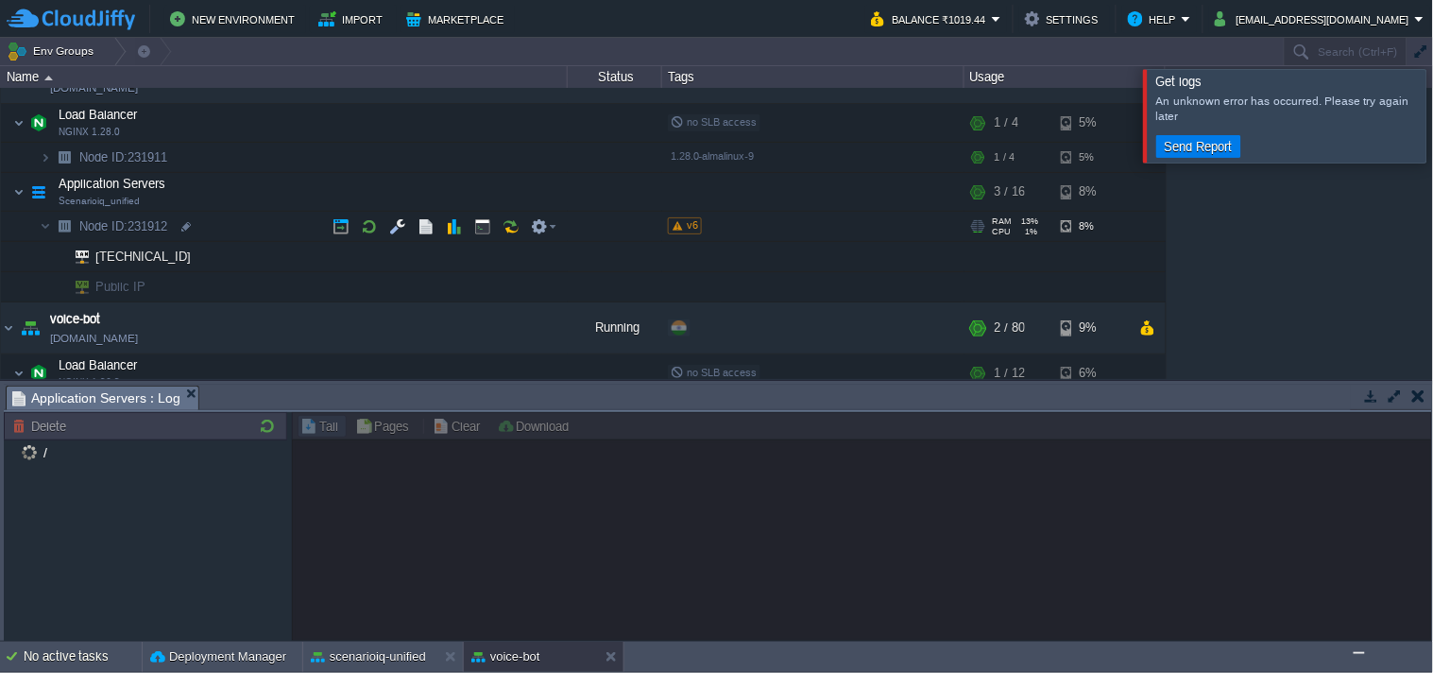
click at [694, 225] on span "v6" at bounding box center [692, 224] width 11 height 11
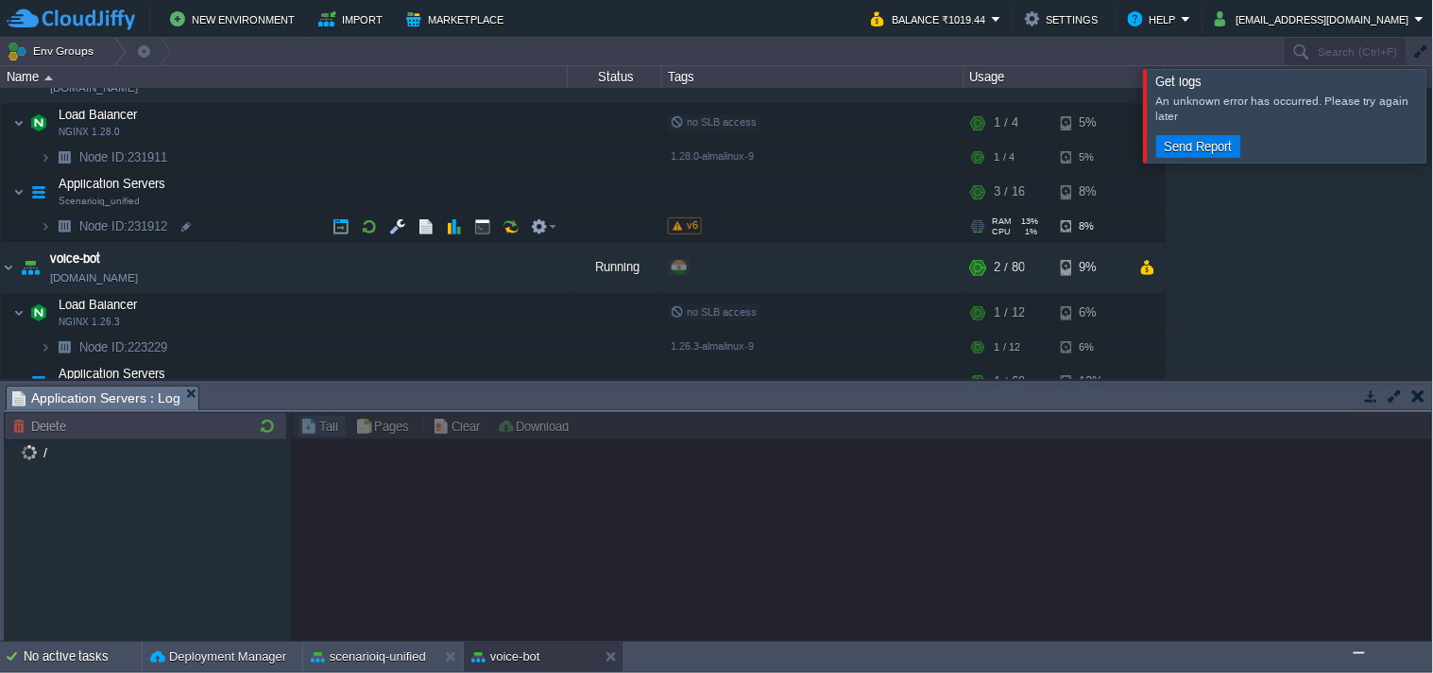
click at [665, 219] on div "v6" at bounding box center [813, 227] width 296 height 30
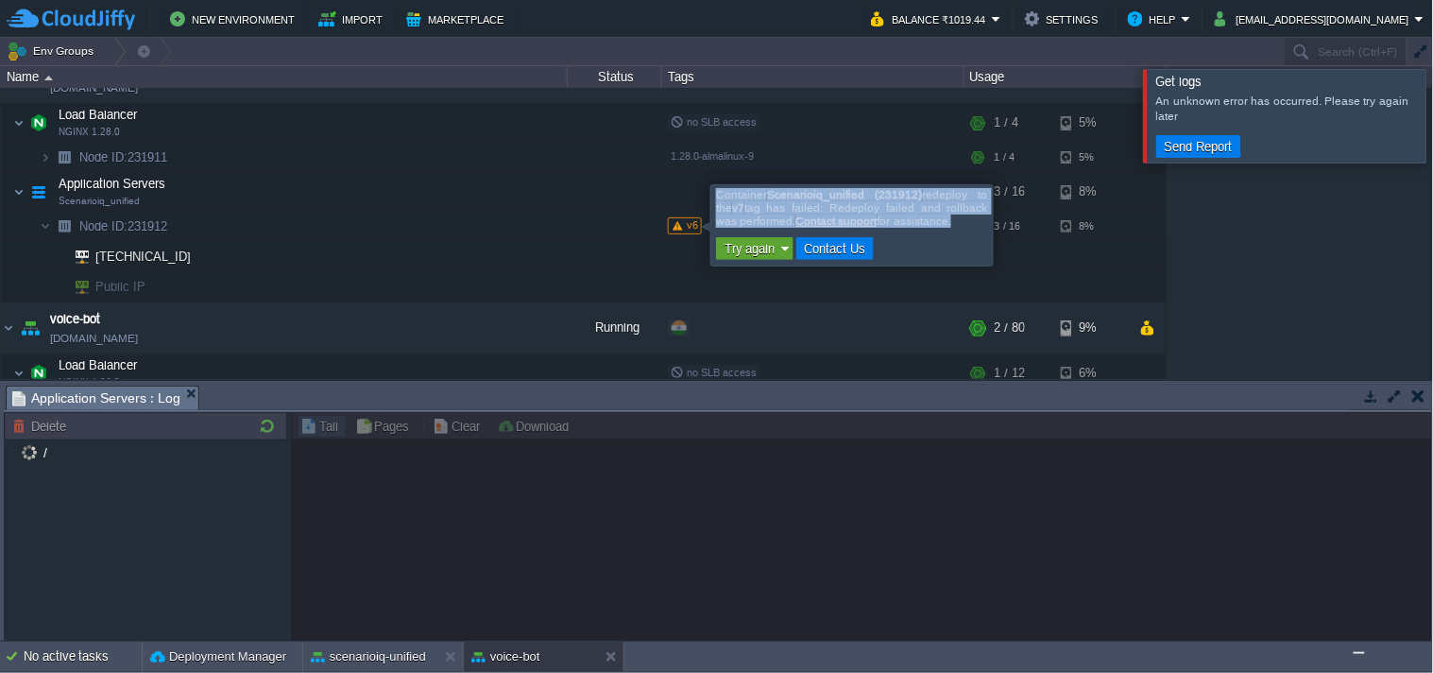
drag, startPoint x: 712, startPoint y: 193, endPoint x: 958, endPoint y: 222, distance: 247.4
click at [958, 222] on div "Container Scenarioiq_unified (231912) redeploy to the v7 tag has failed: Redepl…" at bounding box center [852, 225] width 280 height 78
copy div "Container Scenarioiq_unified (231912) redeploy to the v7 tag has failed: Redepl…"
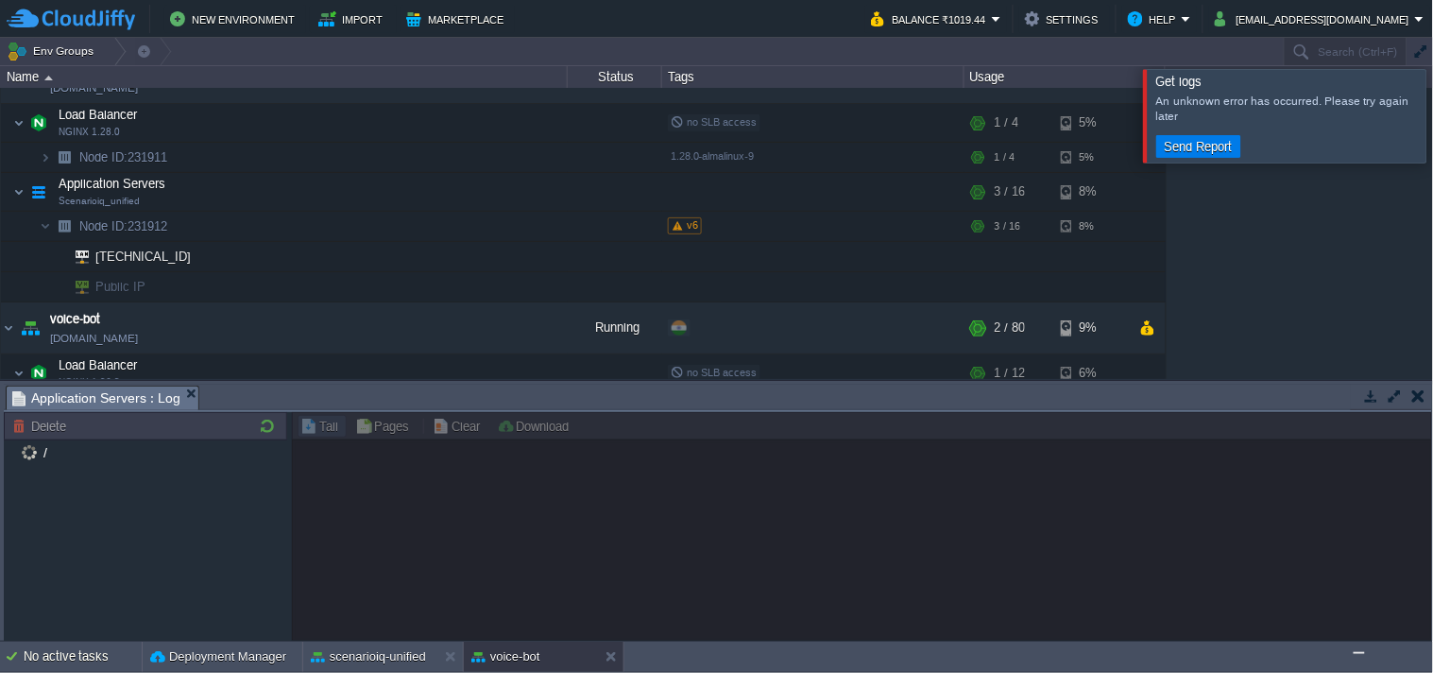
click at [1359, 652] on img "Chat widget" at bounding box center [1359, 652] width 0 height 0
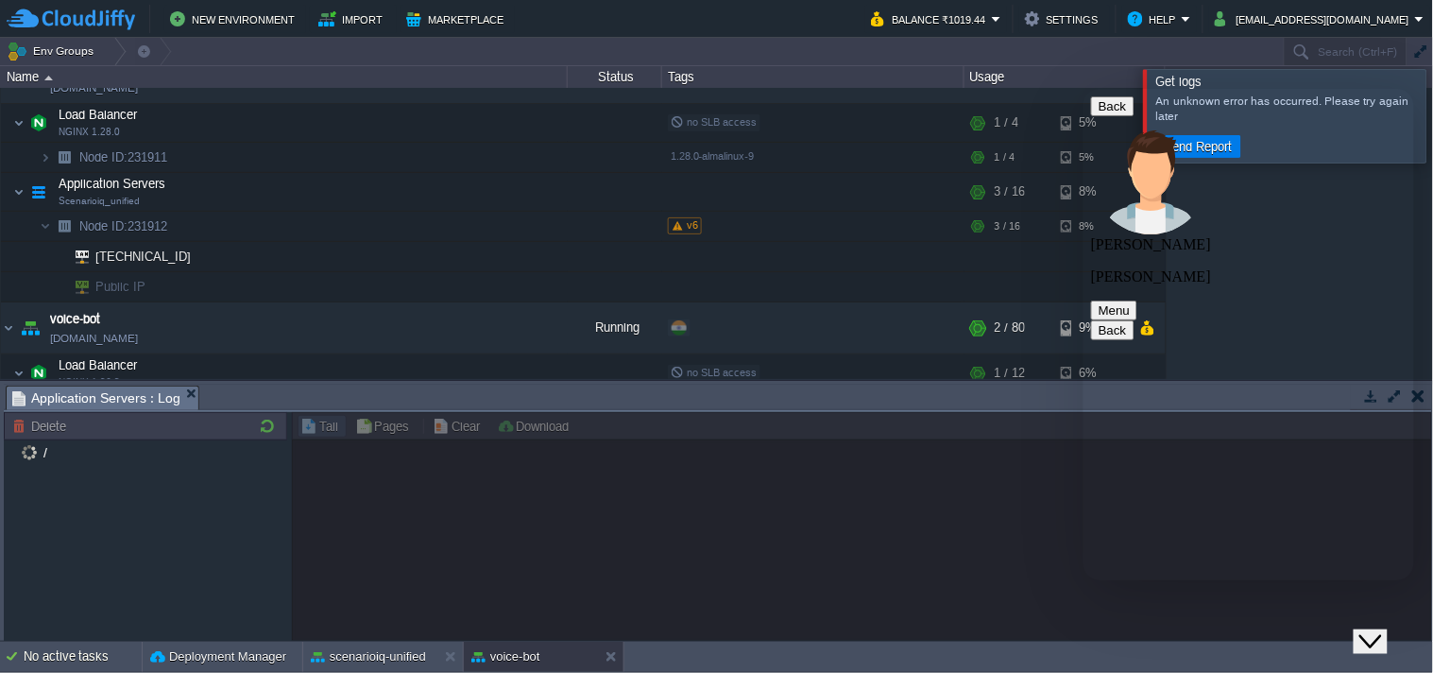
click at [1353, 628] on button "Close Chat This icon closes the chat window." at bounding box center [1370, 640] width 34 height 25
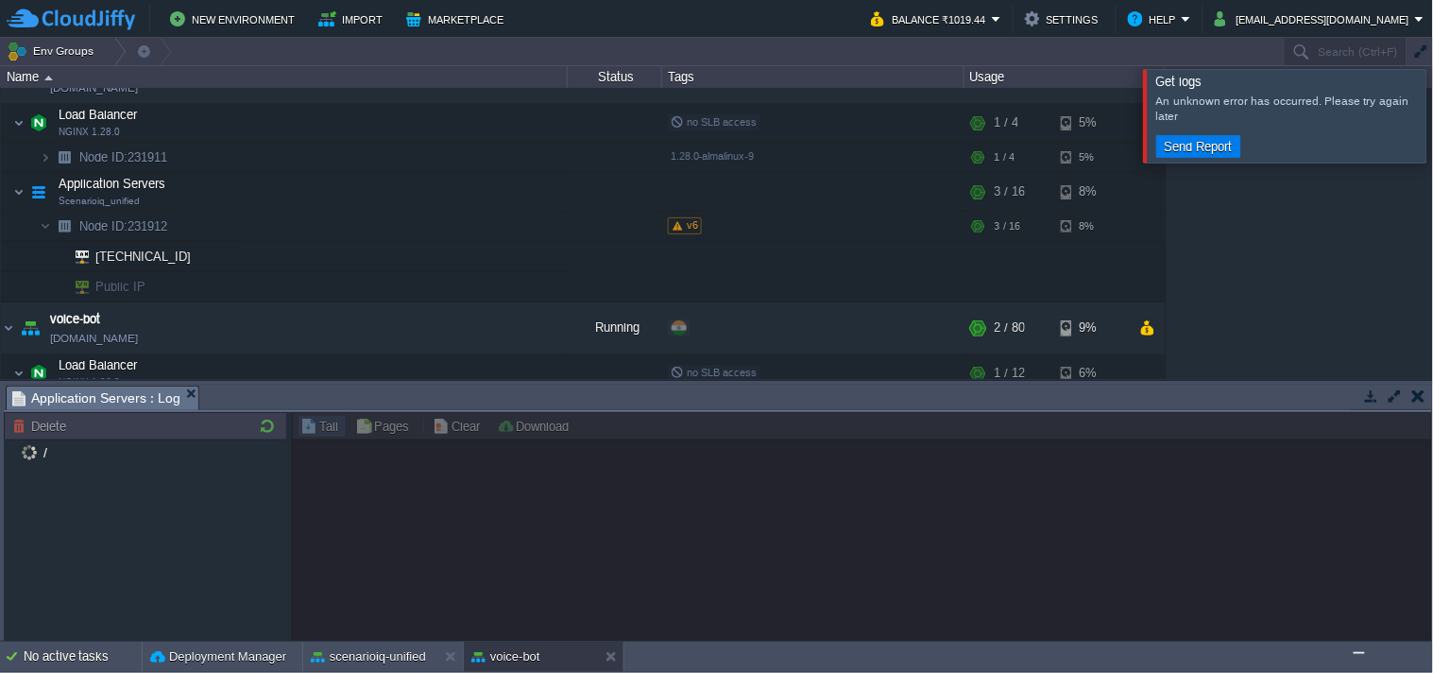
click at [1432, 104] on div at bounding box center [1457, 115] width 0 height 93
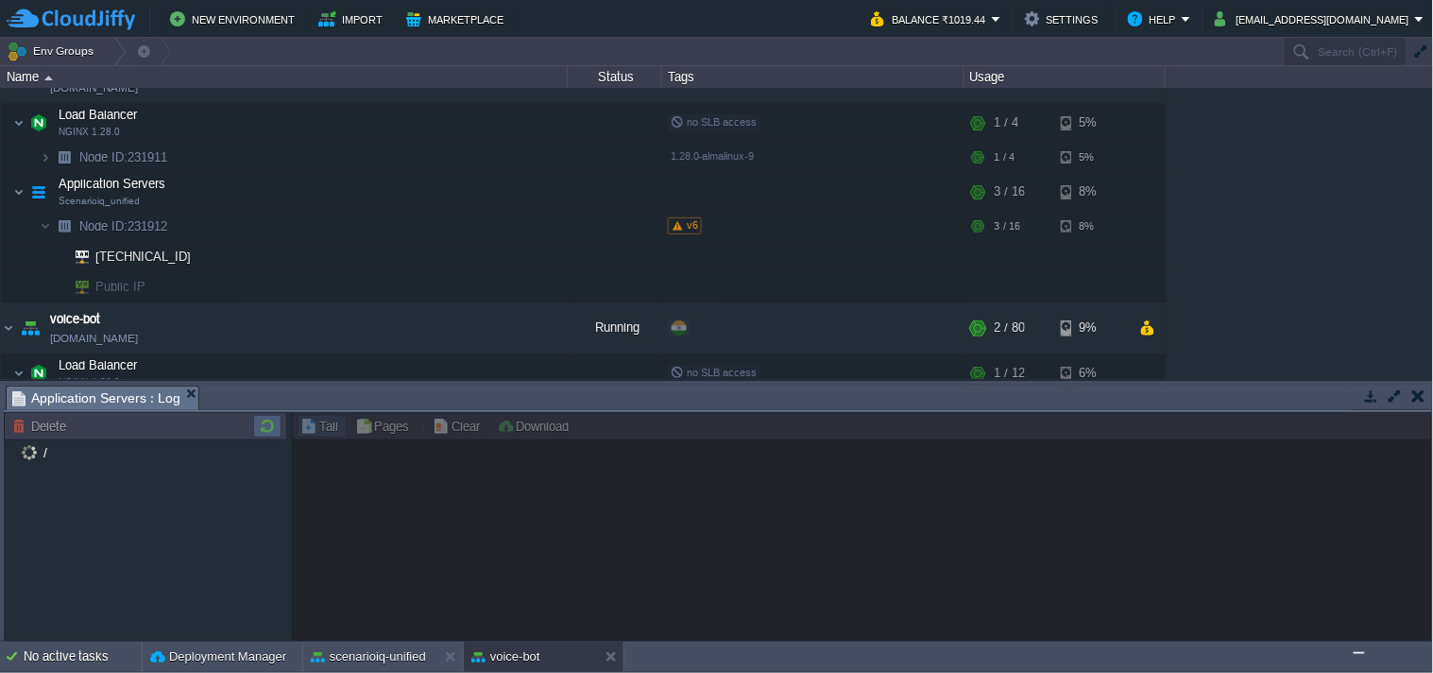
click at [275, 435] on button "button" at bounding box center [267, 426] width 23 height 17
click at [1359, 652] on img "Chat widget" at bounding box center [1359, 652] width 0 height 0
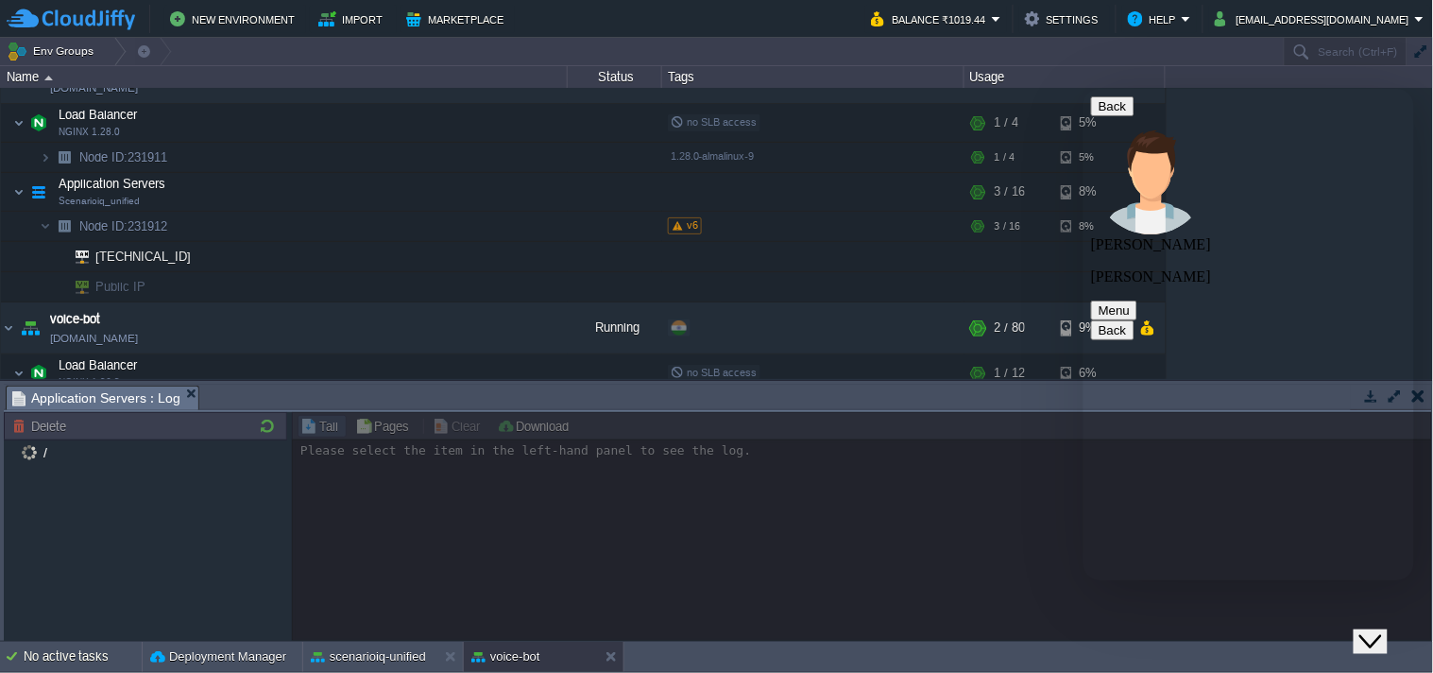
scroll to position [1075, 0]
click at [1386, 628] on button "Close Chat This icon closes the chat window." at bounding box center [1370, 640] width 34 height 25
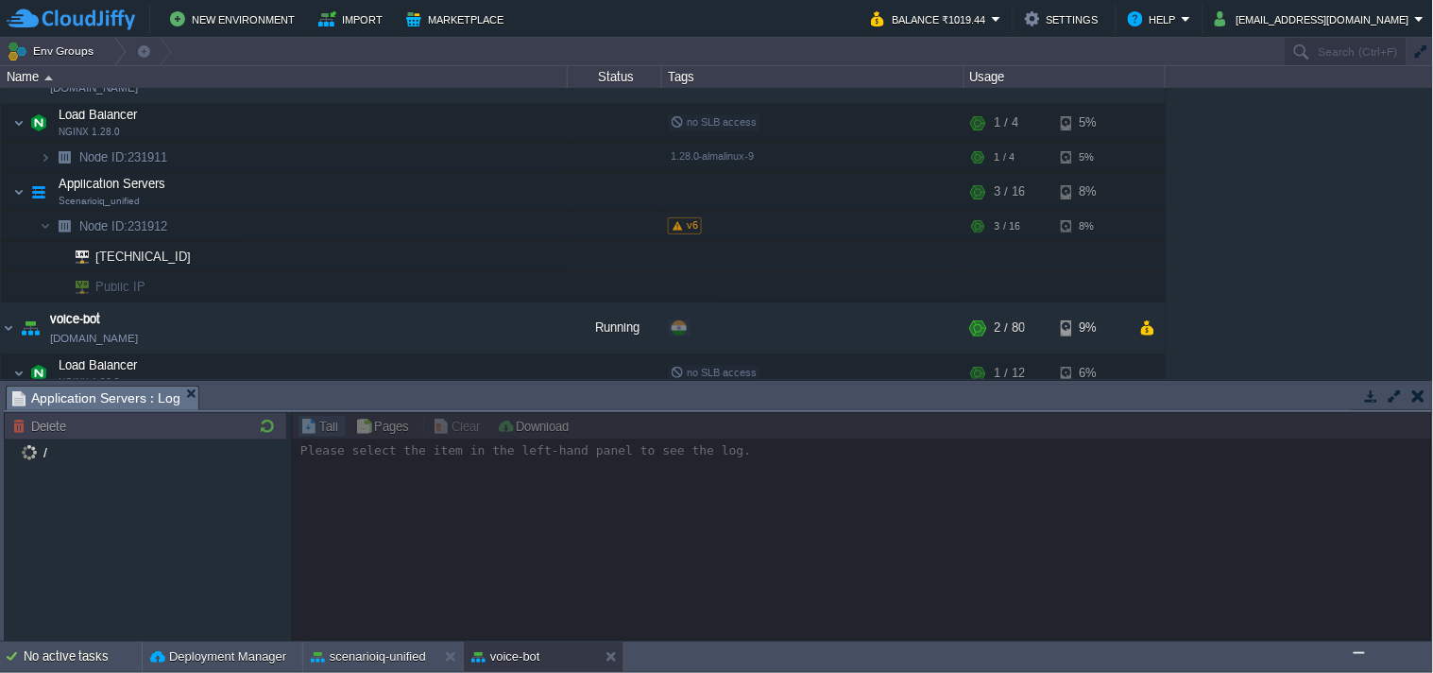
click at [1375, 399] on button "button" at bounding box center [1371, 395] width 17 height 17
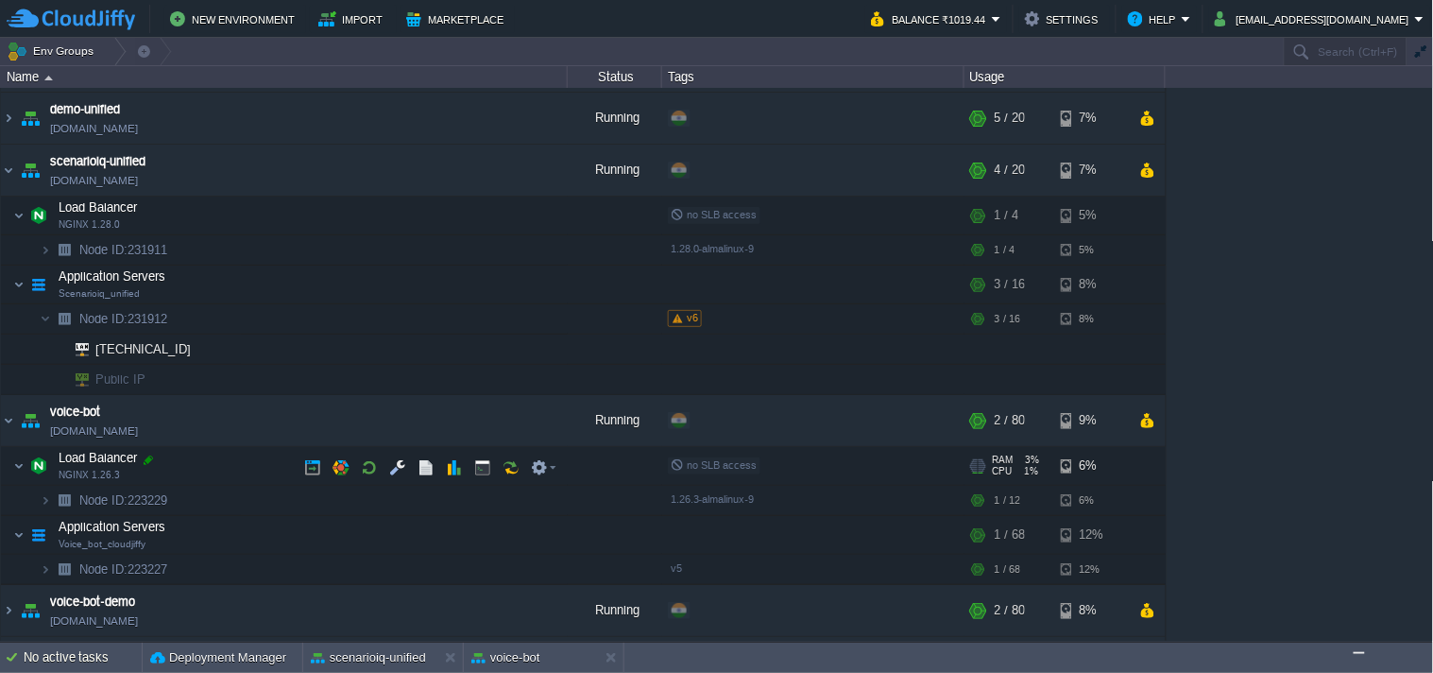
scroll to position [87, 0]
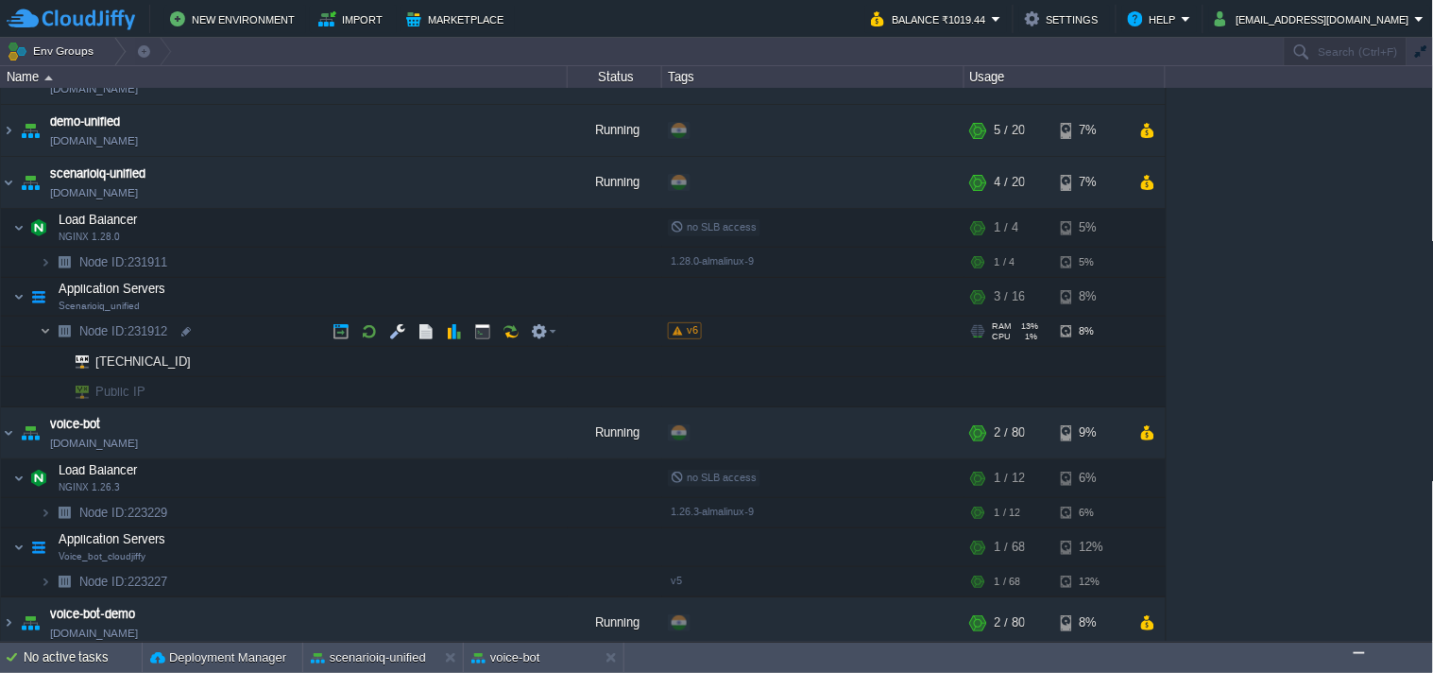
click at [45, 333] on img at bounding box center [45, 330] width 11 height 29
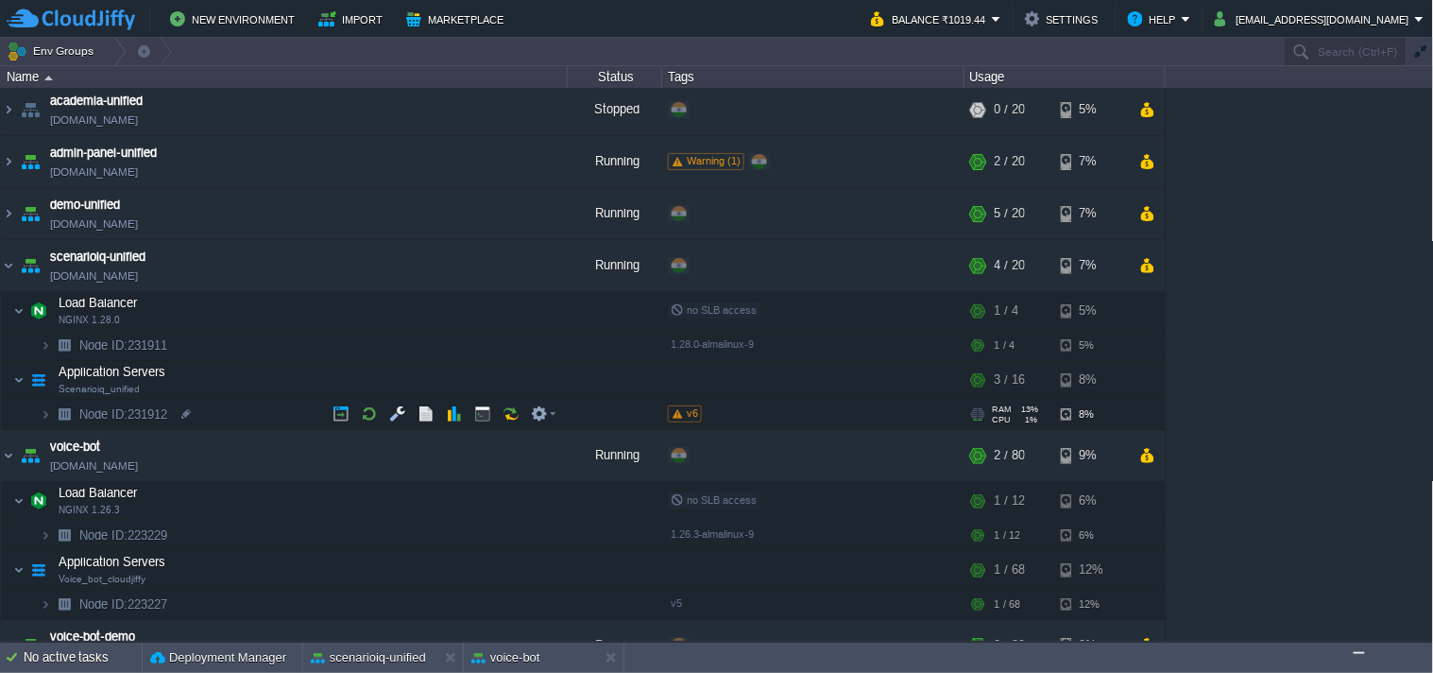
scroll to position [0, 0]
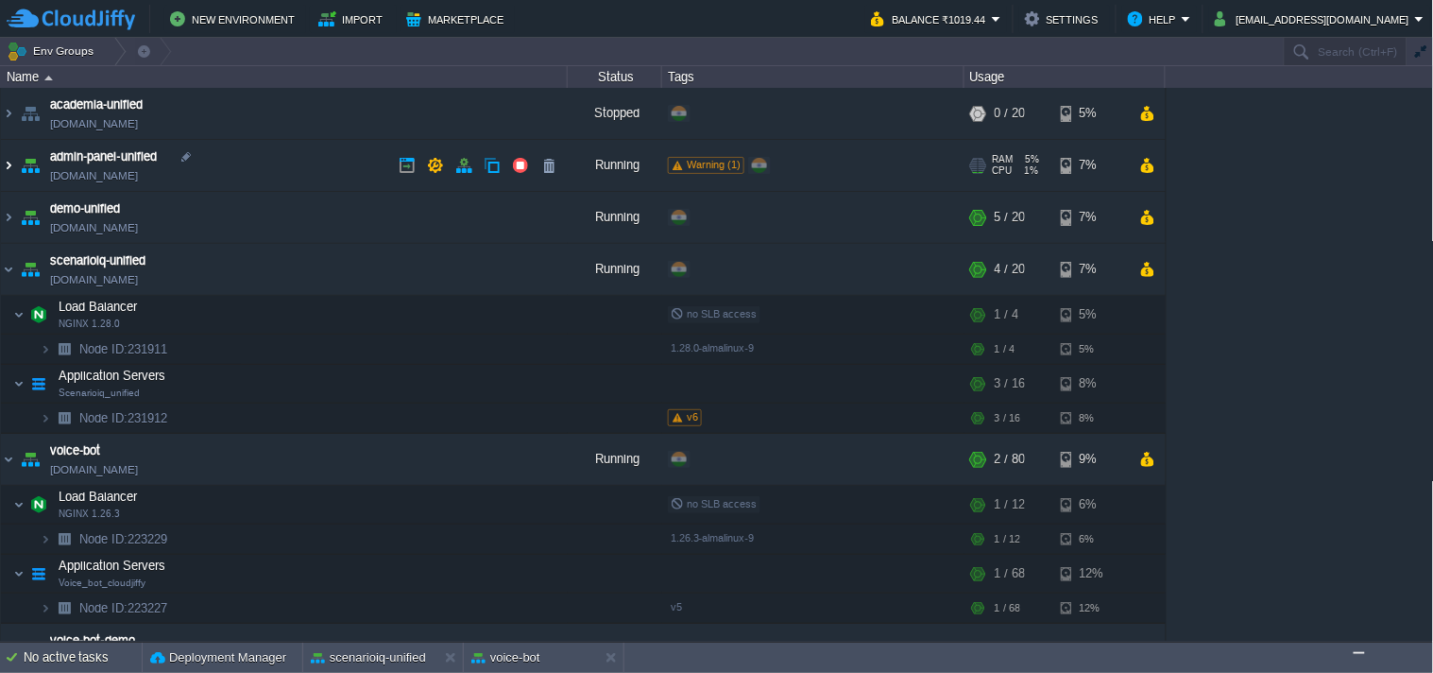
click at [11, 164] on img at bounding box center [8, 165] width 15 height 51
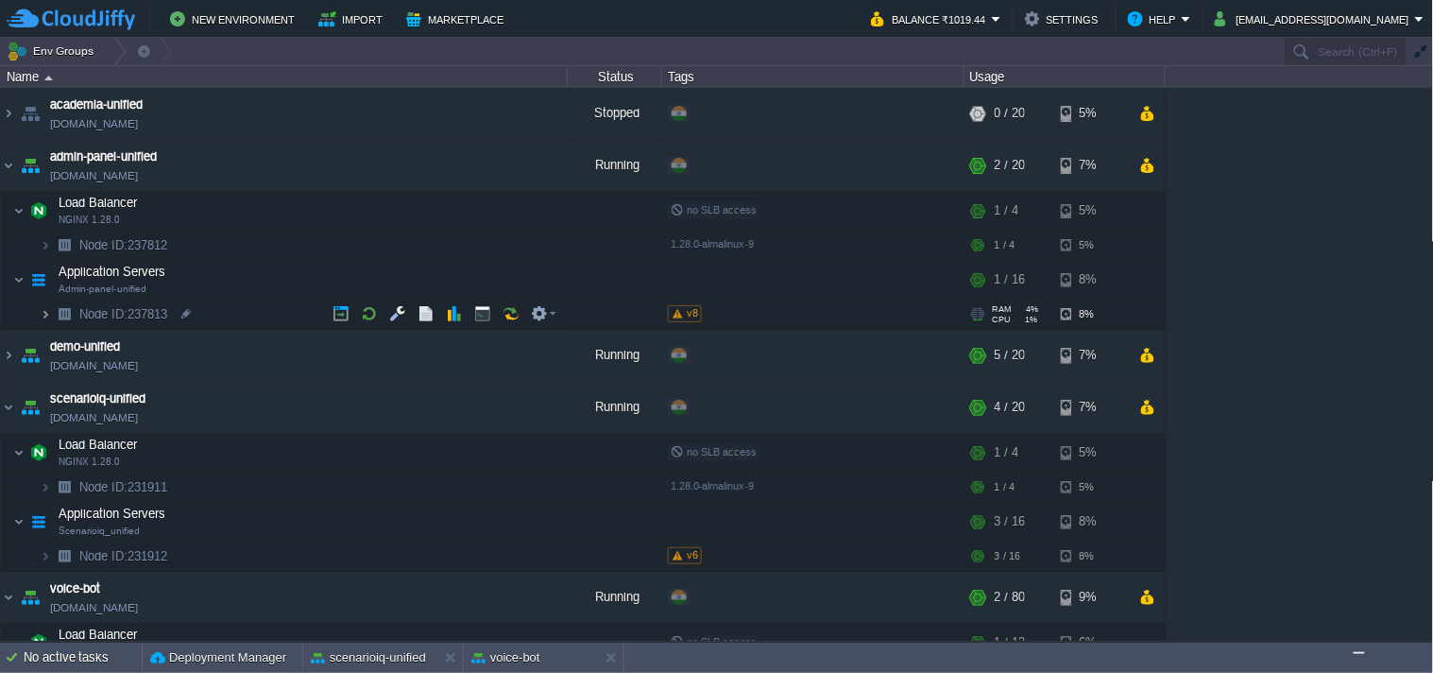
click at [43, 314] on img at bounding box center [45, 313] width 11 height 29
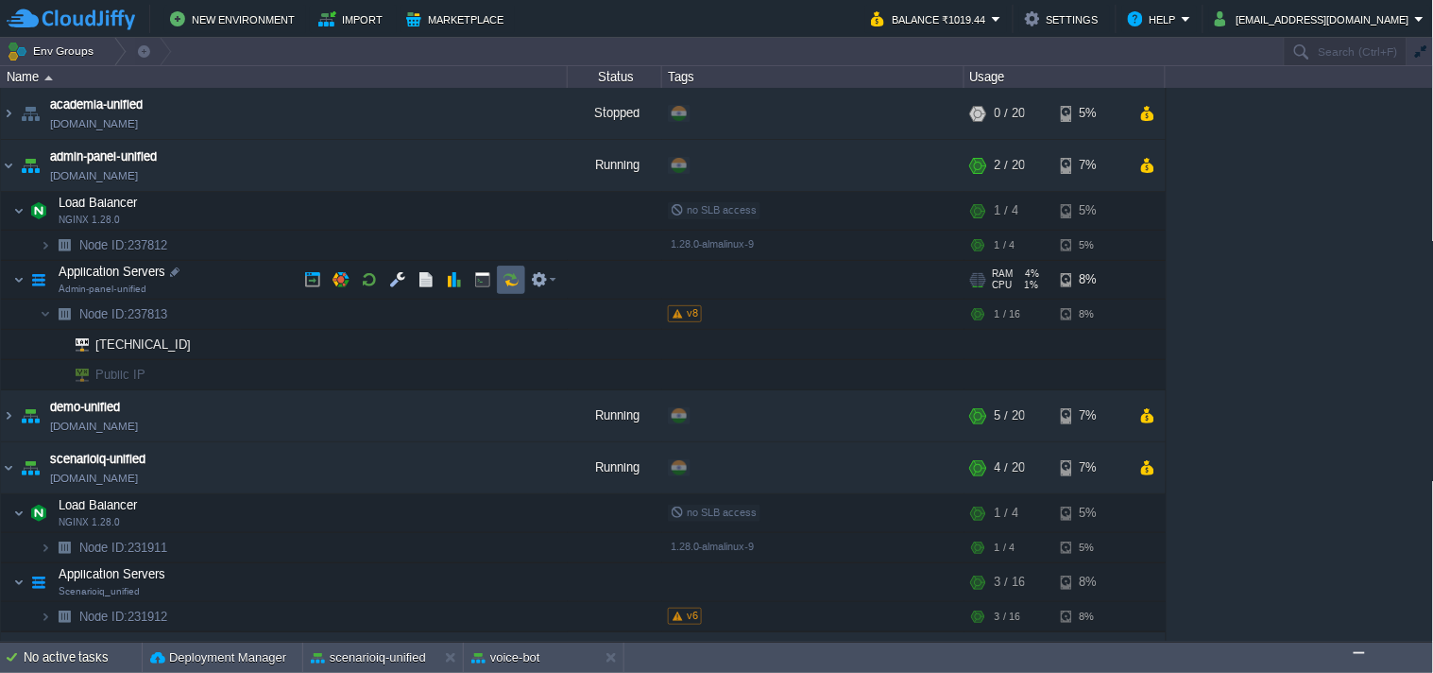
click at [513, 281] on button "button" at bounding box center [511, 279] width 17 height 17
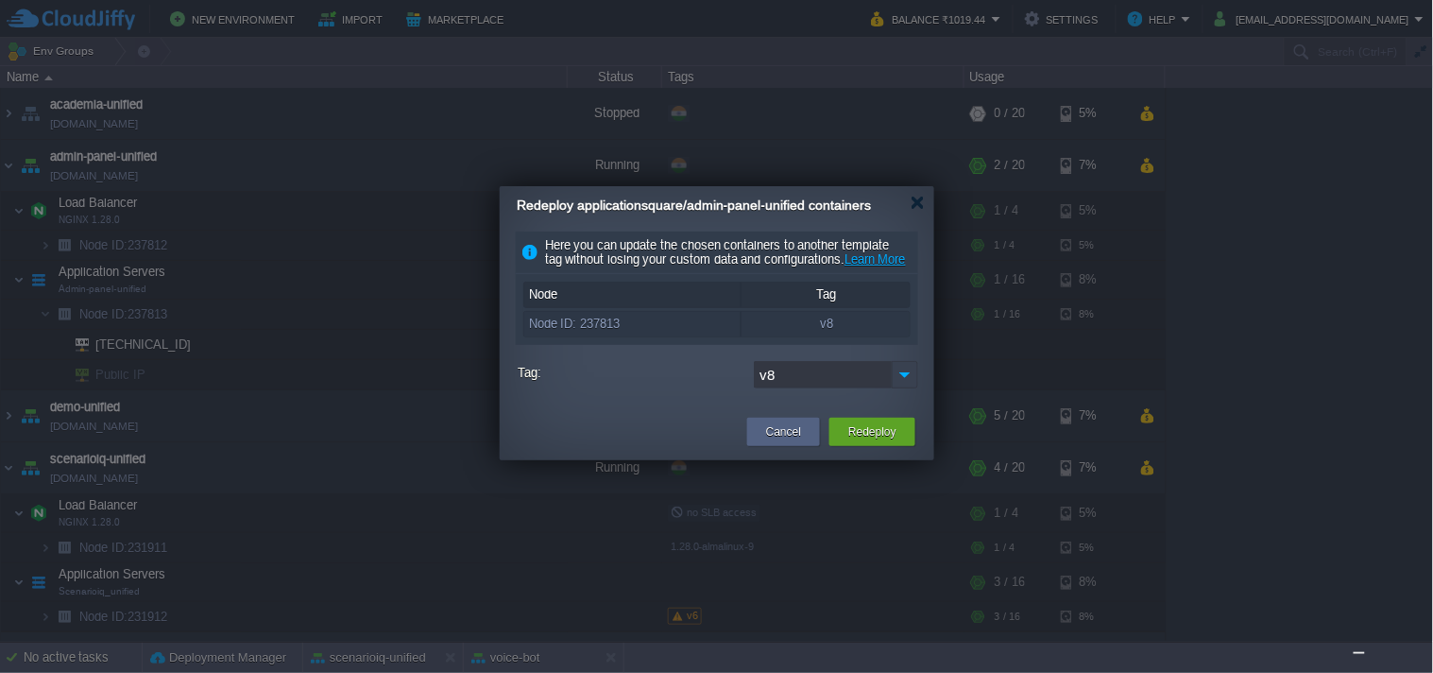
click at [904, 388] on img at bounding box center [905, 374] width 26 height 27
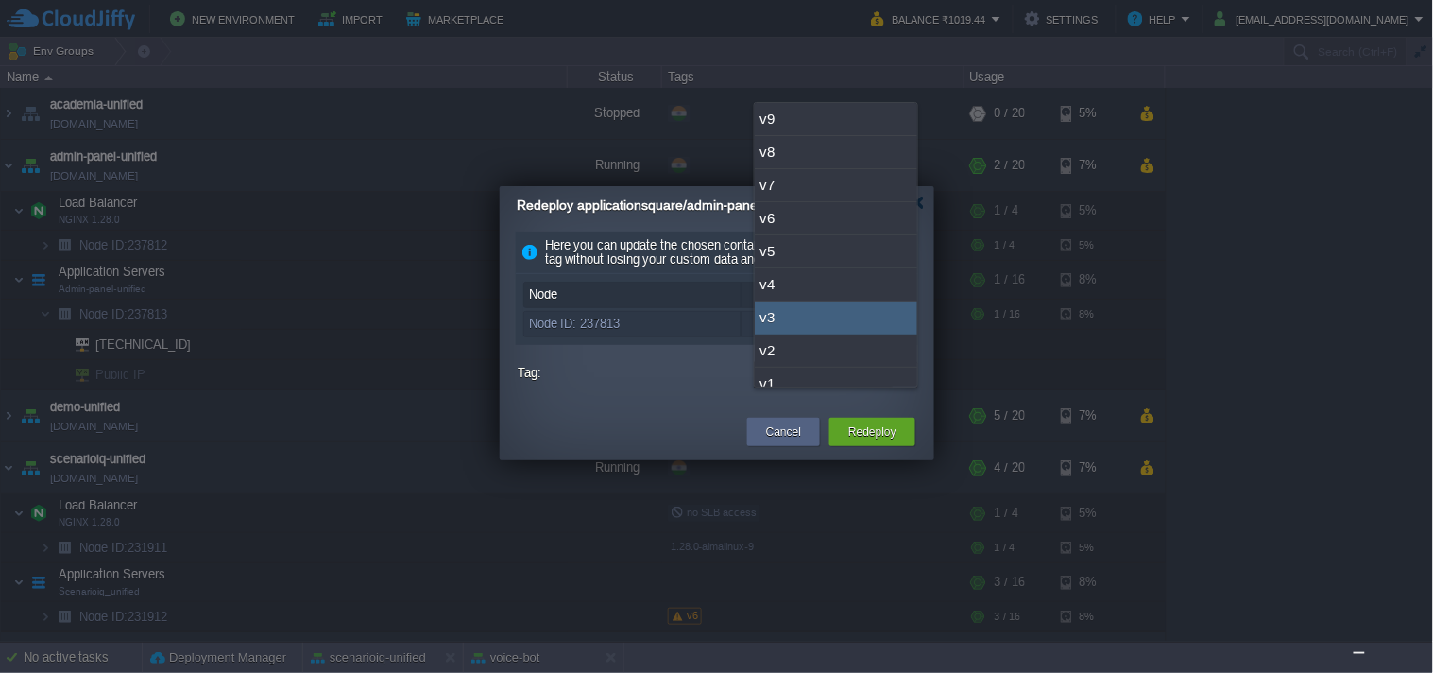
click at [1362, 304] on div at bounding box center [717, 336] width 1434 height 673
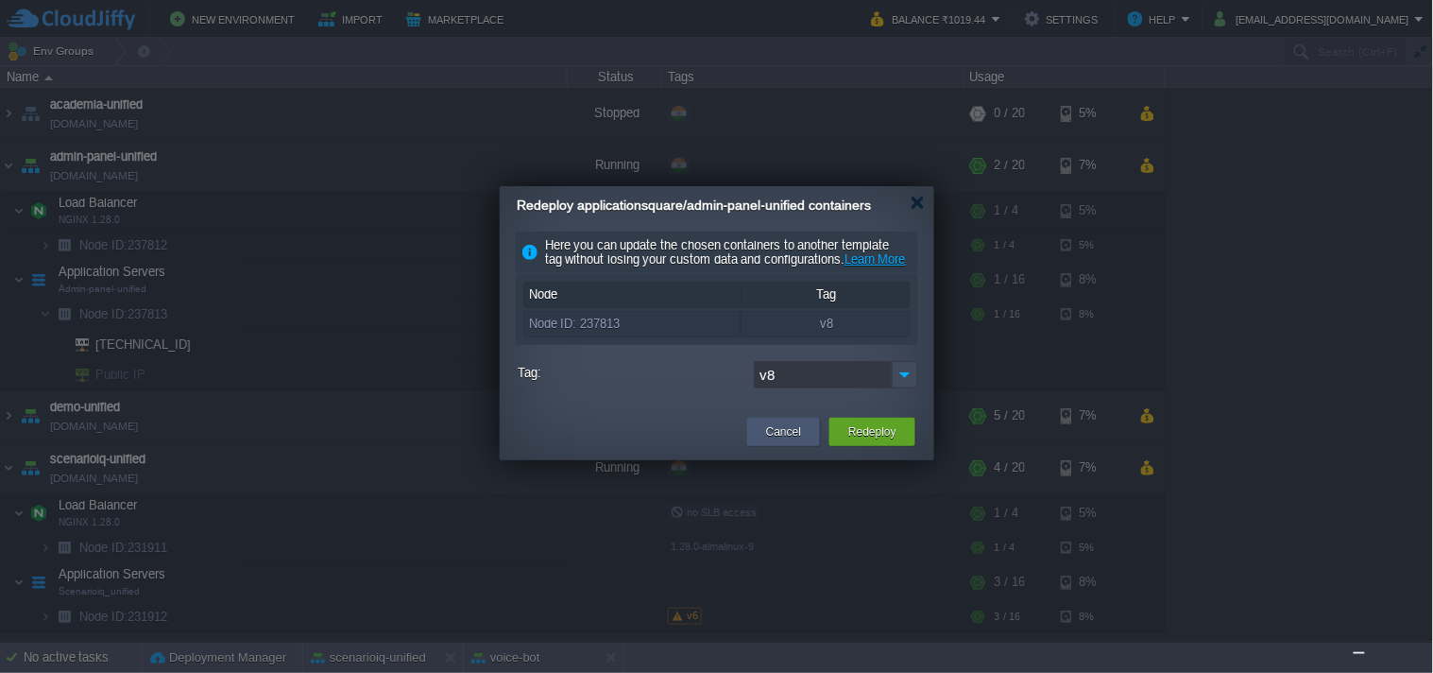
click at [770, 441] on button "Cancel" at bounding box center [783, 431] width 35 height 19
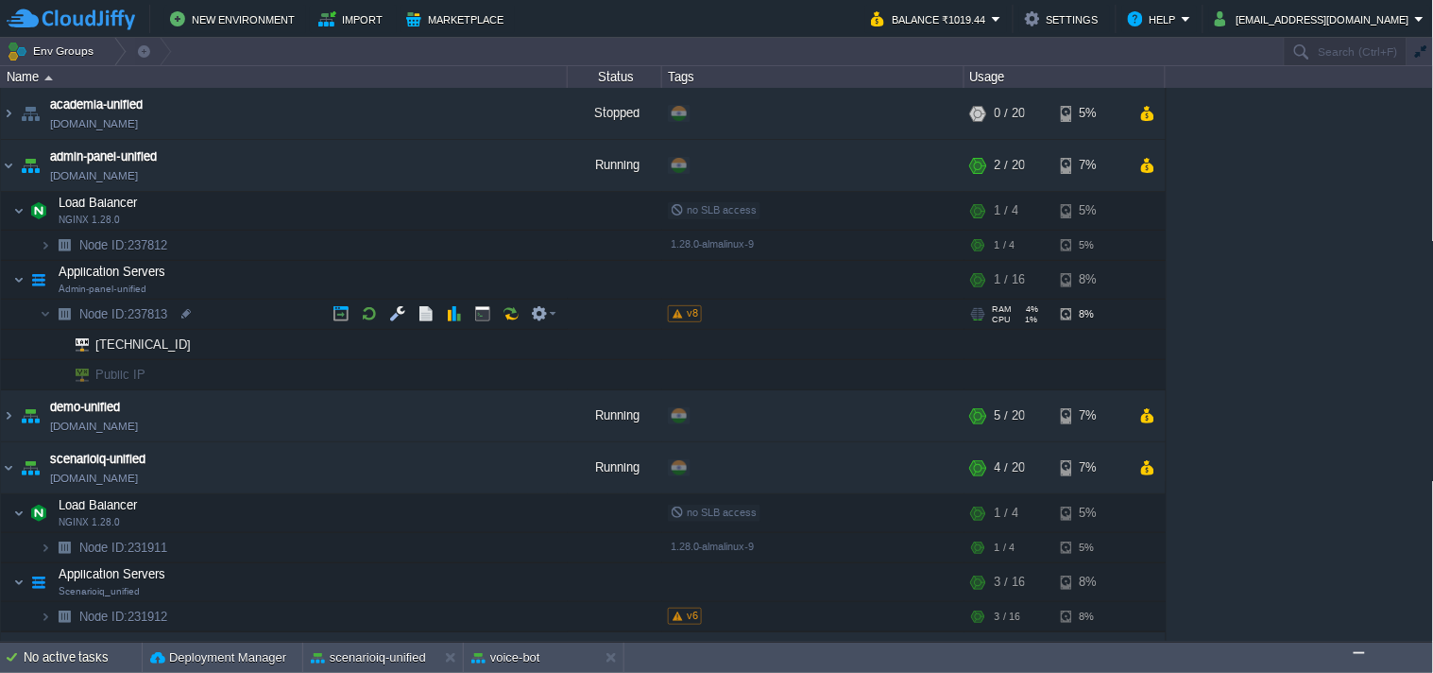
click at [687, 313] on span "v8" at bounding box center [692, 312] width 11 height 11
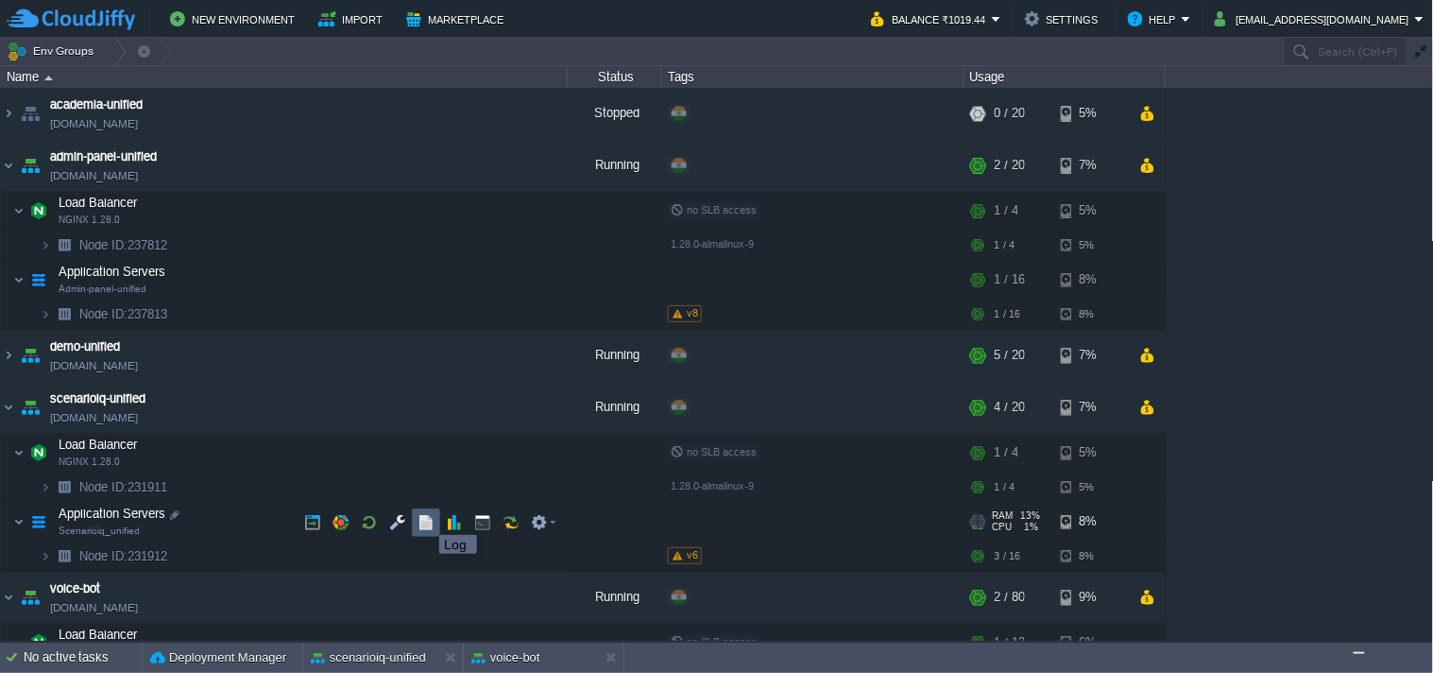
click at [425, 518] on button "button" at bounding box center [426, 522] width 17 height 17
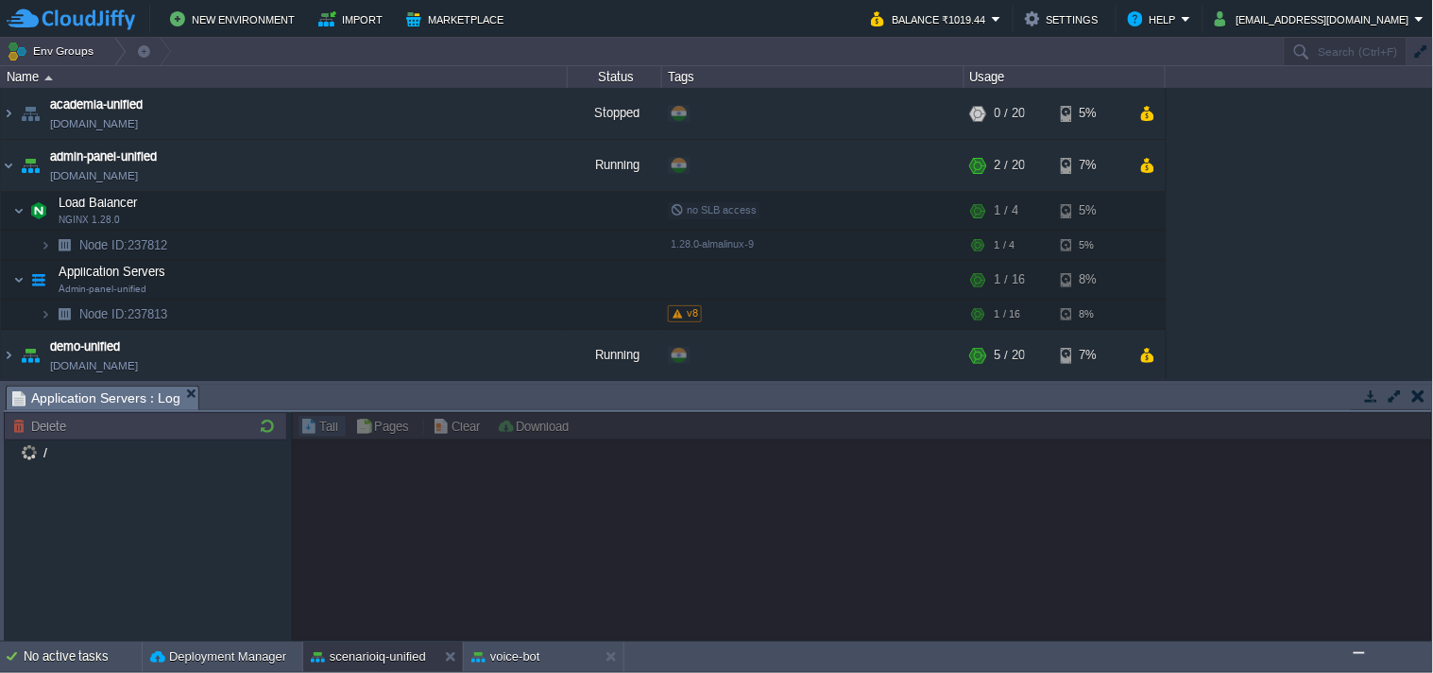
click at [1421, 398] on button "button" at bounding box center [1418, 395] width 13 height 17
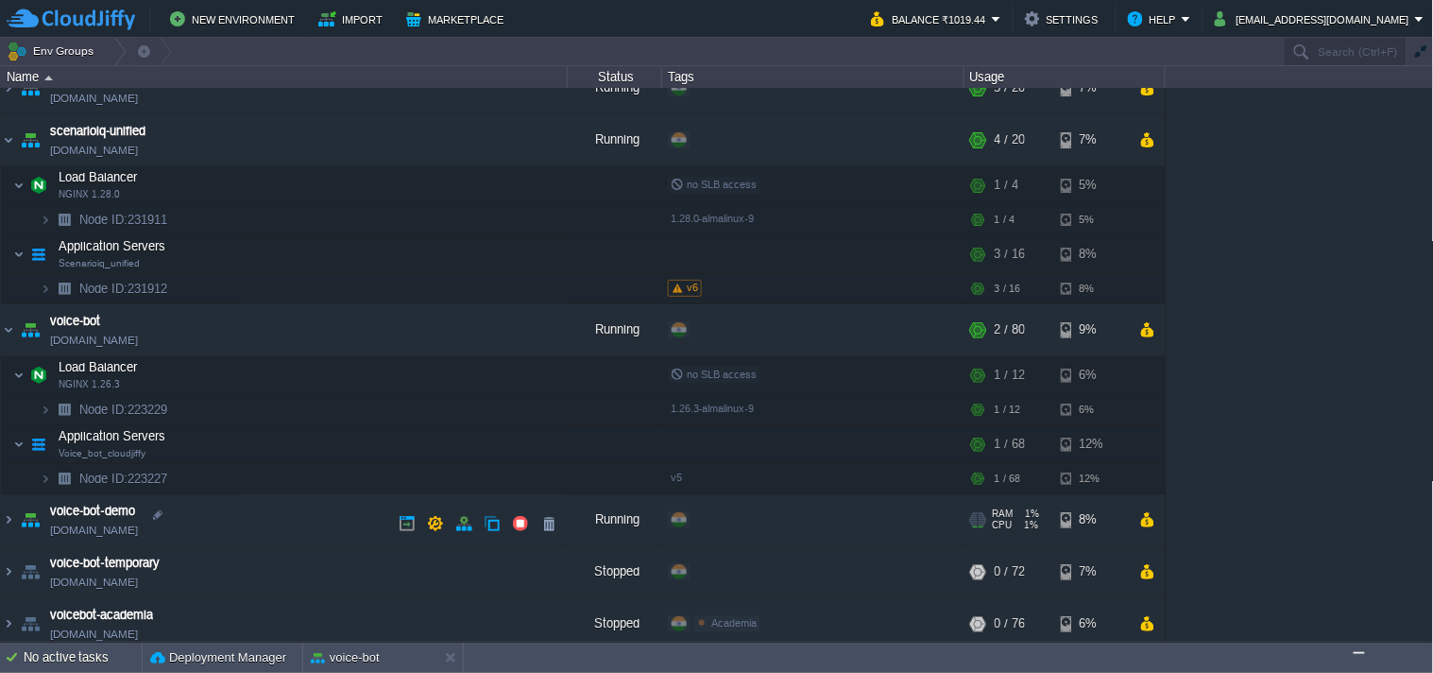
scroll to position [278, 0]
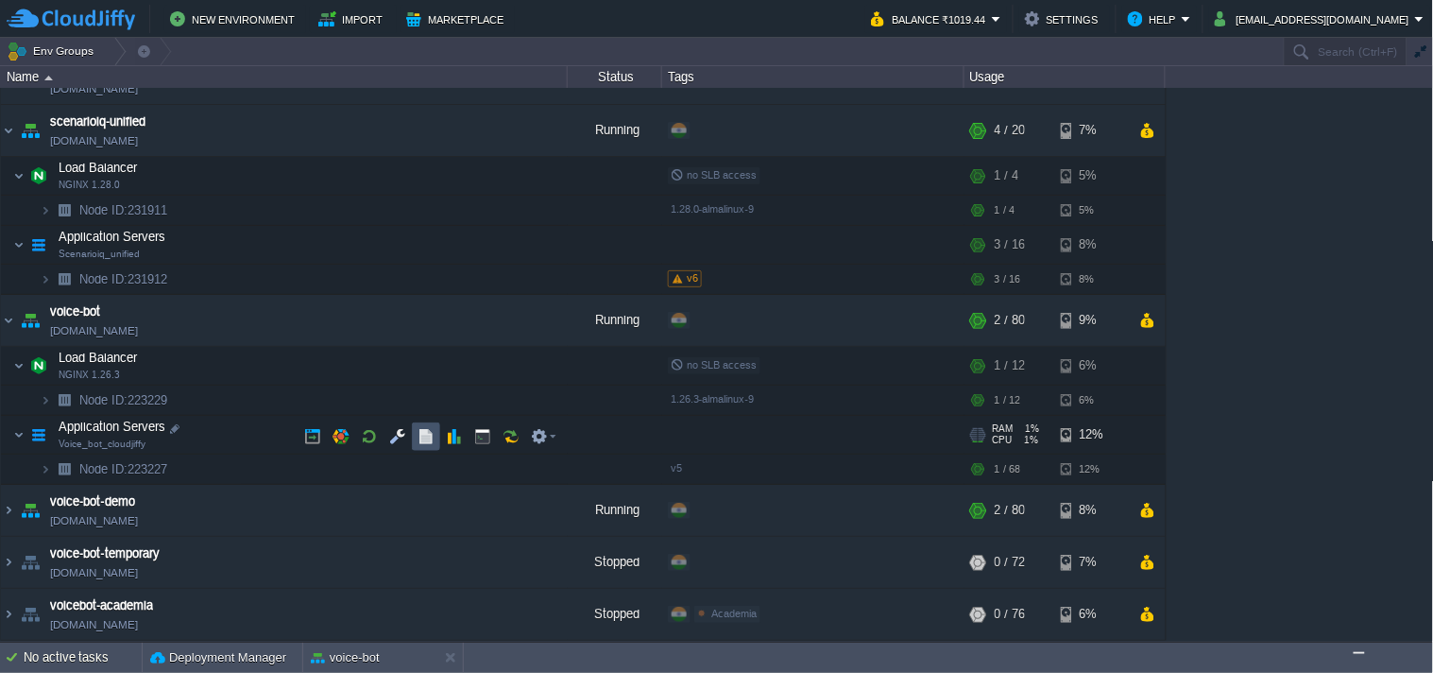
click at [421, 438] on button "button" at bounding box center [426, 436] width 17 height 17
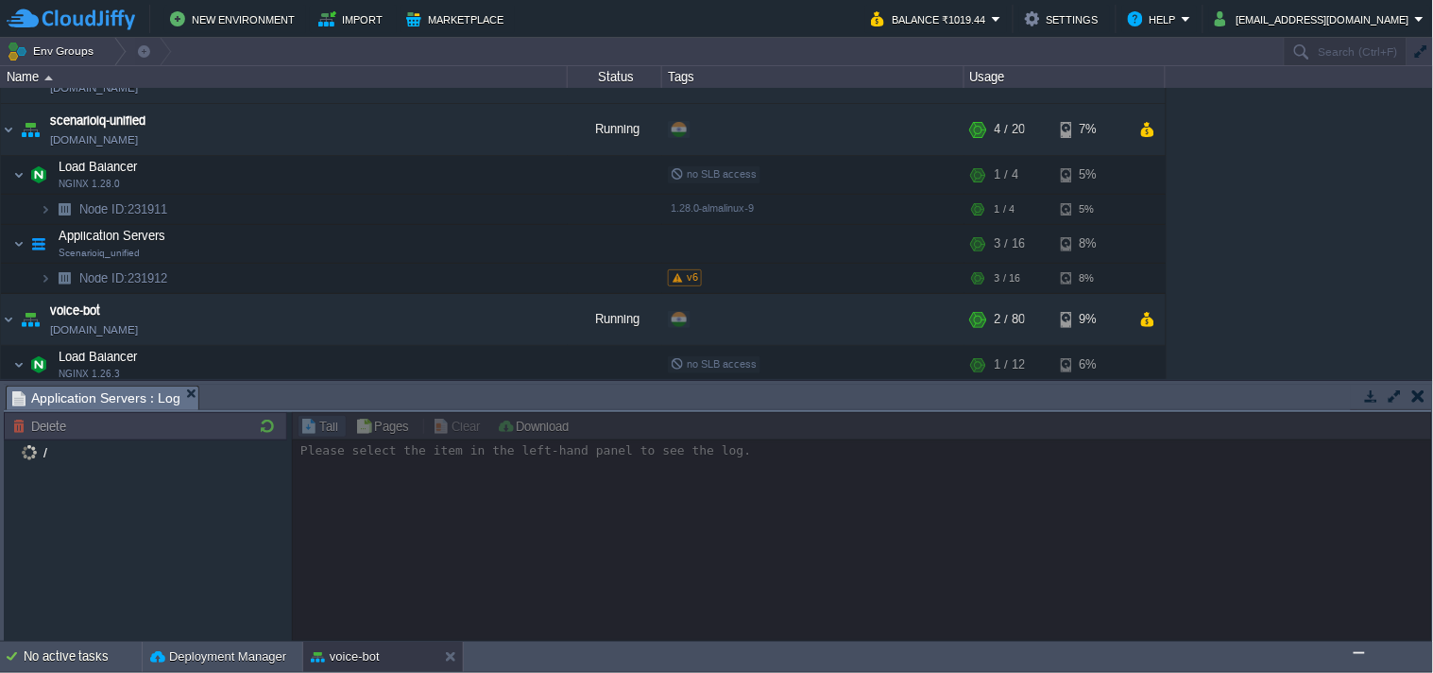
click at [1419, 392] on button "button" at bounding box center [1418, 395] width 13 height 17
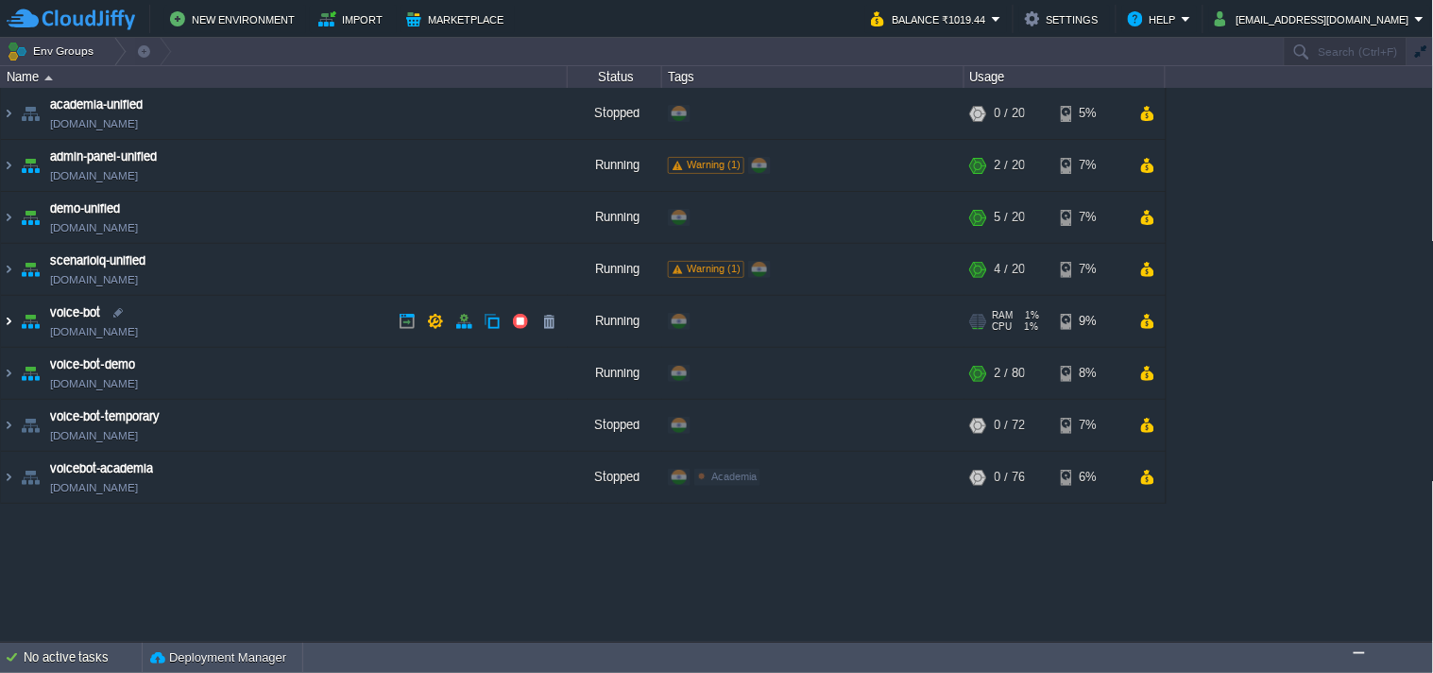
click at [2, 313] on img at bounding box center [8, 321] width 15 height 51
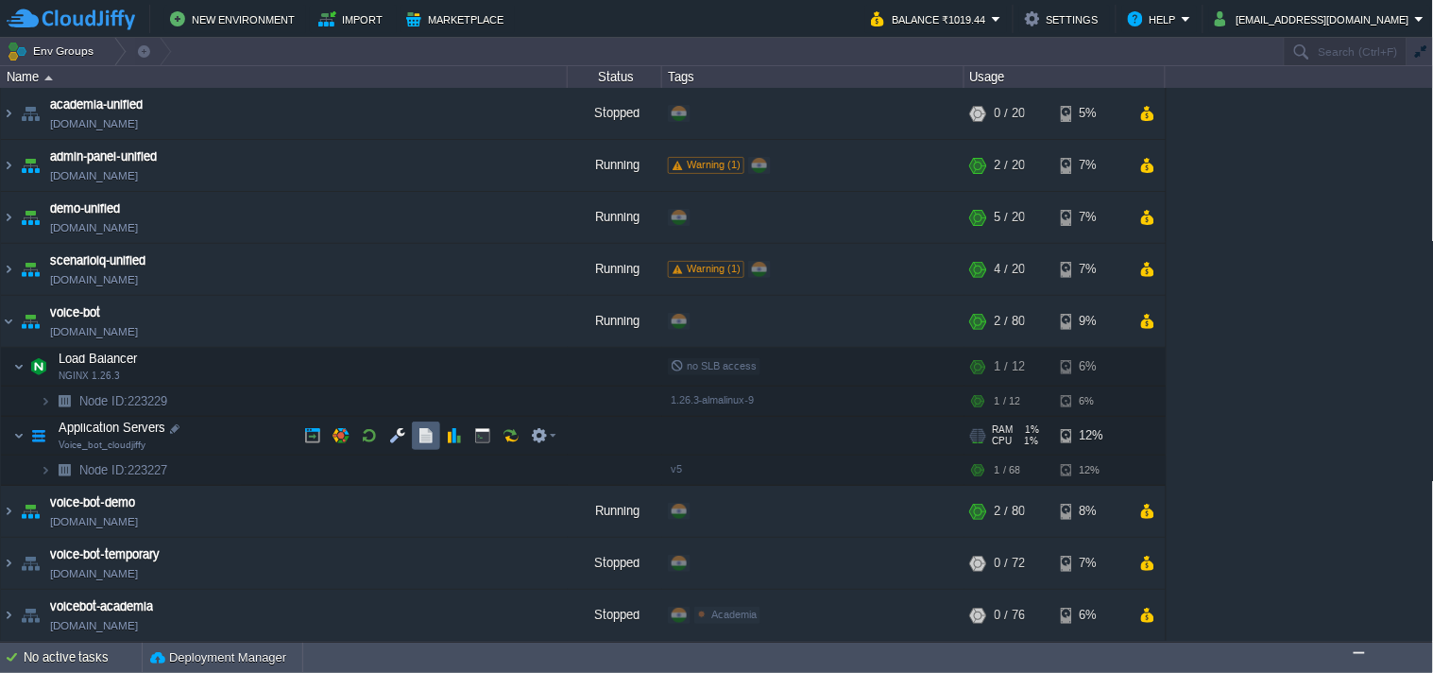
click at [433, 440] on button "button" at bounding box center [426, 435] width 17 height 17
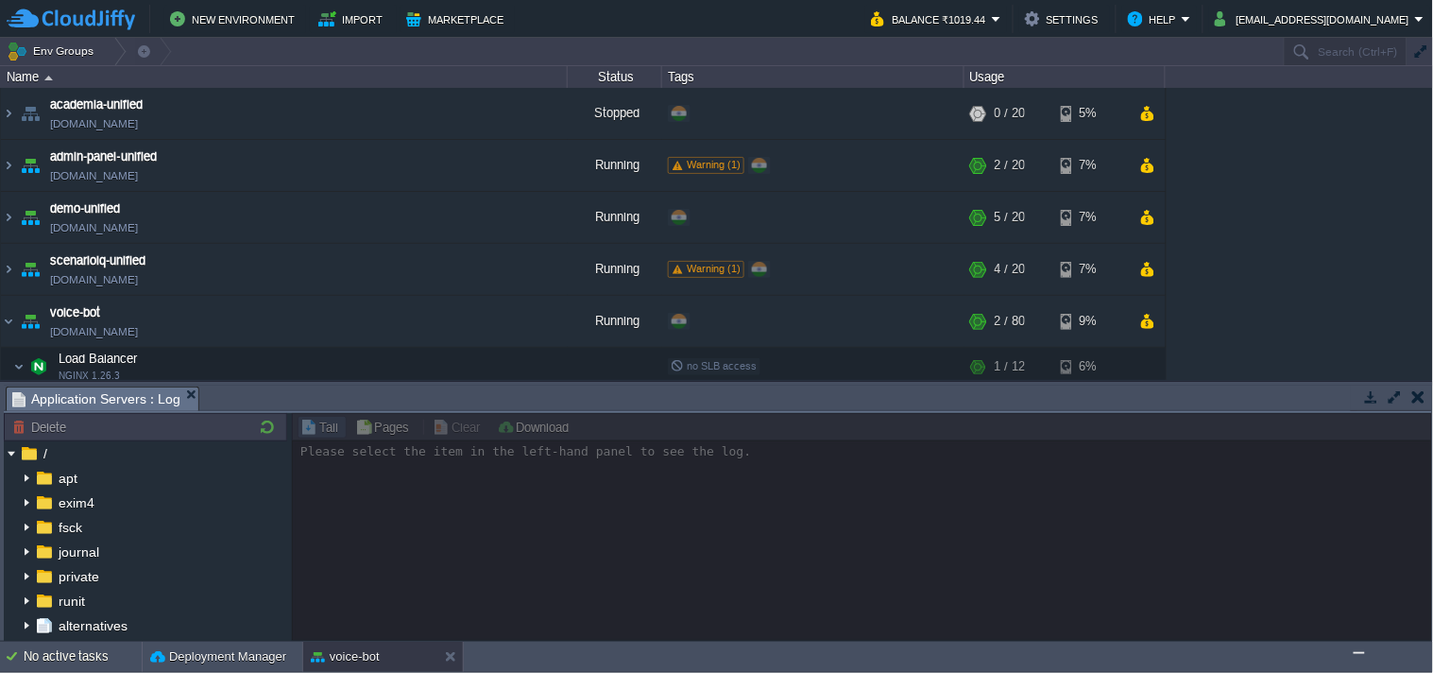
click at [1376, 402] on button "button" at bounding box center [1371, 396] width 17 height 17
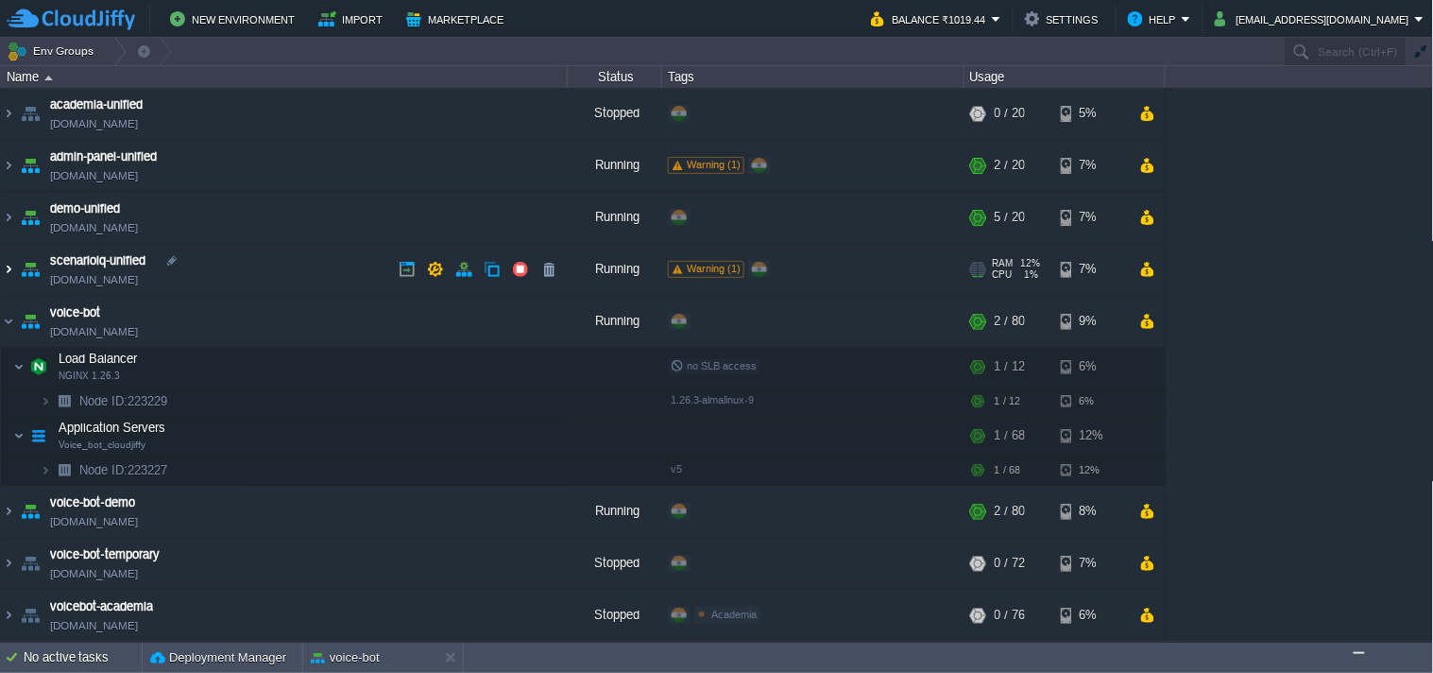
click at [13, 266] on img at bounding box center [8, 269] width 15 height 51
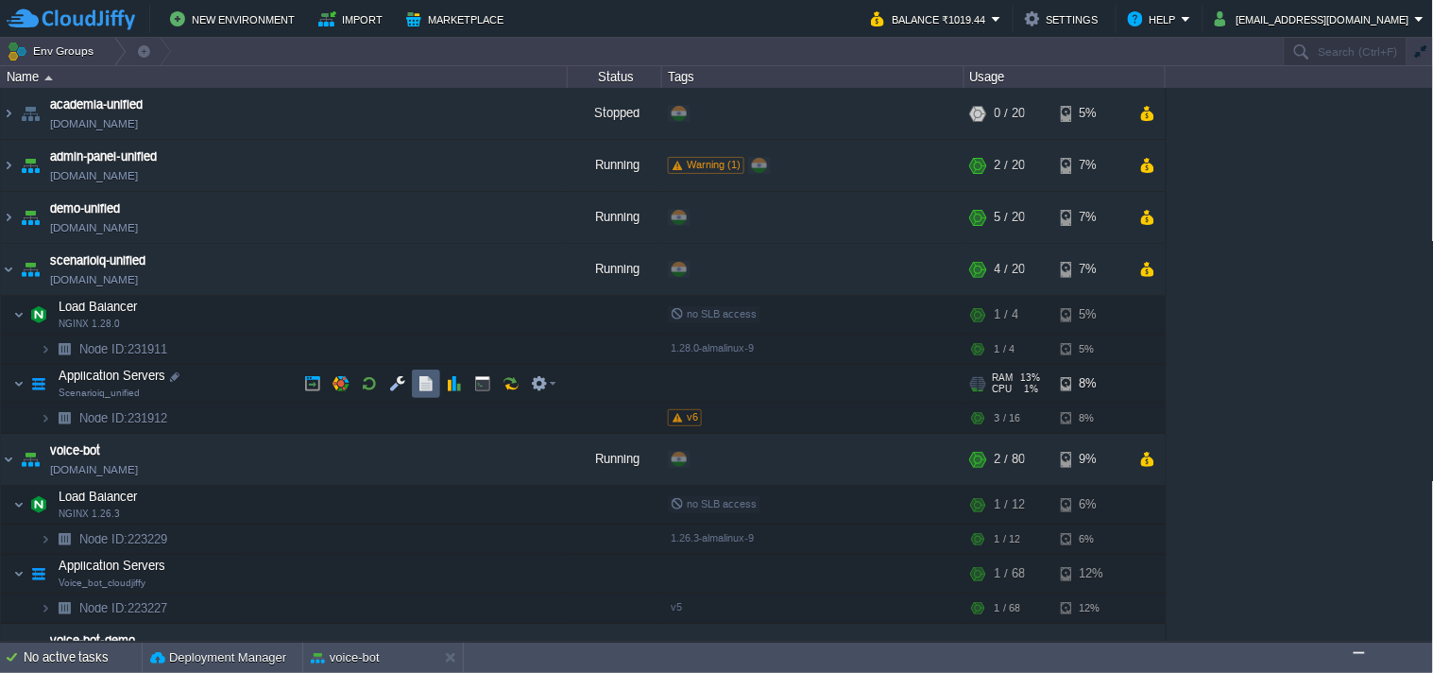
click at [427, 387] on button "button" at bounding box center [426, 383] width 17 height 17
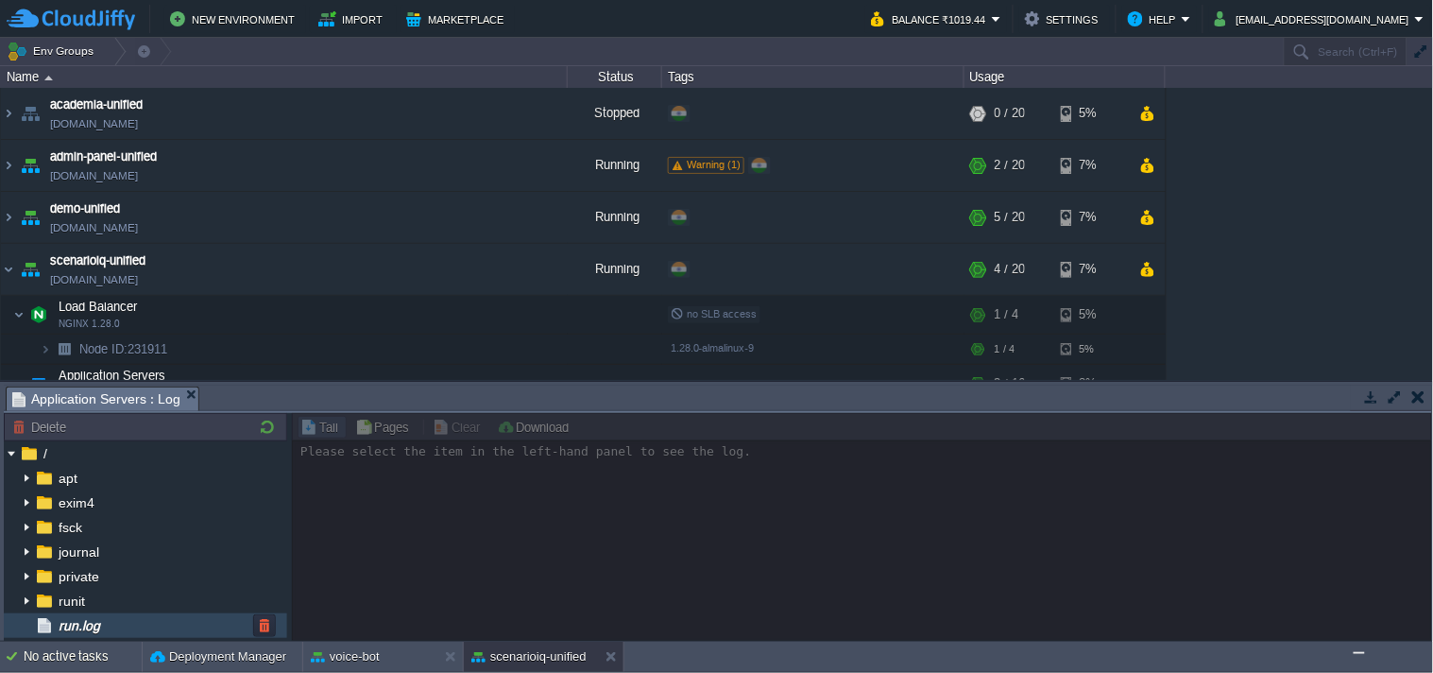
click at [125, 633] on div "run.log" at bounding box center [145, 625] width 283 height 25
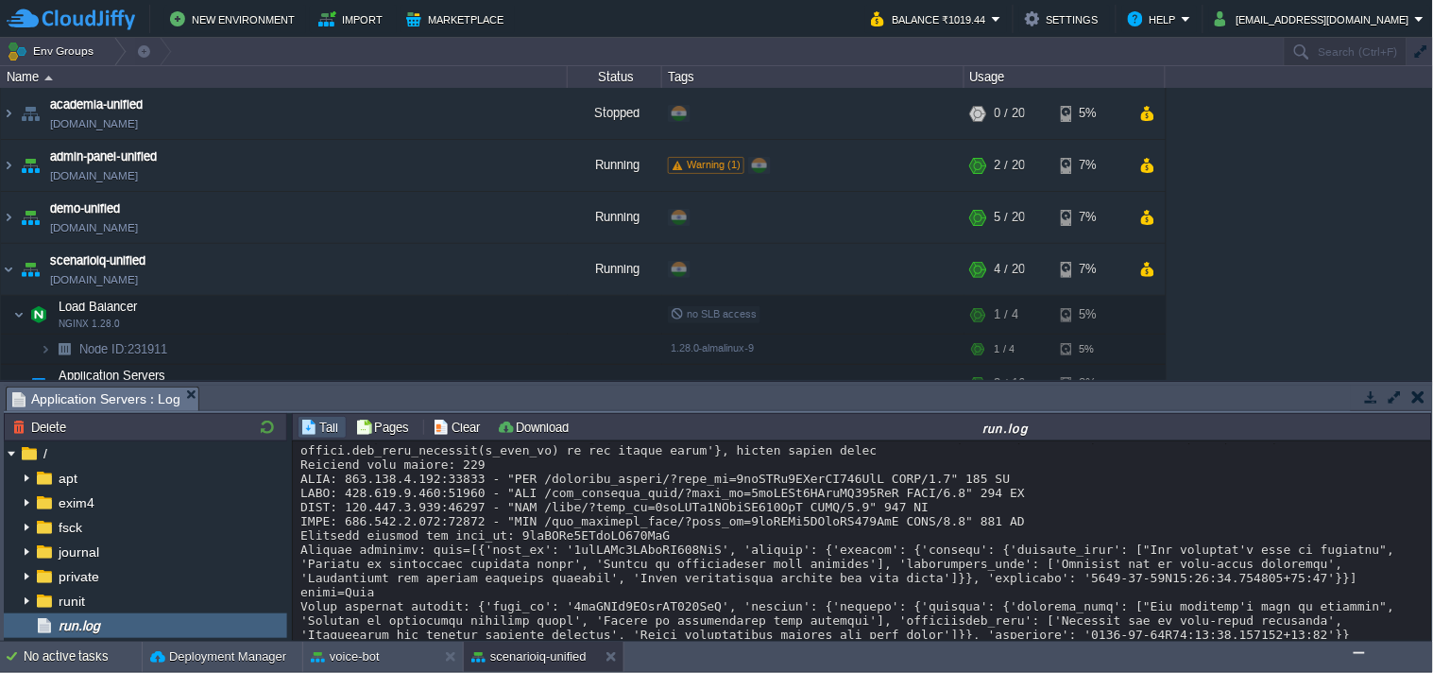
scroll to position [14780, 0]
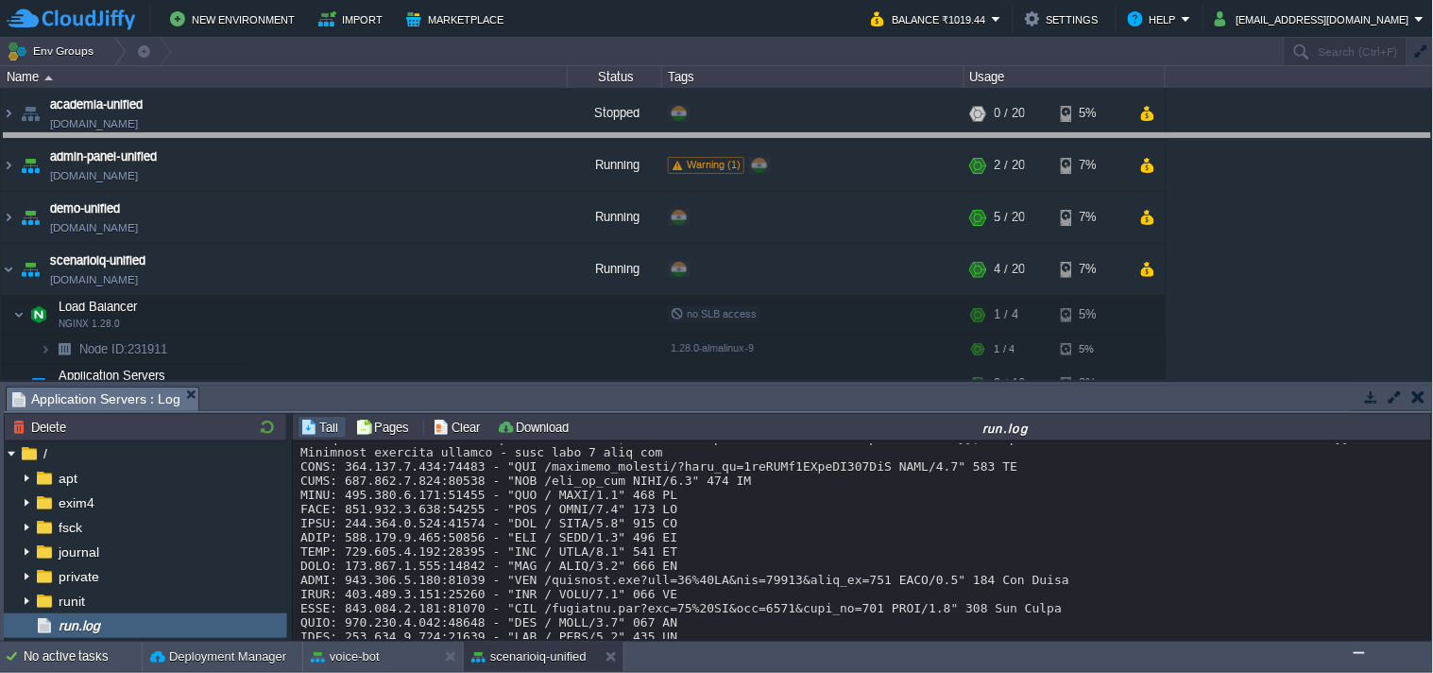
drag, startPoint x: 871, startPoint y: 404, endPoint x: 895, endPoint y: 129, distance: 275.9
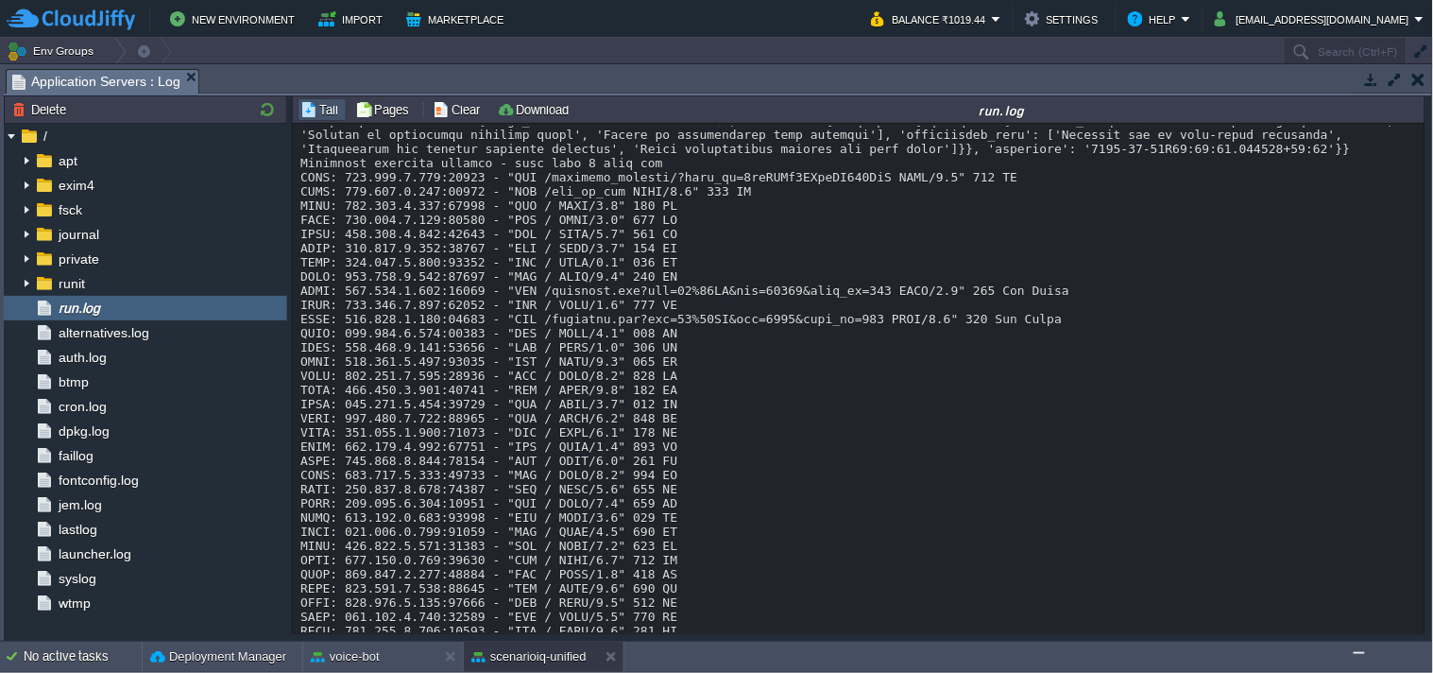
click at [548, 11] on td "New Environment Import Marketplace" at bounding box center [428, 19] width 843 height 28
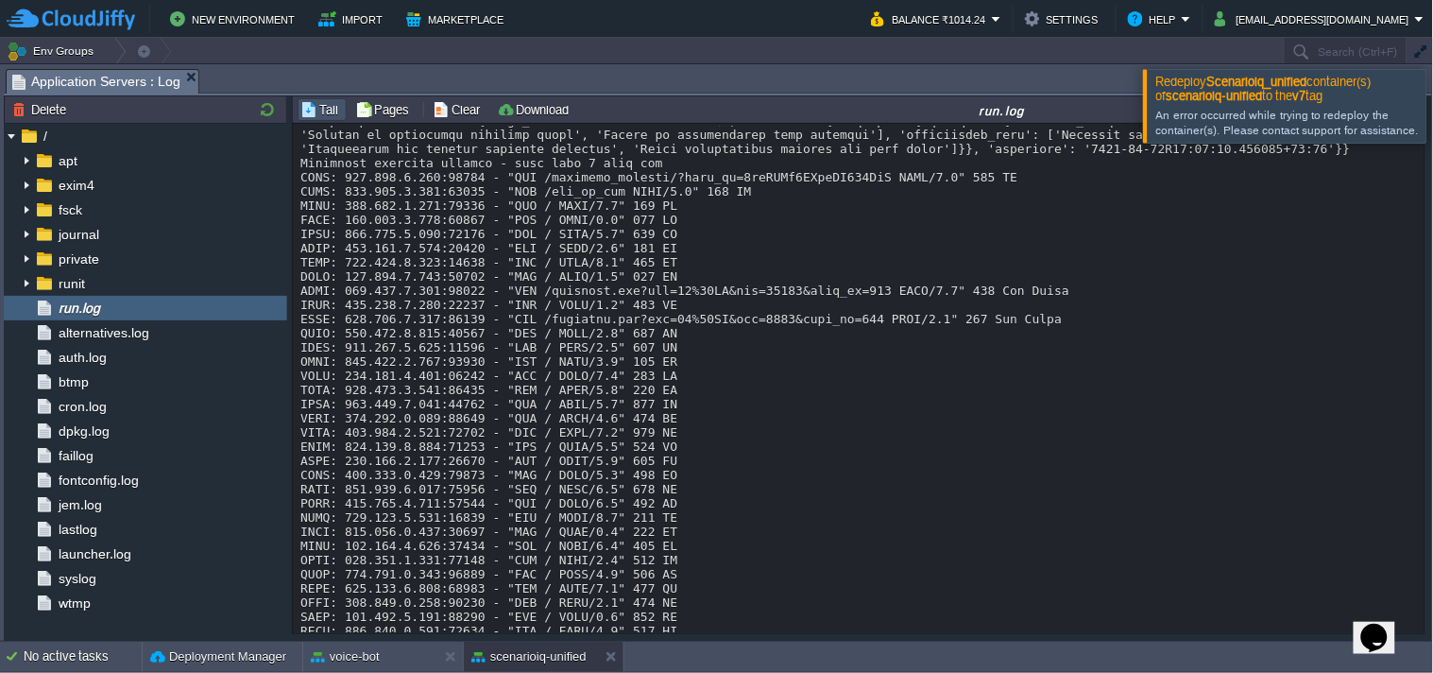
click at [1384, 640] on button "Opens Chat This icon Opens the chat window." at bounding box center [1374, 637] width 42 height 32
click at [1197, 671] on p "New Conversation" at bounding box center [1248, 679] width 316 height 17
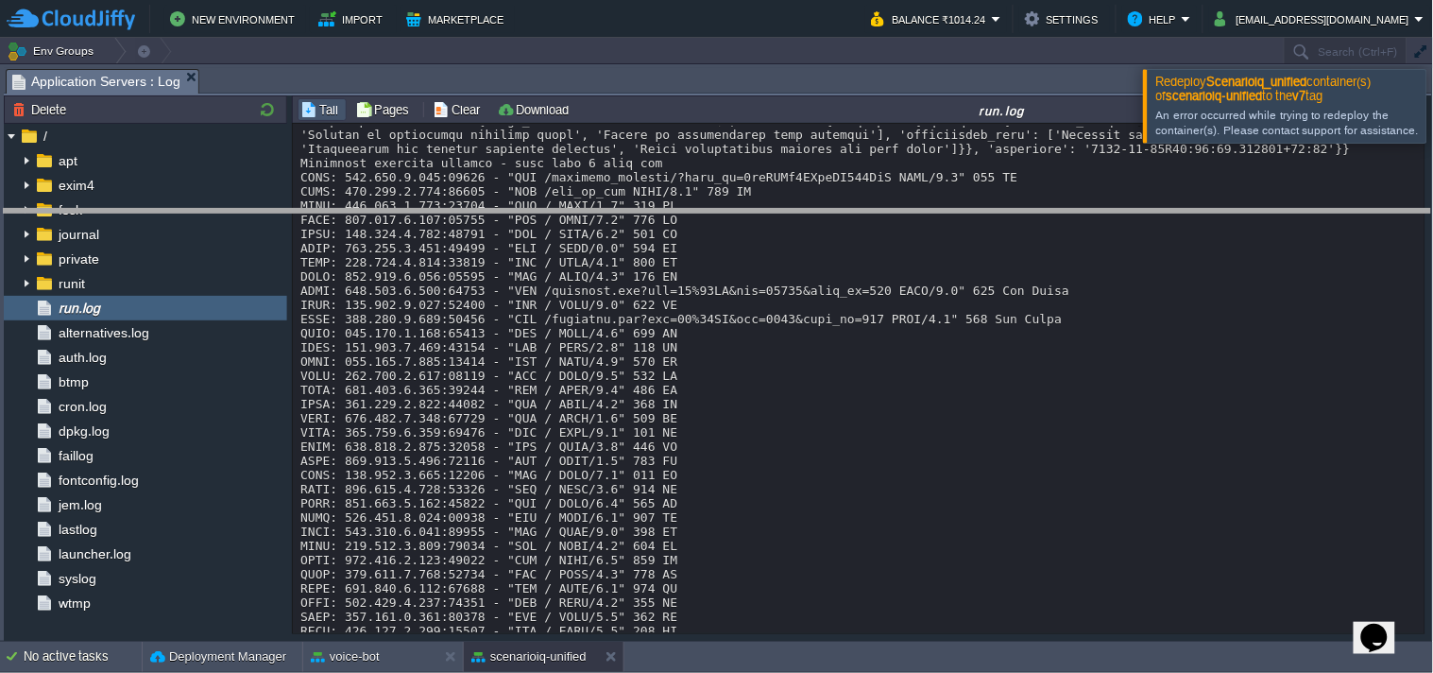
drag, startPoint x: 903, startPoint y: 74, endPoint x: 863, endPoint y: 363, distance: 291.9
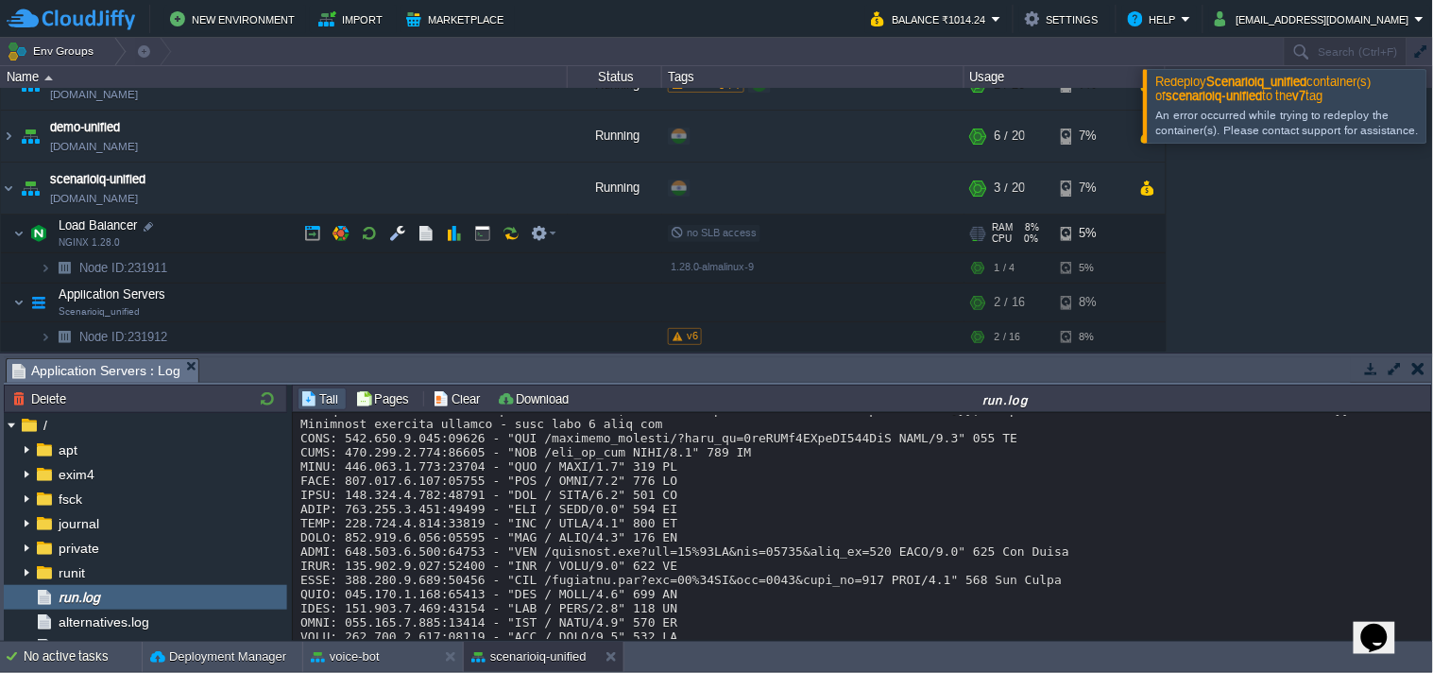
scroll to position [105, 0]
